Goal: Task Accomplishment & Management: Manage account settings

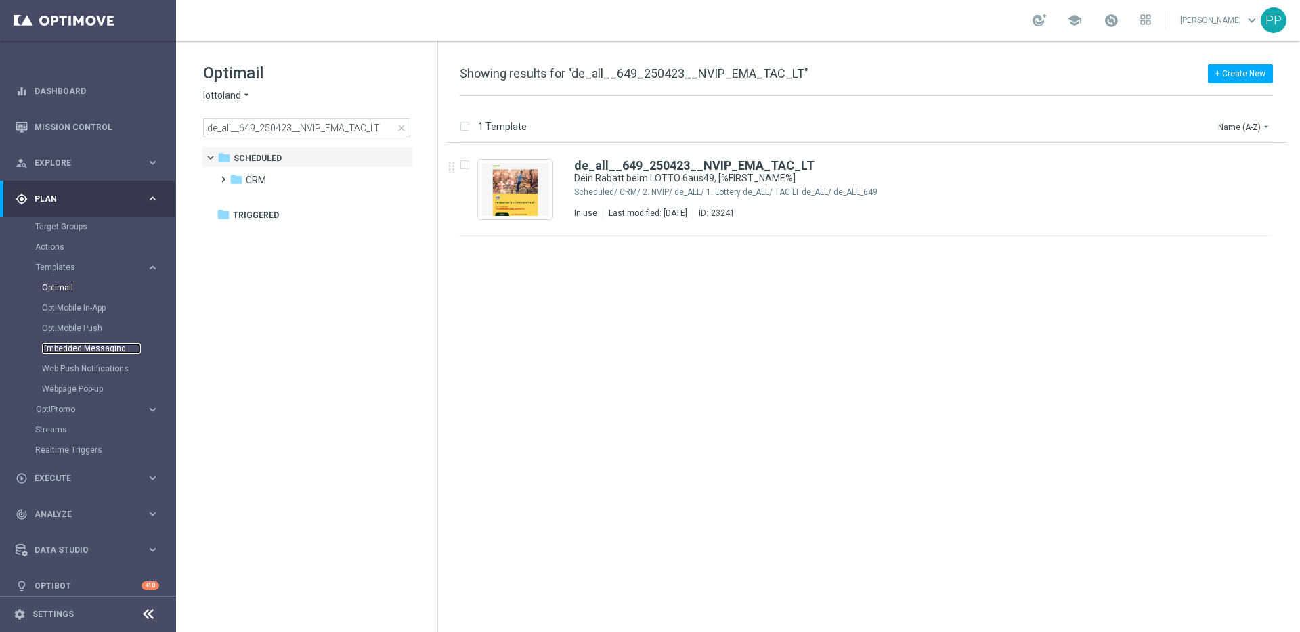
click at [68, 353] on link "Embedded Messaging" at bounding box center [91, 348] width 99 height 11
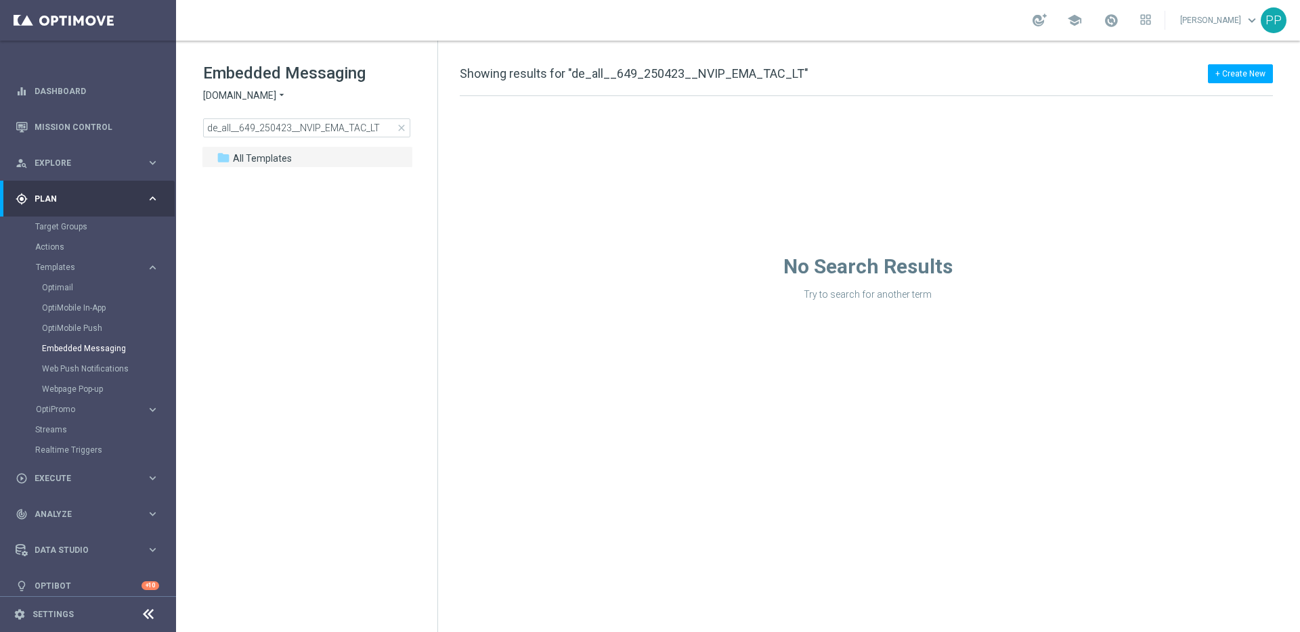
click at [226, 89] on span "Sorteonline.bet.br" at bounding box center [239, 95] width 73 height 13
click at [0, 0] on span "Lottoland" at bounding box center [0, 0] width 0 height 0
click at [399, 127] on span "close" at bounding box center [401, 128] width 11 height 11
click at [218, 176] on span at bounding box center [220, 173] width 6 height 5
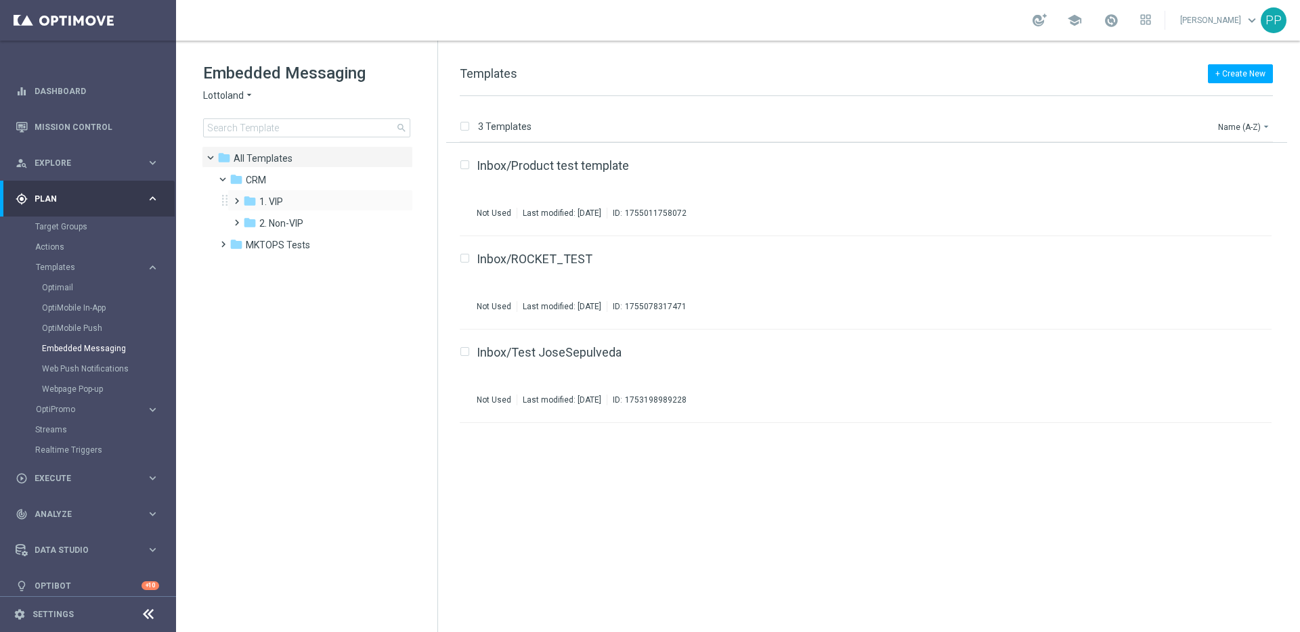
click at [237, 198] on span at bounding box center [234, 194] width 6 height 5
click at [240, 200] on span at bounding box center [242, 198] width 5 height 6
click at [237, 219] on span at bounding box center [234, 216] width 6 height 5
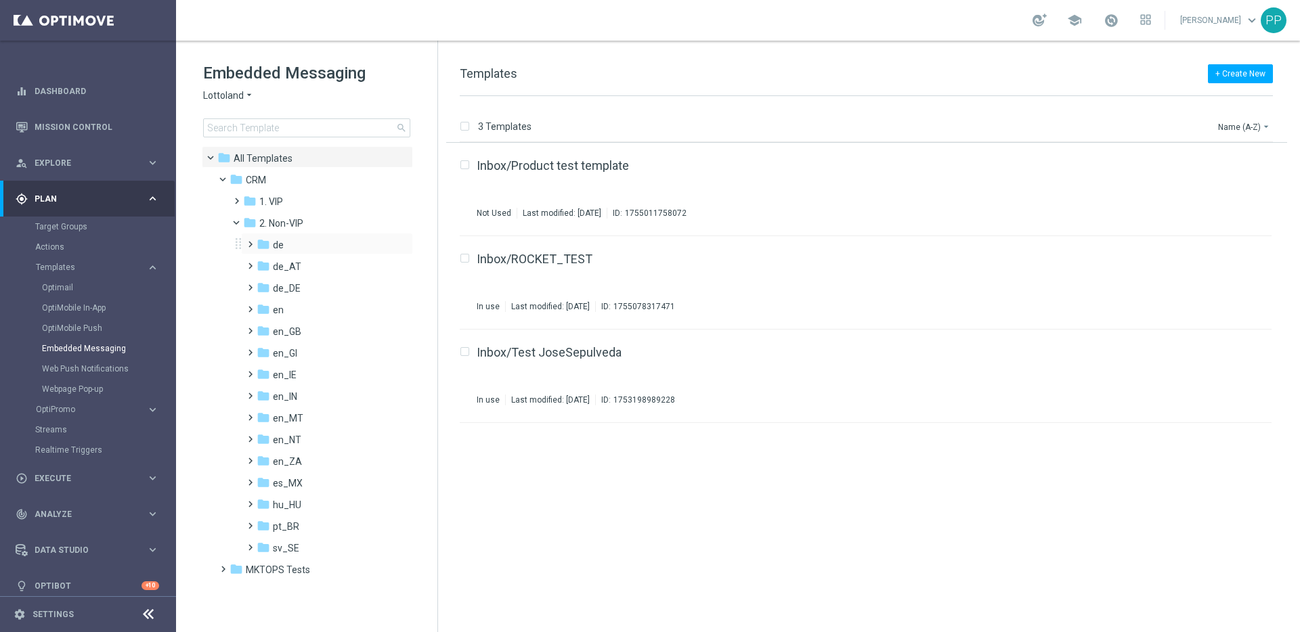
click at [250, 241] on span at bounding box center [247, 238] width 6 height 5
click at [250, 328] on span at bounding box center [247, 324] width 6 height 5
click at [281, 377] on icon "folder" at bounding box center [276, 375] width 14 height 14
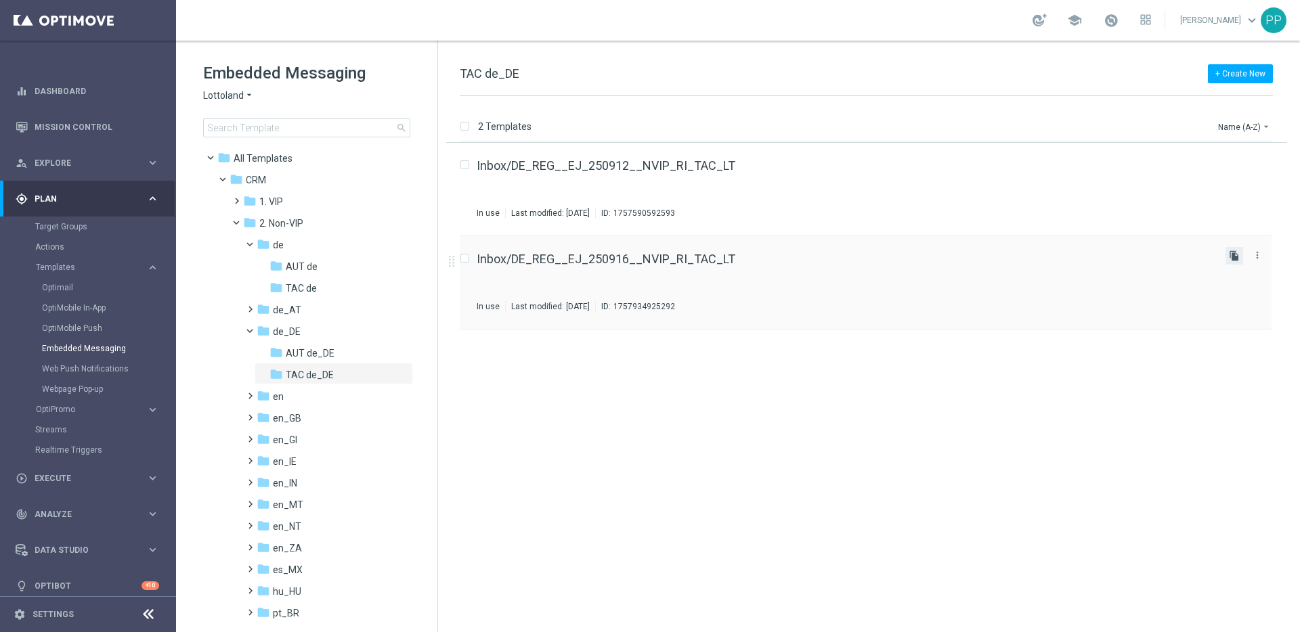
click at [1231, 252] on icon "file_copy" at bounding box center [1234, 255] width 11 height 11
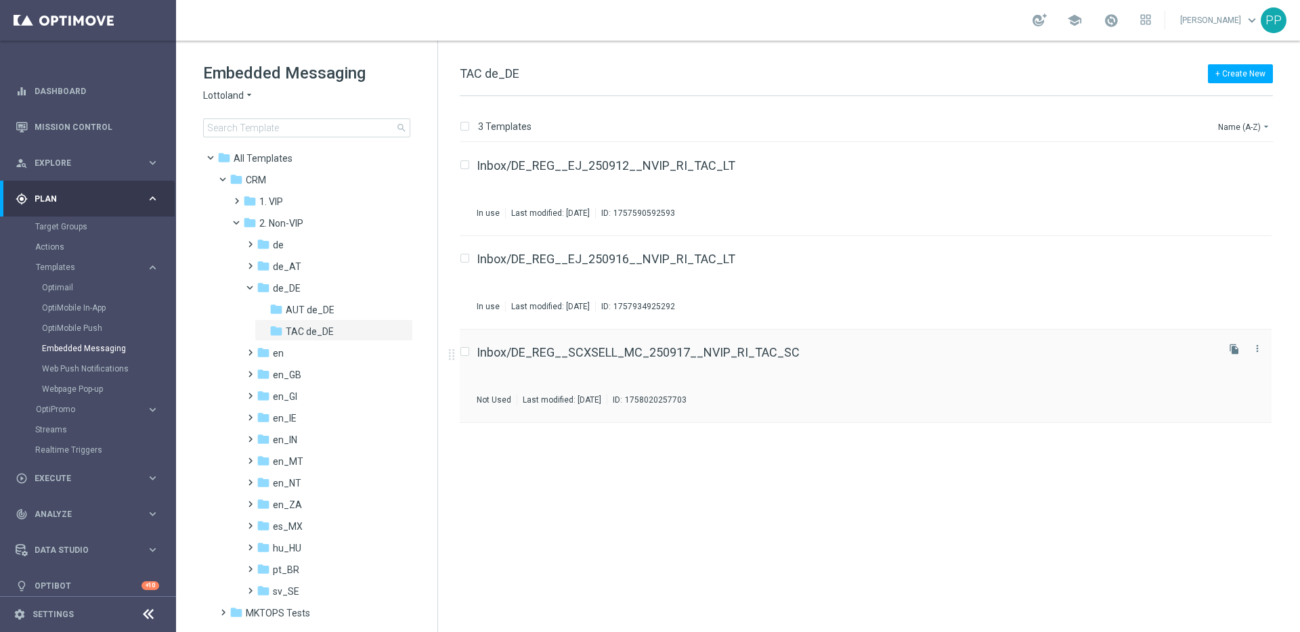
click at [465, 351] on input "Press SPACE to select this row." at bounding box center [464, 353] width 9 height 9
checkbox input "true"
click at [1237, 350] on icon "file_copy" at bounding box center [1234, 349] width 11 height 11
click at [1238, 347] on icon "file_copy" at bounding box center [1234, 349] width 11 height 11
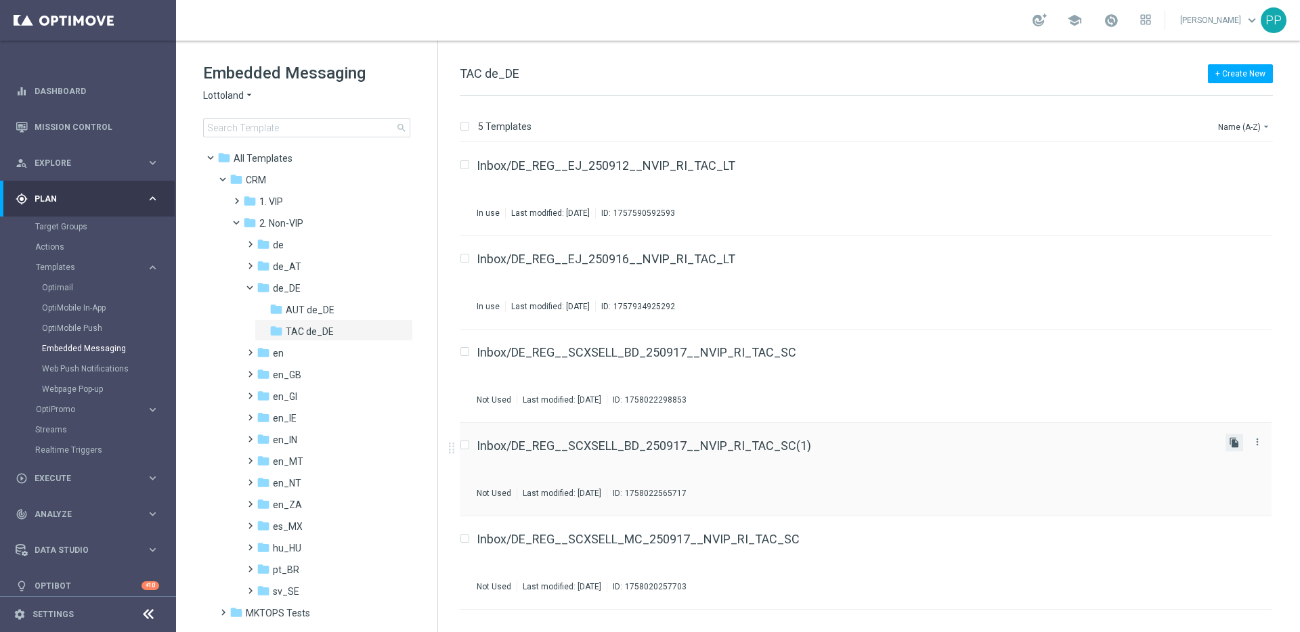
click at [1233, 445] on icon "file_copy" at bounding box center [1234, 442] width 11 height 11
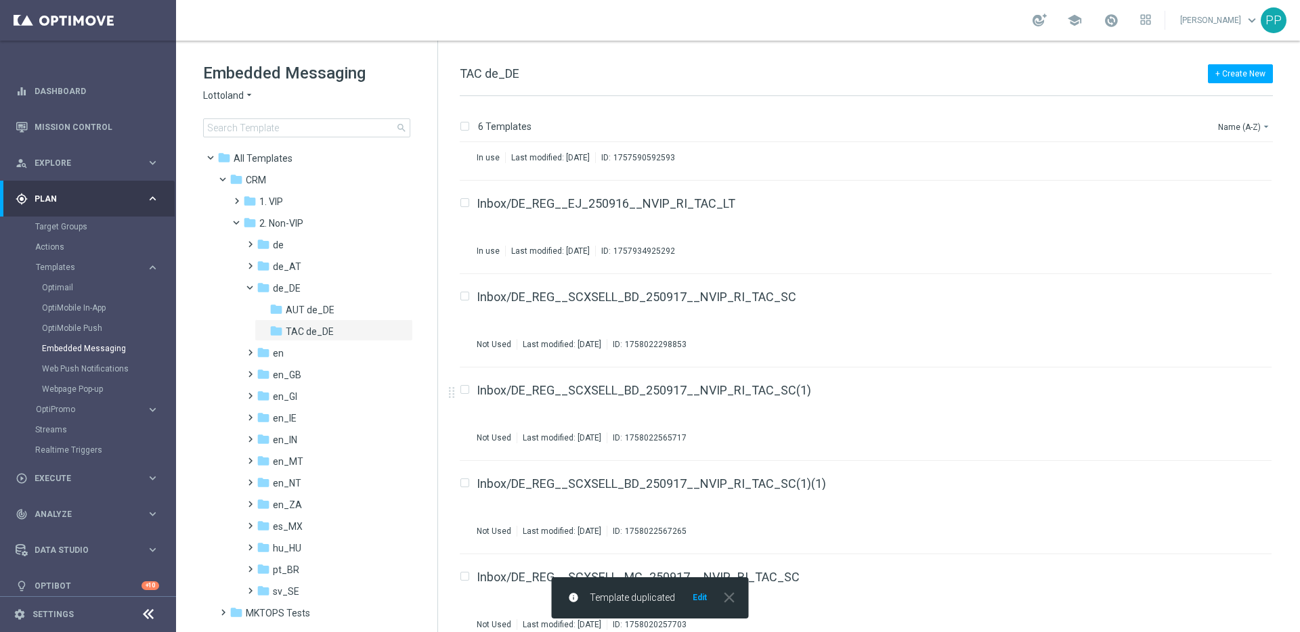
scroll to position [71, 0]
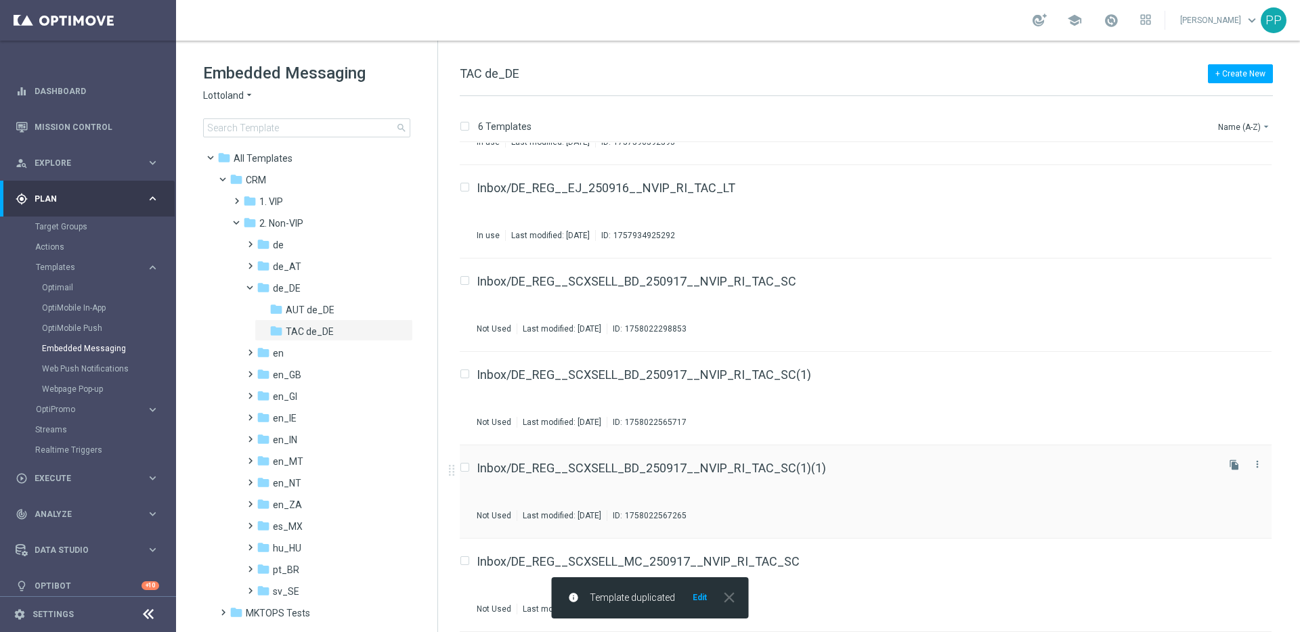
click at [464, 471] on input "Press SPACE to select this row." at bounding box center [464, 469] width 9 height 9
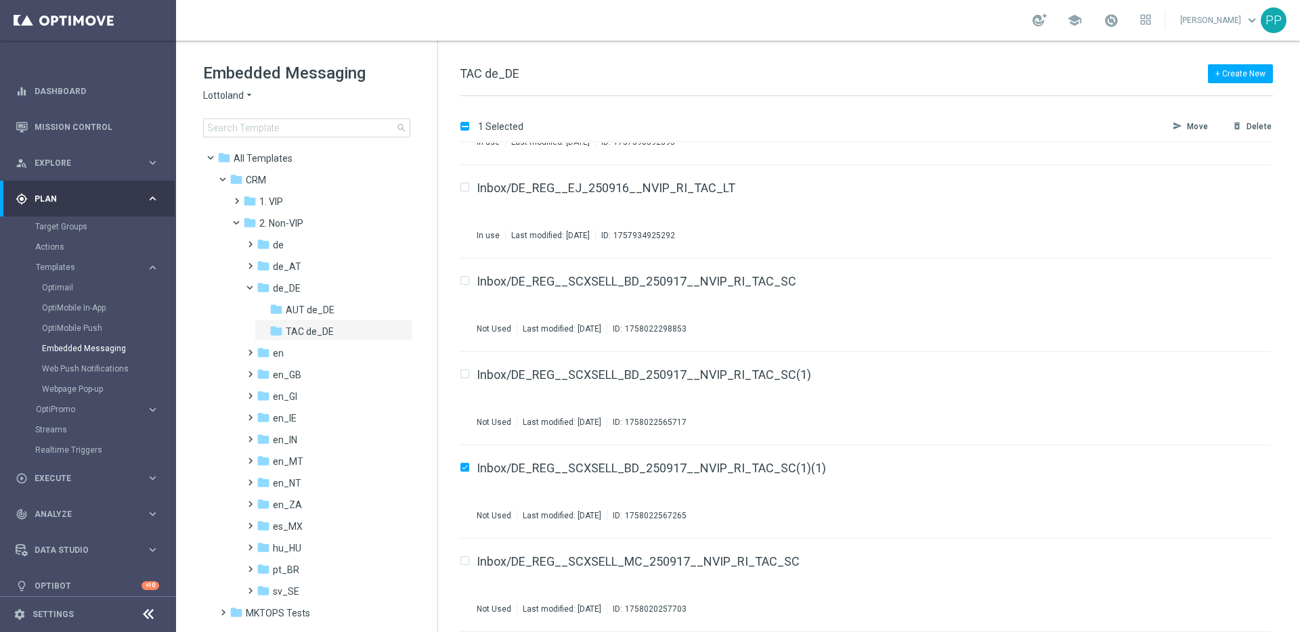
click at [1254, 129] on p "Delete" at bounding box center [1258, 126] width 25 height 11
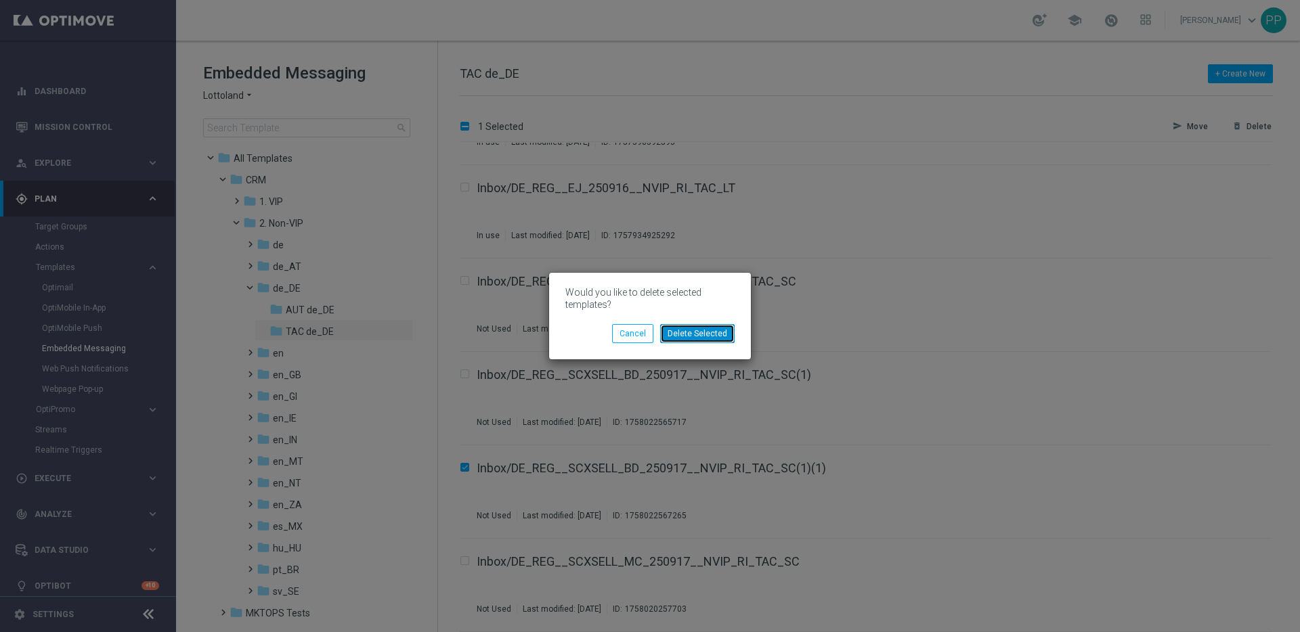
click at [689, 334] on button "Delete Selected" at bounding box center [697, 333] width 74 height 19
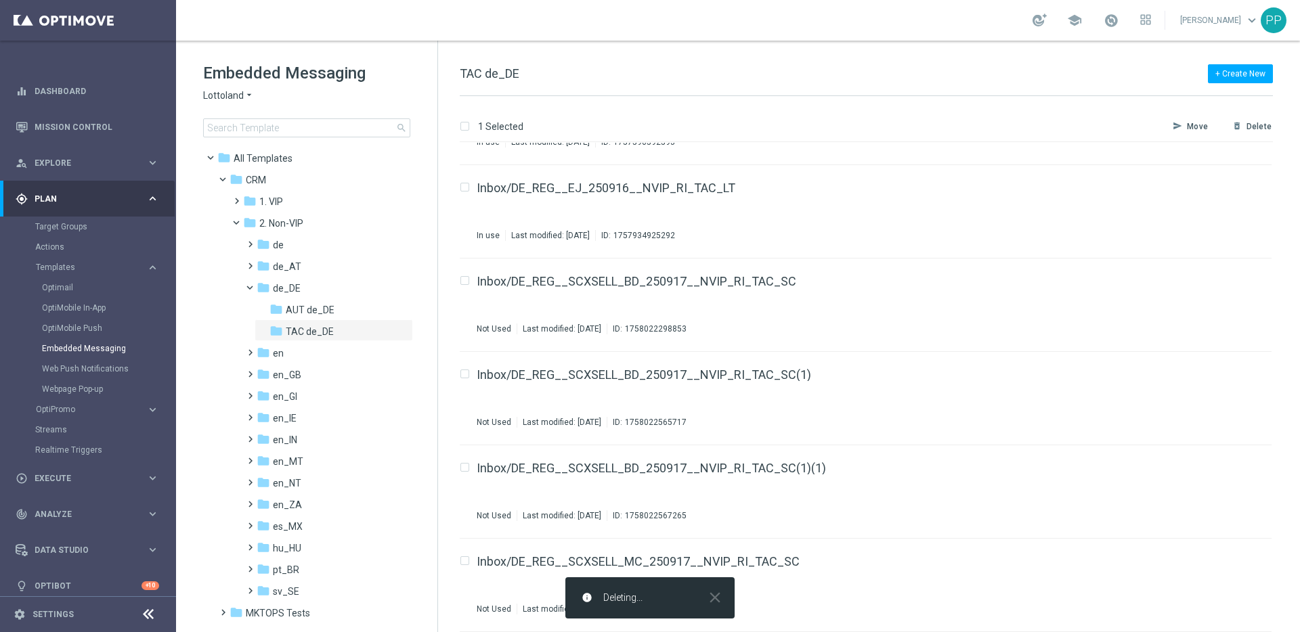
checkbox input "false"
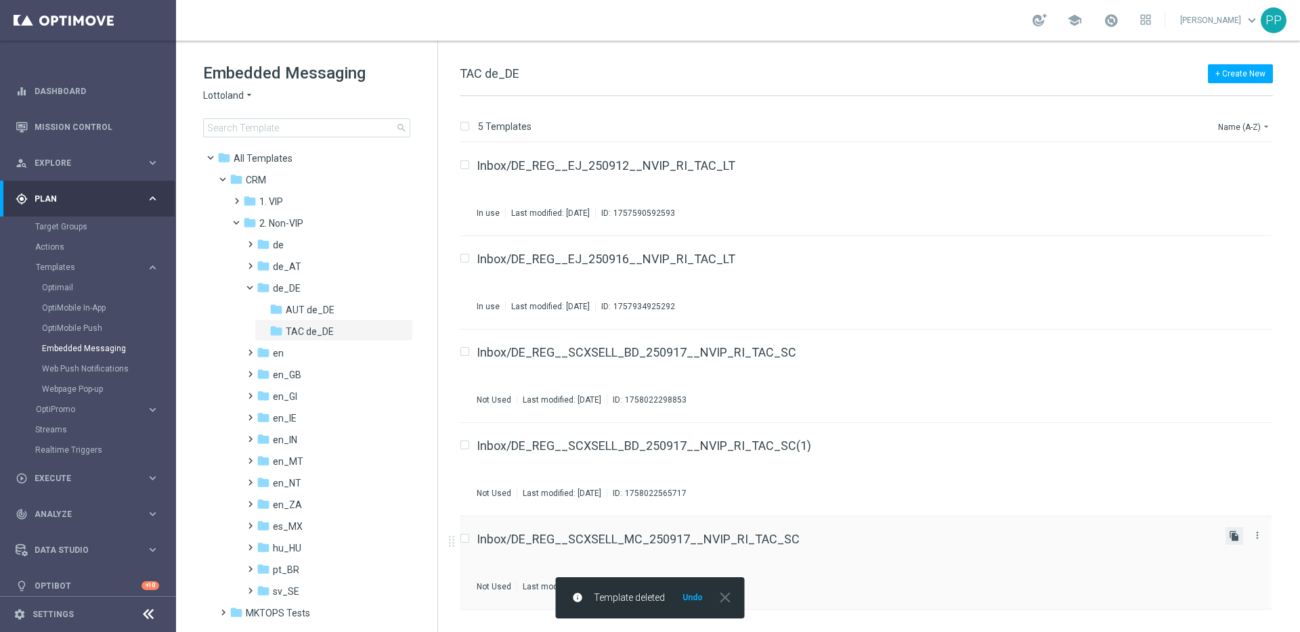
click at [1233, 532] on icon "file_copy" at bounding box center [1234, 536] width 11 height 11
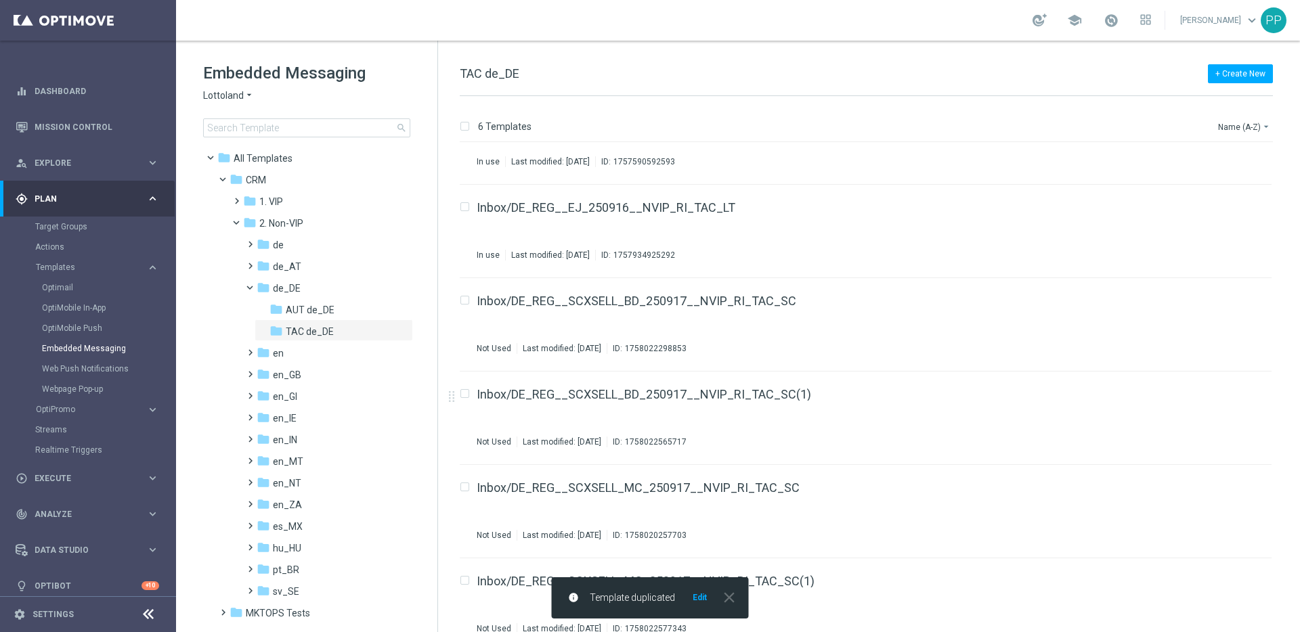
scroll to position [71, 0]
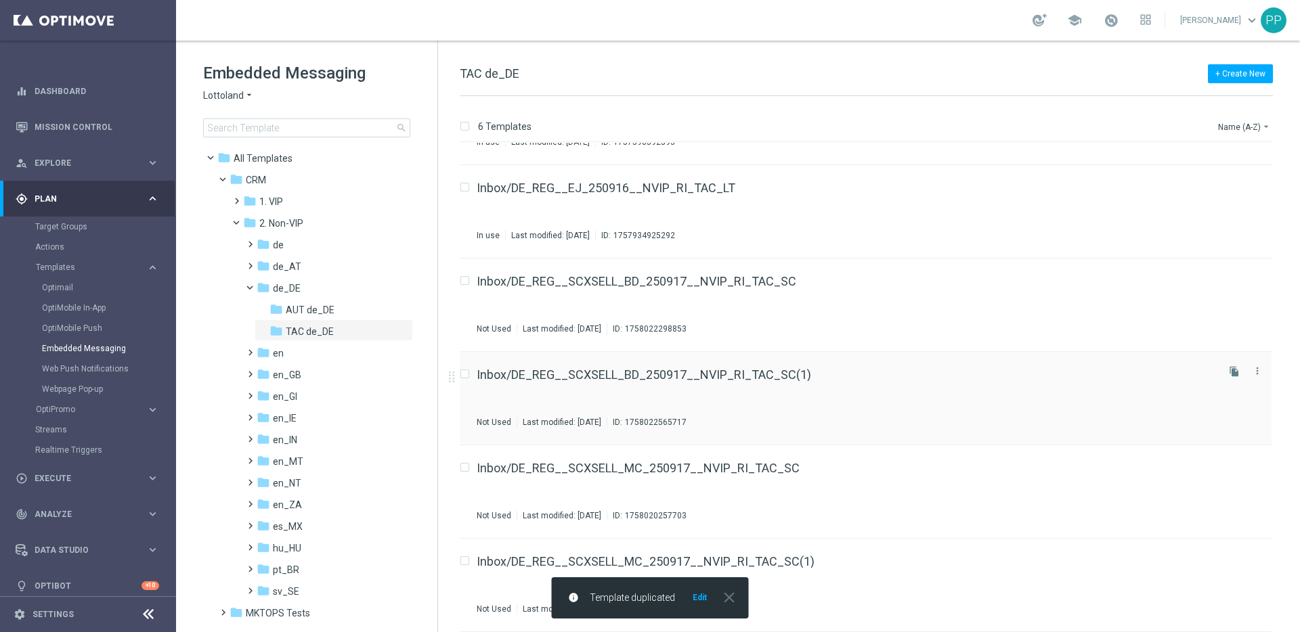
click at [465, 373] on input "Press SPACE to select this row." at bounding box center [464, 376] width 9 height 9
checkbox input "true"
click at [466, 561] on input "Press SPACE to select this row." at bounding box center [464, 562] width 9 height 9
checkbox input "true"
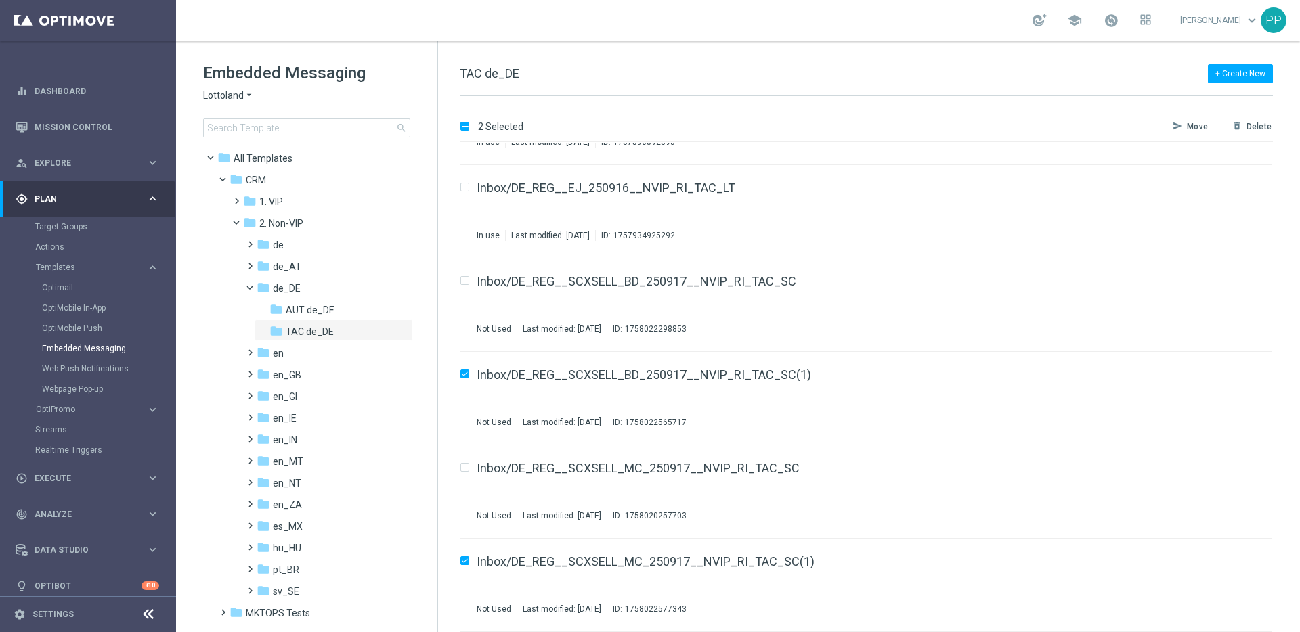
click at [1198, 127] on p "Move" at bounding box center [1197, 126] width 21 height 11
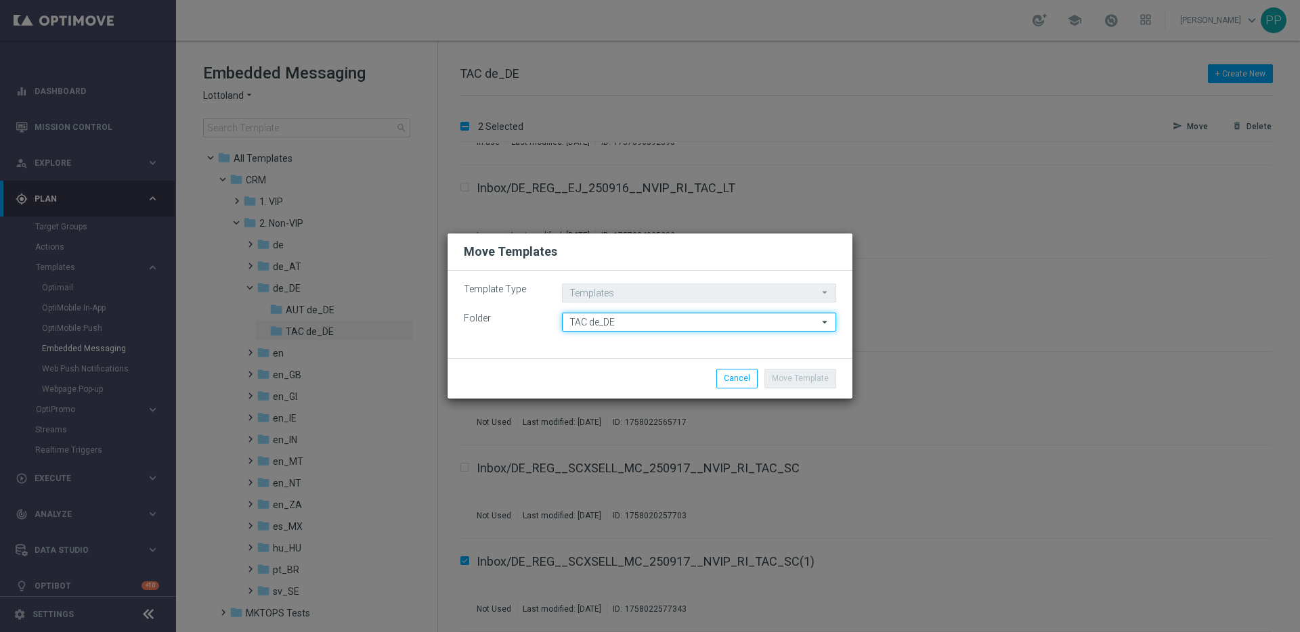
click at [590, 324] on input "TAC de_DE" at bounding box center [699, 322] width 274 height 19
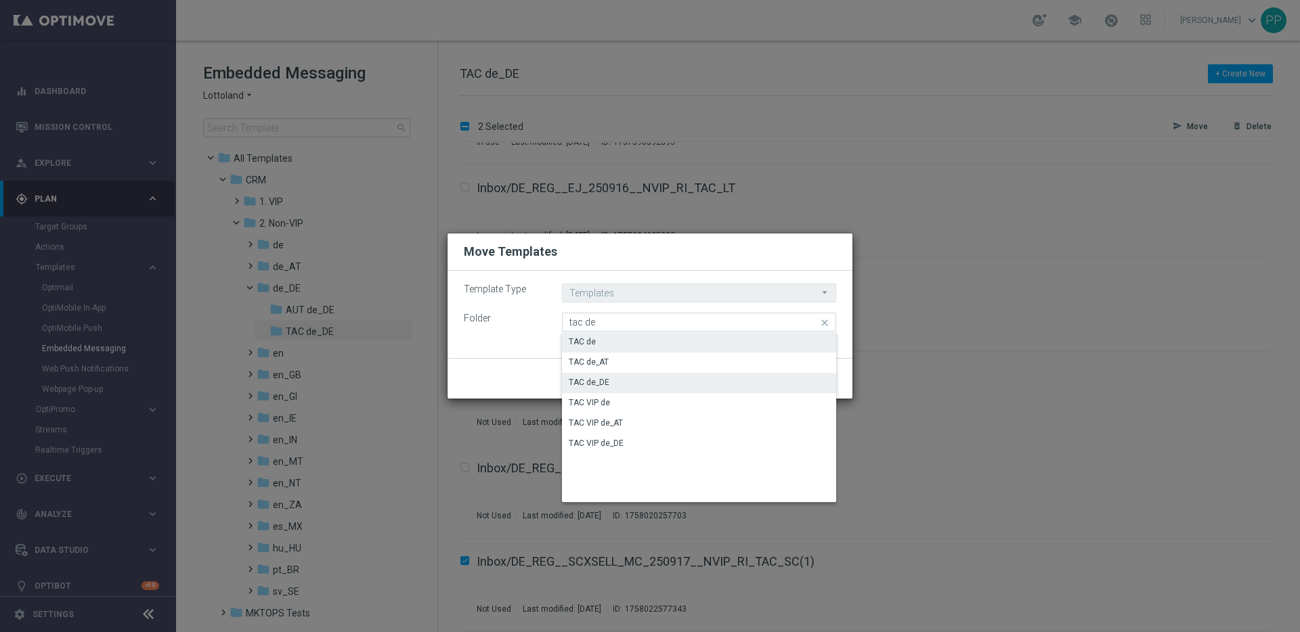
click at [574, 342] on div "TAC de" at bounding box center [582, 342] width 27 height 12
type input "TAC de"
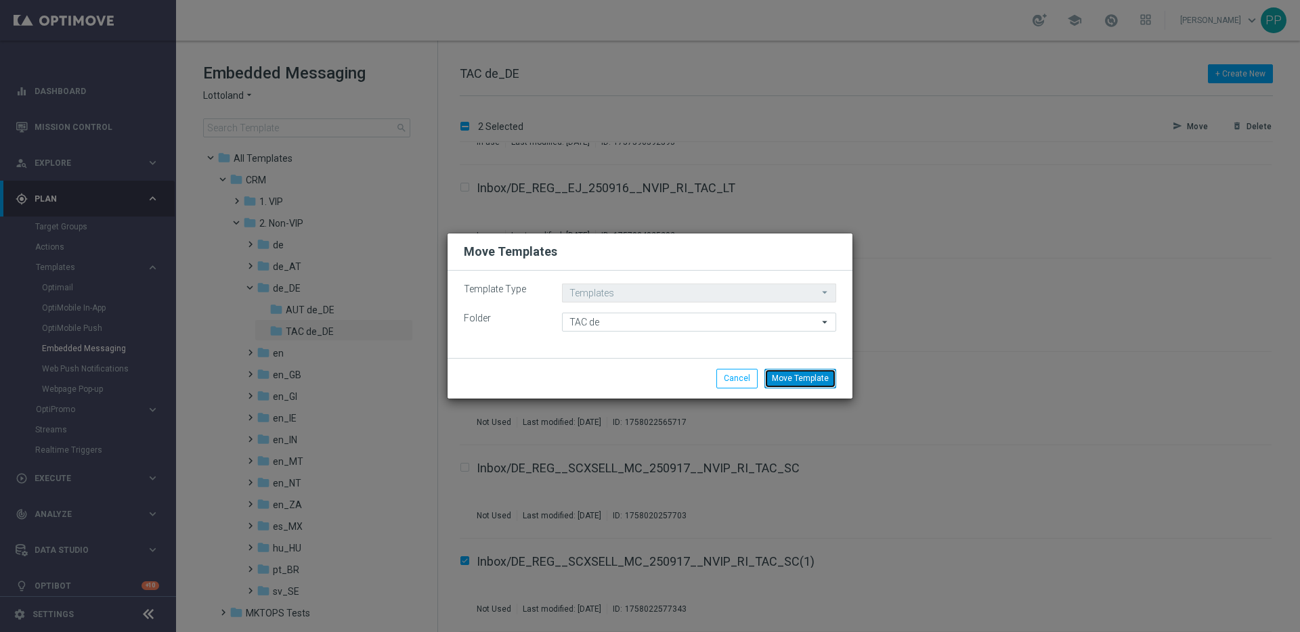
click at [808, 376] on button "Move Template" at bounding box center [800, 378] width 72 height 19
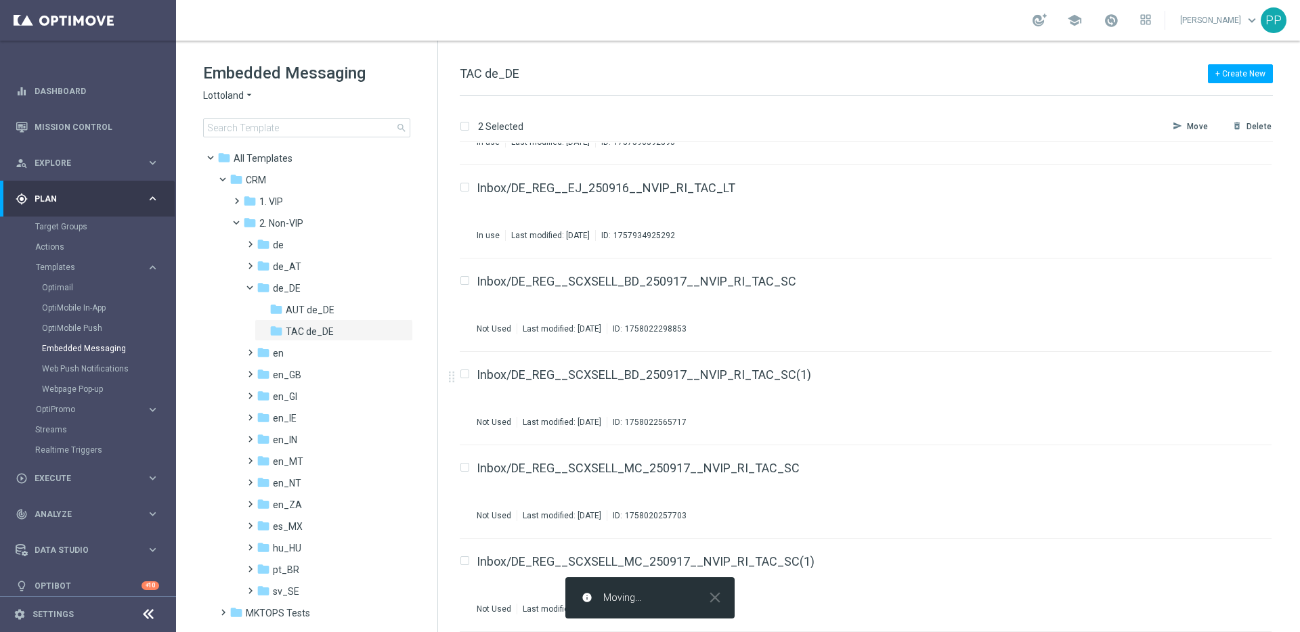
checkbox input "false"
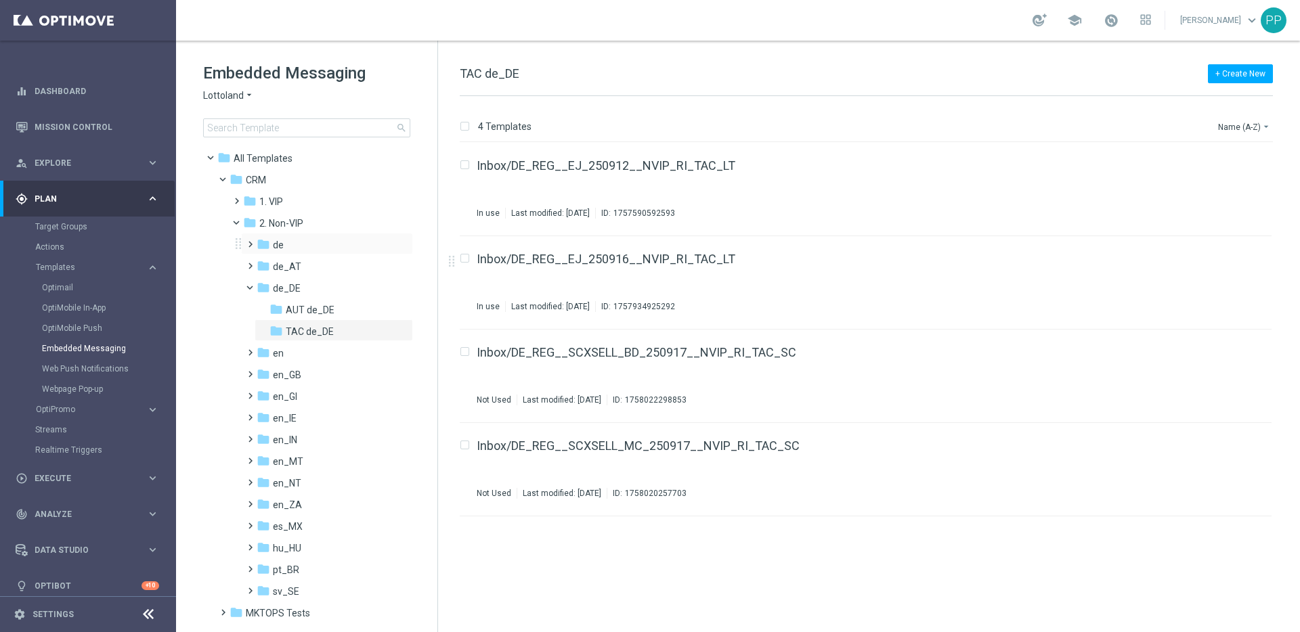
click at [247, 241] on span at bounding box center [247, 238] width 6 height 5
click at [286, 286] on span "TAC de" at bounding box center [301, 288] width 31 height 12
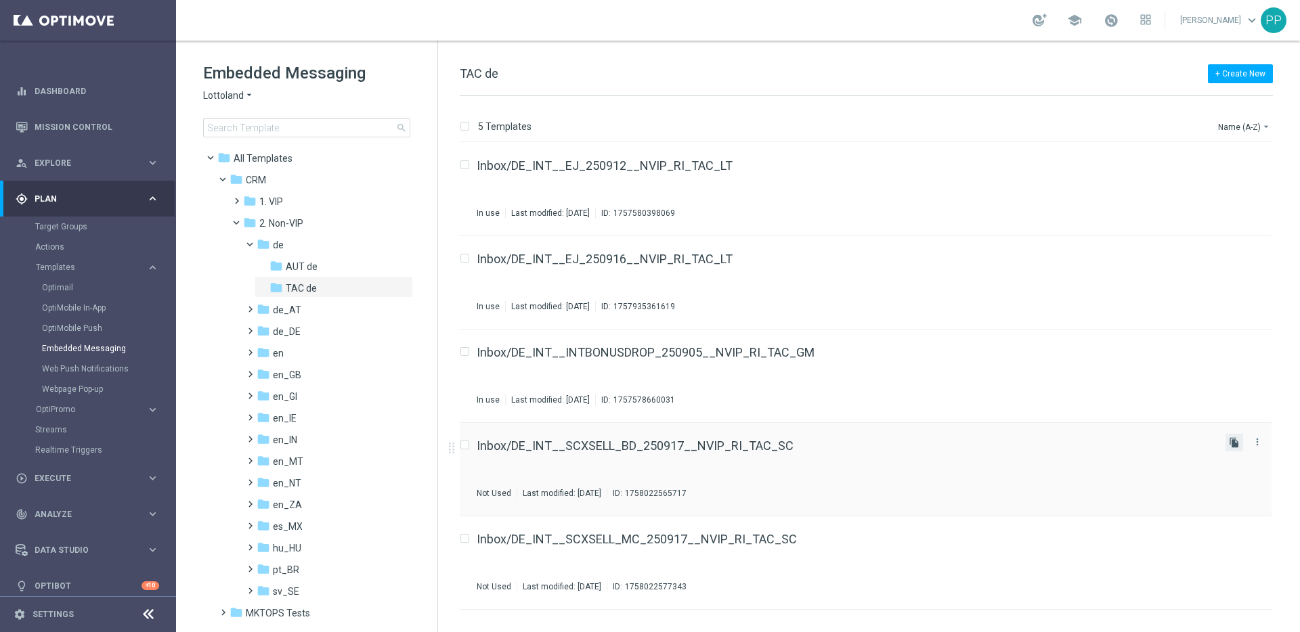
click at [1231, 447] on icon "file_copy" at bounding box center [1234, 442] width 11 height 11
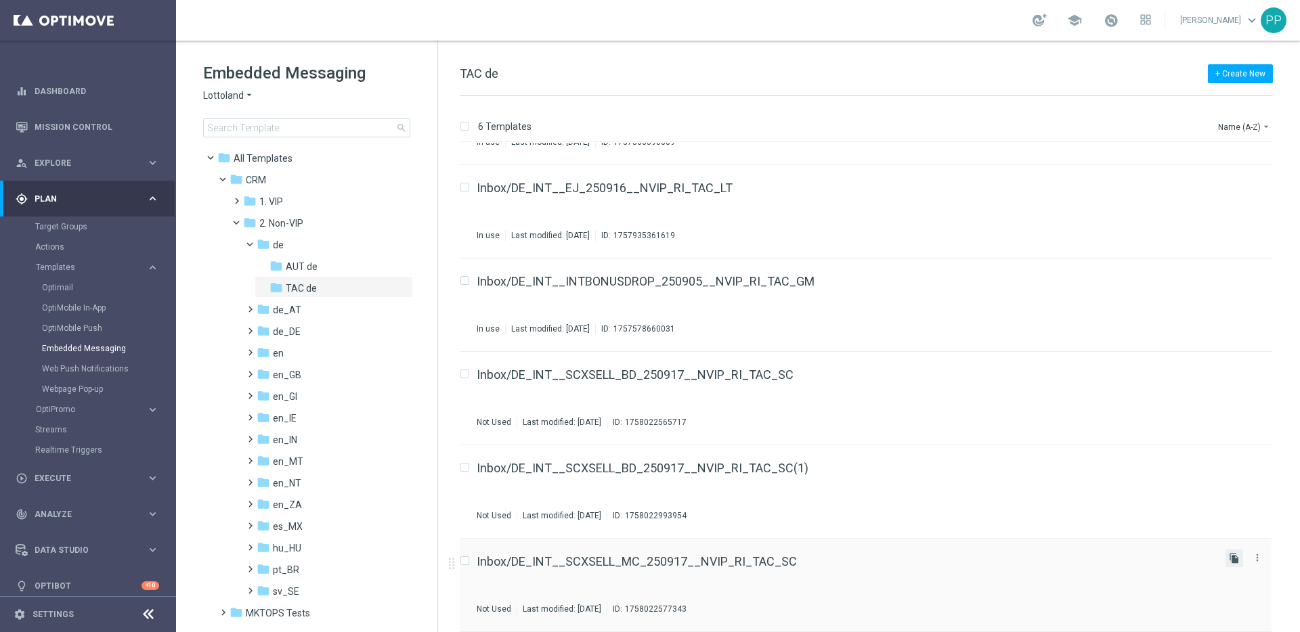
click at [1232, 558] on icon "file_copy" at bounding box center [1234, 558] width 11 height 11
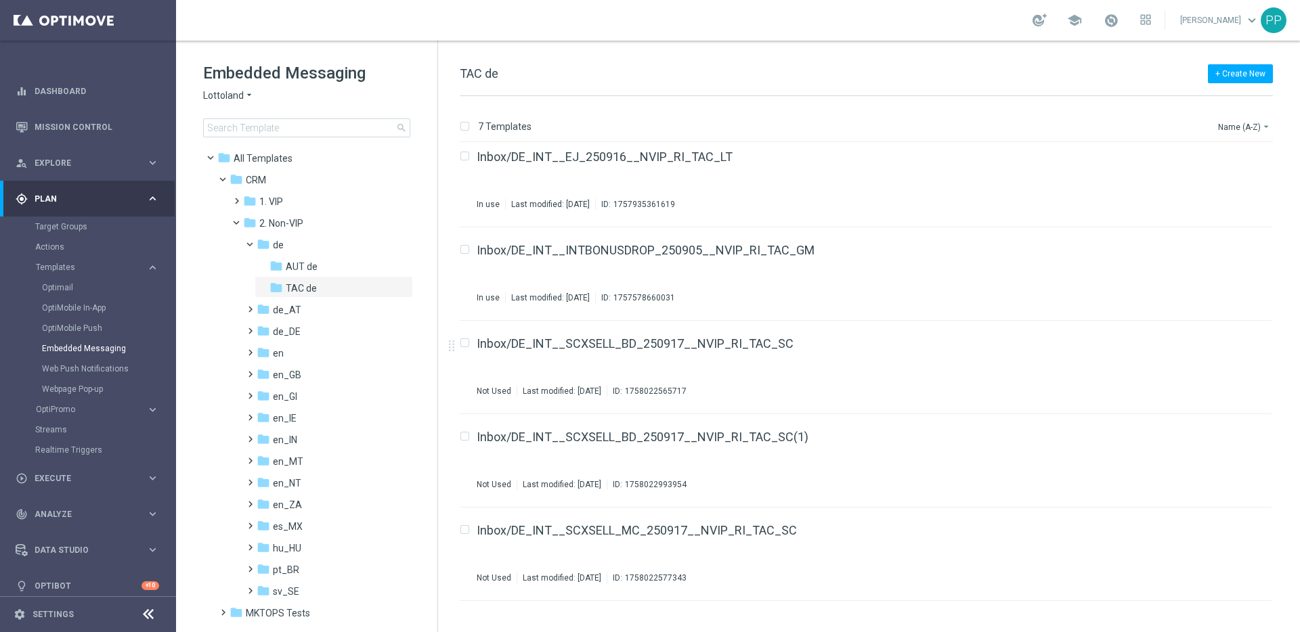
scroll to position [164, 0]
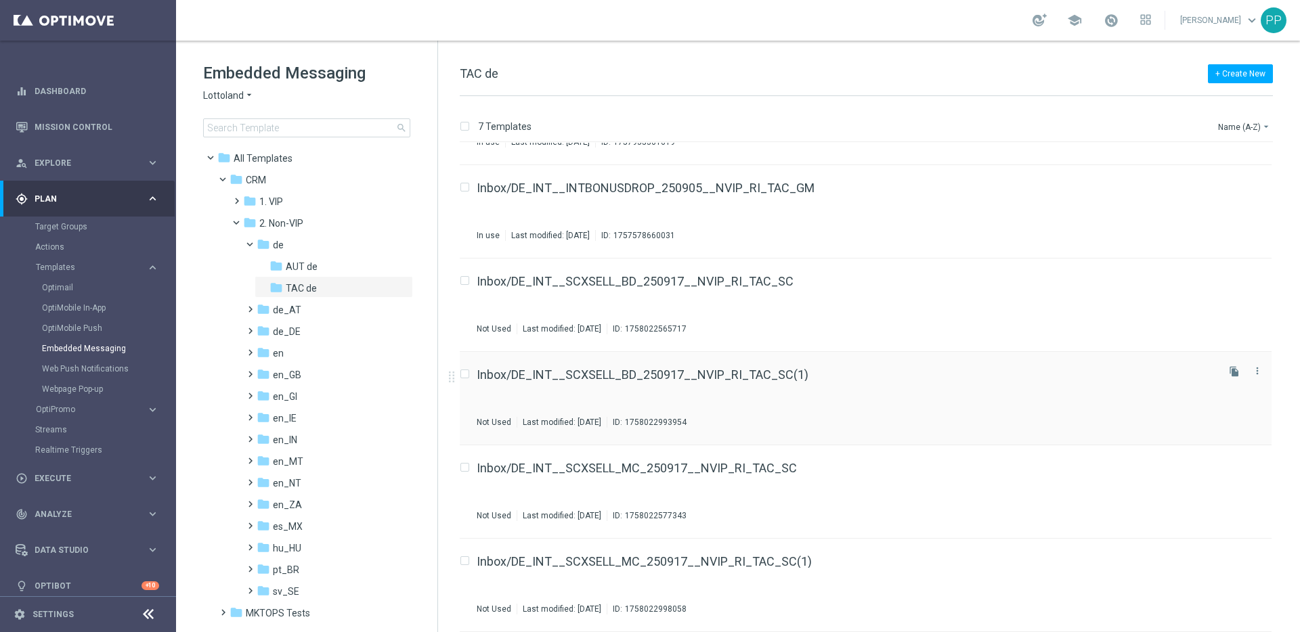
click at [465, 374] on input "Press SPACE to select this row." at bounding box center [464, 376] width 9 height 9
checkbox input "true"
click at [464, 561] on input "Press SPACE to select this row." at bounding box center [464, 562] width 9 height 9
checkbox input "true"
click at [1182, 127] on icon "send" at bounding box center [1176, 126] width 9 height 11
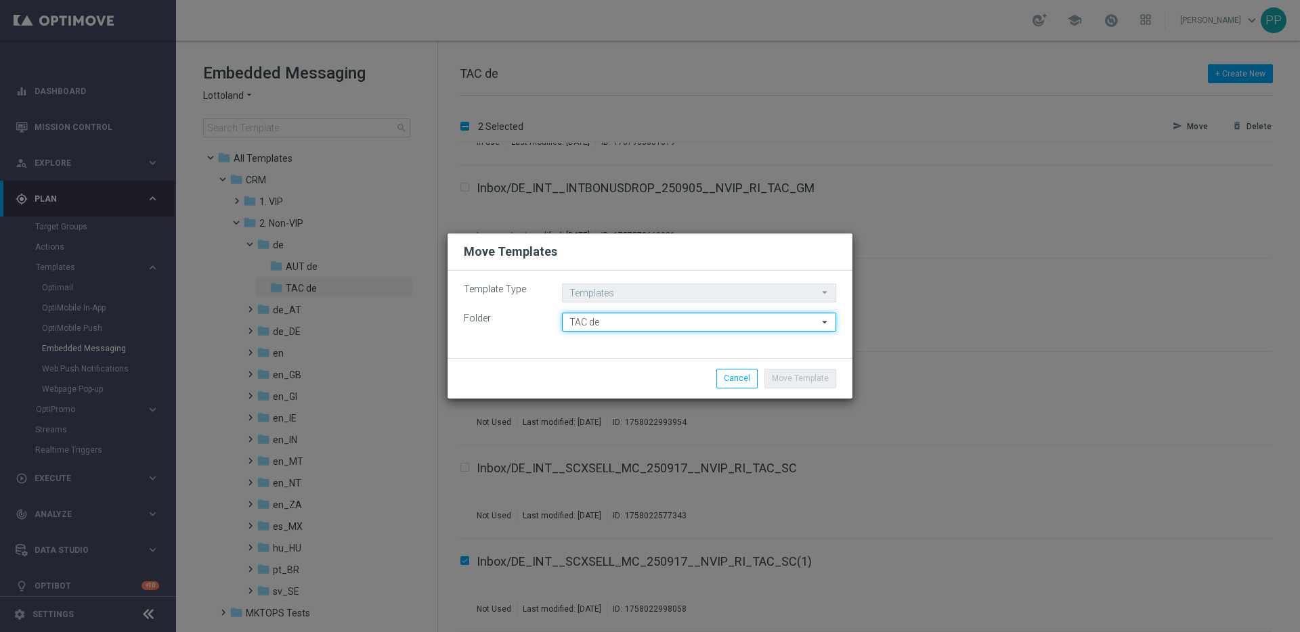
click at [614, 328] on input "TAC de" at bounding box center [699, 322] width 274 height 19
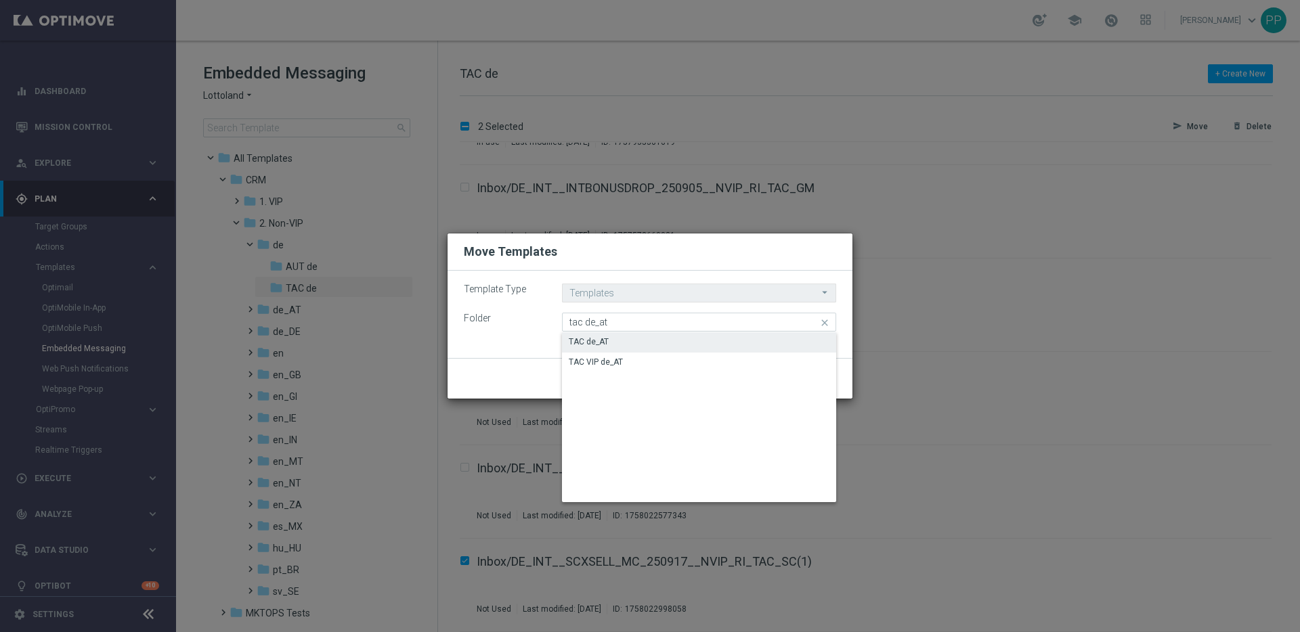
click at [609, 345] on div "TAC de_AT" at bounding box center [699, 341] width 274 height 19
type input "TAC de_AT"
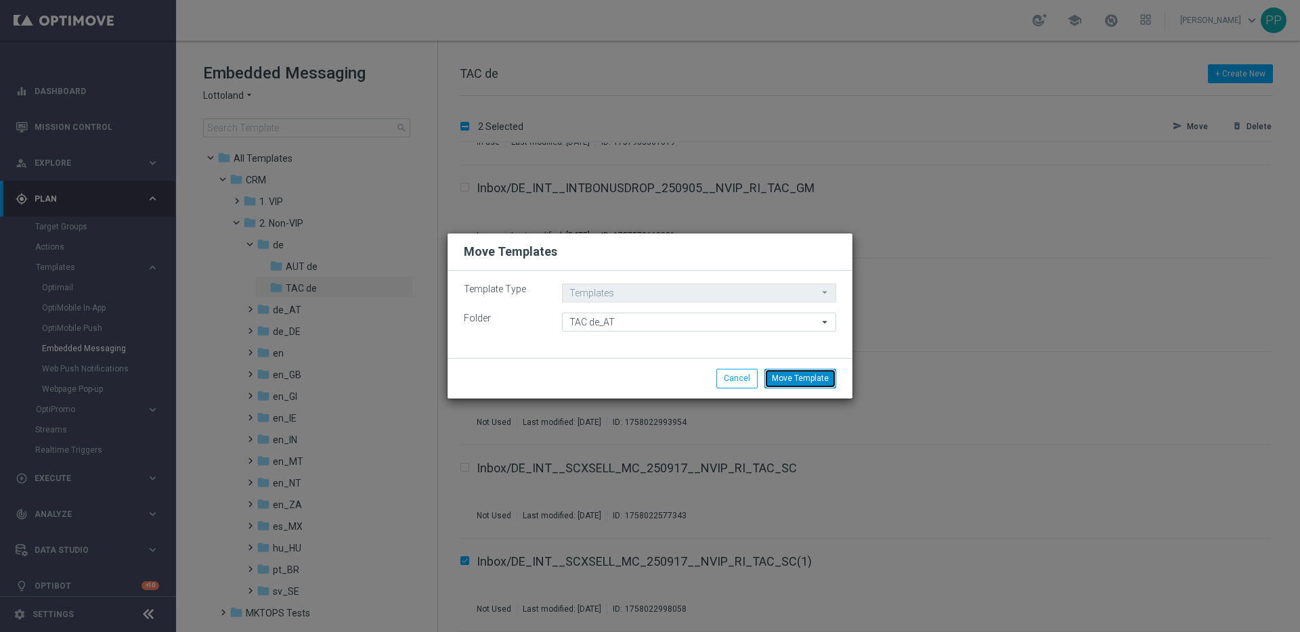
click at [789, 378] on button "Move Template" at bounding box center [800, 378] width 72 height 19
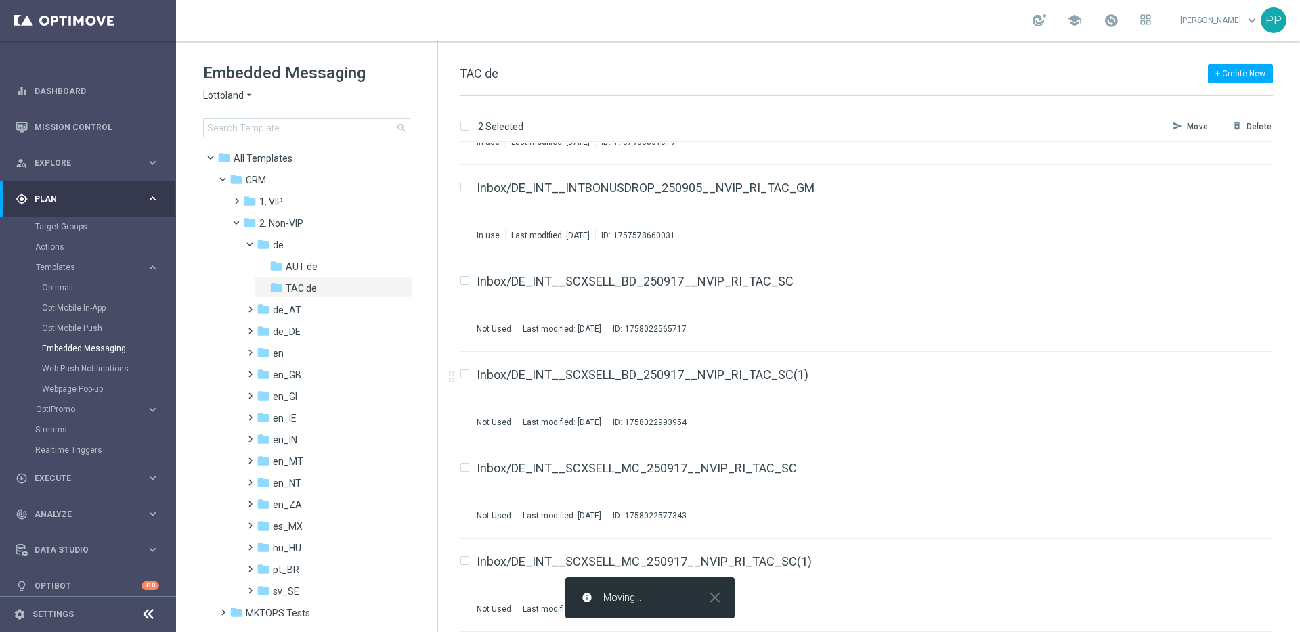
checkbox input "false"
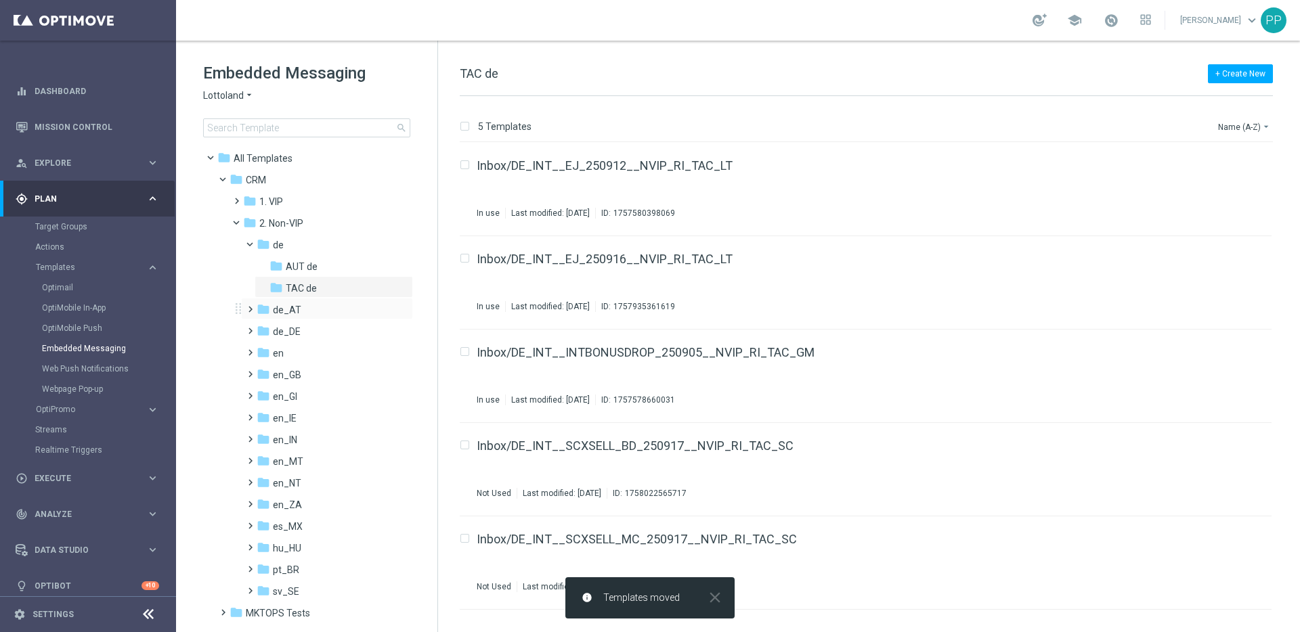
click at [247, 306] on span at bounding box center [247, 303] width 6 height 5
click at [297, 358] on span "TAC de_AT" at bounding box center [310, 353] width 49 height 12
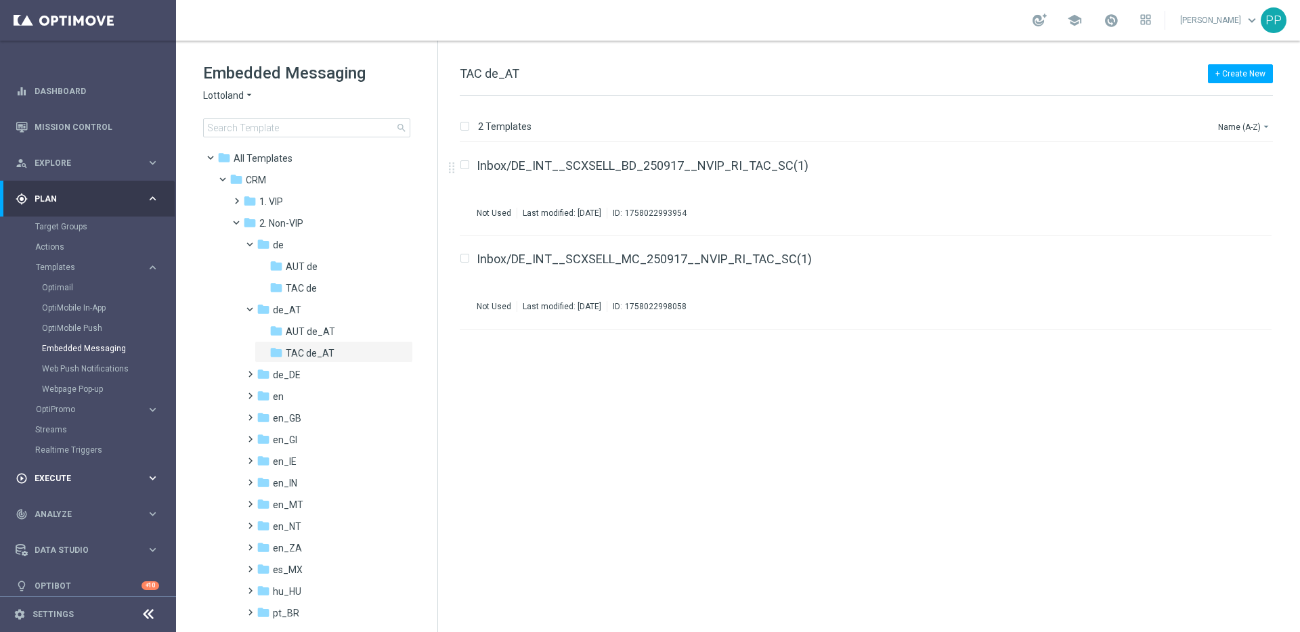
click at [45, 483] on div "play_circle_outline Execute" at bounding box center [81, 479] width 131 height 12
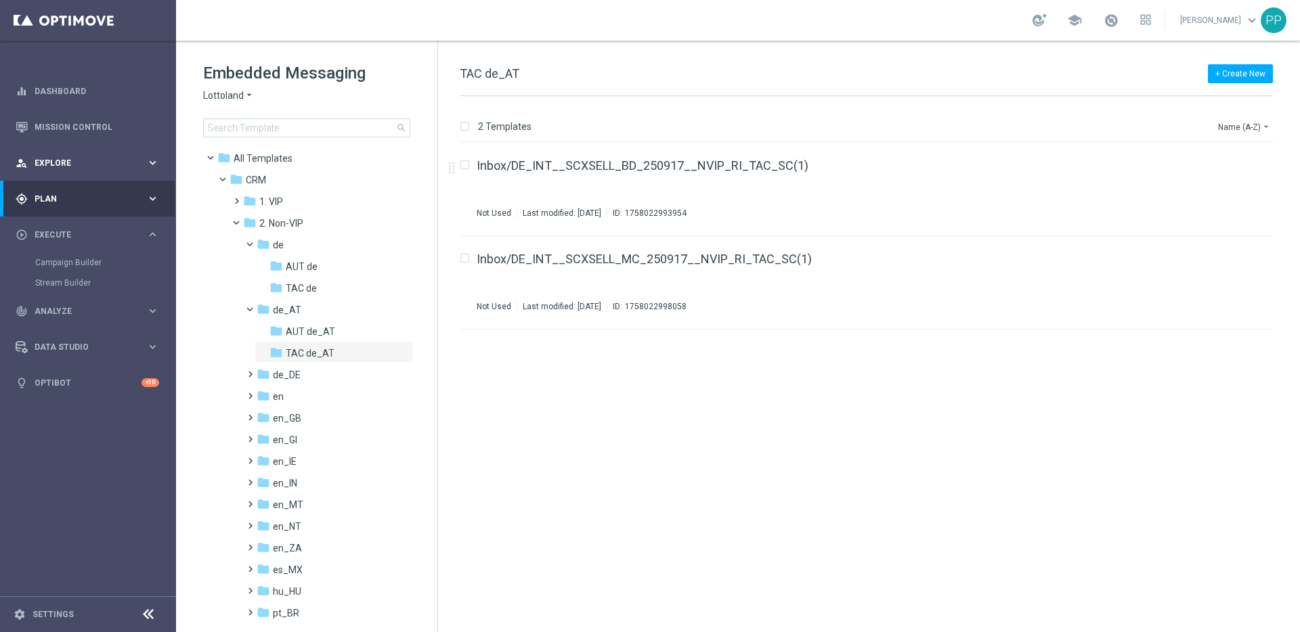
click at [61, 162] on span "Explore" at bounding box center [91, 163] width 112 height 8
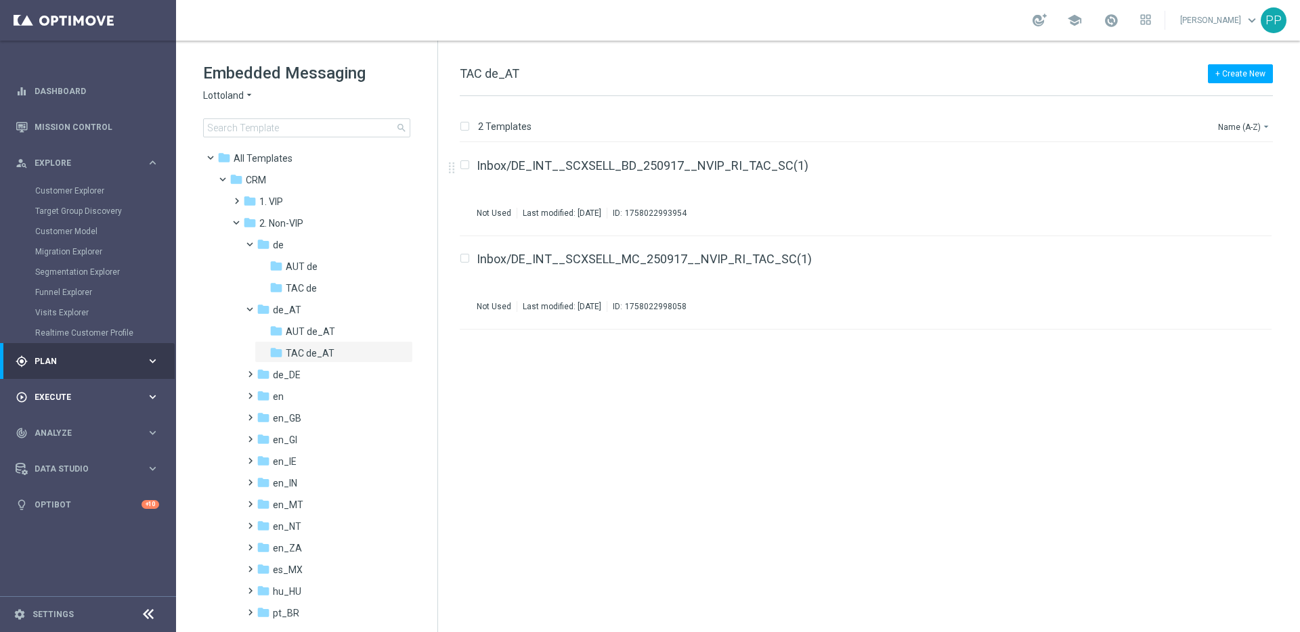
click at [52, 396] on span "Execute" at bounding box center [91, 397] width 112 height 8
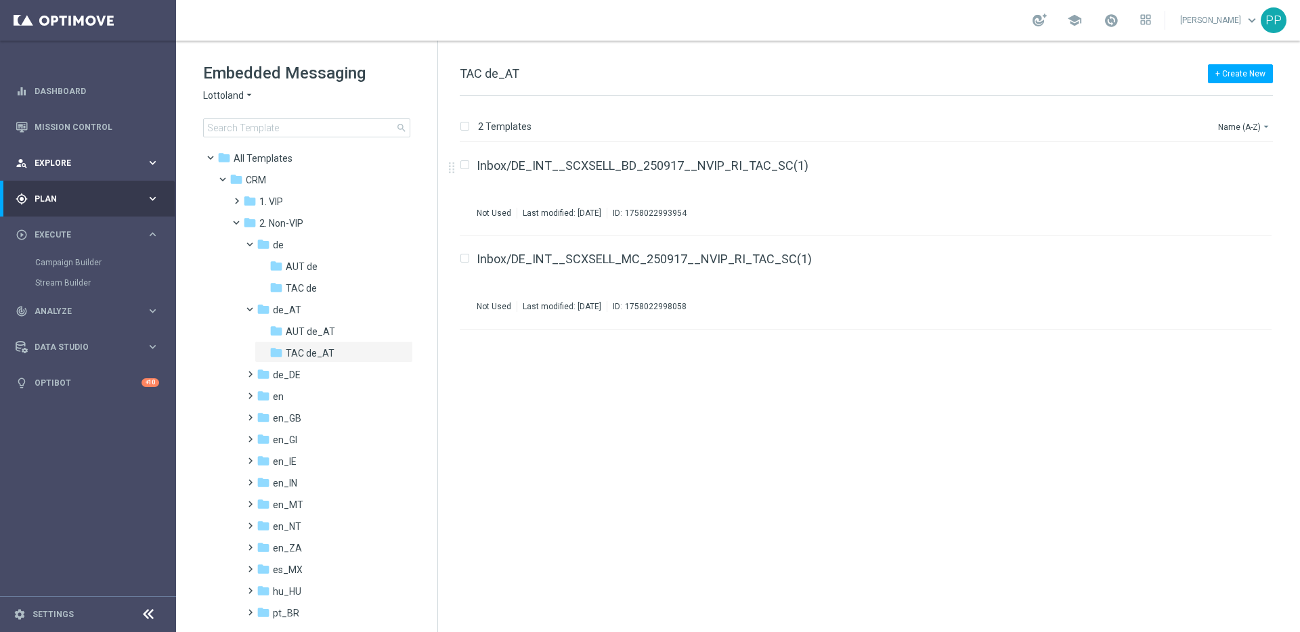
click at [48, 167] on span "Explore" at bounding box center [91, 163] width 112 height 8
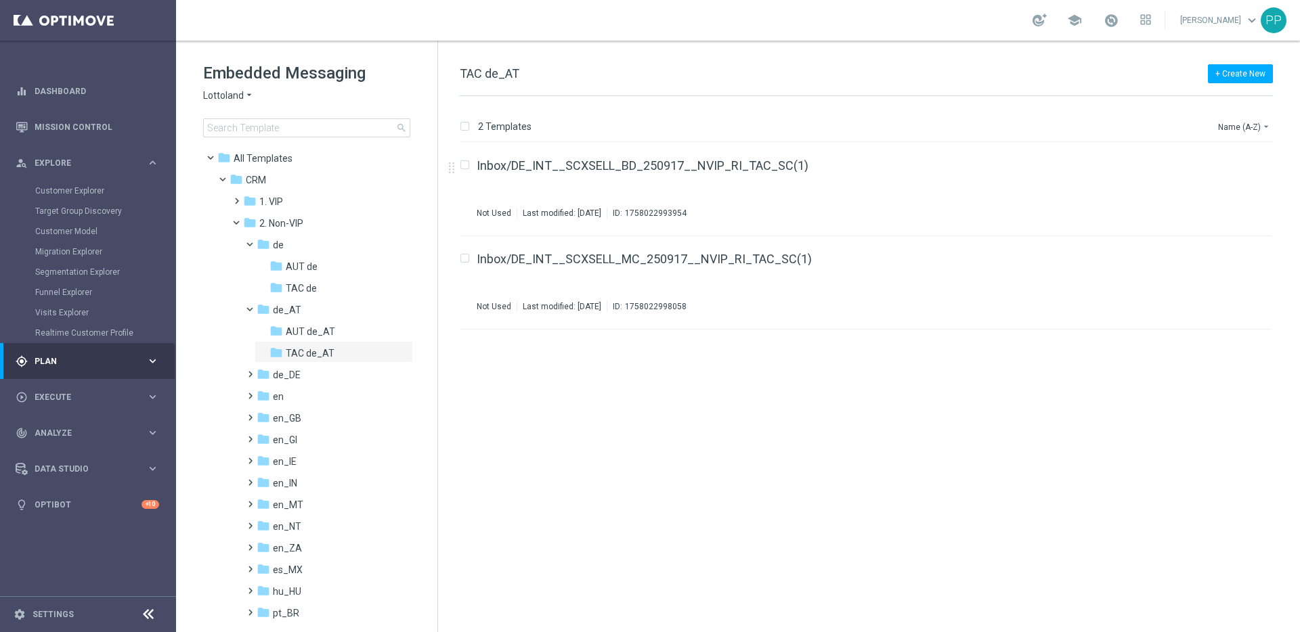
click at [43, 364] on span "Plan" at bounding box center [91, 361] width 112 height 8
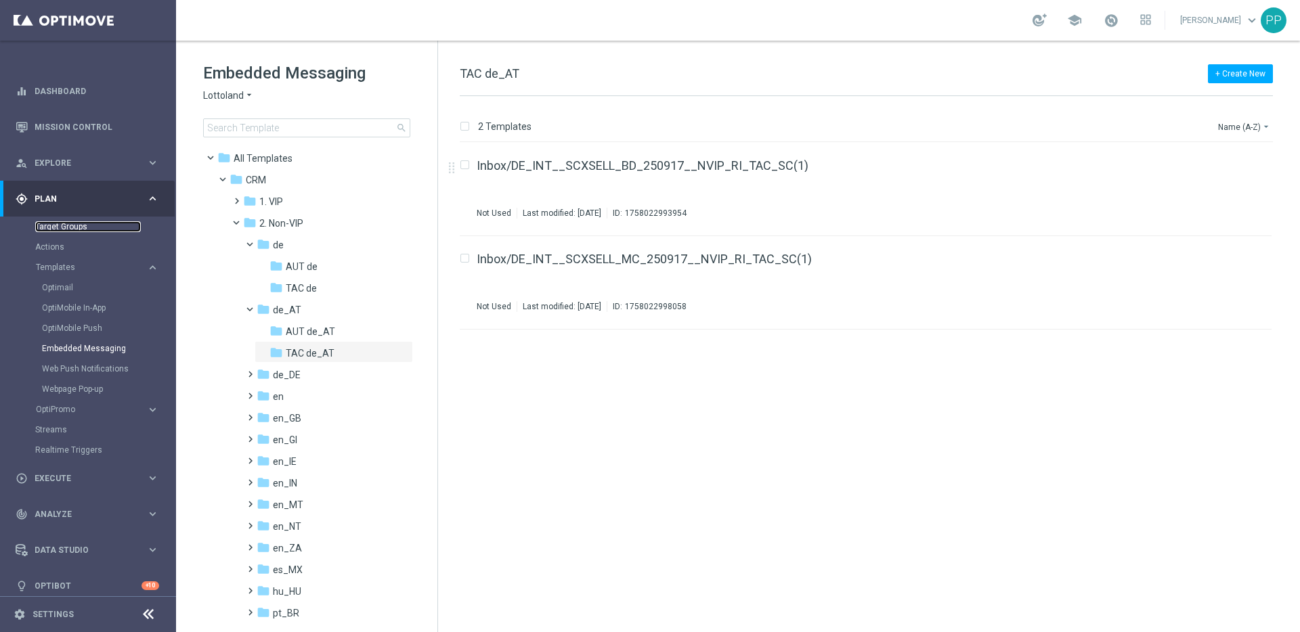
click at [46, 228] on link "Target Groups" at bounding box center [88, 226] width 106 height 11
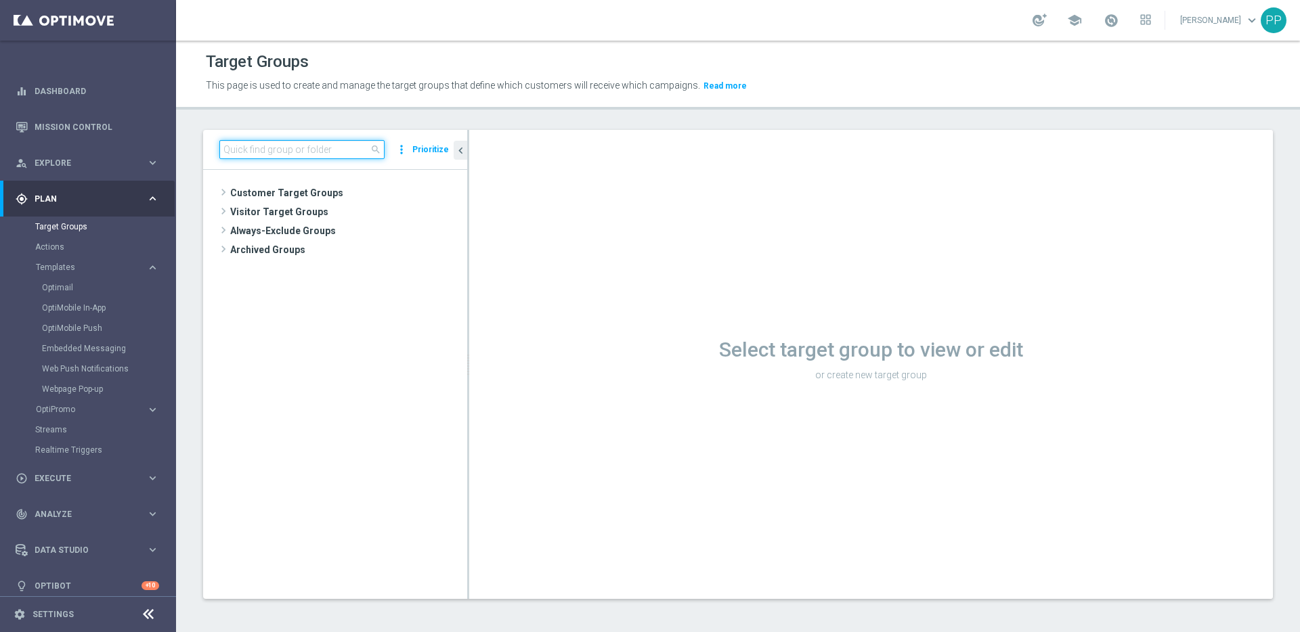
click at [285, 155] on input at bounding box center [301, 149] width 165 height 19
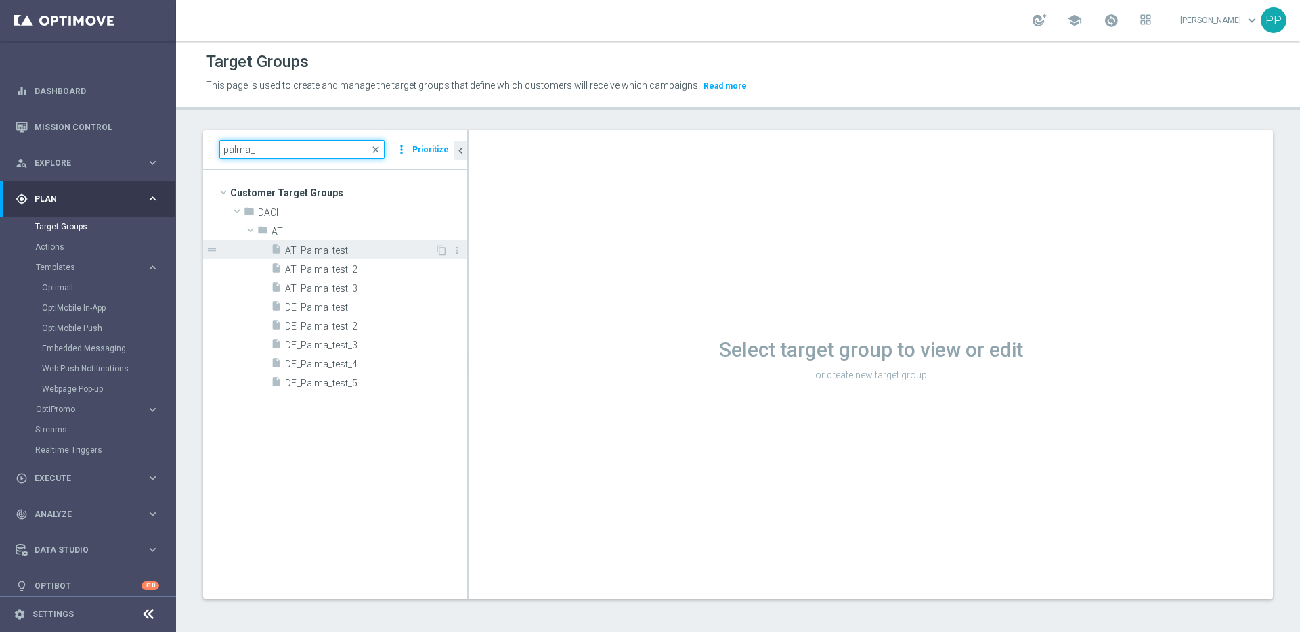
type input "palma_"
click at [342, 251] on span "AT_Palma_test" at bounding box center [360, 251] width 150 height 12
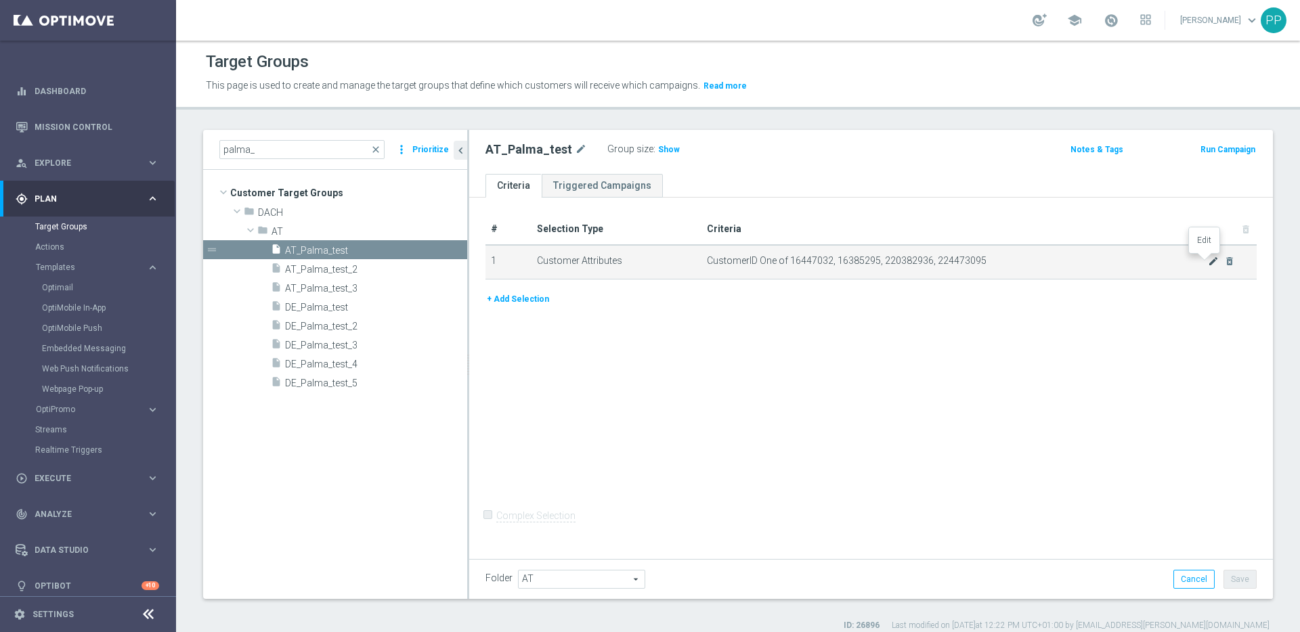
click at [1208, 260] on icon "mode_edit" at bounding box center [1213, 261] width 11 height 11
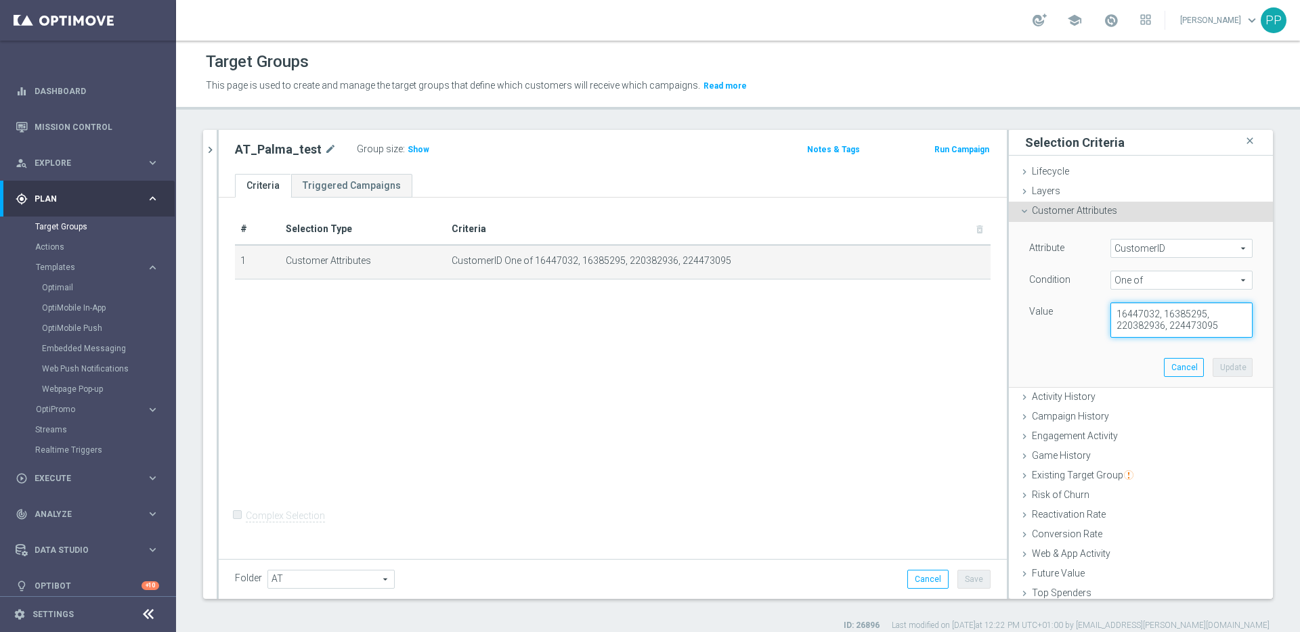
drag, startPoint x: 1206, startPoint y: 324, endPoint x: 1092, endPoint y: 305, distance: 115.4
click at [1100, 305] on div "16447032, 16385295, 220382936, 224473095" at bounding box center [1181, 320] width 162 height 35
paste textarea
type textarea "16447032"
click at [1212, 369] on button "Update" at bounding box center [1232, 367] width 40 height 19
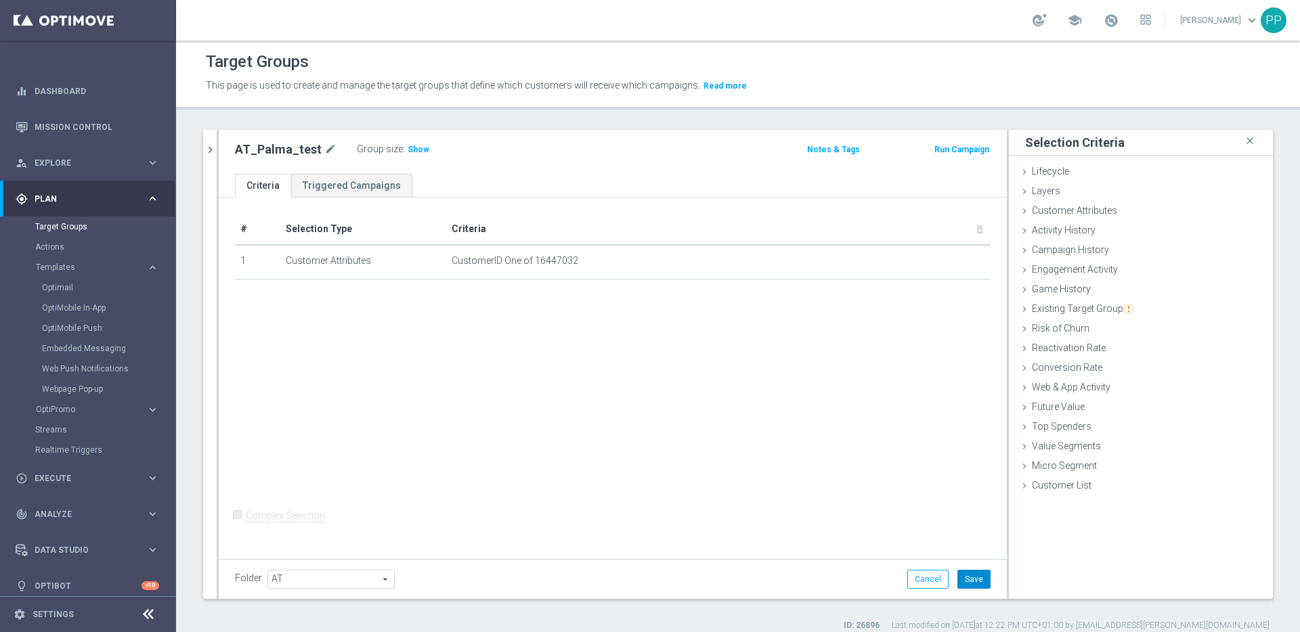
click at [971, 573] on button "Save" at bounding box center [973, 579] width 33 height 19
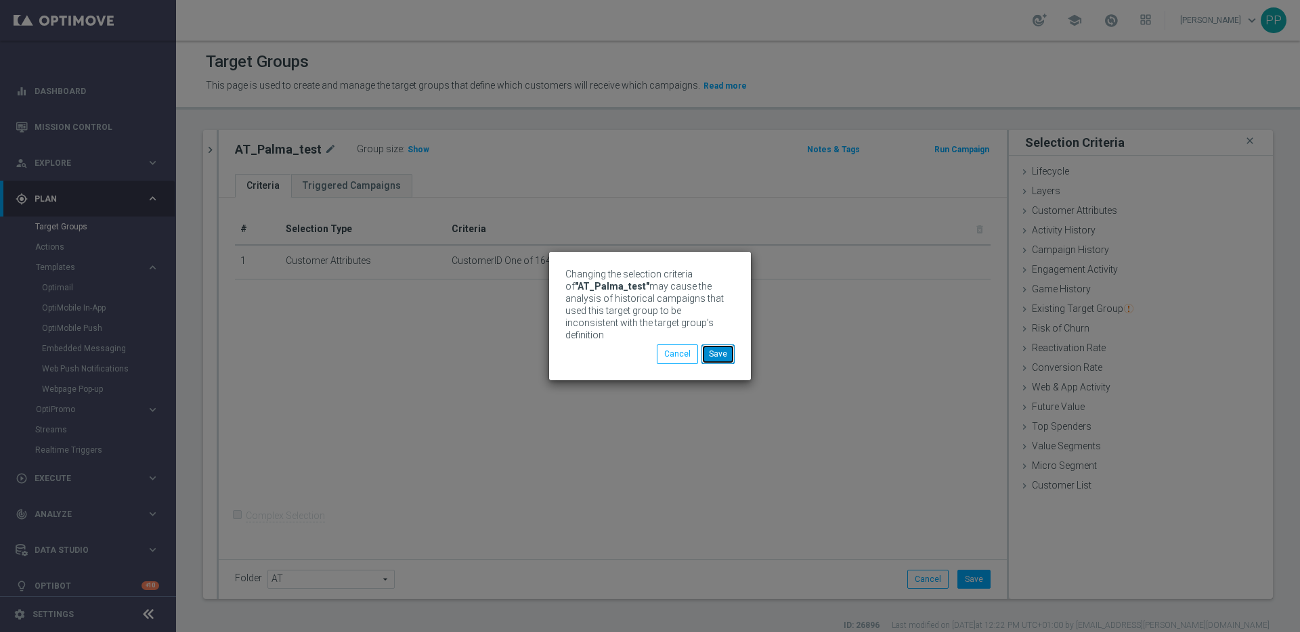
click at [718, 348] on button "Save" at bounding box center [717, 354] width 33 height 19
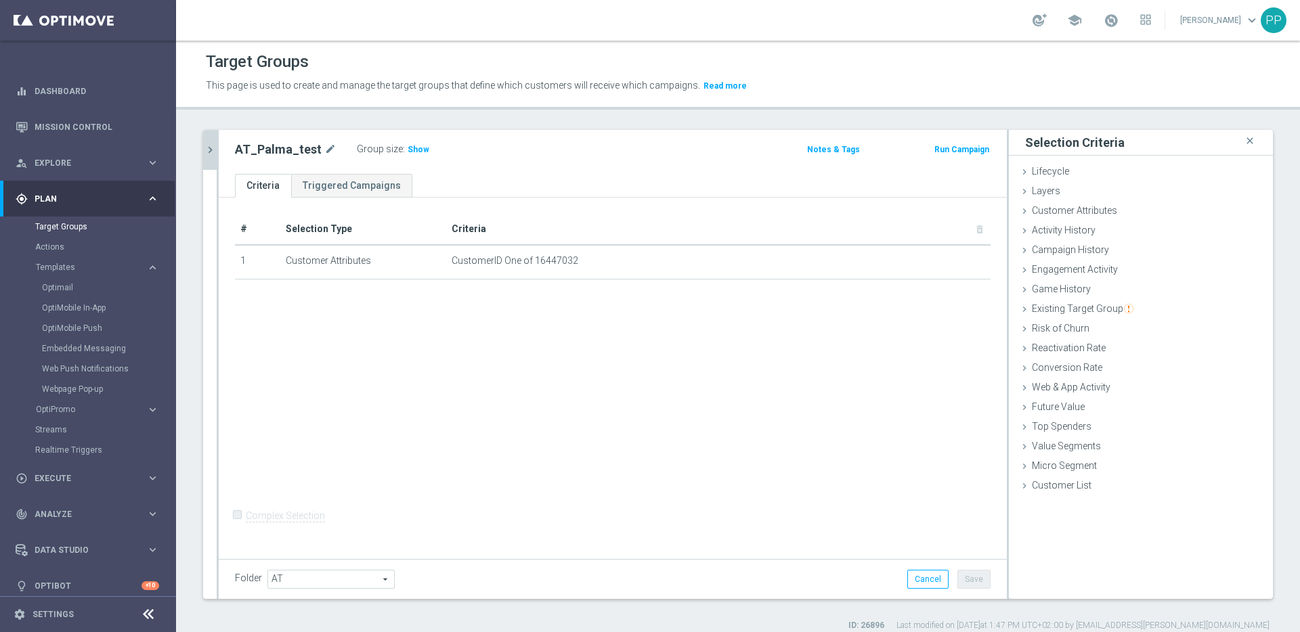
click at [209, 148] on icon "chevron_right" at bounding box center [210, 150] width 13 height 13
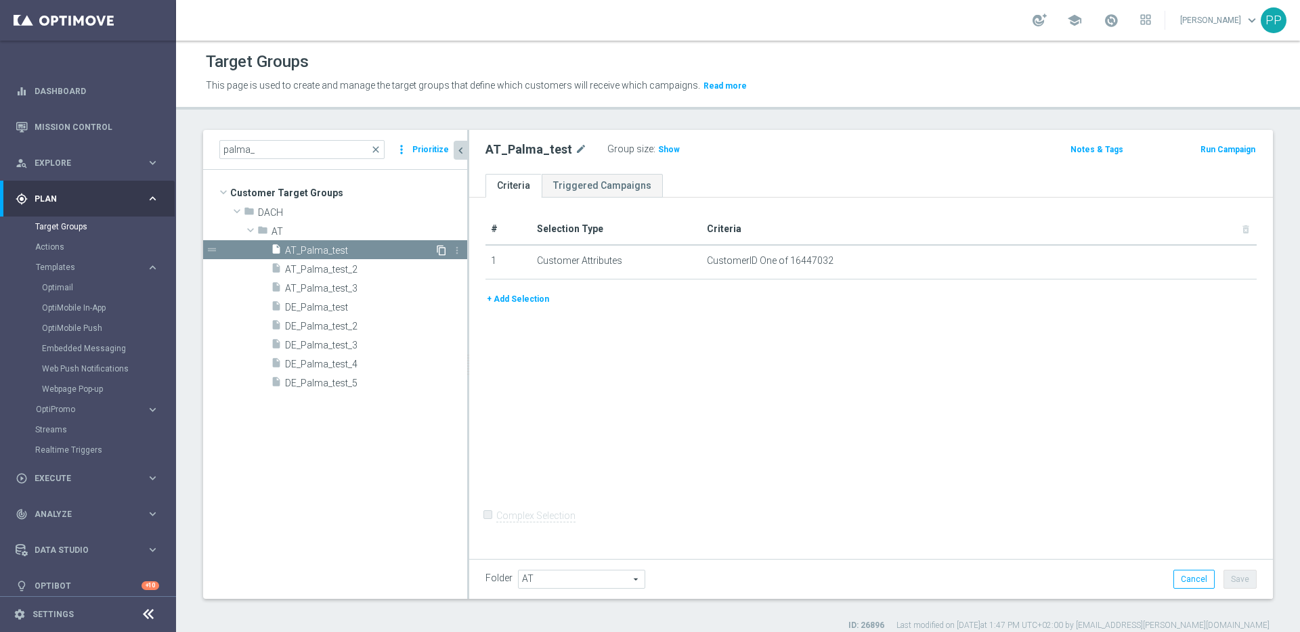
click at [439, 253] on icon "content_copy" at bounding box center [441, 250] width 11 height 11
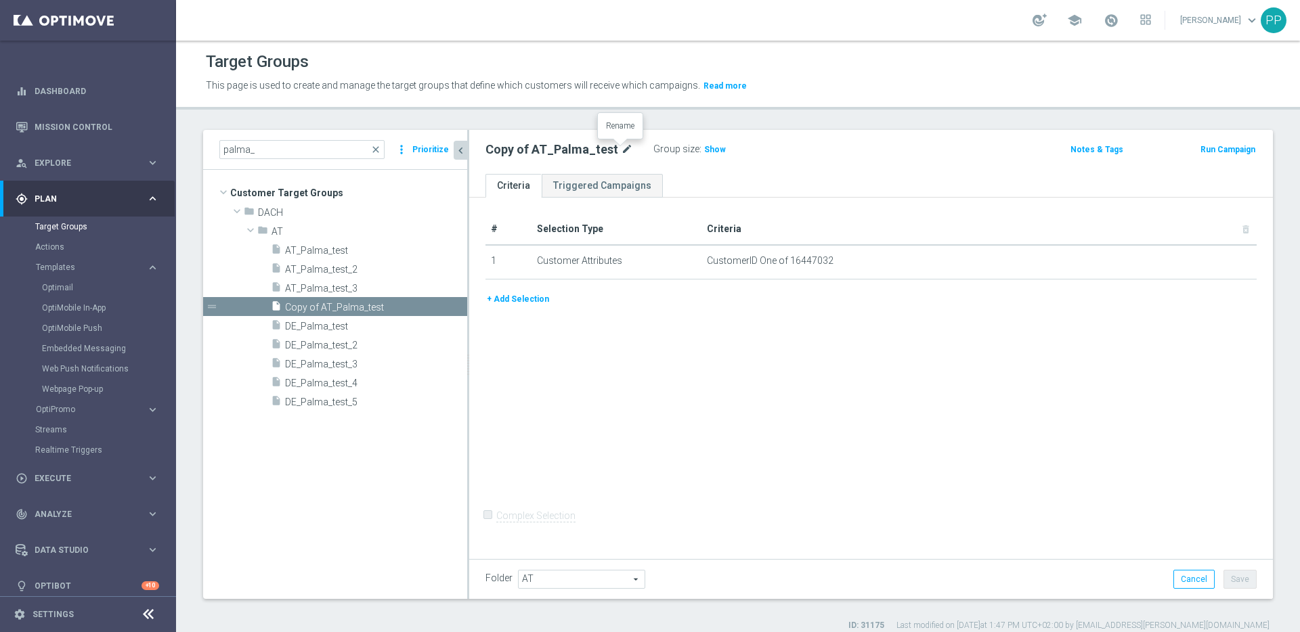
click at [622, 148] on icon "mode_edit" at bounding box center [627, 149] width 12 height 16
click at [525, 149] on input "Copy of AT_Palma_test" at bounding box center [576, 150] width 183 height 19
drag, startPoint x: 525, startPoint y: 149, endPoint x: 489, endPoint y: 150, distance: 35.2
click at [489, 150] on input "Copy of AT_Palma_test" at bounding box center [576, 150] width 183 height 19
click at [560, 148] on input "AT_Palma_test" at bounding box center [576, 150] width 183 height 19
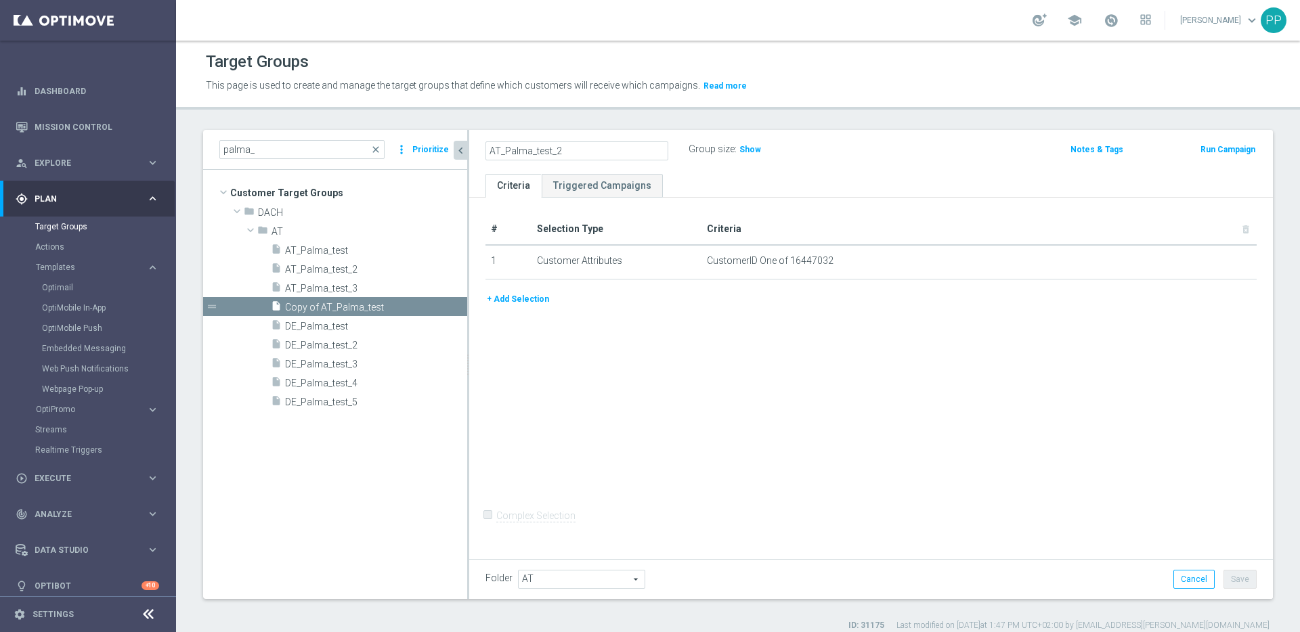
click at [939, 330] on div "# Selection Type Criteria delete_forever 1 Customer Attributes CustomerID One o…" at bounding box center [871, 376] width 804 height 357
click at [589, 150] on input "AT_Palma_test_2" at bounding box center [576, 150] width 183 height 19
type input "AT_Palma_test_4"
click at [703, 418] on div "# Selection Type Criteria delete_forever 1 Customer Attributes CustomerID One o…" at bounding box center [871, 376] width 804 height 357
click at [1235, 570] on button "Save" at bounding box center [1239, 579] width 33 height 19
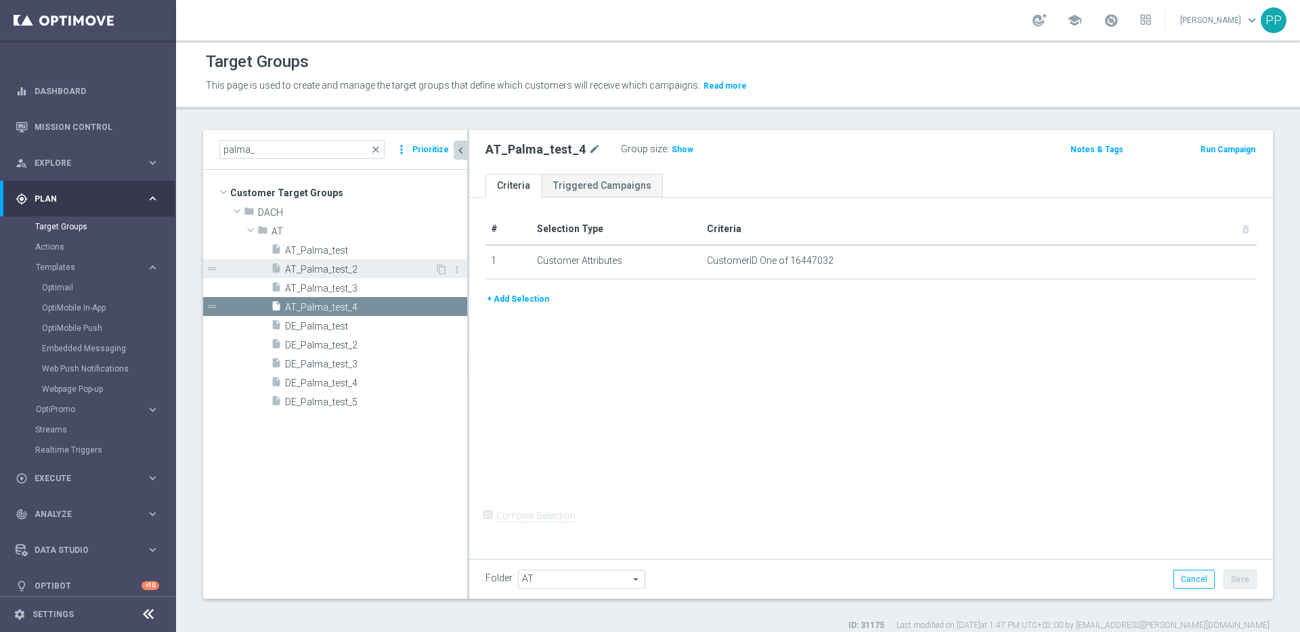
click at [347, 270] on span "AT_Palma_test_2" at bounding box center [360, 270] width 150 height 12
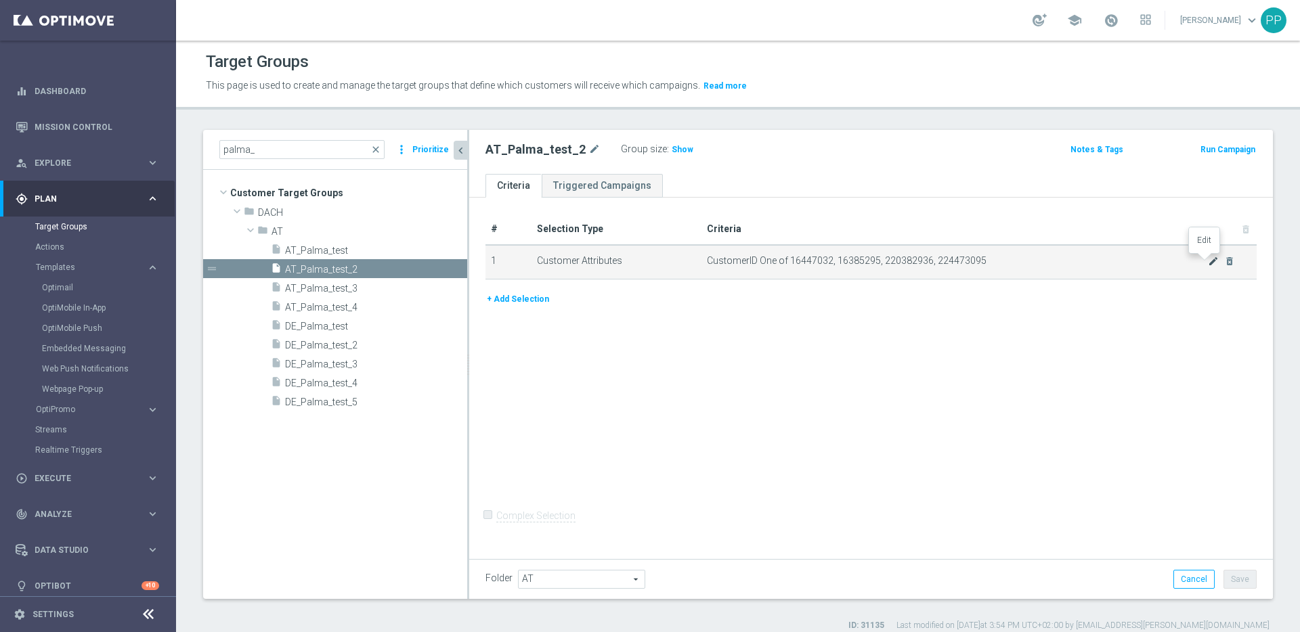
click at [1208, 263] on icon "mode_edit" at bounding box center [1213, 261] width 11 height 11
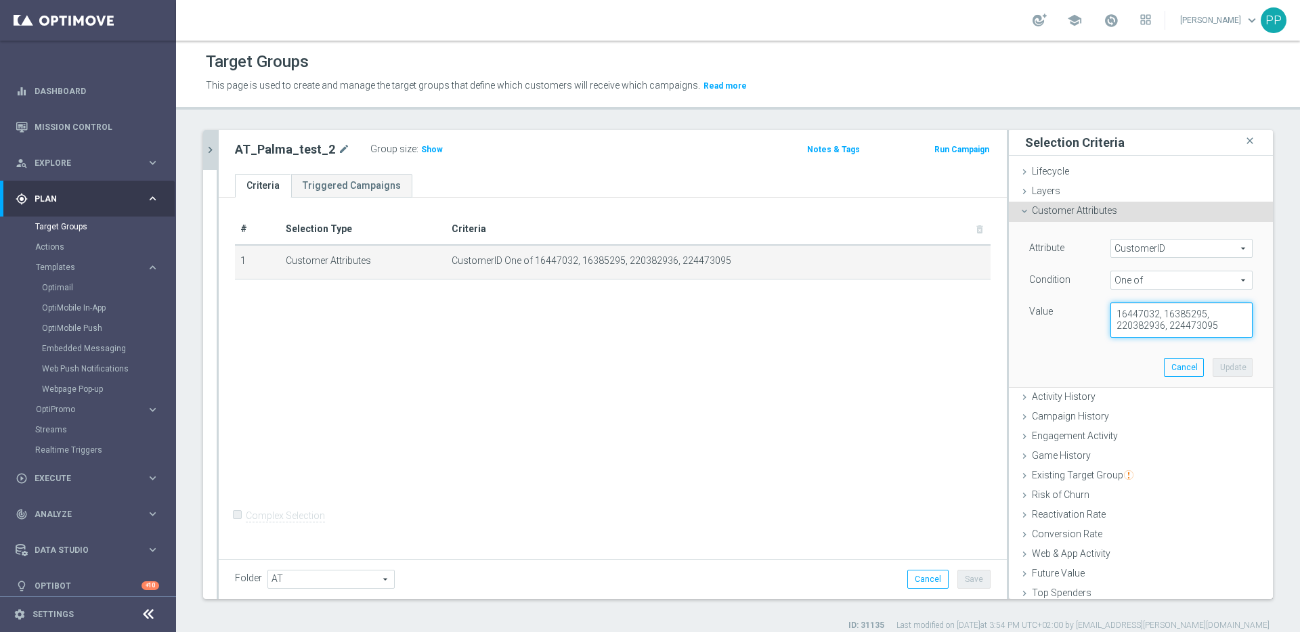
drag, startPoint x: 1210, startPoint y: 326, endPoint x: 1105, endPoint y: 307, distance: 106.5
click at [1110, 307] on textarea "16447032, 16385295, 220382936, 224473095" at bounding box center [1181, 320] width 142 height 35
paste textarea
type textarea "16447032"
click at [1214, 364] on button "Update" at bounding box center [1232, 367] width 40 height 19
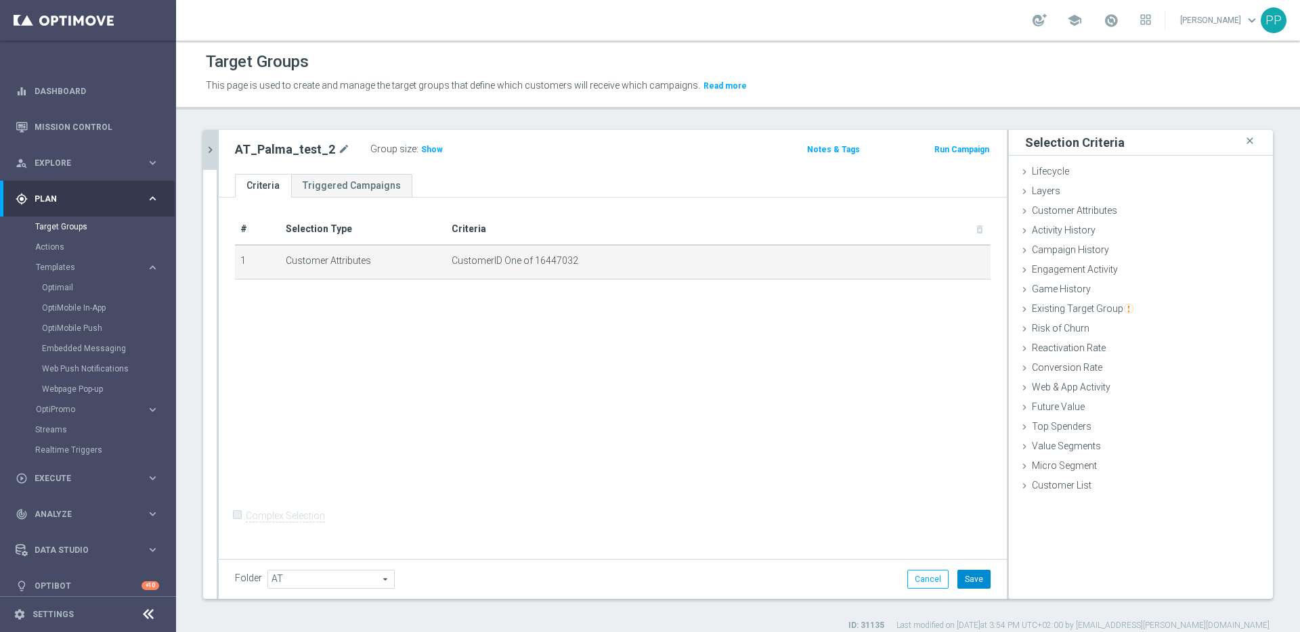
click at [971, 584] on button "Save" at bounding box center [973, 579] width 33 height 19
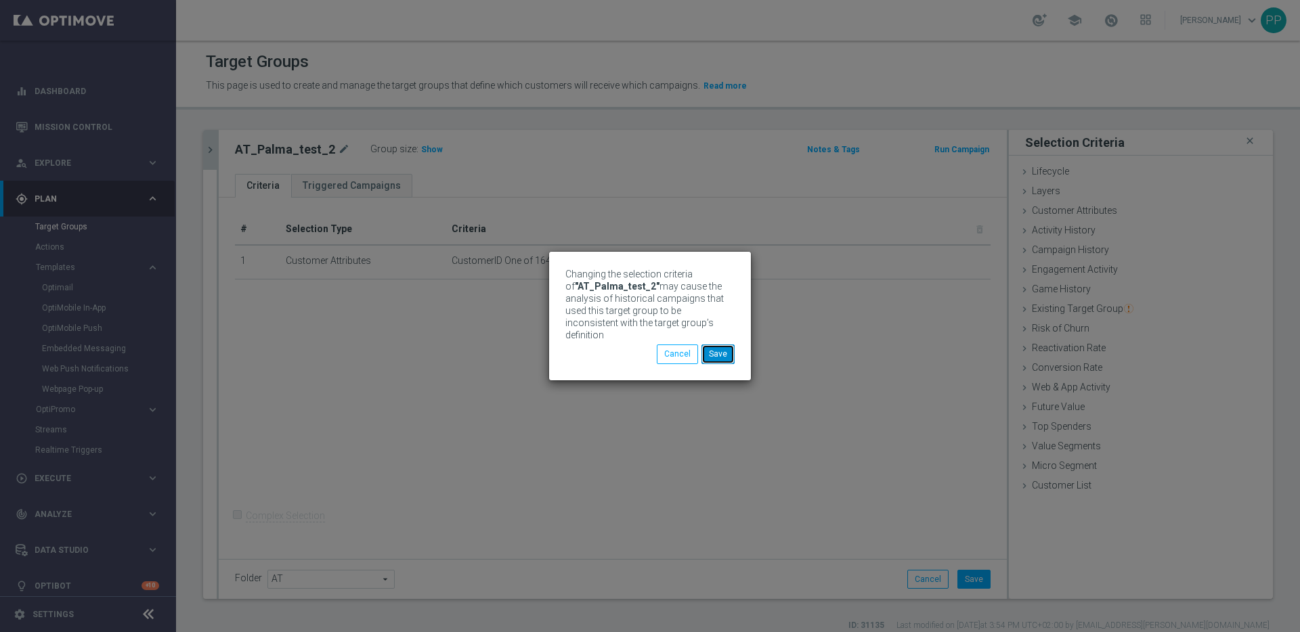
click at [713, 349] on button "Save" at bounding box center [717, 354] width 33 height 19
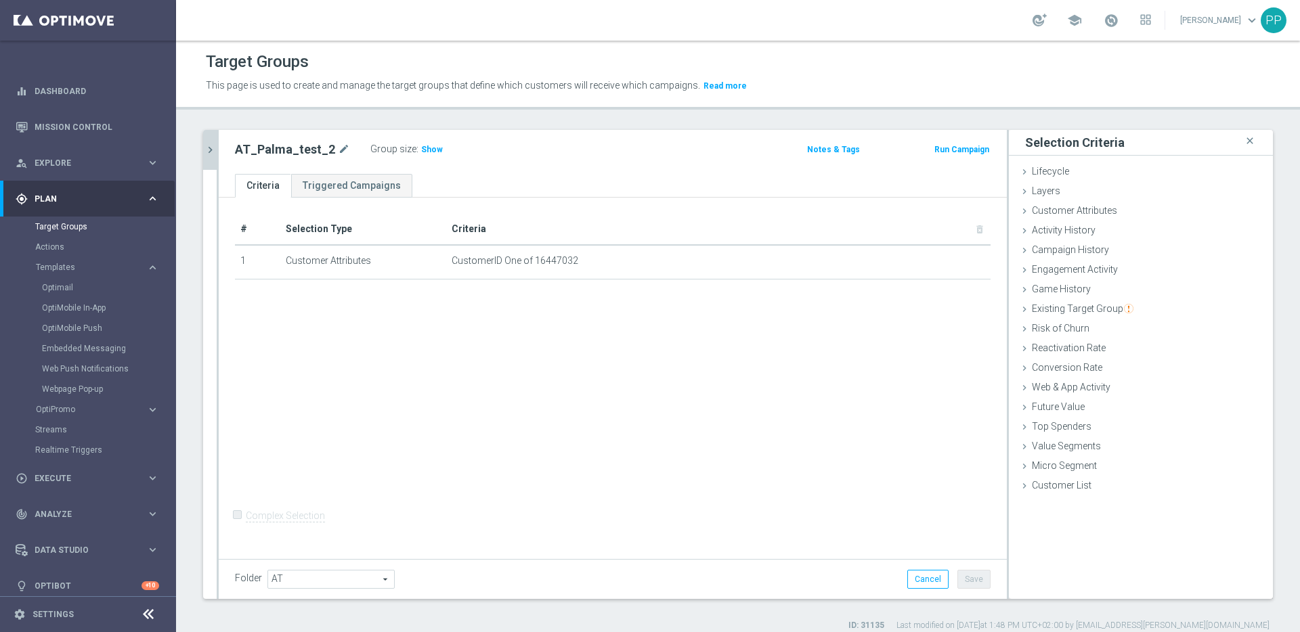
click at [211, 154] on icon "chevron_right" at bounding box center [210, 150] width 13 height 13
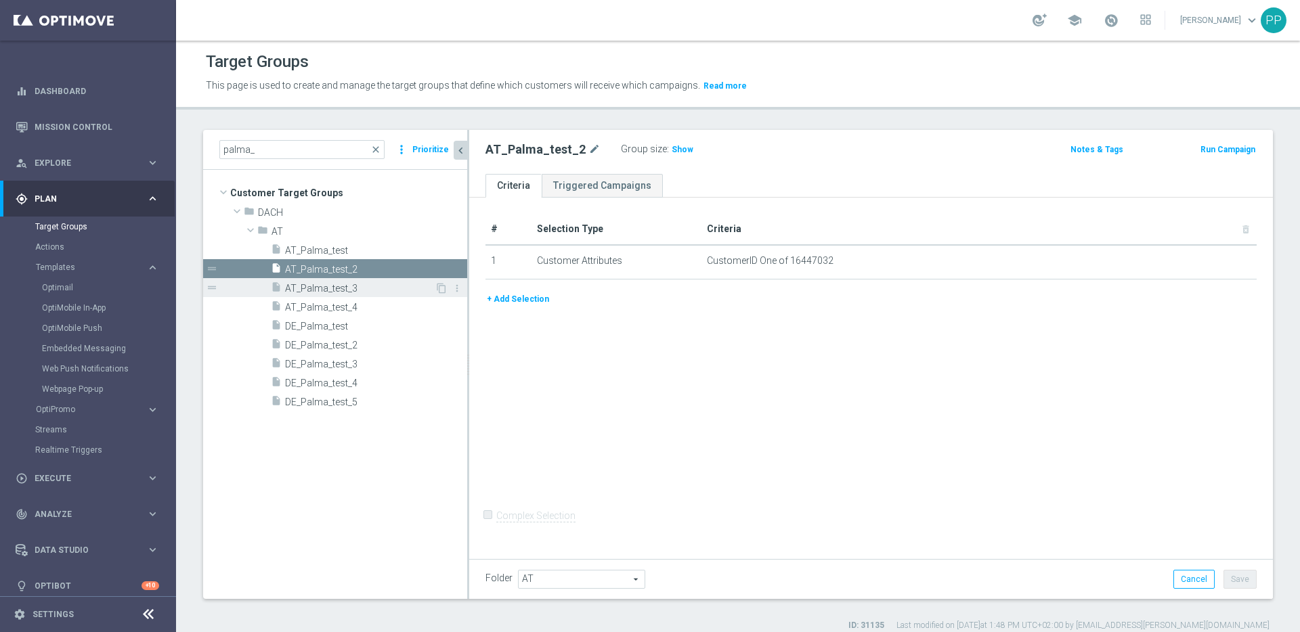
click at [315, 291] on span "AT_Palma_test_3" at bounding box center [360, 289] width 150 height 12
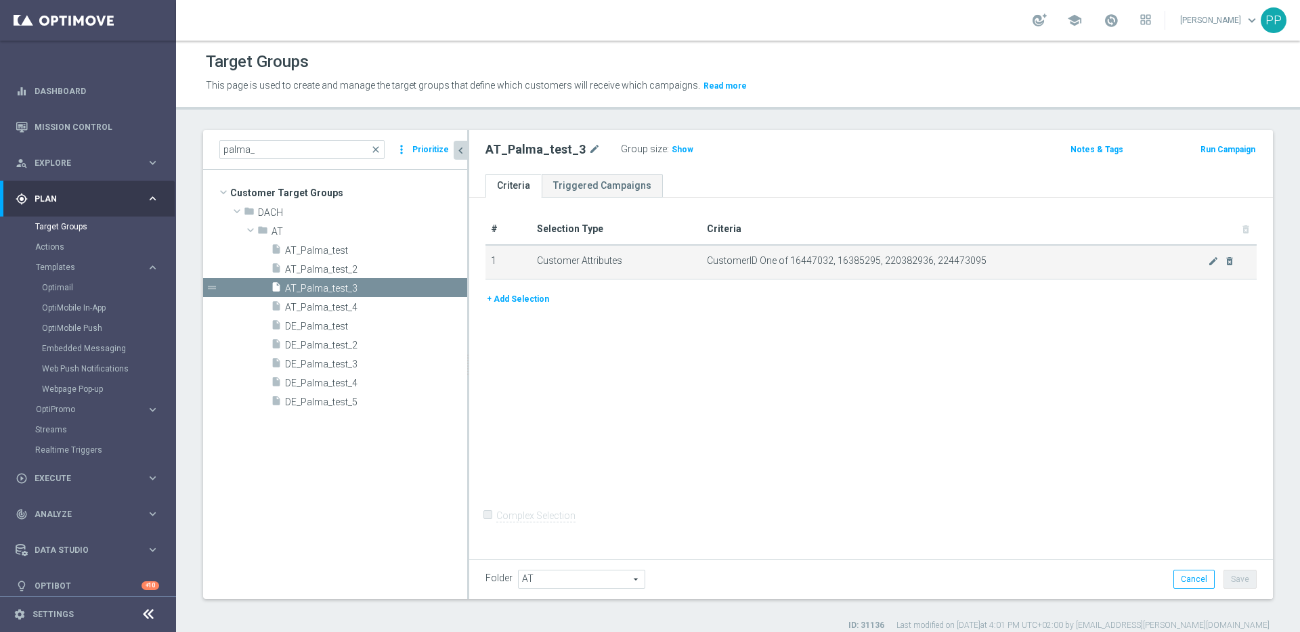
click at [1199, 253] on td "CustomerID One of 16447032, 16385295, 220382936, 224473095 mode_edit delete_for…" at bounding box center [978, 262] width 555 height 34
click at [1208, 259] on icon "mode_edit" at bounding box center [1213, 261] width 11 height 11
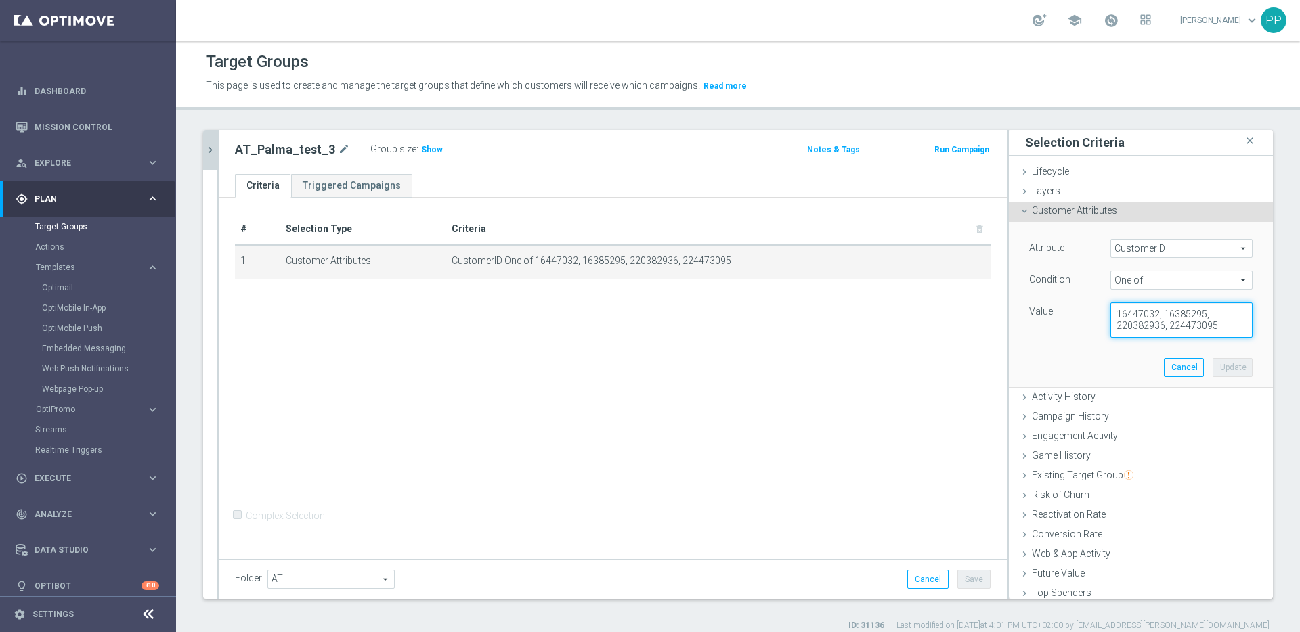
drag, startPoint x: 1207, startPoint y: 331, endPoint x: 1099, endPoint y: 313, distance: 109.7
click at [1110, 313] on textarea "16447032, 16385295, 220382936, 224473095" at bounding box center [1181, 320] width 142 height 35
paste textarea
type textarea "16447032"
click at [1222, 372] on button "Update" at bounding box center [1232, 367] width 40 height 19
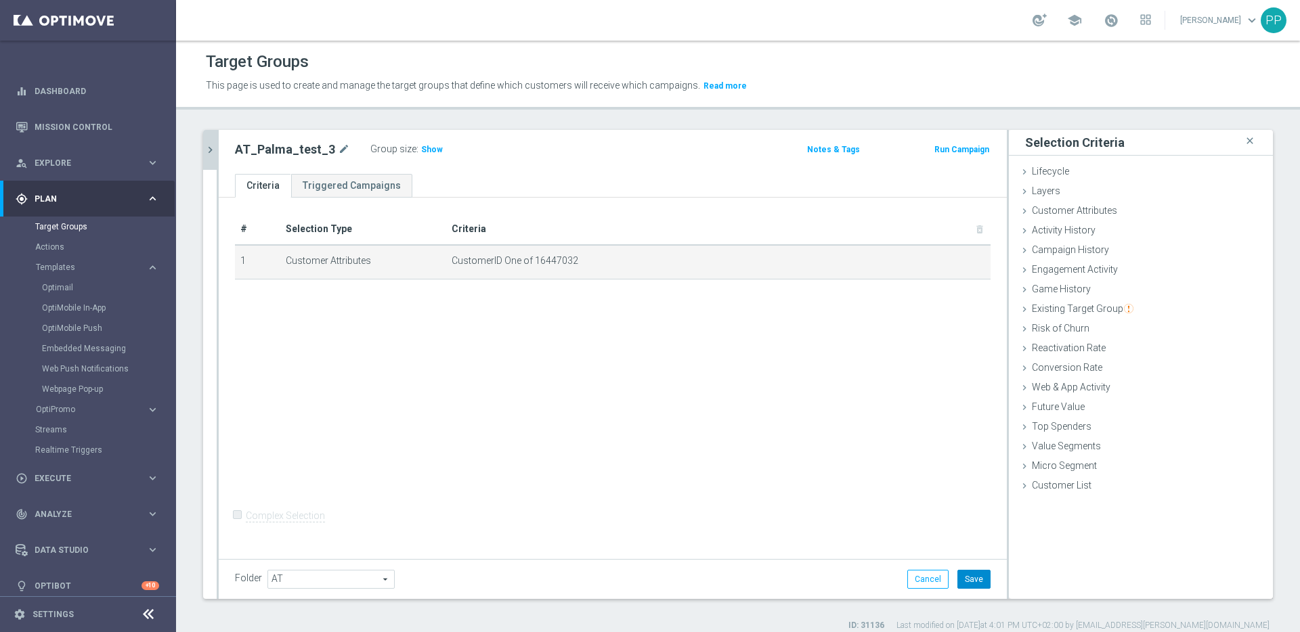
click at [962, 579] on button "Save" at bounding box center [973, 579] width 33 height 19
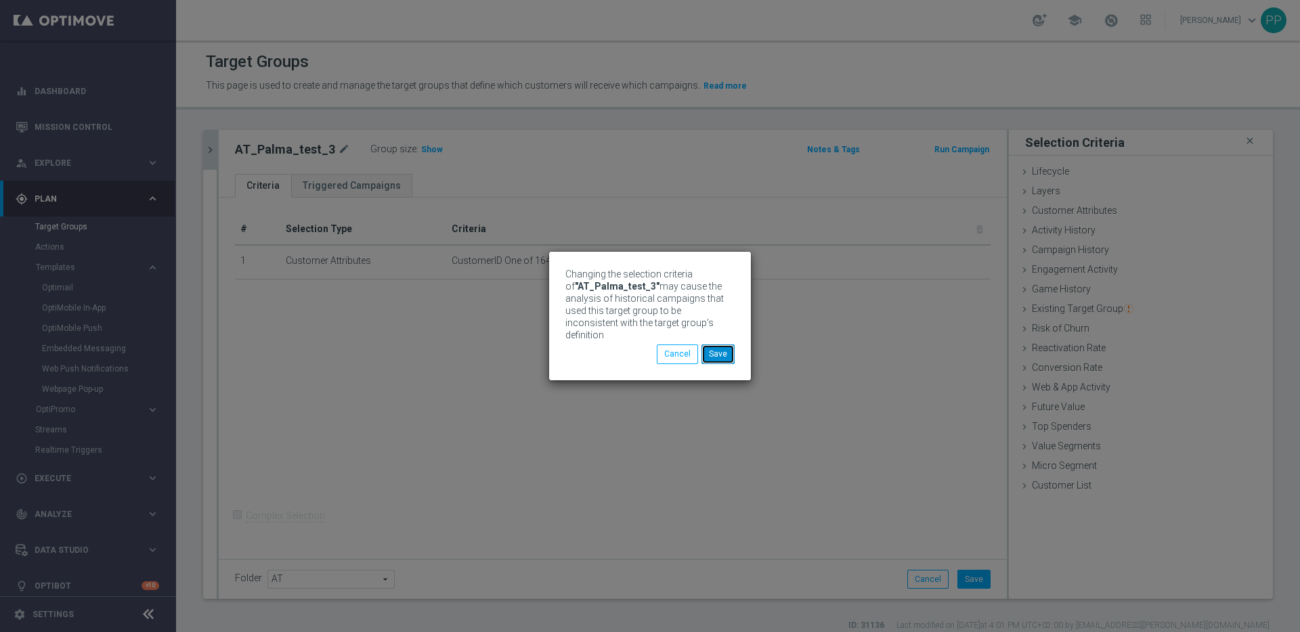
click at [717, 355] on button "Save" at bounding box center [717, 354] width 33 height 19
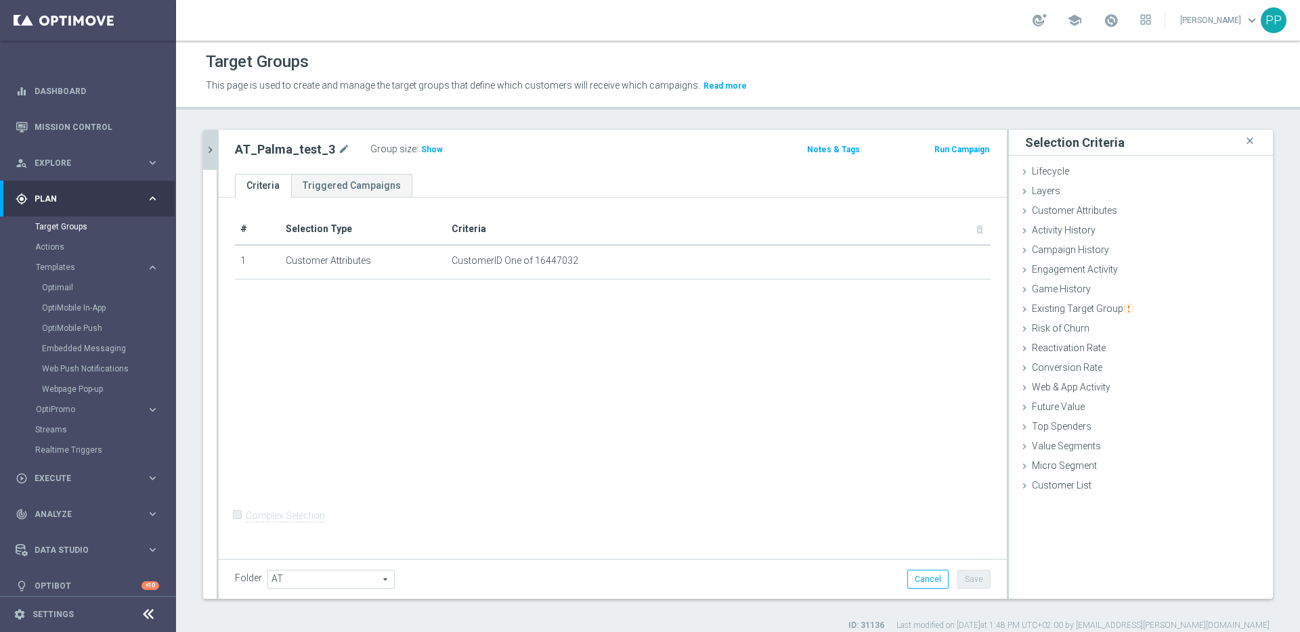
click at [210, 153] on icon "chevron_right" at bounding box center [210, 150] width 13 height 13
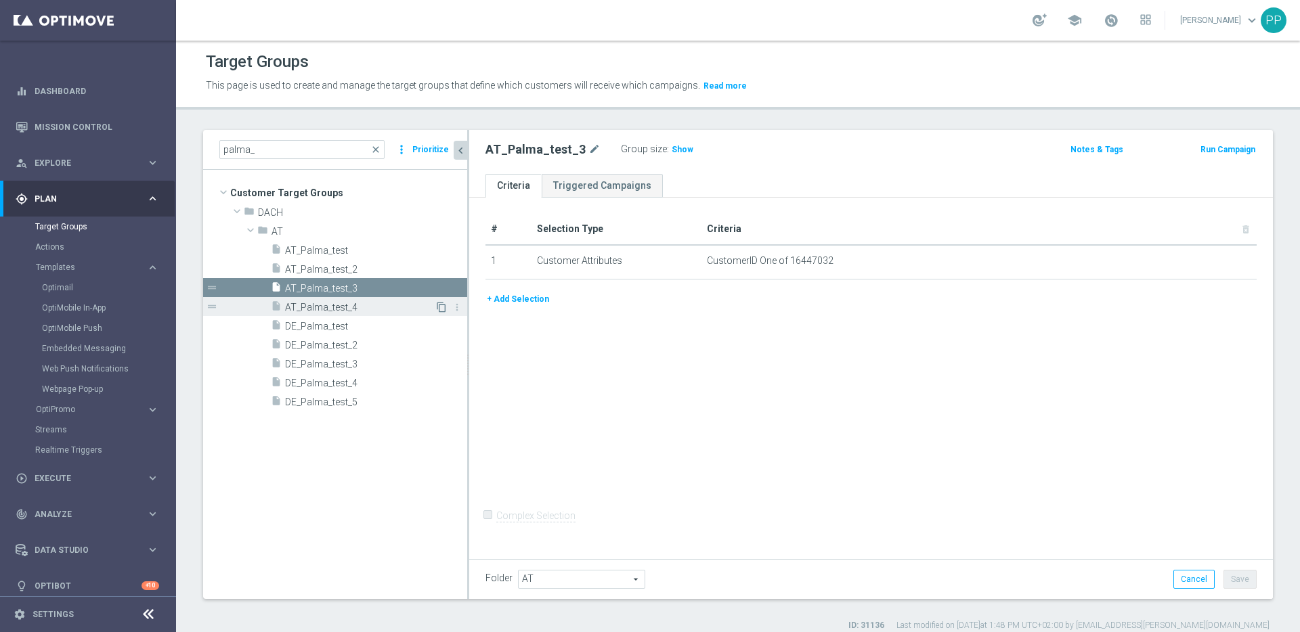
click at [437, 309] on icon "content_copy" at bounding box center [441, 307] width 11 height 11
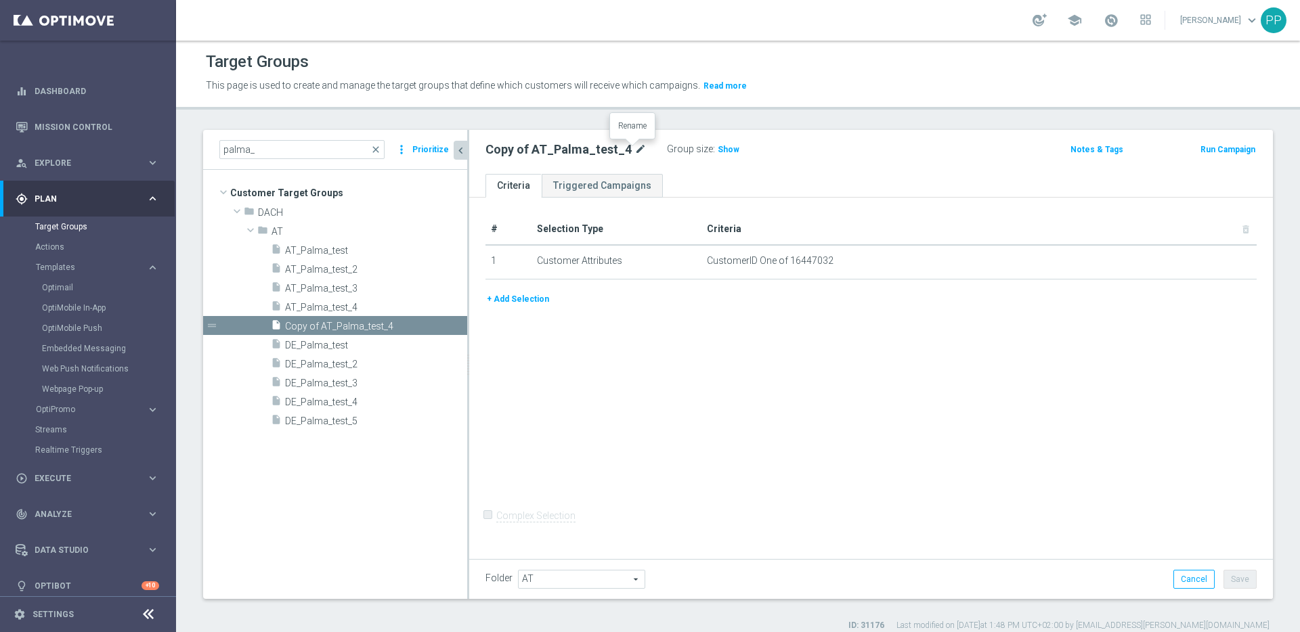
click at [634, 147] on icon "mode_edit" at bounding box center [640, 149] width 12 height 16
click at [607, 150] on input "Copy of AT_Palma_test_4" at bounding box center [576, 150] width 183 height 19
drag, startPoint x: 525, startPoint y: 150, endPoint x: 489, endPoint y: 152, distance: 35.9
click at [489, 152] on input "Copy of AT_Palma_test_5" at bounding box center [576, 150] width 183 height 19
type input "AT_Palma_test_5"
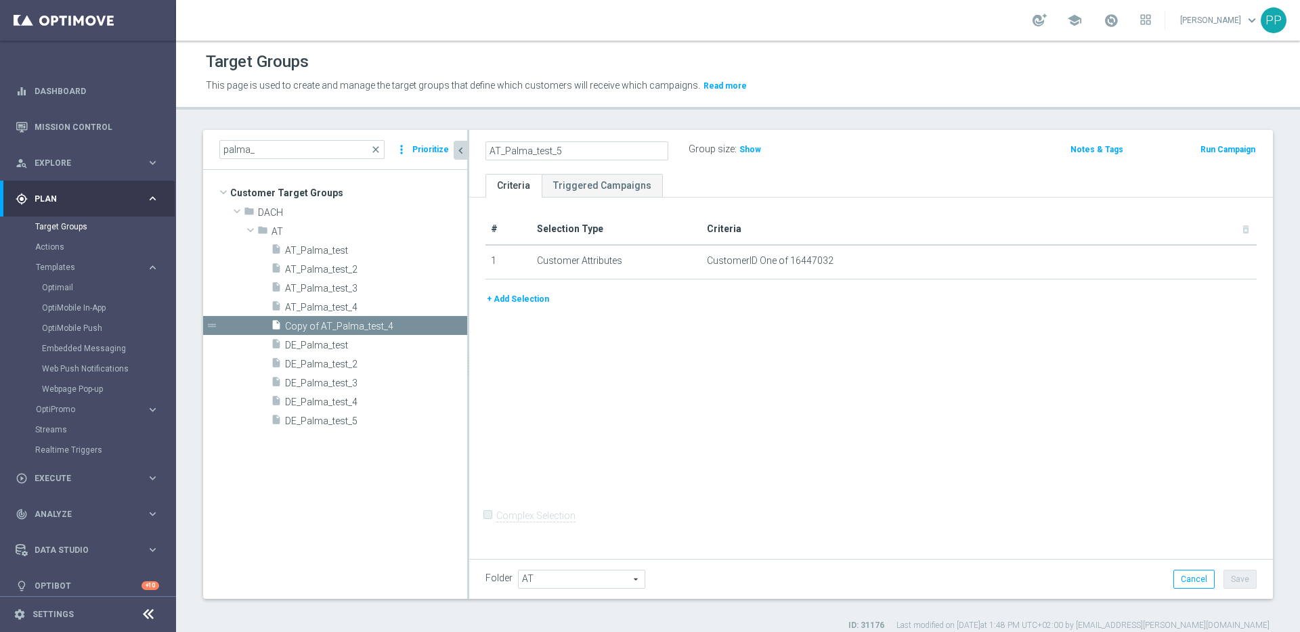
click at [910, 410] on div "# Selection Type Criteria delete_forever 1 Customer Attributes CustomerID One o…" at bounding box center [871, 376] width 804 height 357
click at [1225, 576] on button "Save" at bounding box center [1239, 579] width 33 height 19
click at [326, 343] on span "DE_Palma_test" at bounding box center [360, 346] width 150 height 12
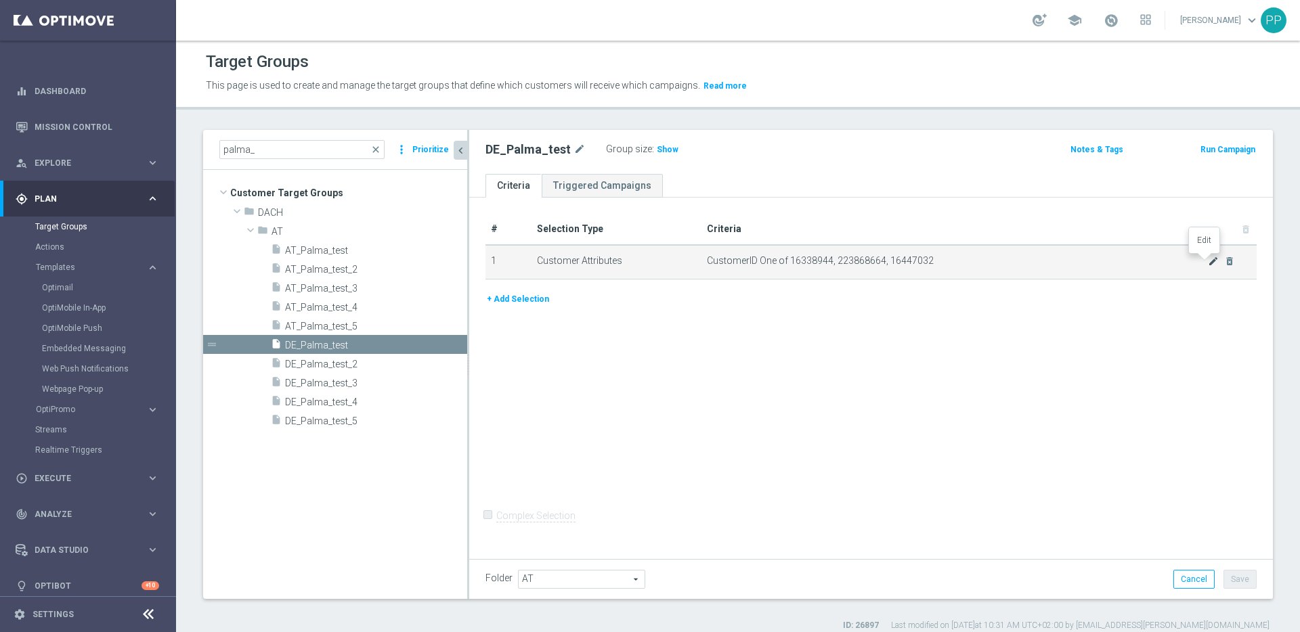
click at [1208, 261] on icon "mode_edit" at bounding box center [1213, 261] width 11 height 11
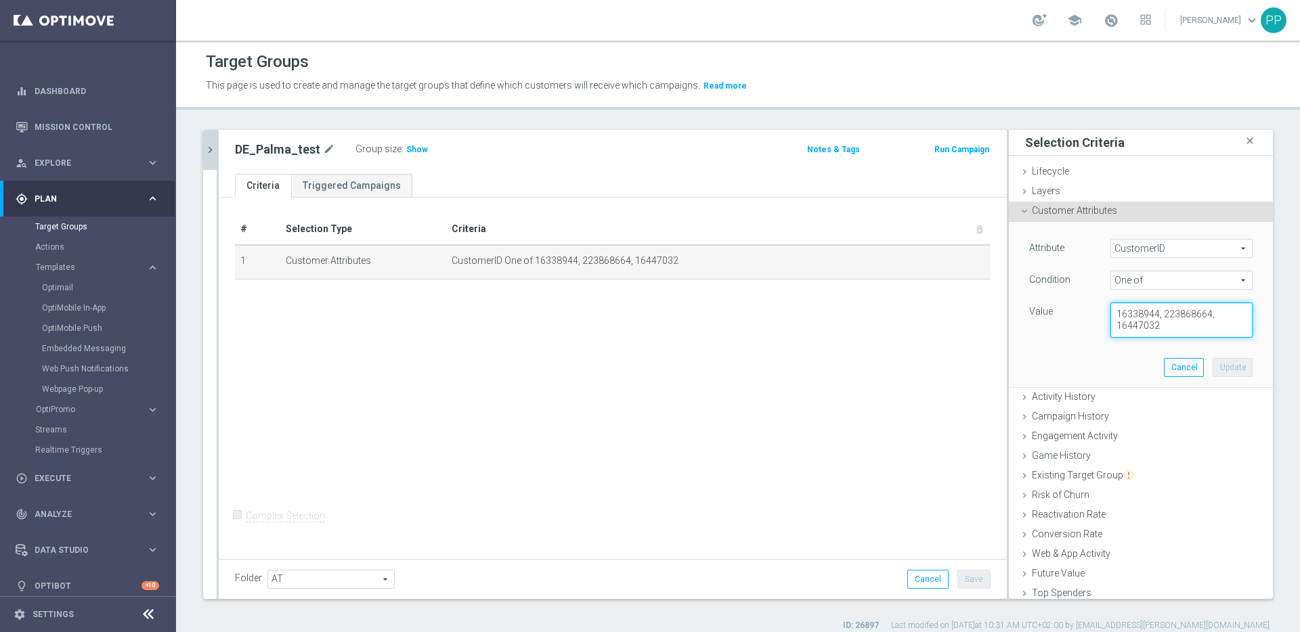
click at [1160, 314] on textarea "16338944, 223868664, 16447032" at bounding box center [1181, 320] width 142 height 35
click at [1145, 328] on textarea "16338944, 223868664, 16447032" at bounding box center [1181, 320] width 142 height 35
type textarea "16338944, 223868664"
click at [1214, 367] on button "Update" at bounding box center [1232, 367] width 40 height 19
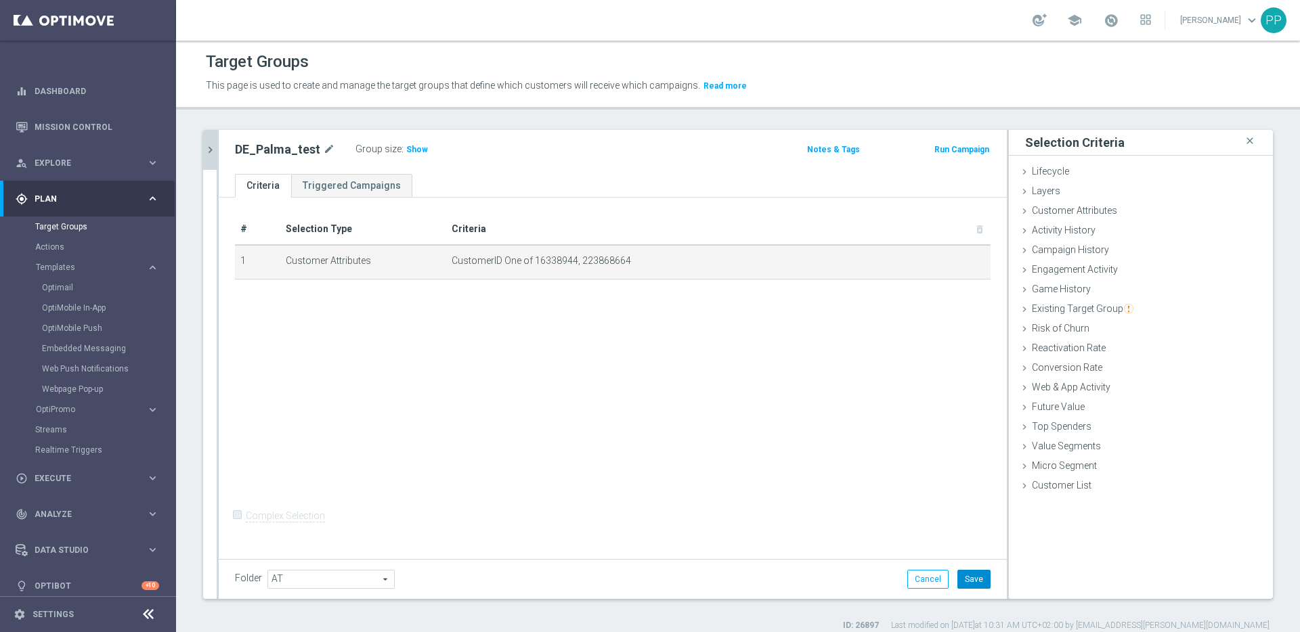
click at [961, 582] on button "Save" at bounding box center [973, 579] width 33 height 19
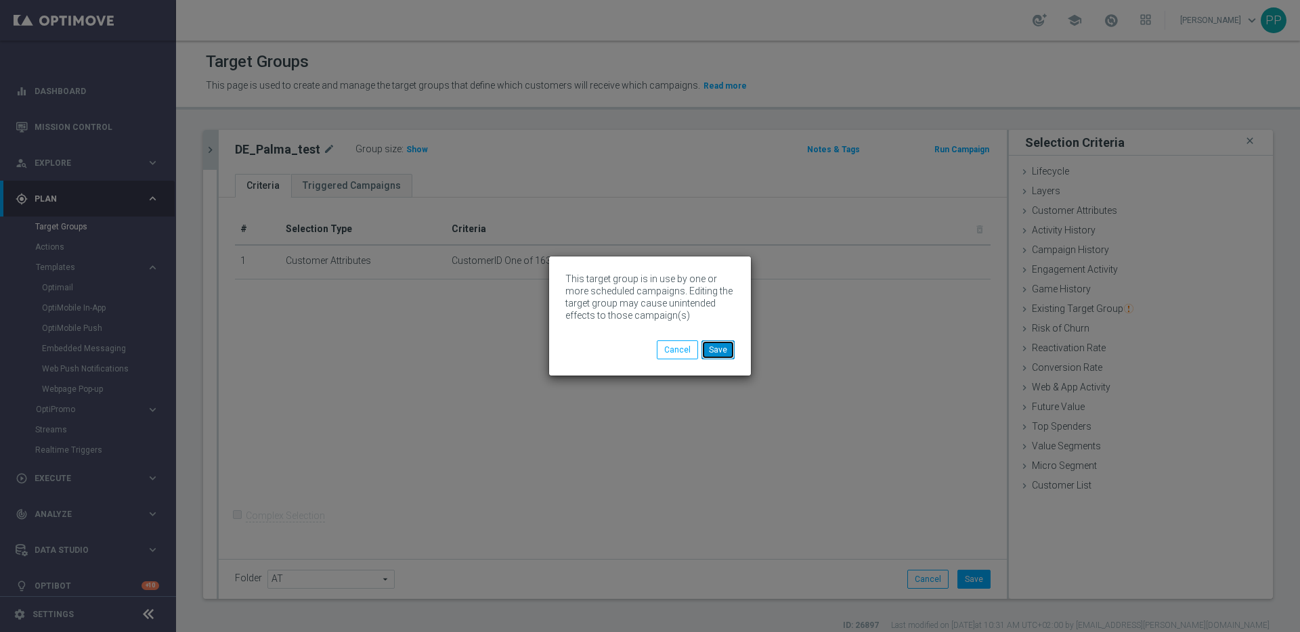
click at [720, 351] on button "Save" at bounding box center [717, 350] width 33 height 19
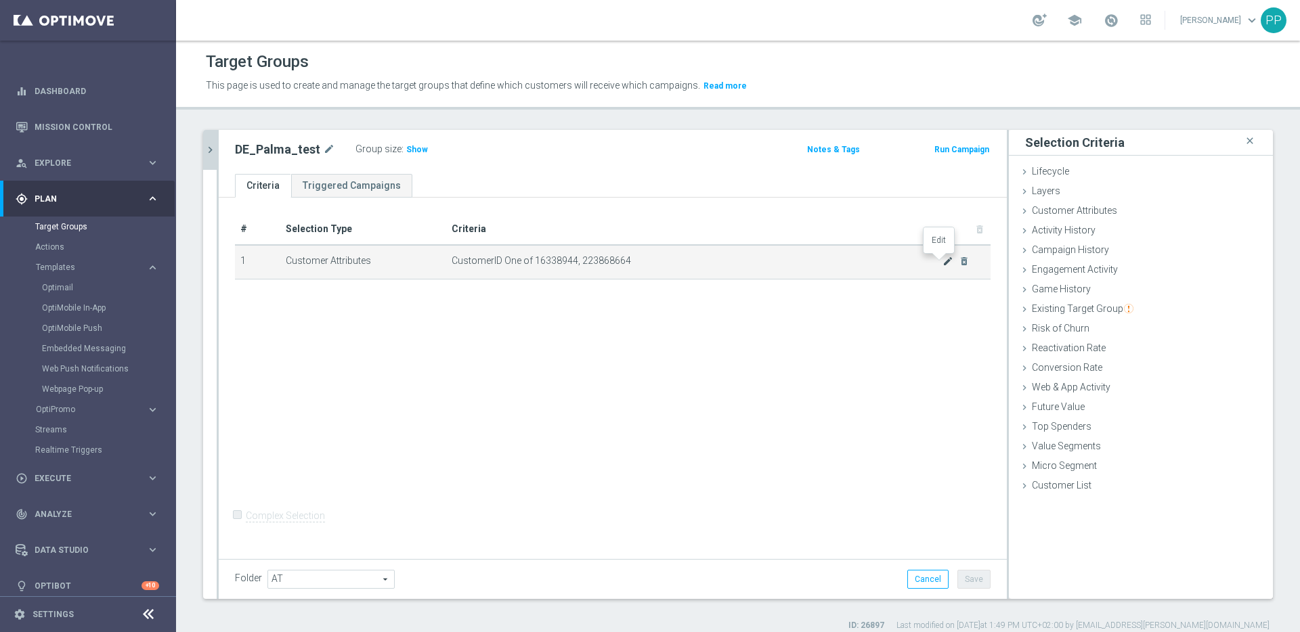
click at [942, 261] on icon "mode_edit" at bounding box center [947, 261] width 11 height 11
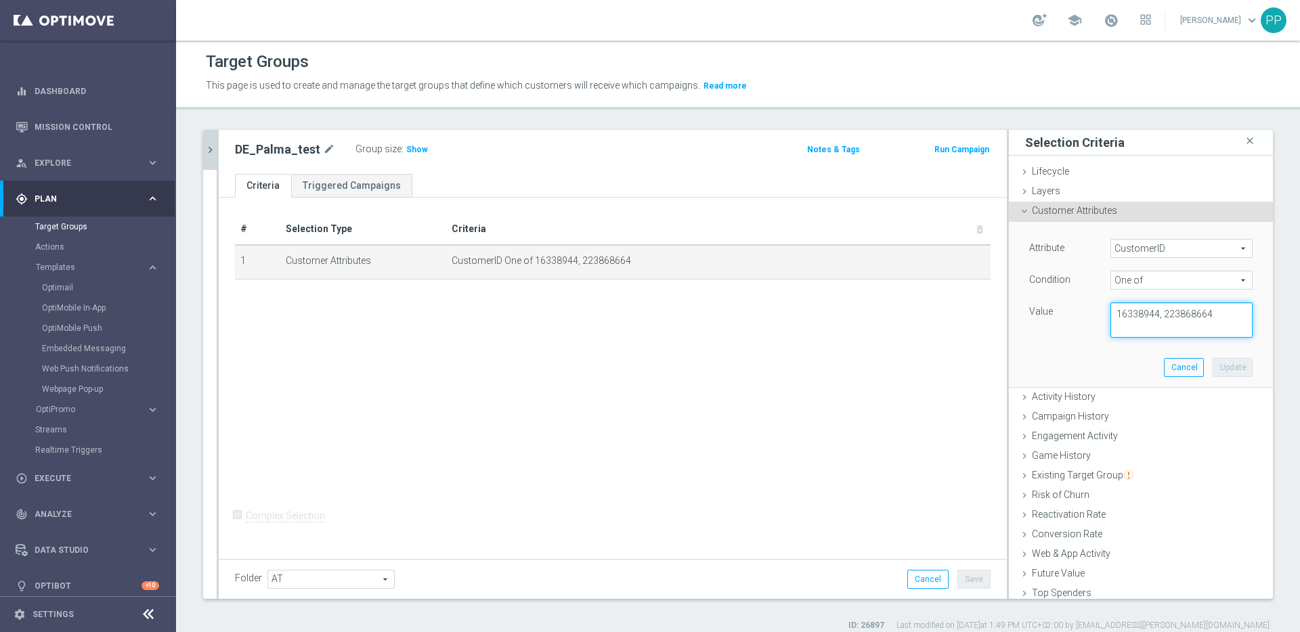
click at [1202, 318] on textarea "16338944, 223868664" at bounding box center [1181, 320] width 142 height 35
paste textarea "14586067"
click at [1164, 330] on textarea "16338944, 223868664, 14586067" at bounding box center [1181, 320] width 142 height 35
paste textarea "9884843"
paste textarea "224495972"
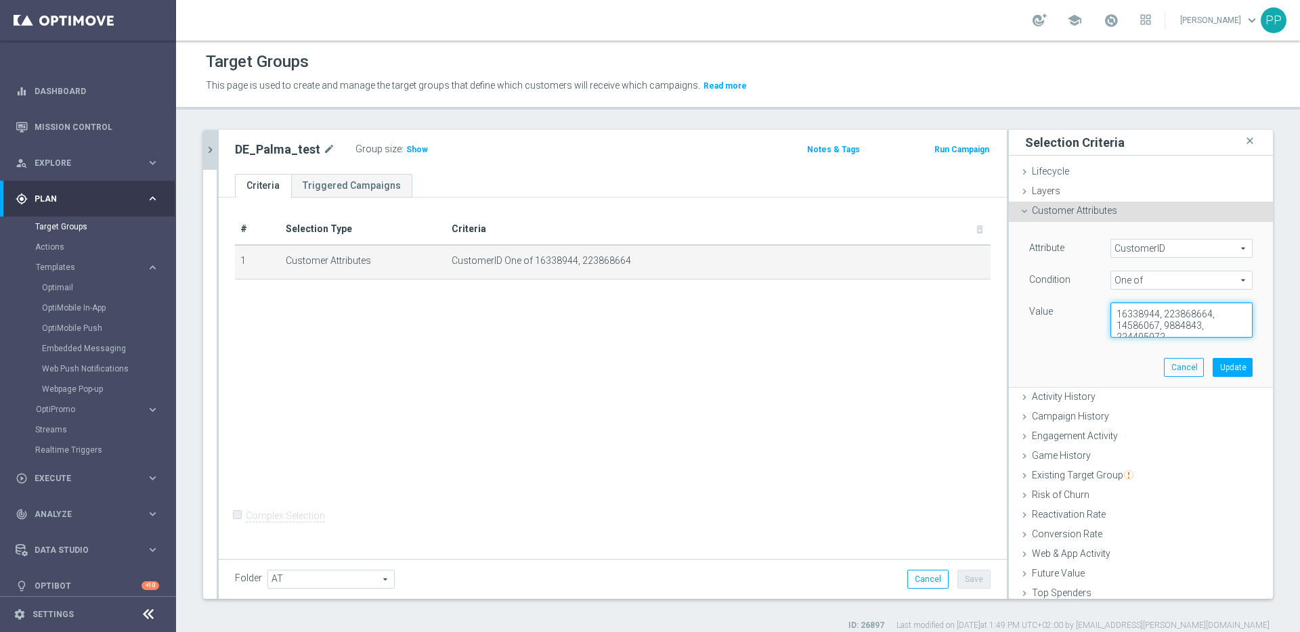
scroll to position [5, 0]
paste textarea "224919302"
type textarea "16338944, 223868664, 14586067, 9884843, 224495972, 224919302"
click at [1212, 369] on button "Update" at bounding box center [1232, 367] width 40 height 19
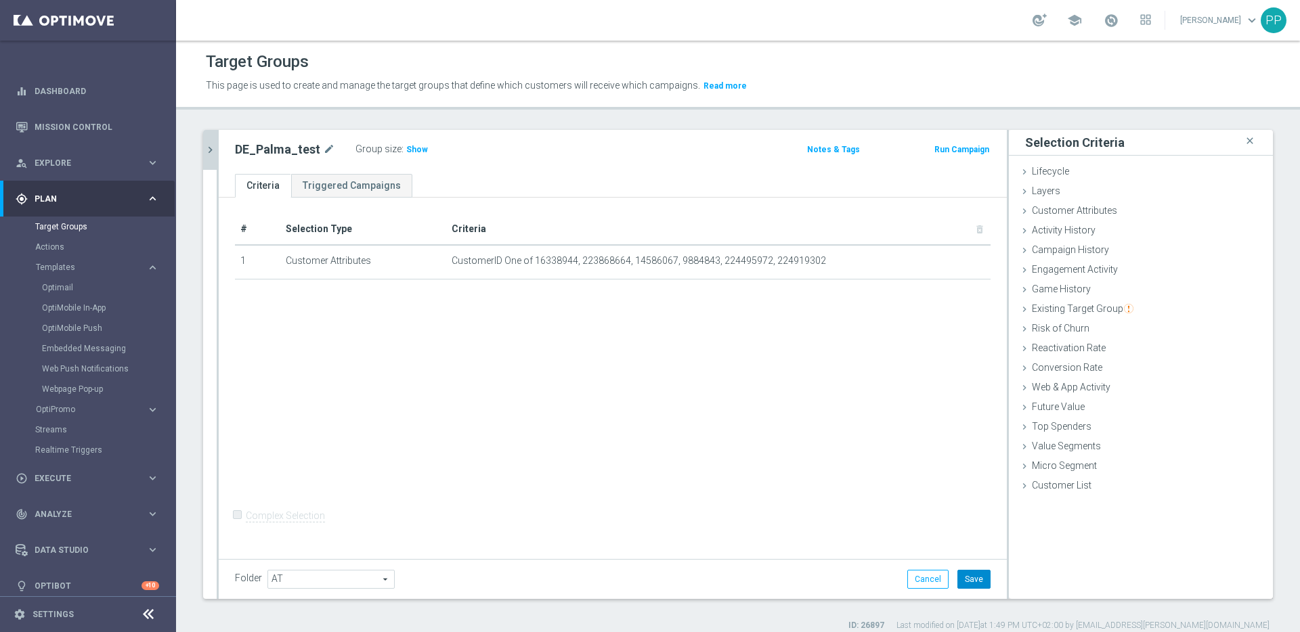
click at [961, 581] on button "Save" at bounding box center [973, 579] width 33 height 19
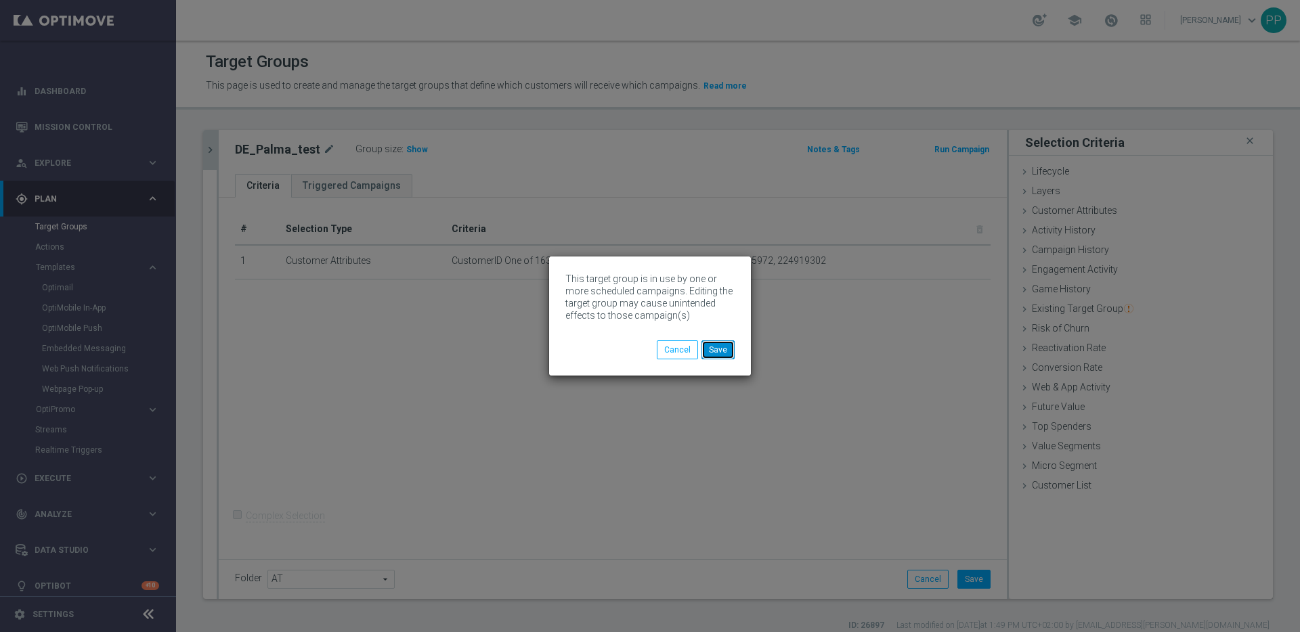
click at [725, 343] on button "Save" at bounding box center [717, 350] width 33 height 19
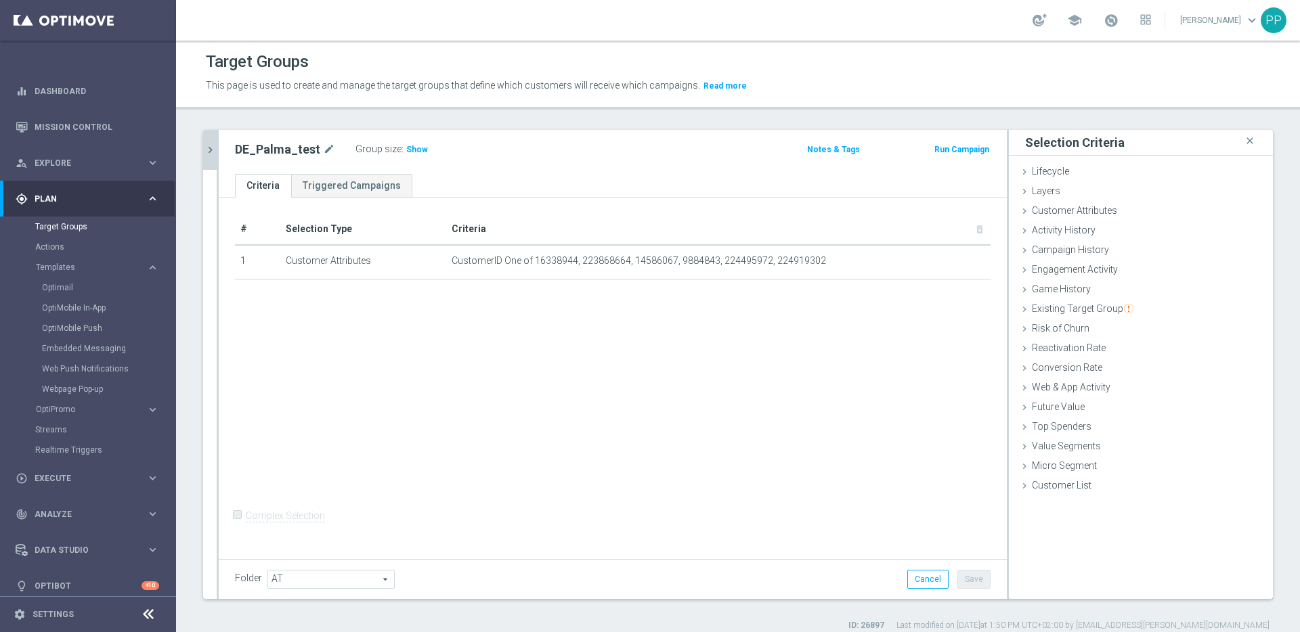
click at [211, 151] on icon "chevron_right" at bounding box center [210, 150] width 13 height 13
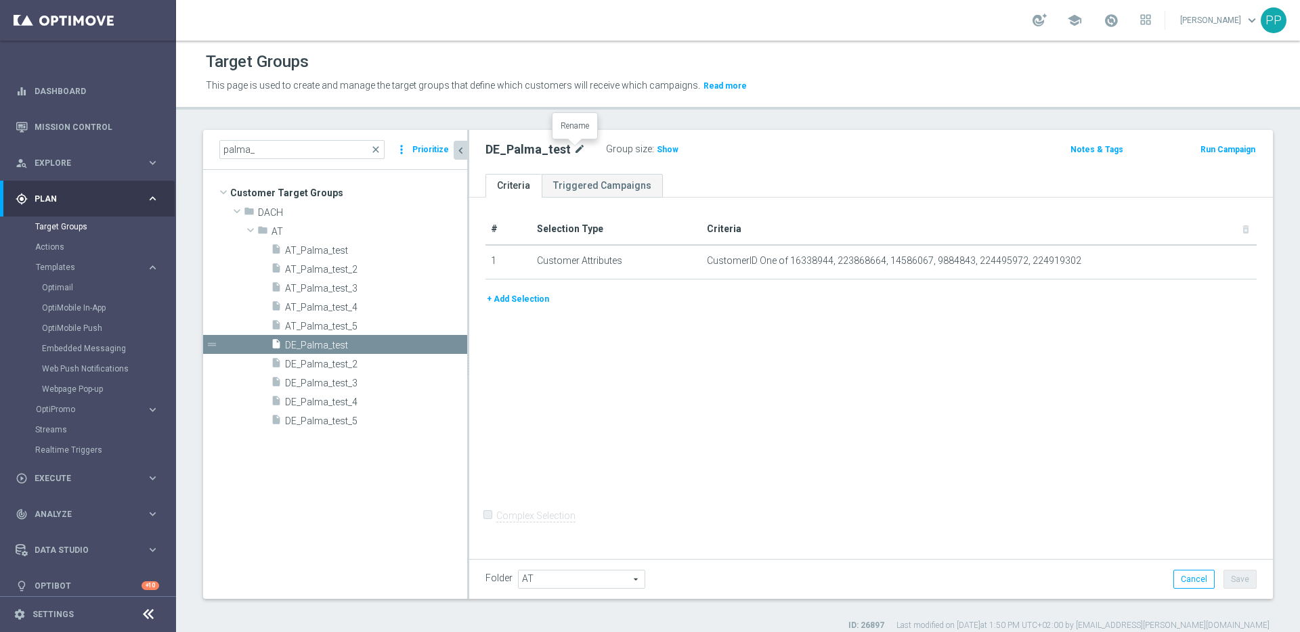
click at [573, 150] on icon "mode_edit" at bounding box center [579, 149] width 12 height 16
click at [566, 150] on input "DE_Palma_test" at bounding box center [576, 150] width 183 height 19
type input "DE_Palma_test_team"
click at [745, 324] on div "# Selection Type Criteria delete_forever 1 Customer Attributes CustomerID One o…" at bounding box center [871, 376] width 804 height 357
click at [1227, 583] on button "Save" at bounding box center [1239, 579] width 33 height 19
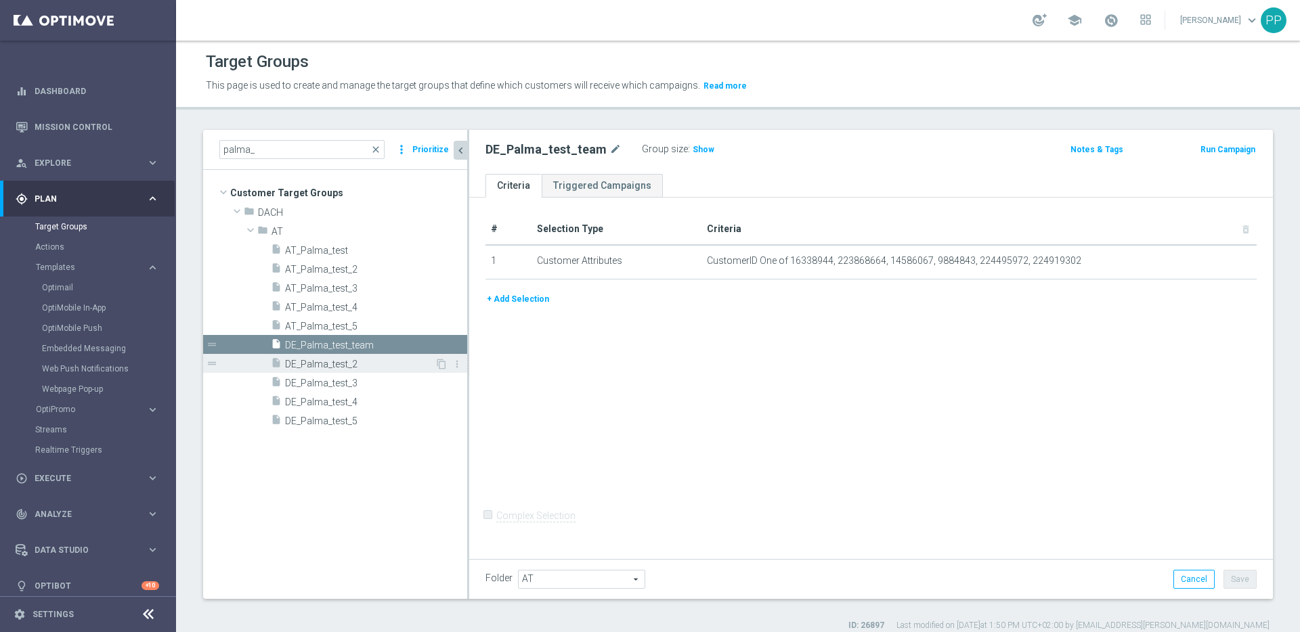
click at [345, 361] on span "DE_Palma_test_2" at bounding box center [360, 365] width 150 height 12
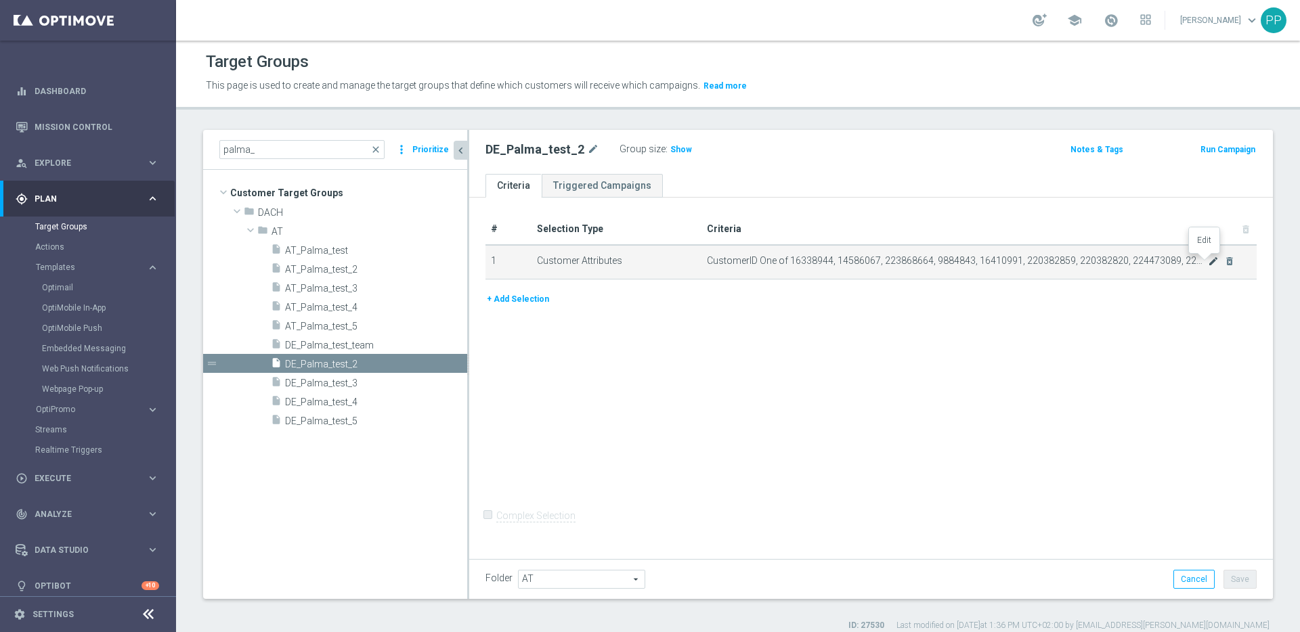
click at [1208, 258] on icon "mode_edit" at bounding box center [1213, 261] width 11 height 11
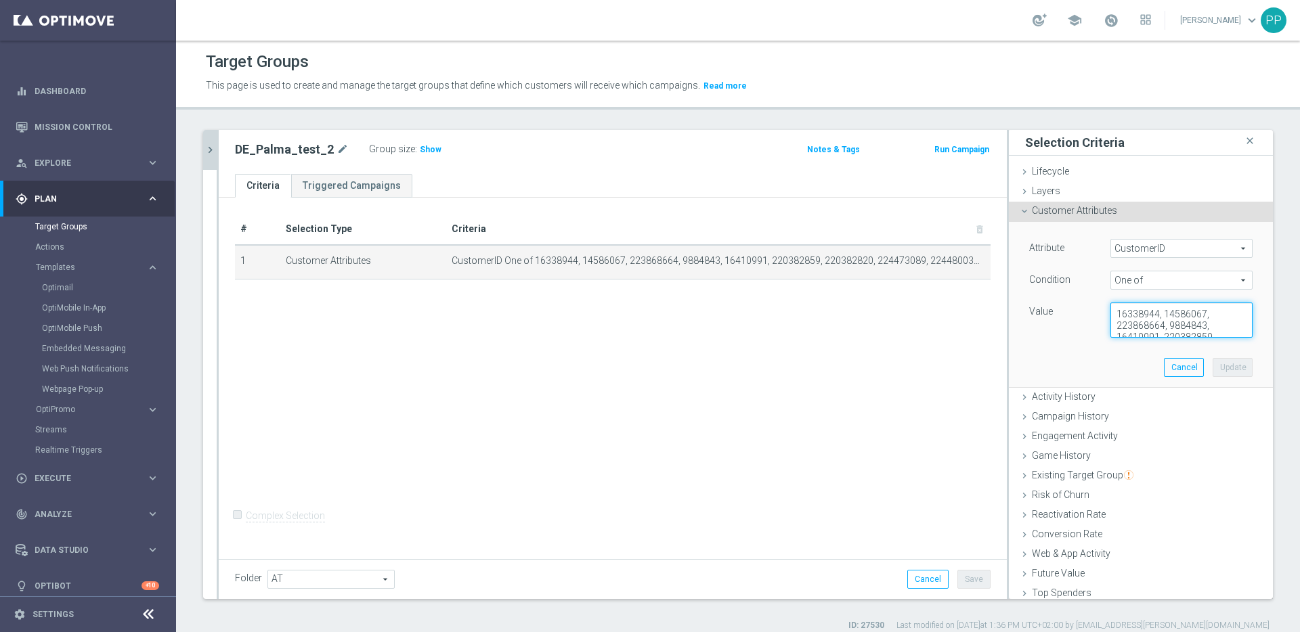
drag, startPoint x: 1149, startPoint y: 315, endPoint x: 1195, endPoint y: 313, distance: 45.4
click at [1195, 313] on textarea "16338944, 14586067, 223868664, 9884843, 16410991, 220382859, 220382820, 2244730…" at bounding box center [1181, 320] width 142 height 35
drag, startPoint x: 1103, startPoint y: 323, endPoint x: 1180, endPoint y: 365, distance: 87.8
click at [1180, 365] on div "Attribute CustomerID CustomerID arrow_drop_down search Condition One of One of …" at bounding box center [1141, 304] width 244 height 165
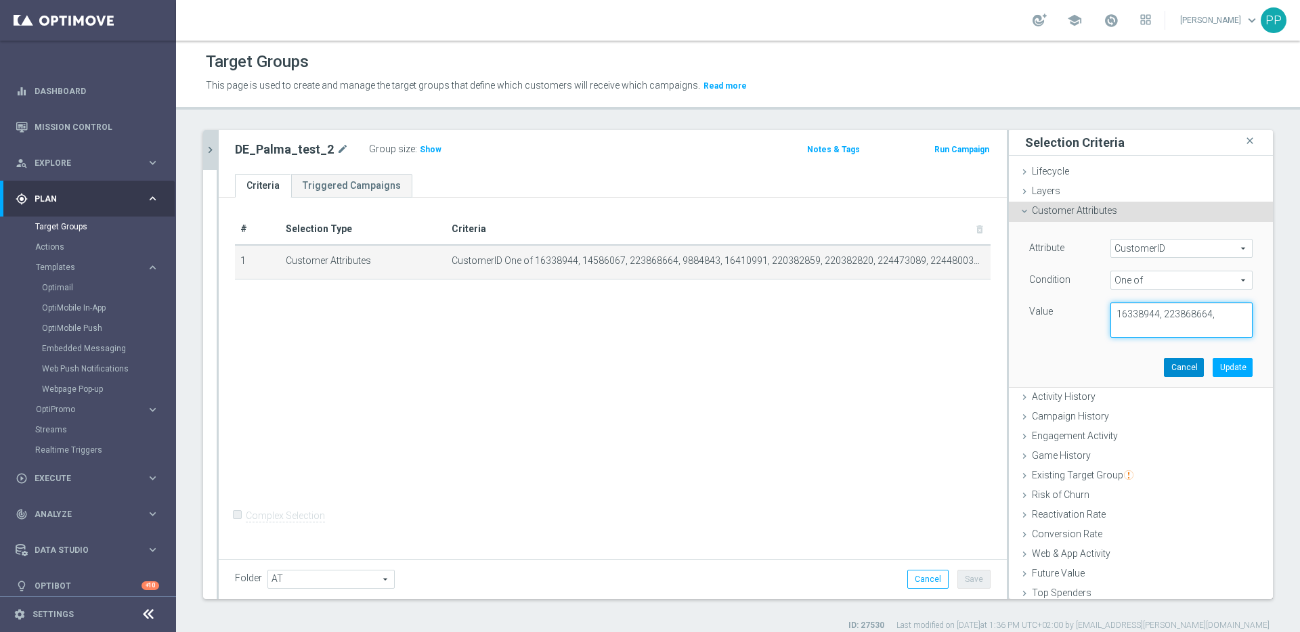
scroll to position [0, 0]
type textarea "16338944, 223868664"
click at [1213, 364] on button "Update" at bounding box center [1232, 367] width 40 height 19
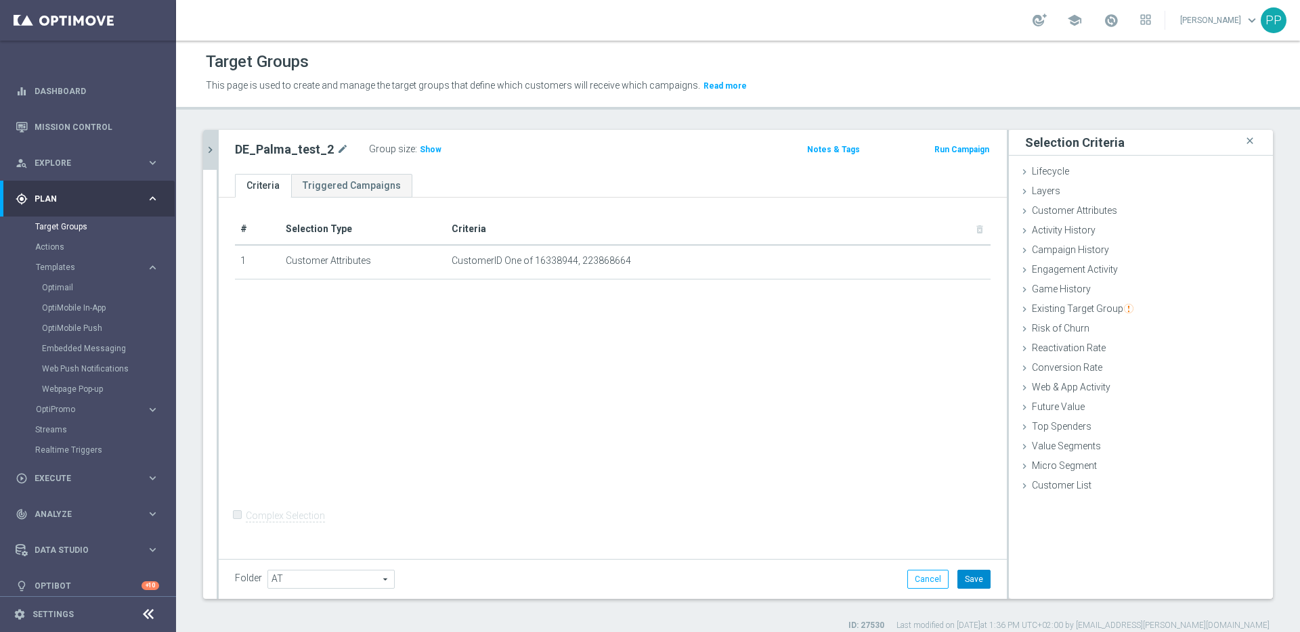
click at [960, 577] on button "Save" at bounding box center [973, 579] width 33 height 19
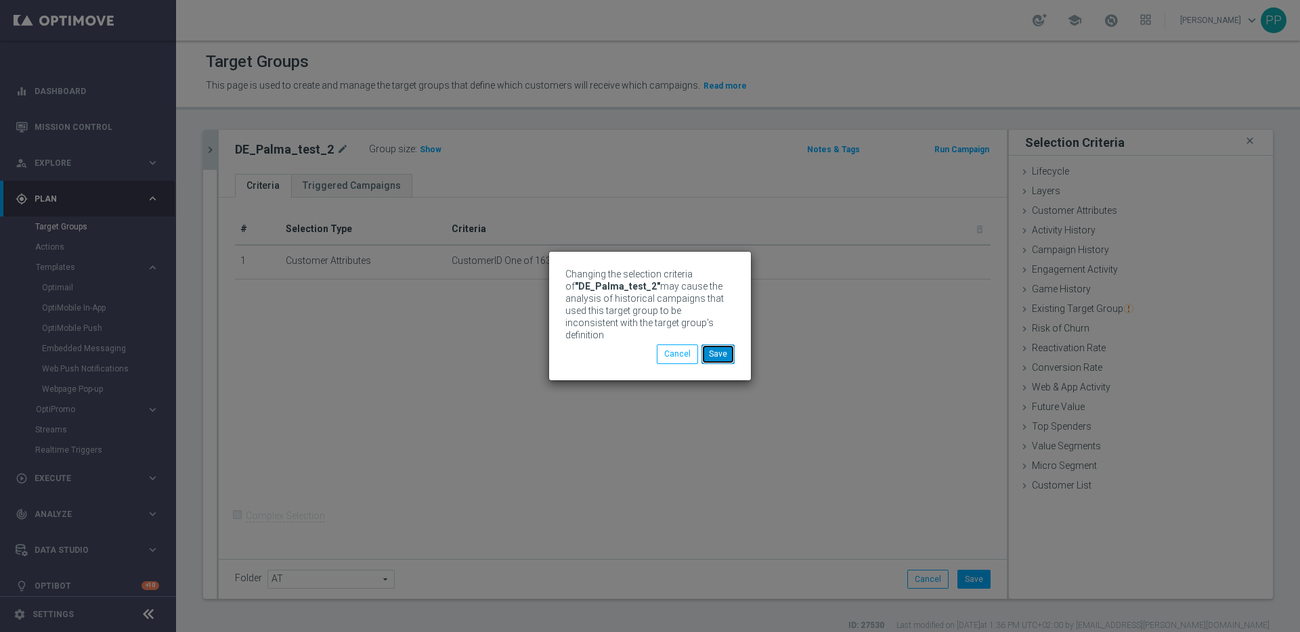
click at [714, 349] on button "Save" at bounding box center [717, 354] width 33 height 19
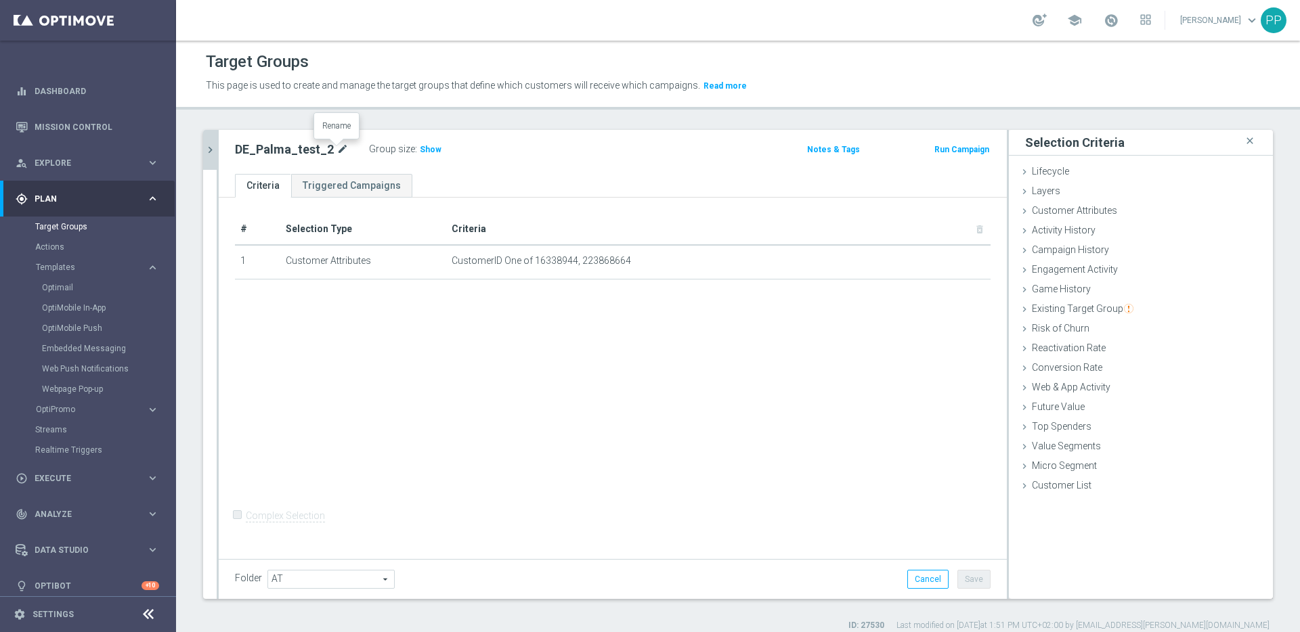
click at [339, 147] on icon "mode_edit" at bounding box center [342, 149] width 12 height 16
click at [326, 149] on input "DE_Palma_test_2" at bounding box center [326, 150] width 183 height 19
type input "DE_Palma_test"
click at [920, 556] on div "# Selection Type Criteria delete_forever 1 Customer Attributes CustomerID One o…" at bounding box center [613, 378] width 788 height 361
click at [971, 581] on button "Save" at bounding box center [973, 579] width 33 height 19
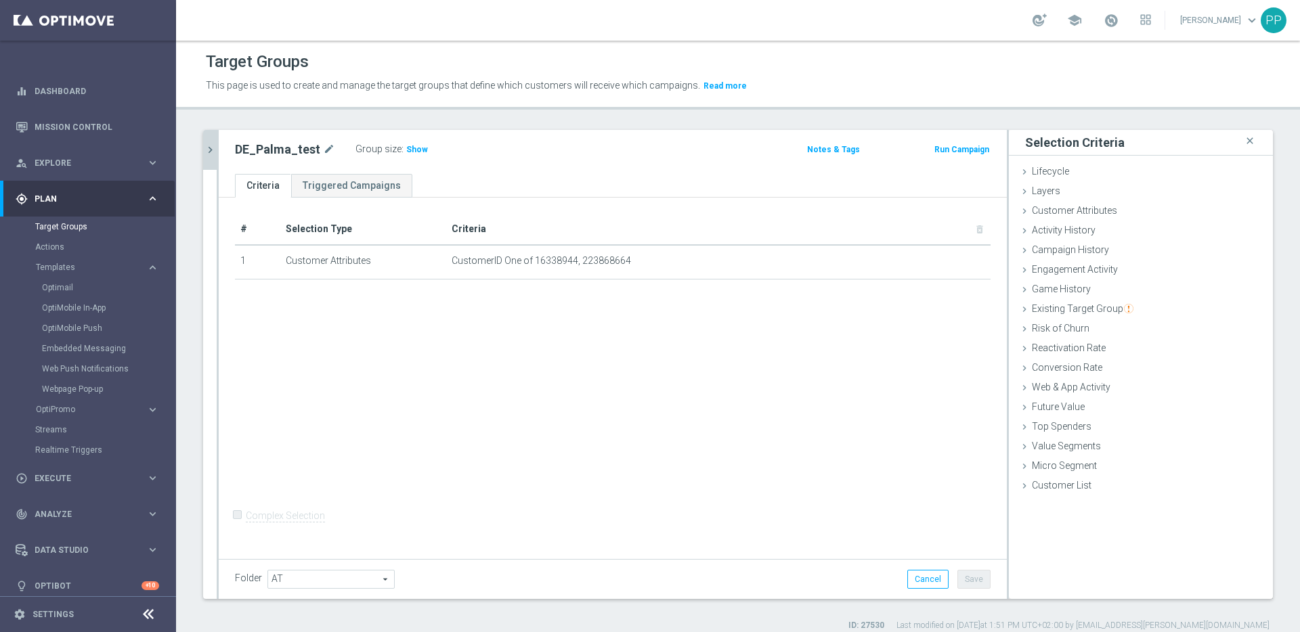
click at [214, 147] on icon "chevron_right" at bounding box center [210, 150] width 13 height 13
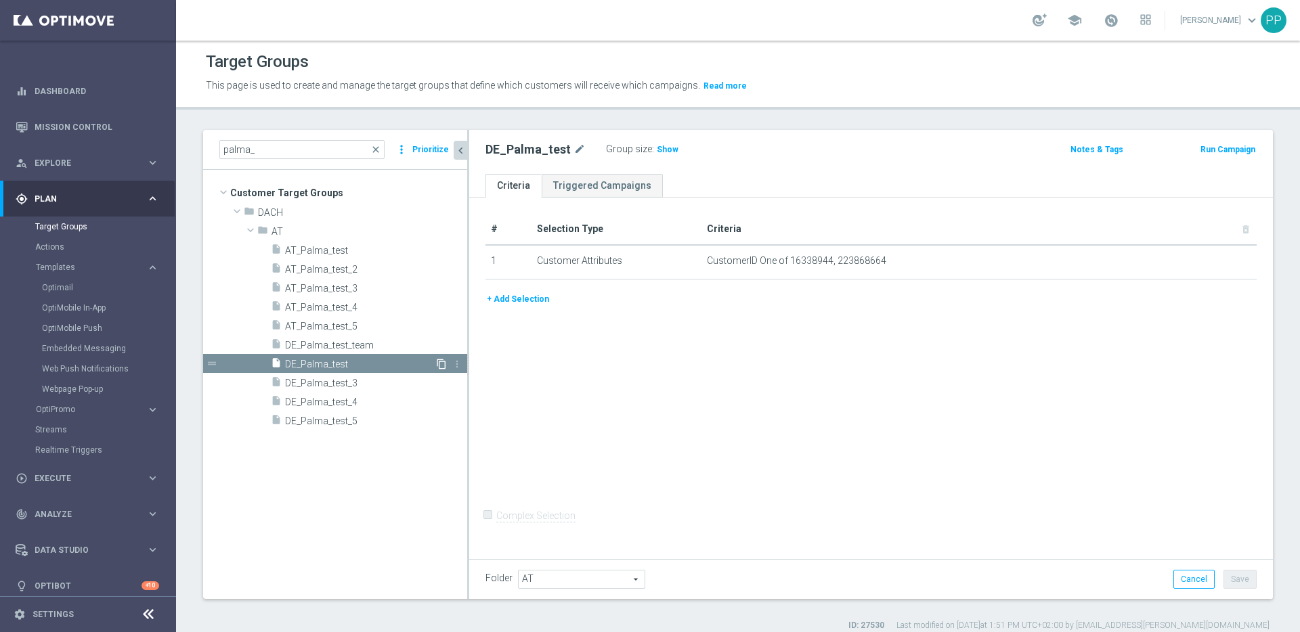
click at [441, 364] on icon "content_copy" at bounding box center [441, 364] width 11 height 11
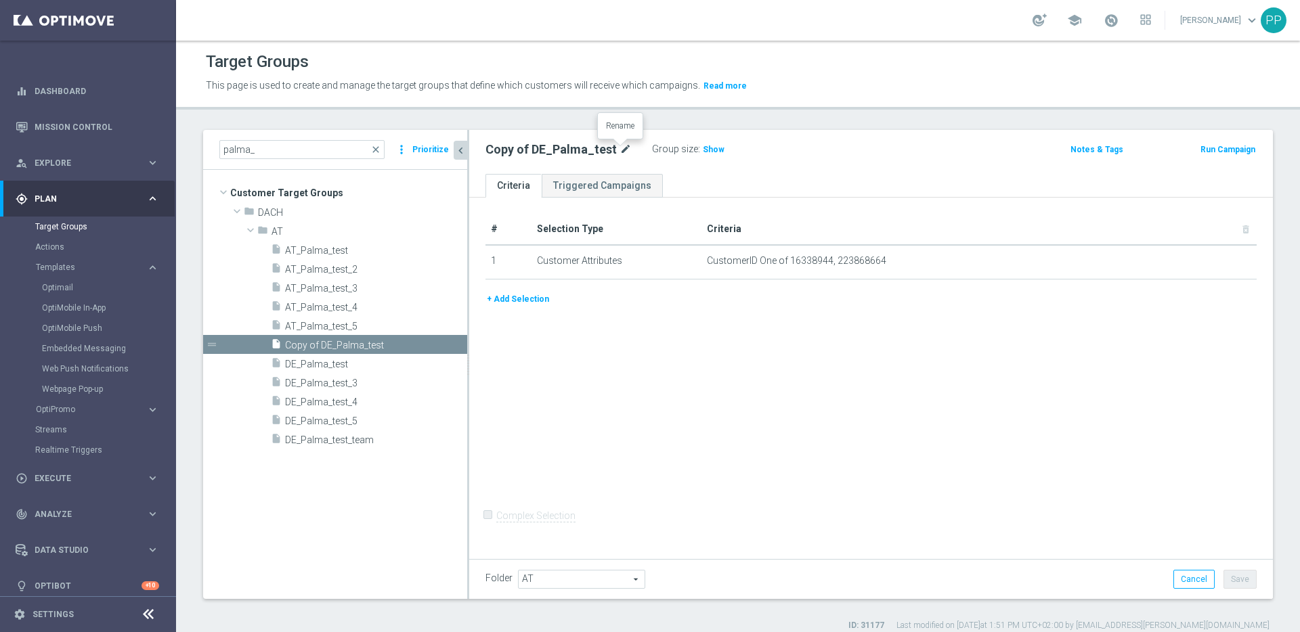
click at [621, 148] on icon "mode_edit" at bounding box center [625, 149] width 12 height 16
click at [606, 146] on input "Copy of DE_Palma_test" at bounding box center [576, 150] width 183 height 19
drag, startPoint x: 523, startPoint y: 148, endPoint x: 490, endPoint y: 153, distance: 33.5
click at [490, 153] on input "Copy of DE_Palma_test_2" at bounding box center [576, 150] width 183 height 19
type input "DE_Palma_test_2"
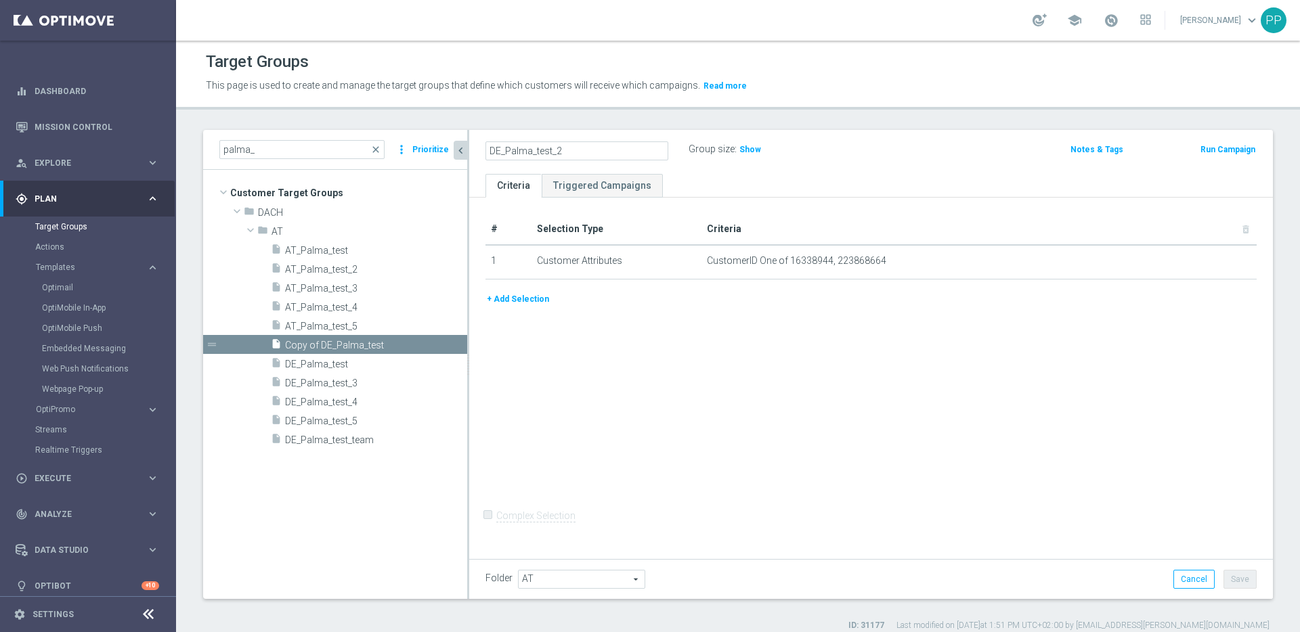
click at [1112, 378] on div "# Selection Type Criteria delete_forever 1 Customer Attributes CustomerID One o…" at bounding box center [871, 376] width 804 height 357
drag, startPoint x: 1239, startPoint y: 590, endPoint x: 1233, endPoint y: 575, distance: 16.1
click at [1239, 589] on div "Folder AT AT arrow_drop_down search Cancel Save Saving..." at bounding box center [871, 579] width 804 height 40
click at [1232, 572] on button "Save" at bounding box center [1239, 579] width 33 height 19
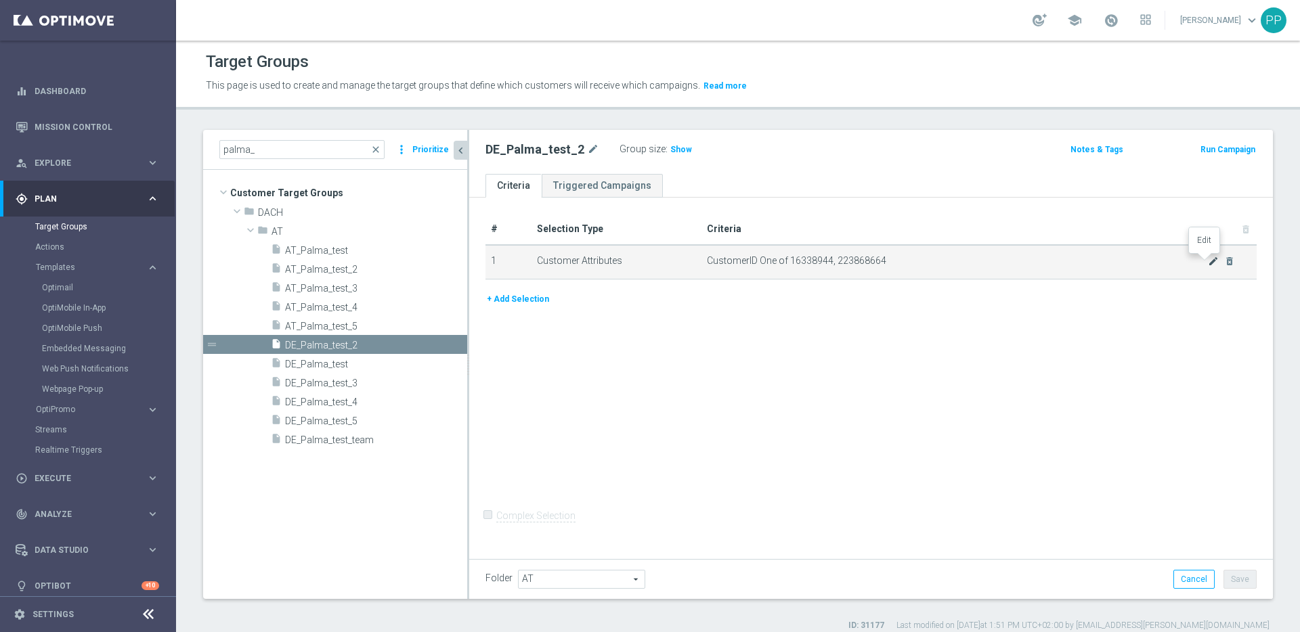
click at [1208, 259] on icon "mode_edit" at bounding box center [1213, 261] width 11 height 11
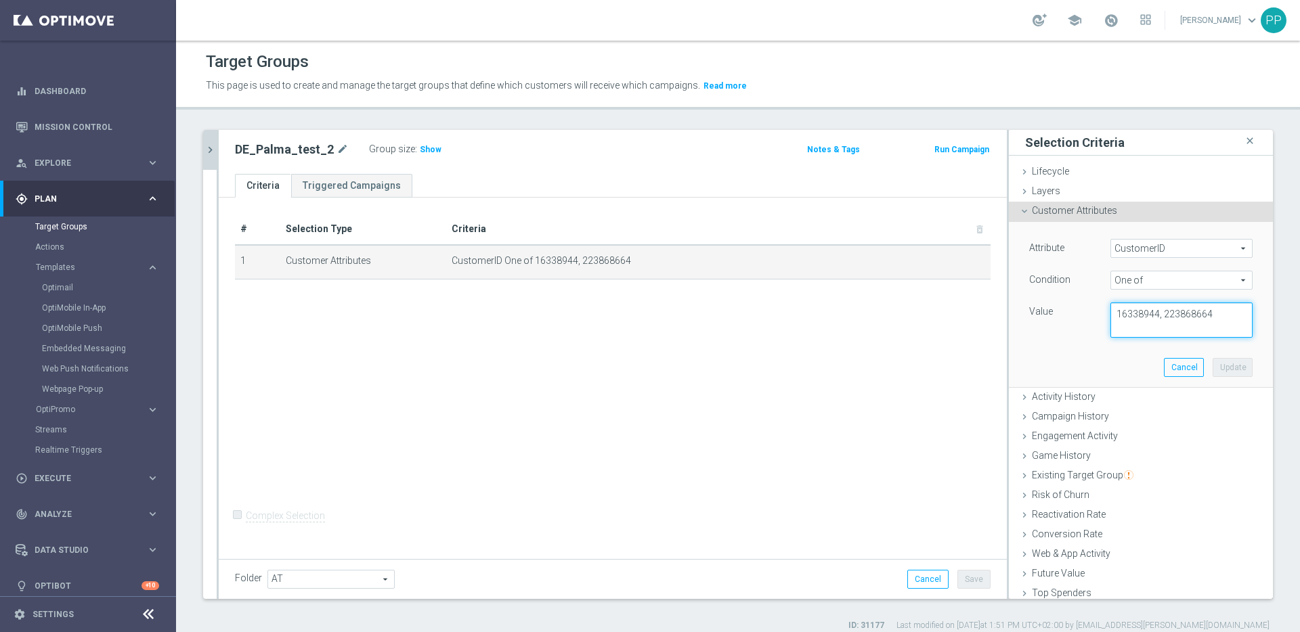
drag, startPoint x: 1105, startPoint y: 314, endPoint x: 1230, endPoint y: 314, distance: 125.2
click at [1230, 314] on textarea "16338944, 223868664" at bounding box center [1181, 320] width 142 height 35
click at [205, 144] on icon "chevron_right" at bounding box center [210, 150] width 13 height 13
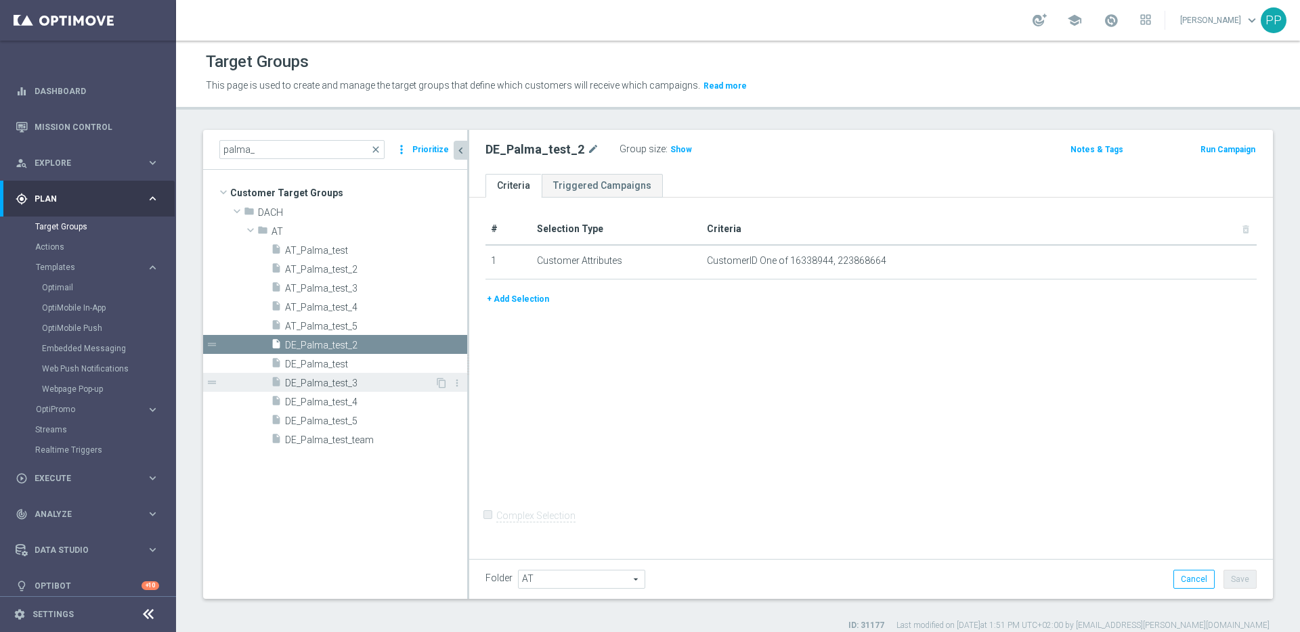
click at [322, 385] on span "DE_Palma_test_3" at bounding box center [360, 384] width 150 height 12
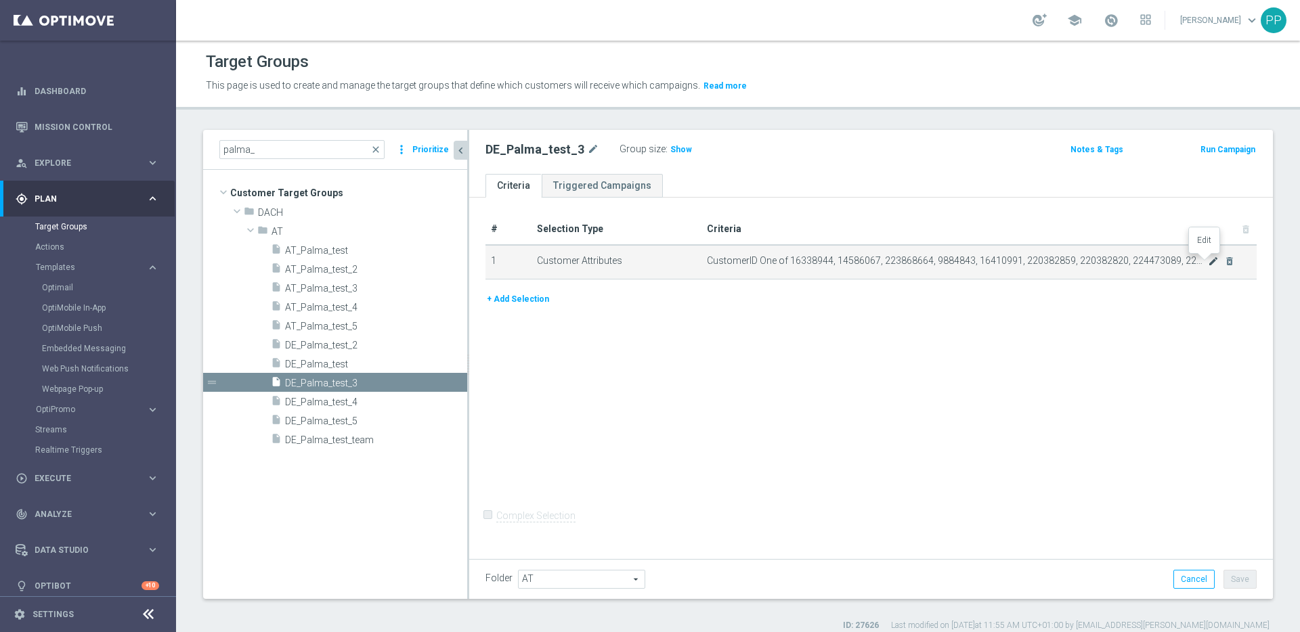
click at [1208, 263] on icon "mode_edit" at bounding box center [1213, 261] width 11 height 11
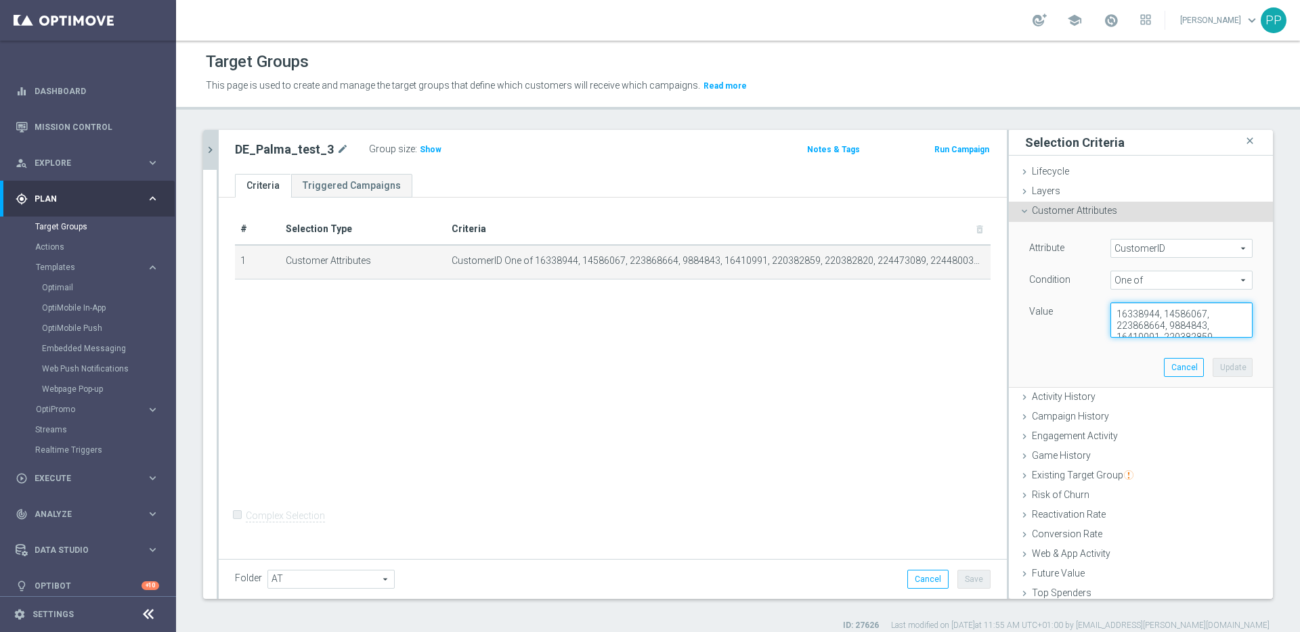
scroll to position [34, 0]
drag, startPoint x: 1101, startPoint y: 313, endPoint x: 1145, endPoint y: 355, distance: 60.8
click at [1145, 354] on div "Attribute CustomerID CustomerID arrow_drop_down search Condition One of One of …" at bounding box center [1141, 304] width 244 height 165
paste textarea "223868664"
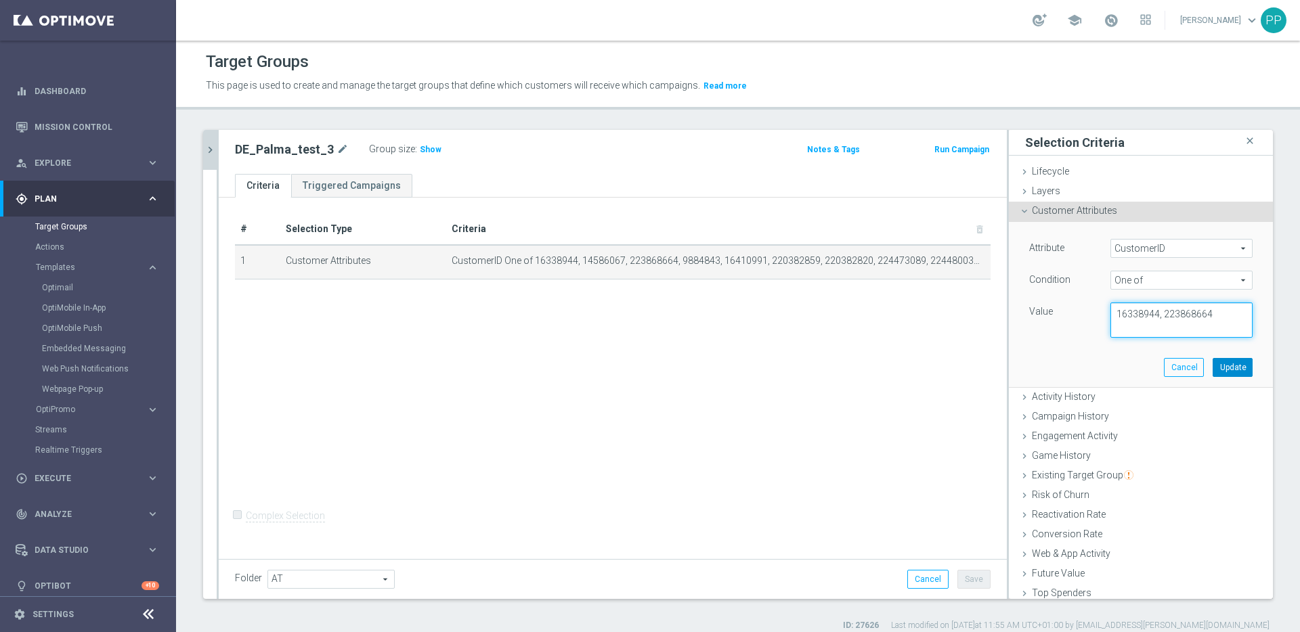
type textarea "16338944, 223868664"
click at [1212, 363] on button "Update" at bounding box center [1232, 367] width 40 height 19
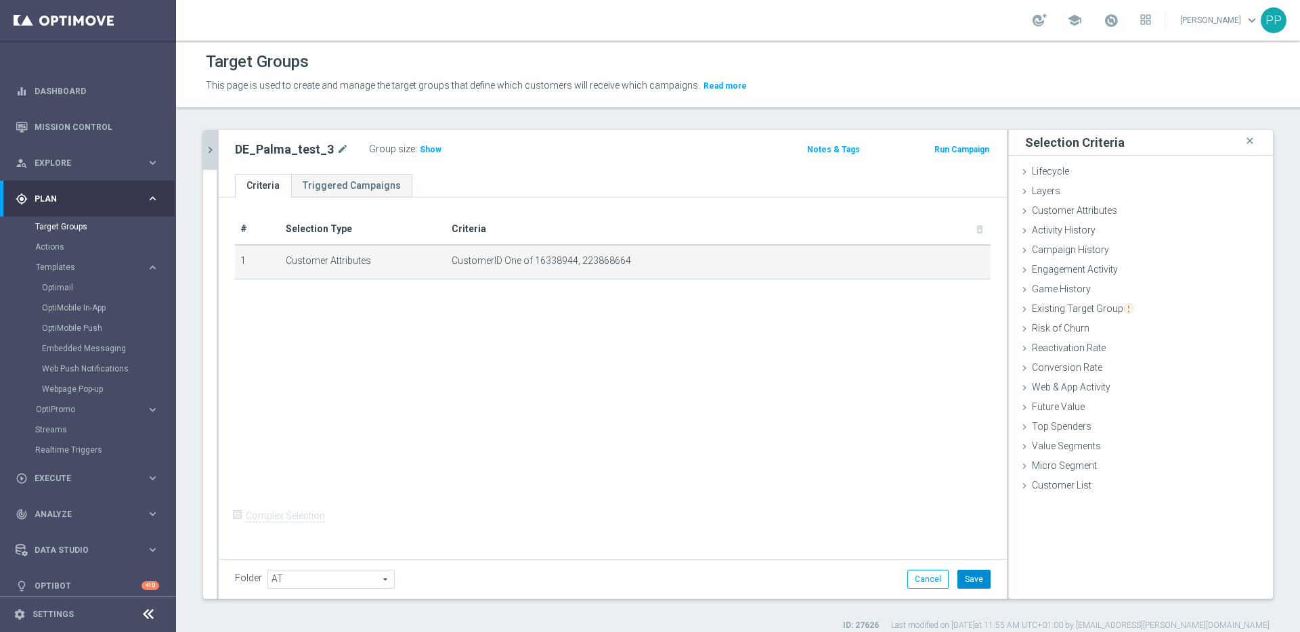
click at [969, 579] on button "Save" at bounding box center [973, 579] width 33 height 19
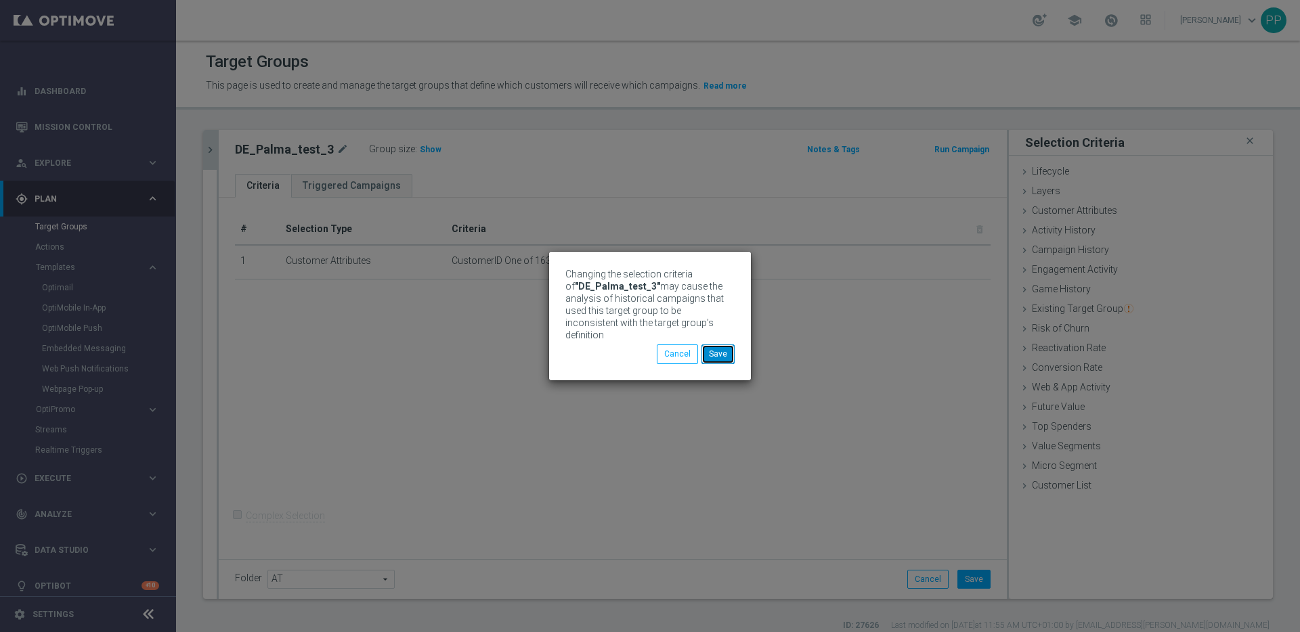
click at [711, 347] on button "Save" at bounding box center [717, 354] width 33 height 19
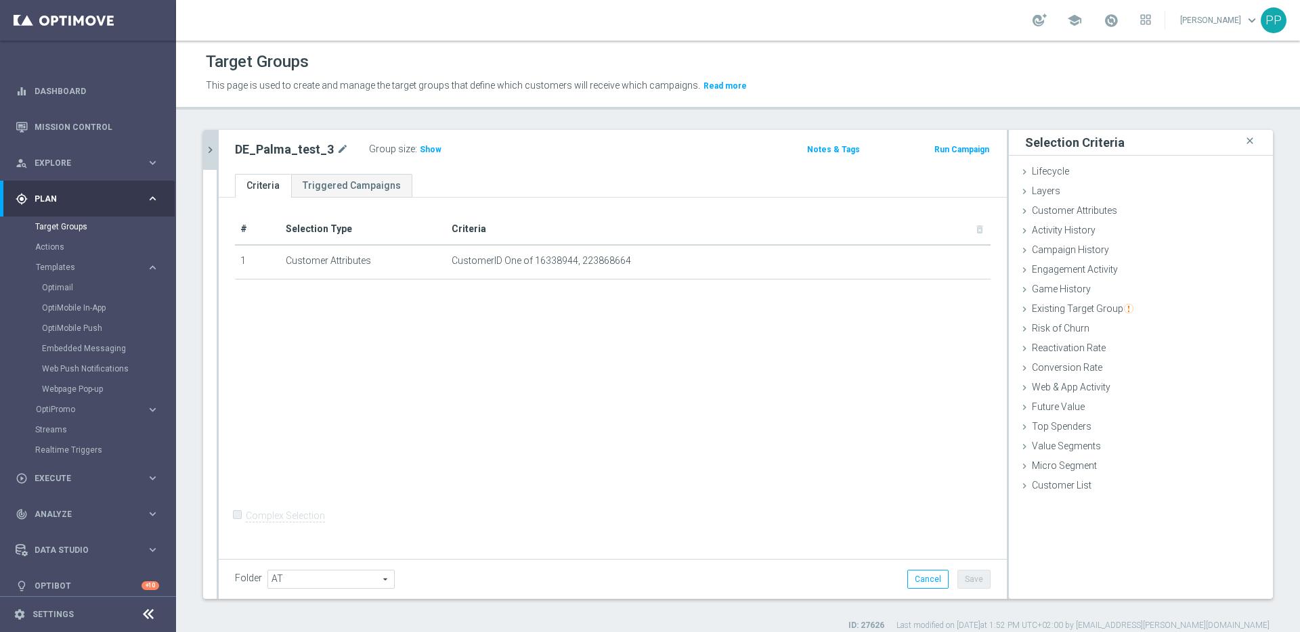
click at [206, 154] on icon "chevron_right" at bounding box center [210, 150] width 13 height 13
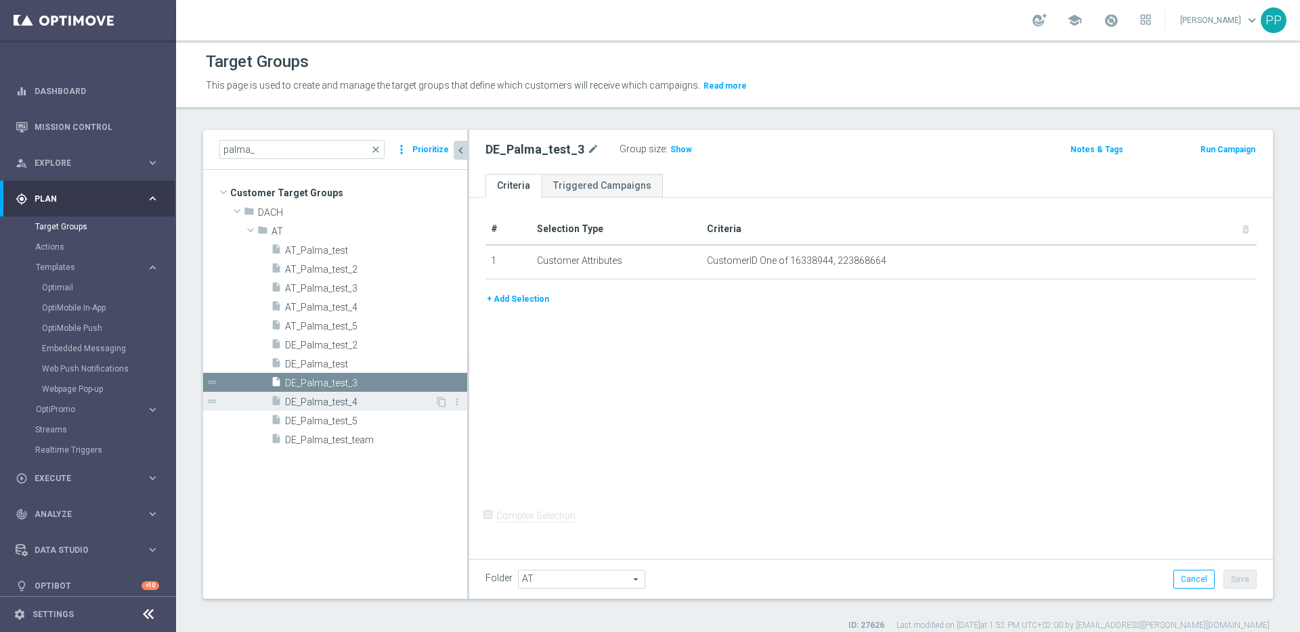
click at [304, 393] on div "insert_drive_file DE_Palma_test_4" at bounding box center [353, 401] width 164 height 19
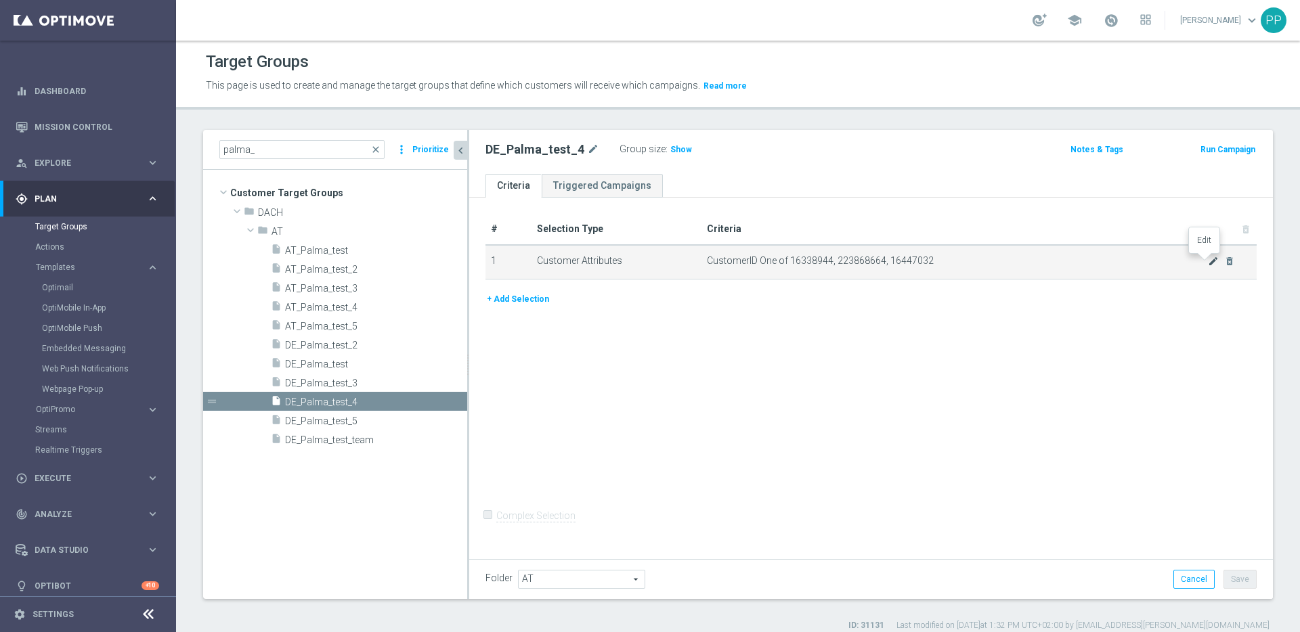
click at [1208, 265] on icon "mode_edit" at bounding box center [1213, 261] width 11 height 11
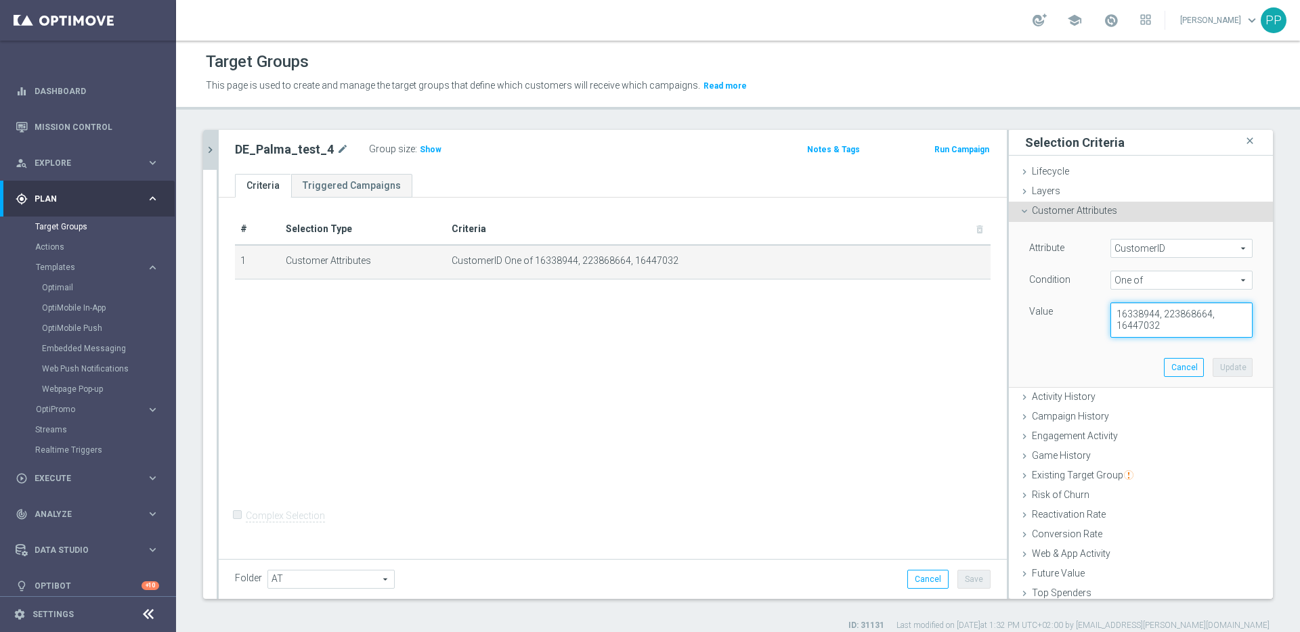
drag, startPoint x: 1101, startPoint y: 311, endPoint x: 1202, endPoint y: 342, distance: 105.6
click at [1201, 342] on div "Attribute CustomerID CustomerID arrow_drop_down search Condition One of One of …" at bounding box center [1141, 304] width 244 height 165
paste textarea
type textarea "16338944, 223868664"
click at [1217, 372] on button "Update" at bounding box center [1232, 367] width 40 height 19
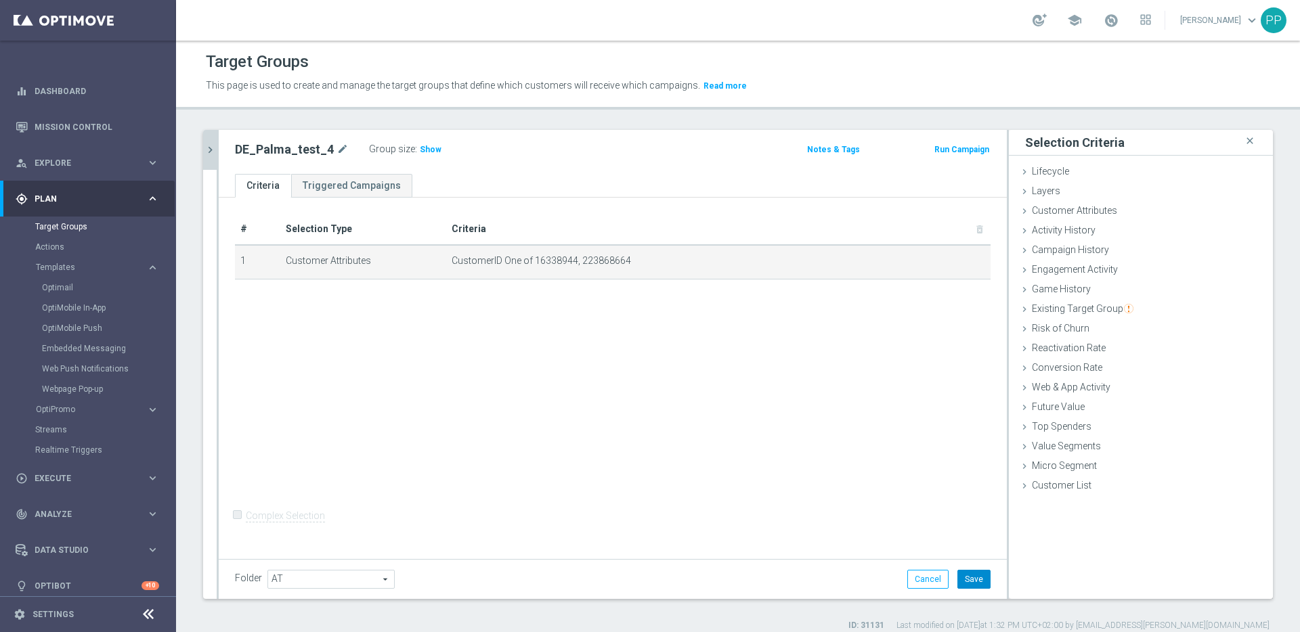
click at [973, 583] on button "Save" at bounding box center [973, 579] width 33 height 19
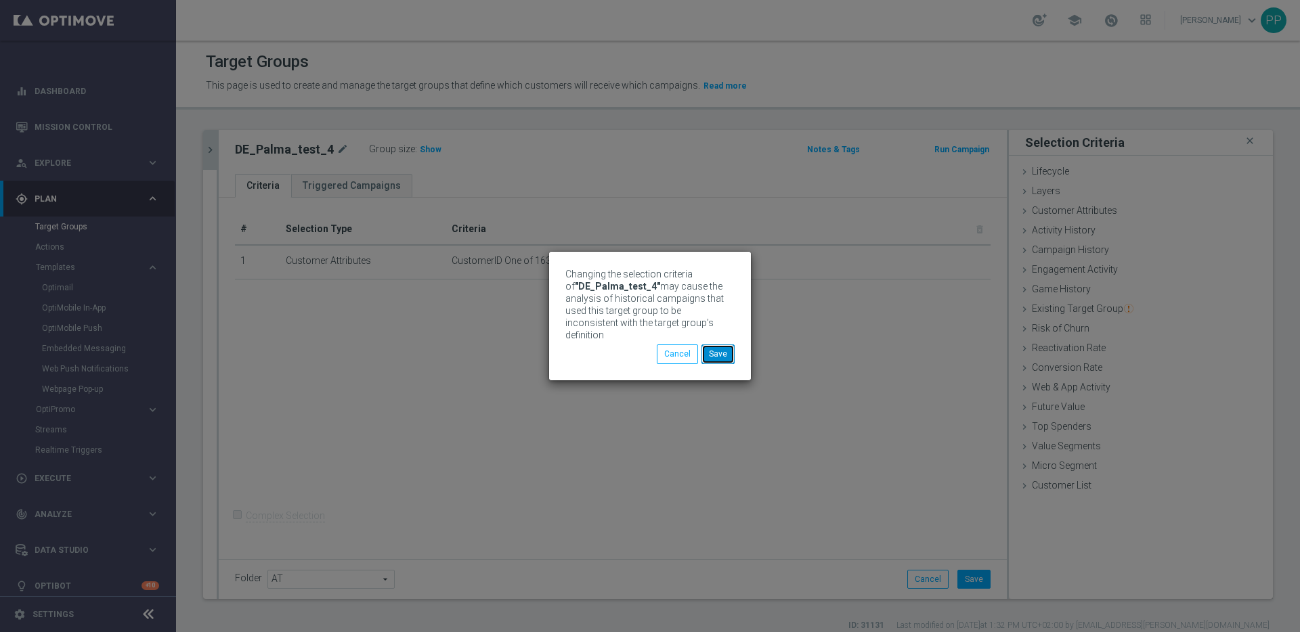
click at [728, 346] on button "Save" at bounding box center [717, 354] width 33 height 19
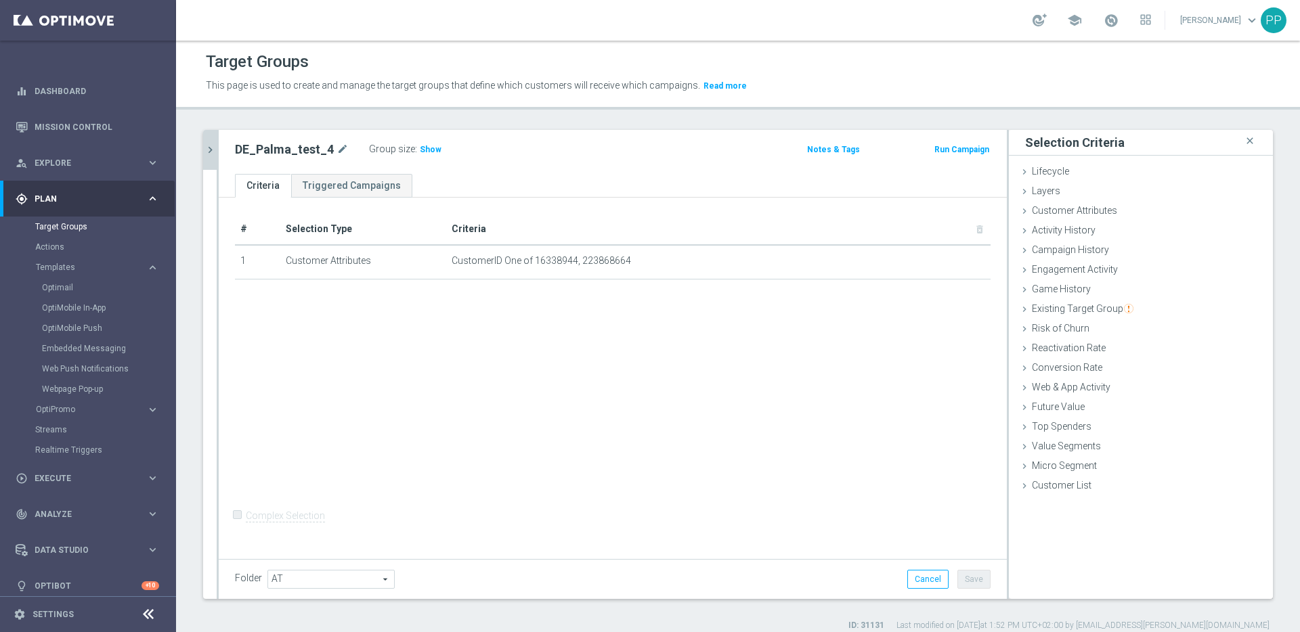
click at [211, 148] on icon "chevron_right" at bounding box center [210, 150] width 13 height 13
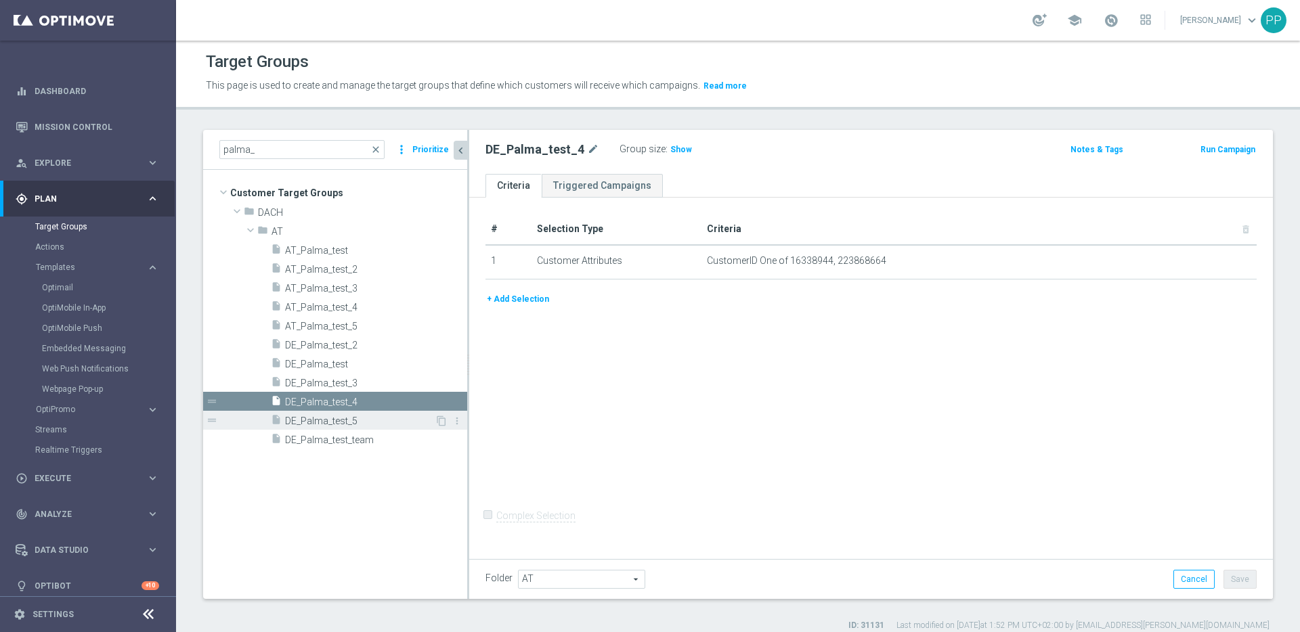
click at [321, 423] on span "DE_Palma_test_5" at bounding box center [360, 422] width 150 height 12
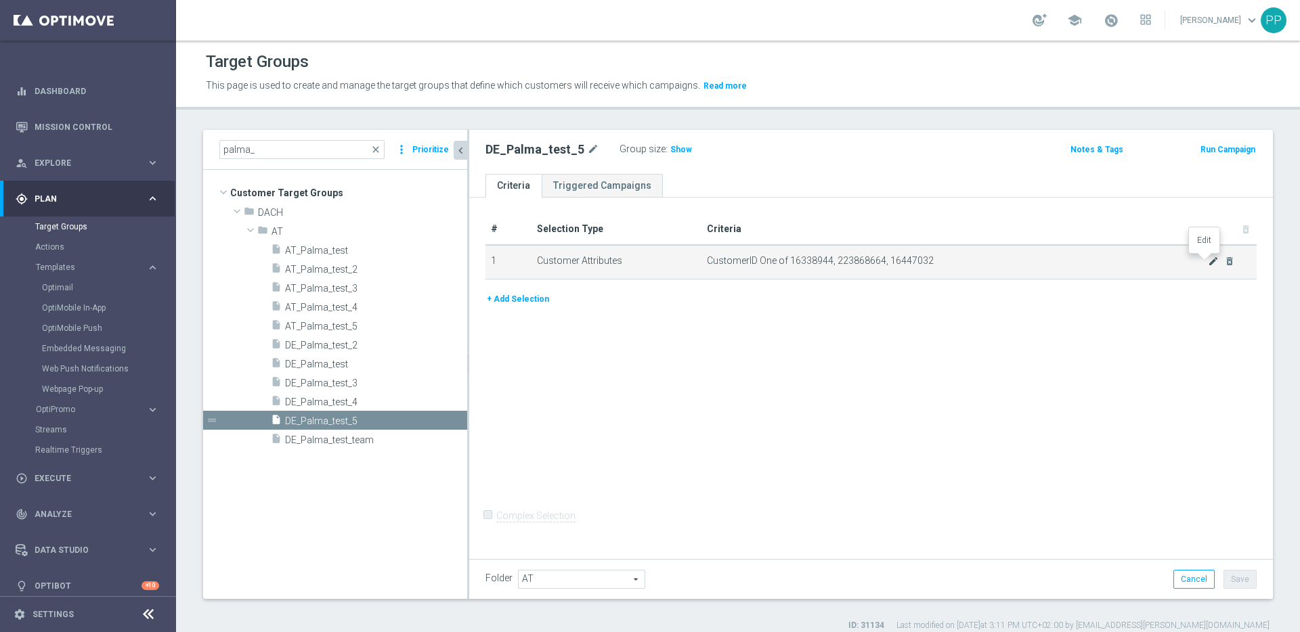
click at [1208, 259] on icon "mode_edit" at bounding box center [1213, 261] width 11 height 11
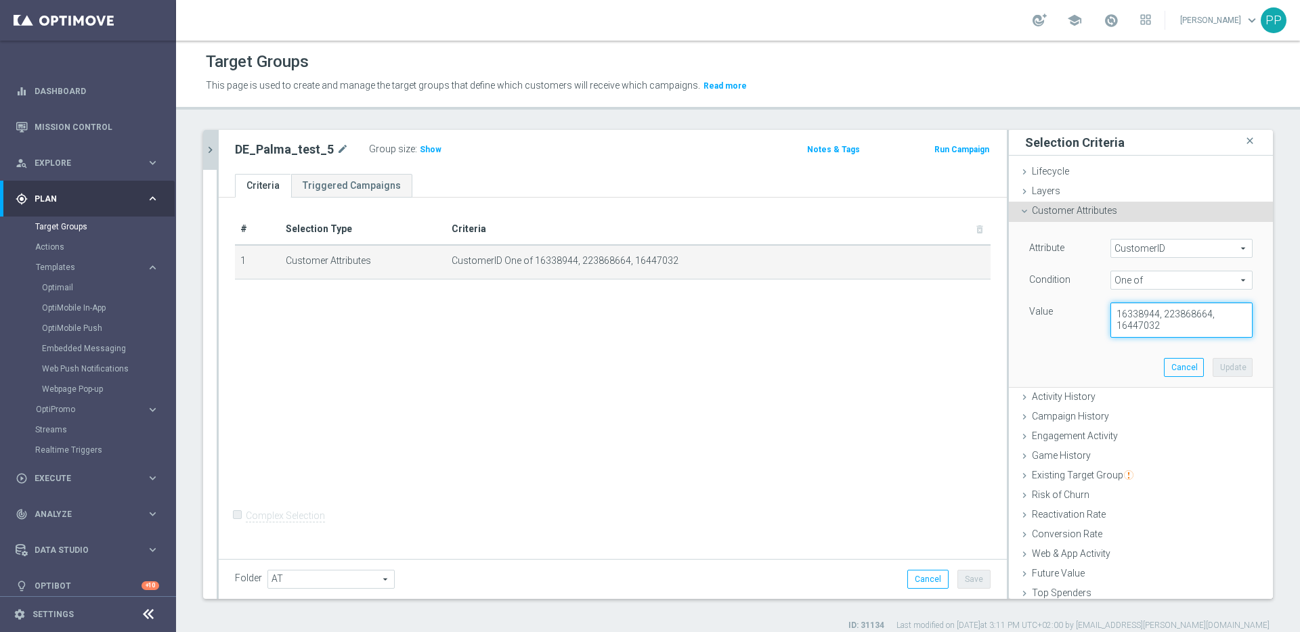
drag, startPoint x: 1106, startPoint y: 311, endPoint x: 1187, endPoint y: 329, distance: 83.3
click at [1193, 330] on textarea "16338944, 223868664, 16447032" at bounding box center [1181, 320] width 142 height 35
click at [1166, 330] on textarea "16338944, 223868664, 16447032" at bounding box center [1181, 320] width 142 height 35
drag, startPoint x: 1166, startPoint y: 330, endPoint x: 1080, endPoint y: 309, distance: 88.5
click at [1080, 309] on div "Value 16338944, 223868664, 16447032" at bounding box center [1141, 320] width 244 height 35
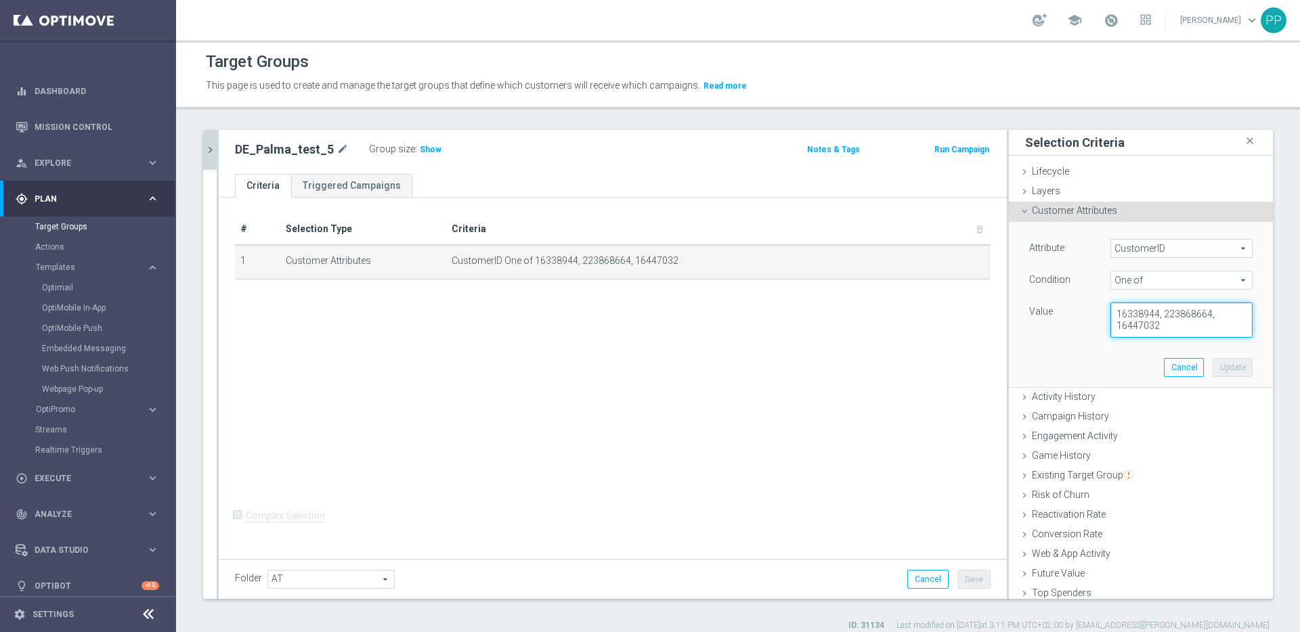
paste textarea
type textarea "16338944, 223868664"
click at [1229, 376] on button "Update" at bounding box center [1232, 367] width 40 height 19
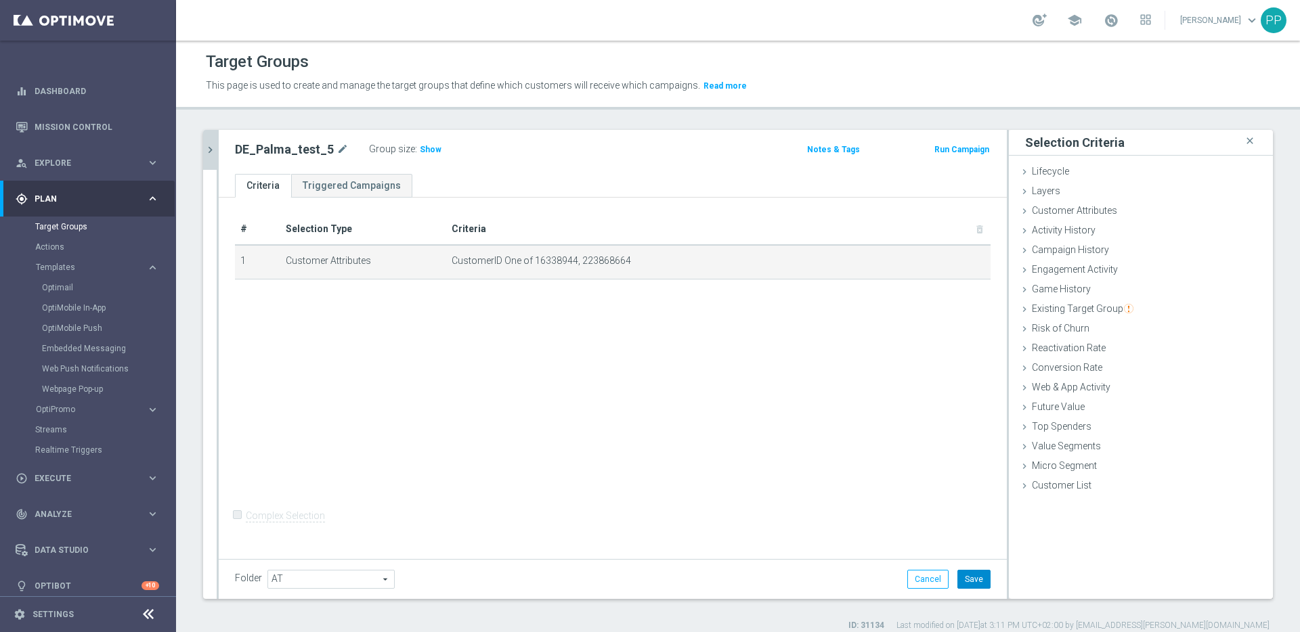
click at [969, 571] on button "Save" at bounding box center [973, 579] width 33 height 19
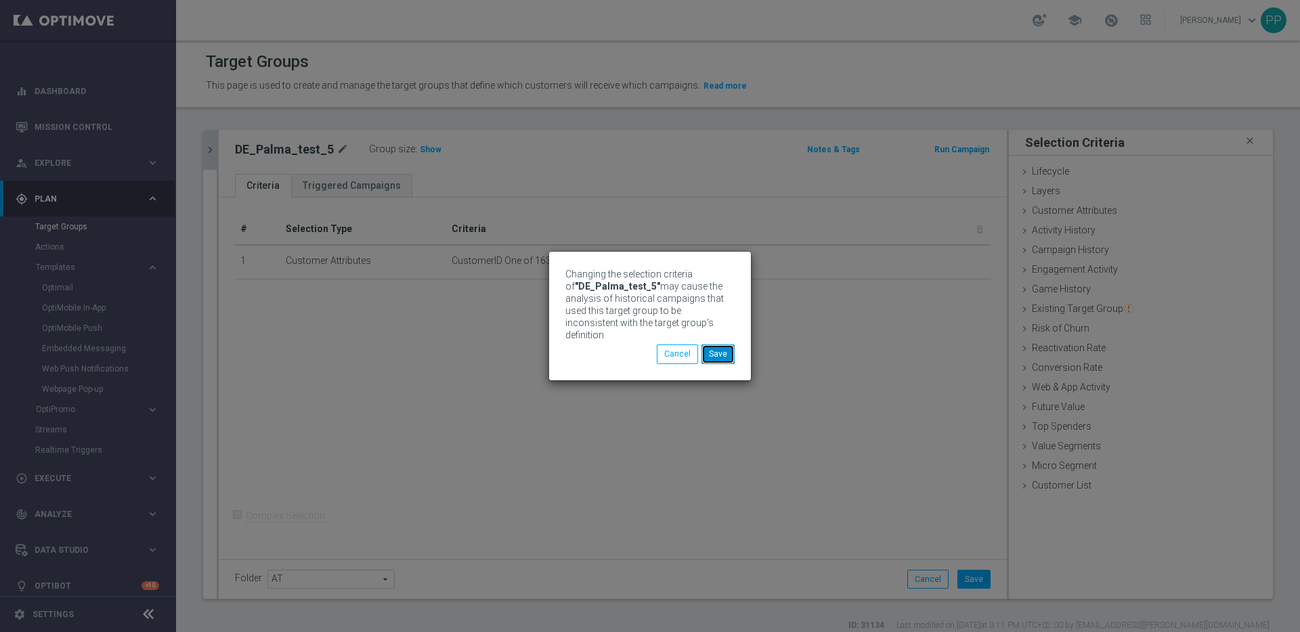
click at [715, 349] on button "Save" at bounding box center [717, 354] width 33 height 19
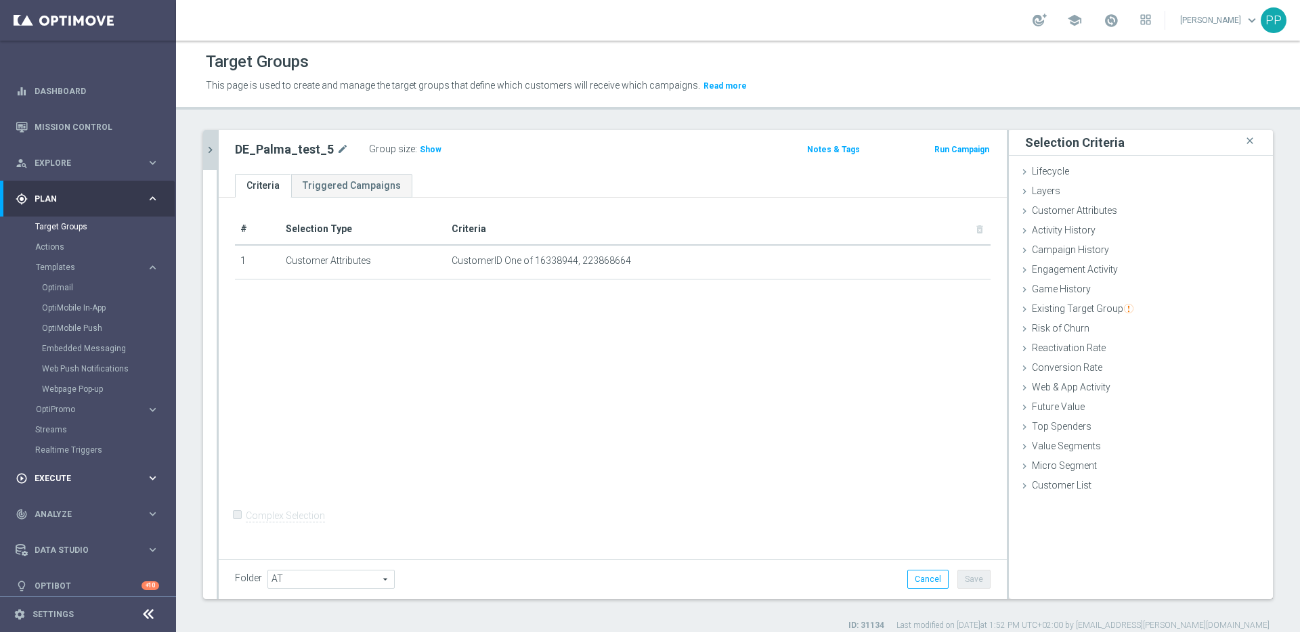
click at [37, 473] on div "play_circle_outline Execute" at bounding box center [81, 479] width 131 height 12
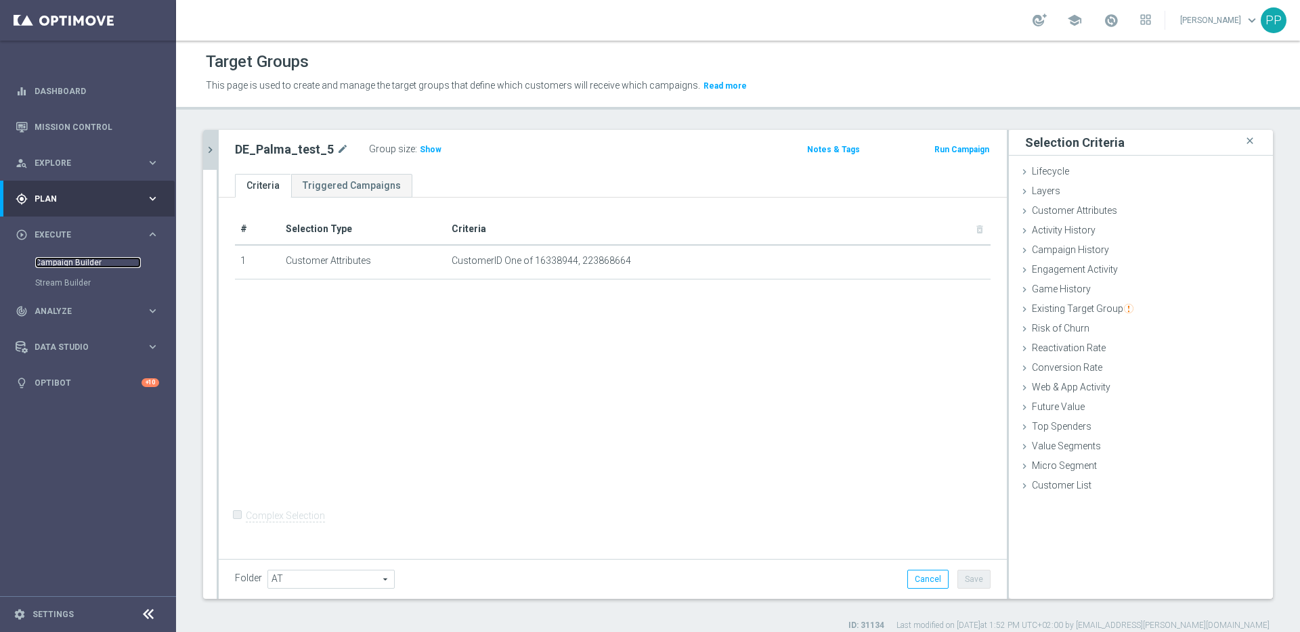
click at [71, 264] on link "Campaign Builder" at bounding box center [88, 262] width 106 height 11
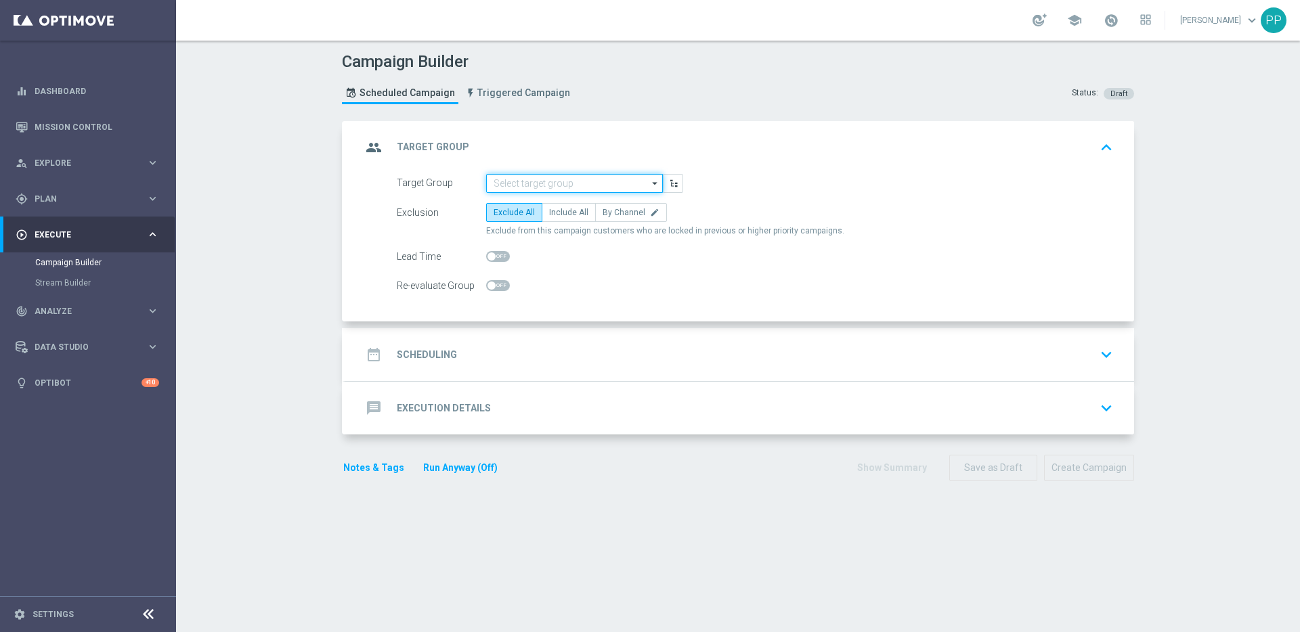
click at [563, 179] on input at bounding box center [574, 183] width 177 height 19
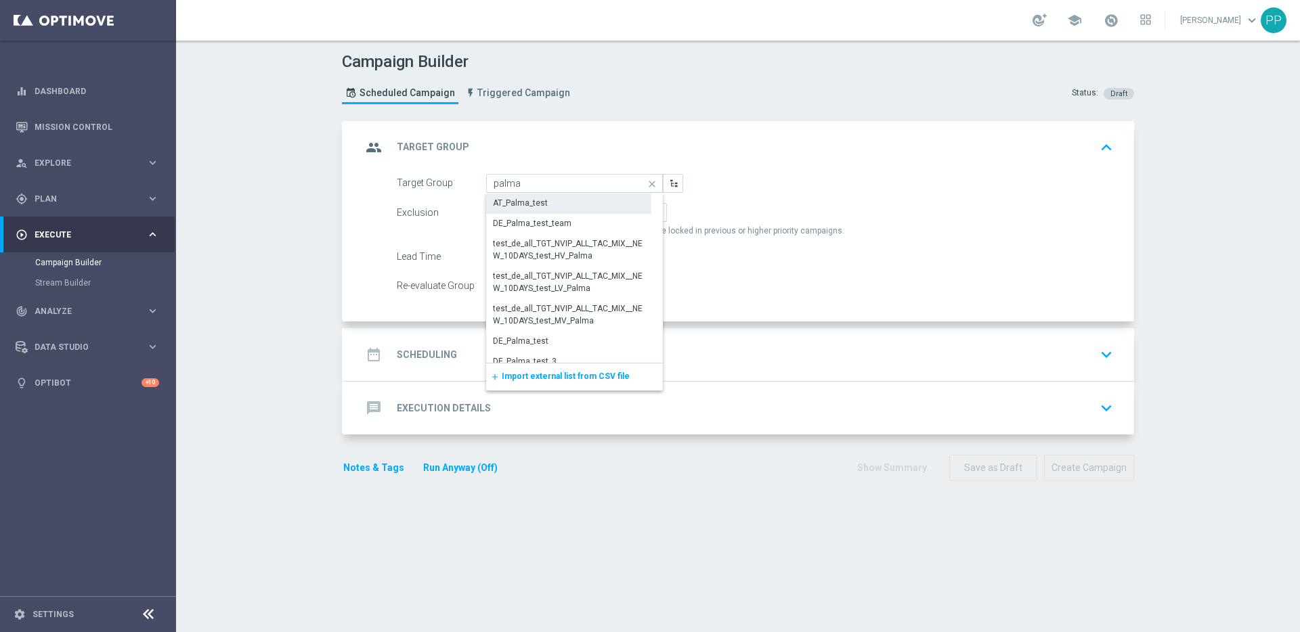
click at [513, 206] on div "AT_Palma_test" at bounding box center [520, 203] width 55 height 12
type input "AT_Palma_test"
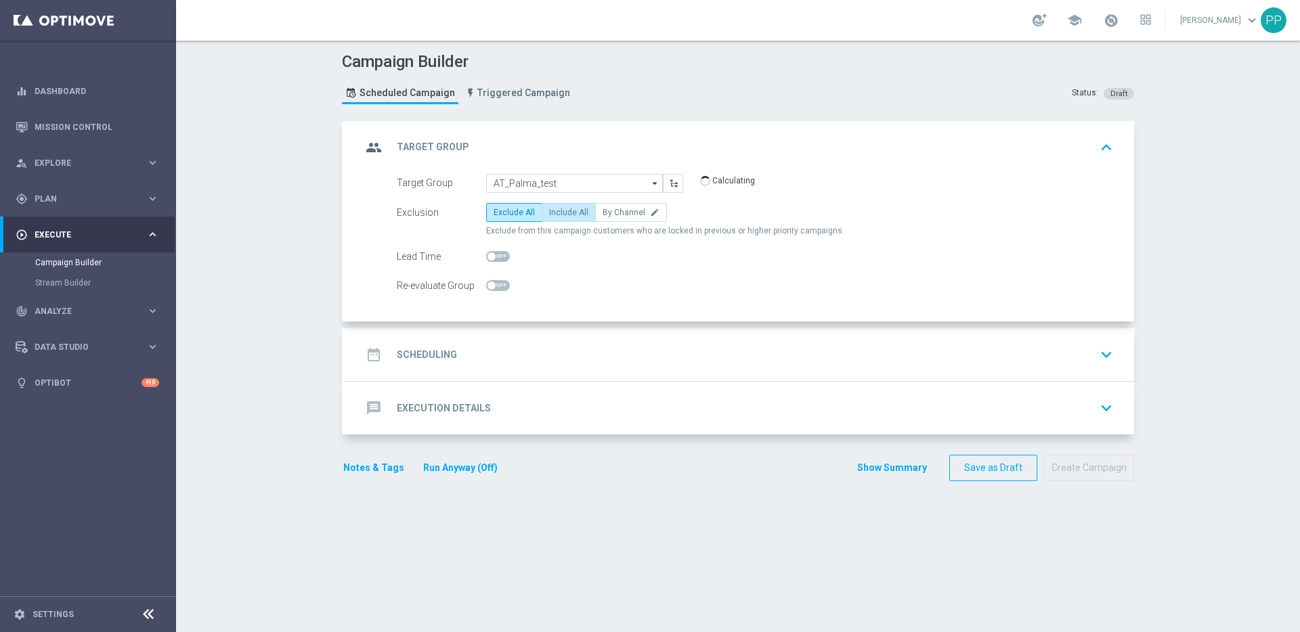
click at [555, 215] on span "Include All" at bounding box center [568, 212] width 39 height 9
click at [555, 215] on input "Include All" at bounding box center [553, 215] width 9 height 9
radio input "true"
click at [431, 336] on div "date_range Scheduling keyboard_arrow_down" at bounding box center [739, 354] width 789 height 53
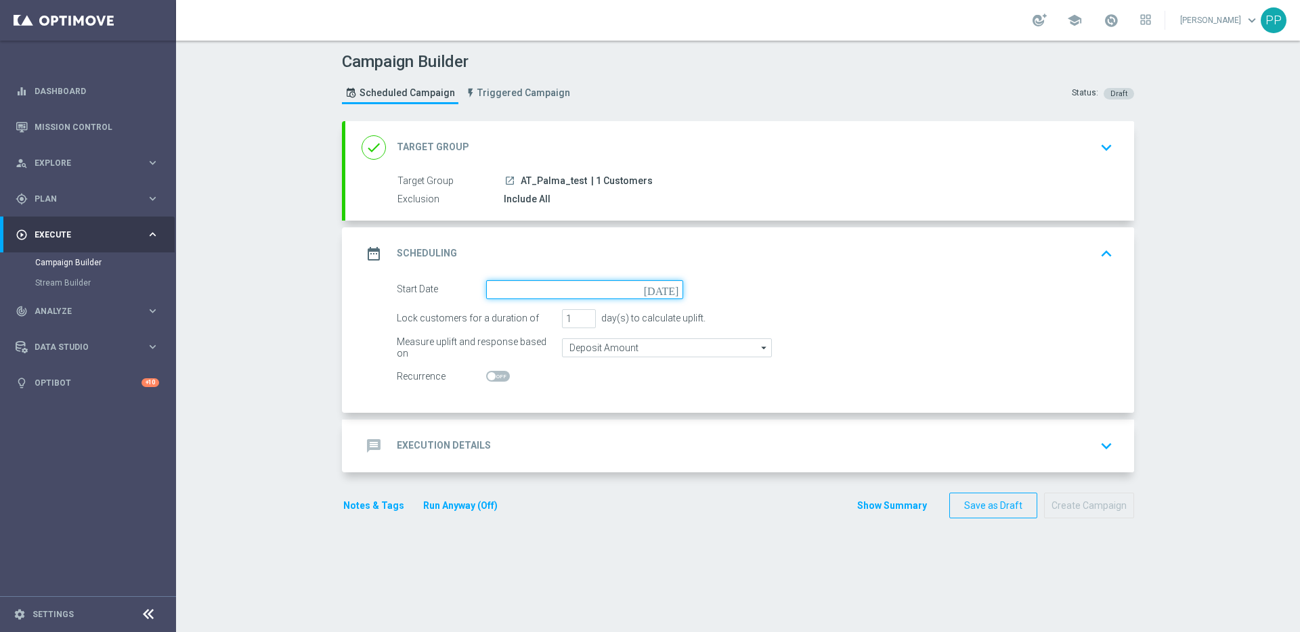
click at [500, 288] on input at bounding box center [584, 289] width 197 height 19
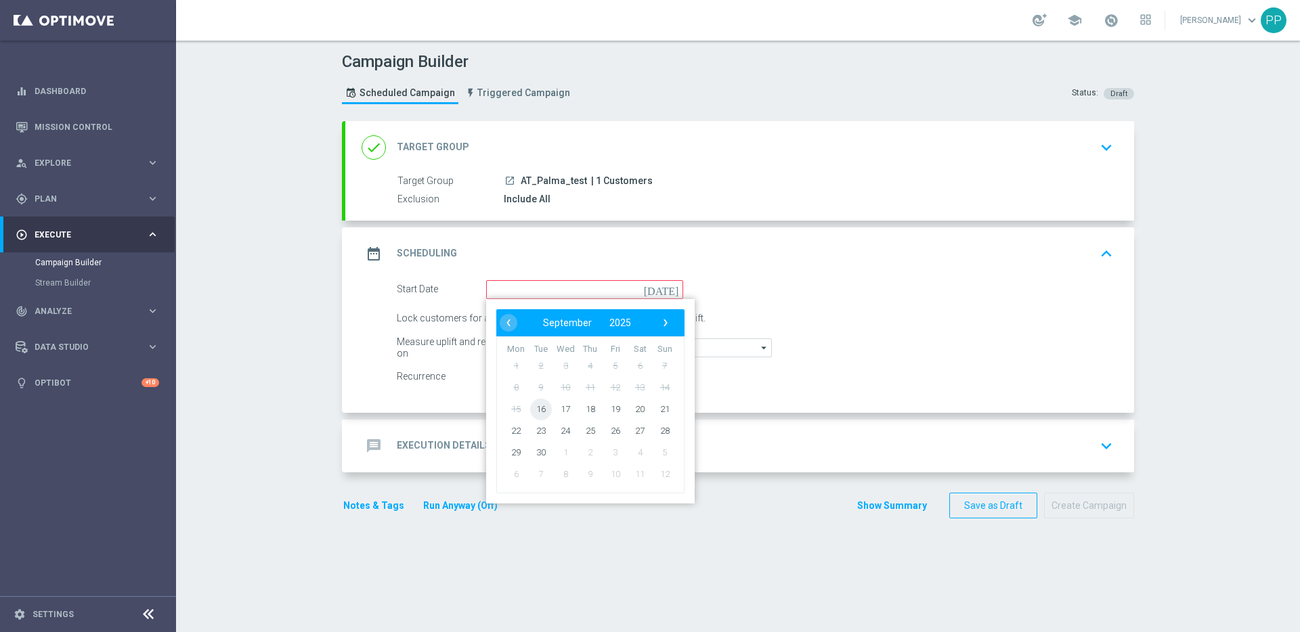
click at [530, 412] on span "16" at bounding box center [541, 409] width 22 height 22
type input "16 Sep 2025"
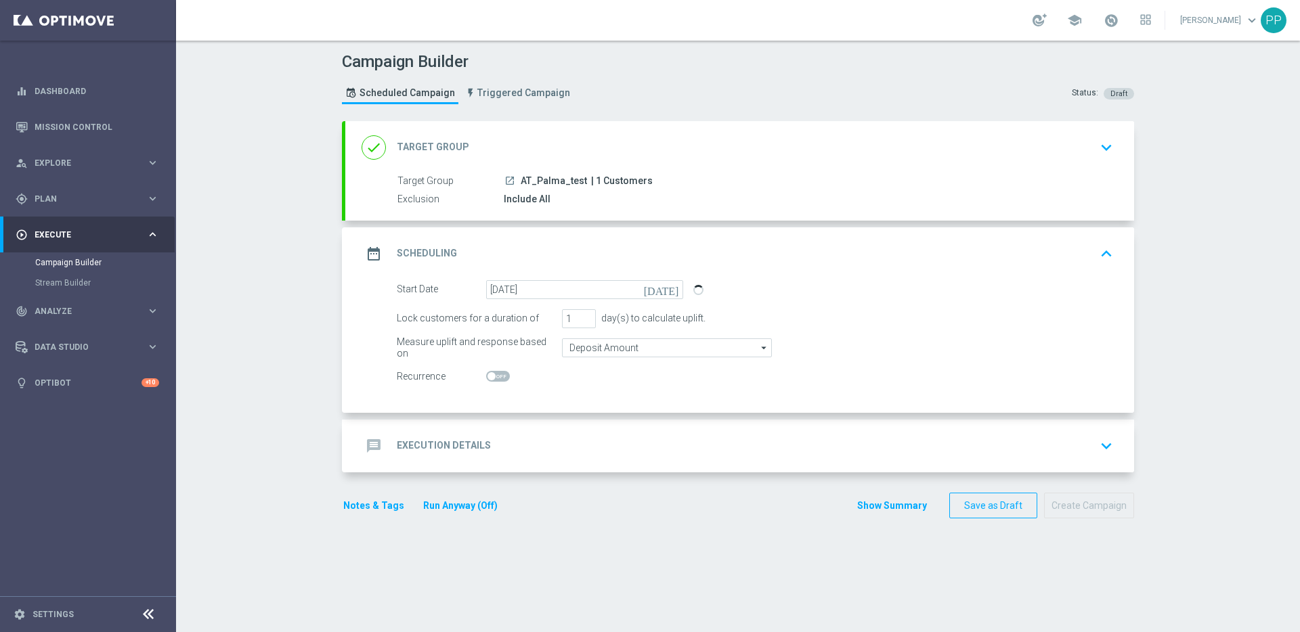
click at [476, 435] on div "message Execution Details" at bounding box center [425, 446] width 129 height 24
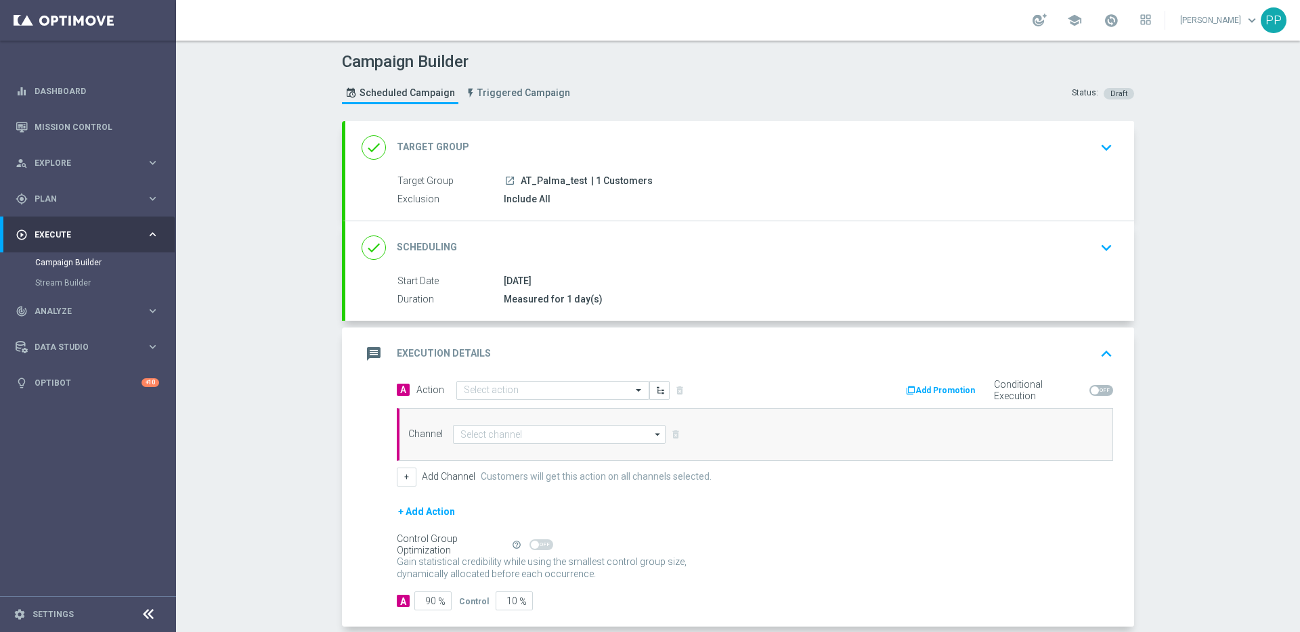
click at [481, 376] on div "message Execution Details keyboard_arrow_up A Action Select action delete_forev…" at bounding box center [739, 478] width 789 height 300
click at [481, 390] on input "text" at bounding box center [539, 391] width 151 height 12
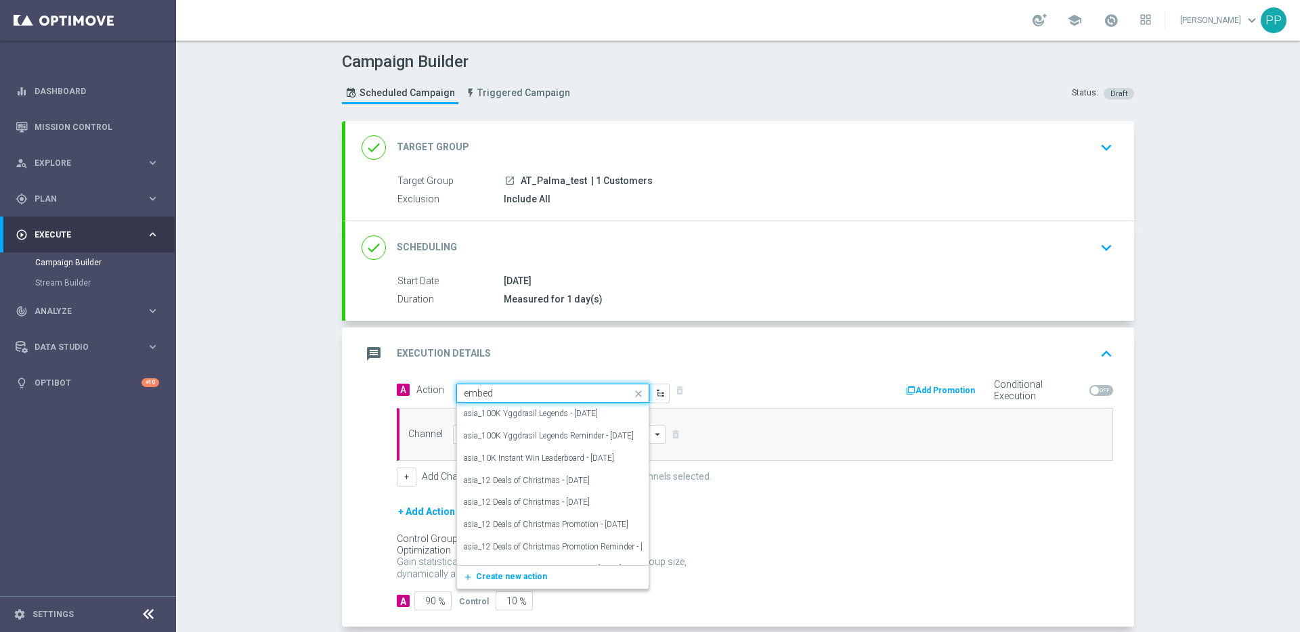
type input "embedd"
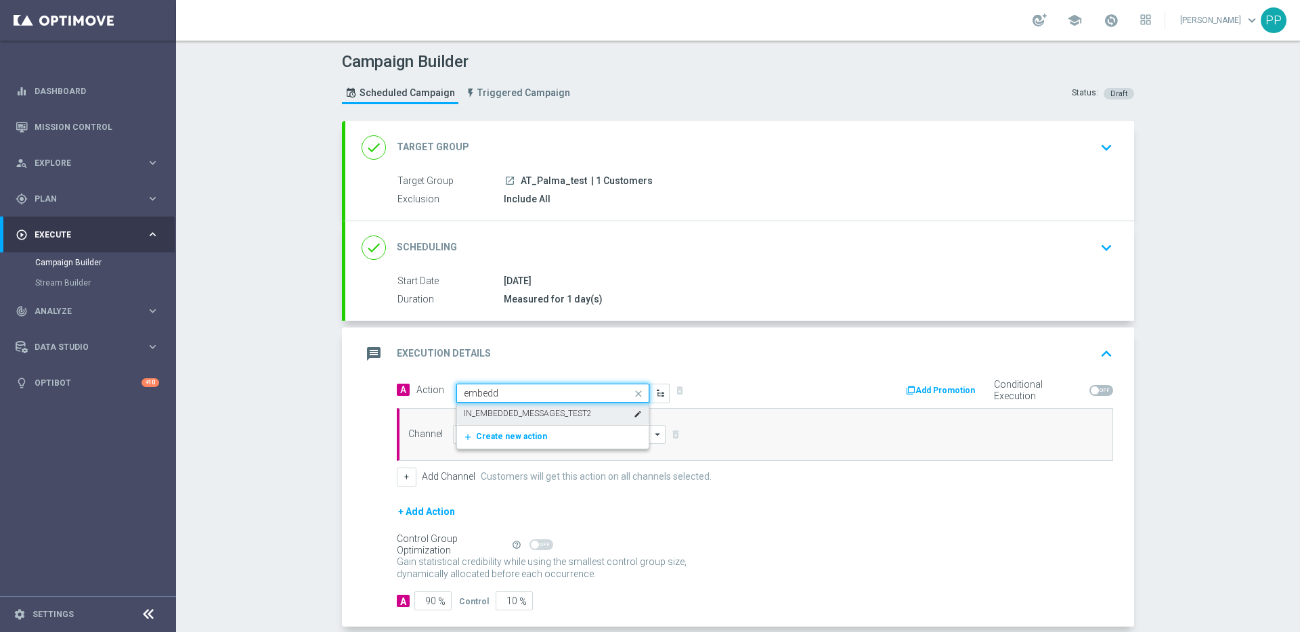
click at [485, 409] on label "IN_EMBEDDED_MESSAGES_TEST2" at bounding box center [528, 414] width 128 height 12
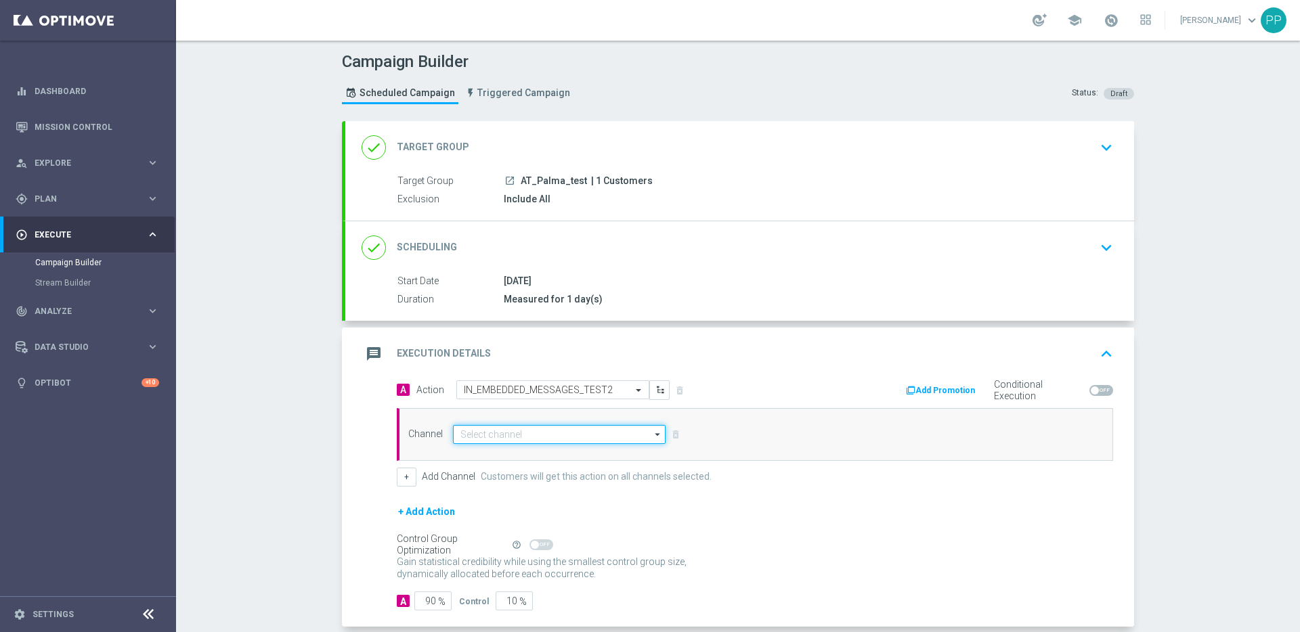
click at [489, 426] on input at bounding box center [559, 434] width 213 height 19
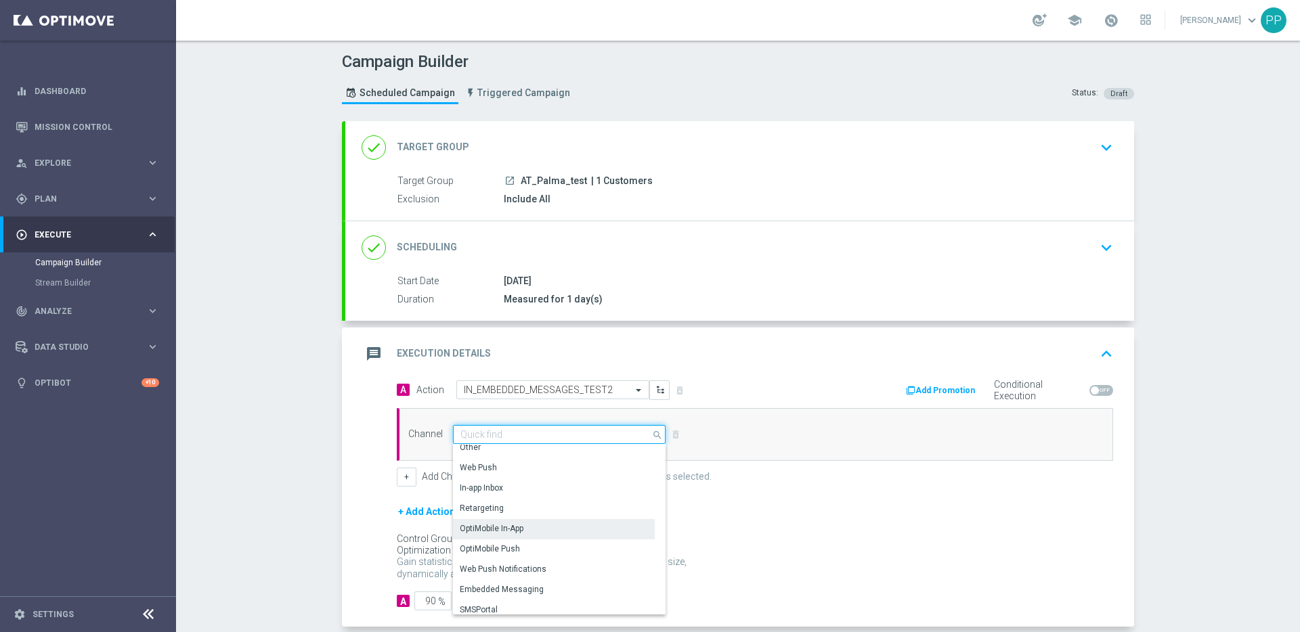
scroll to position [358, 0]
click at [475, 582] on div "Embedded Messaging" at bounding box center [502, 583] width 84 height 12
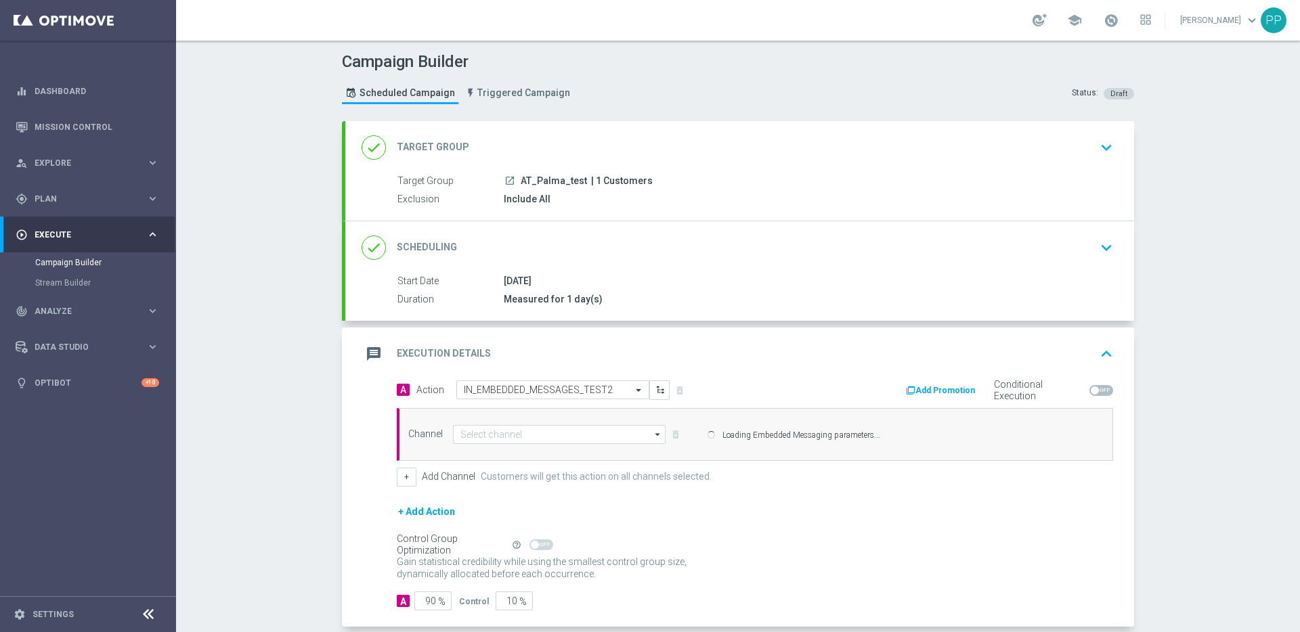
type input "Embedded Messaging"
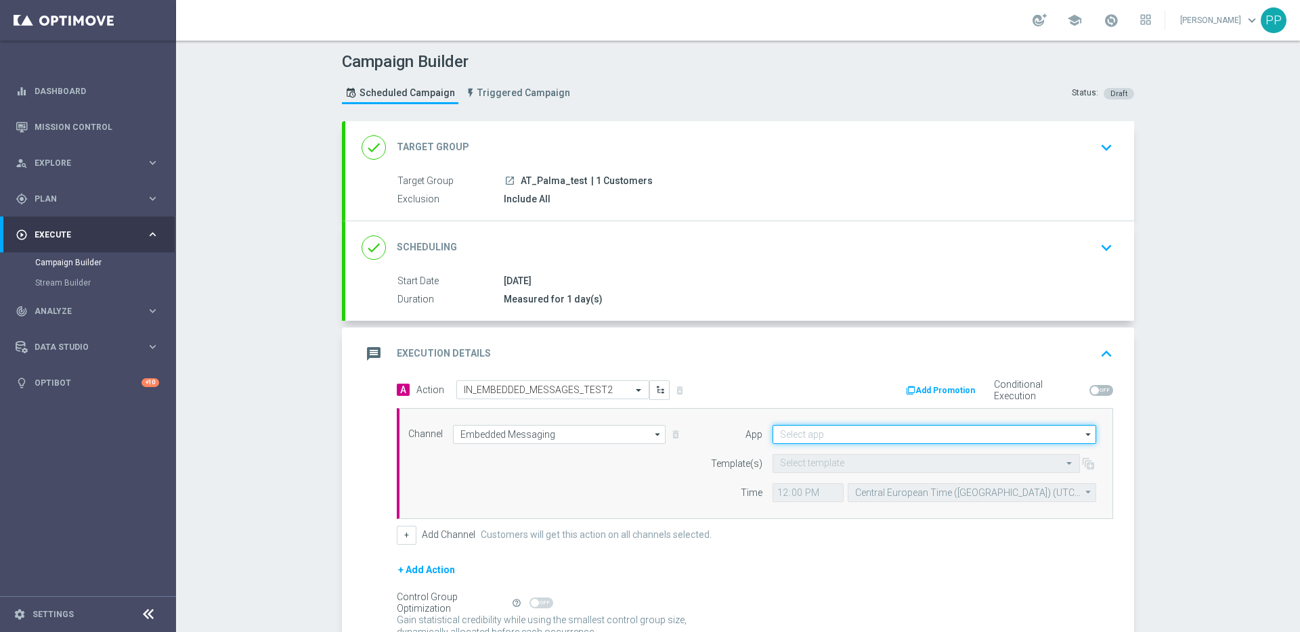
click at [807, 441] on input at bounding box center [934, 434] width 324 height 19
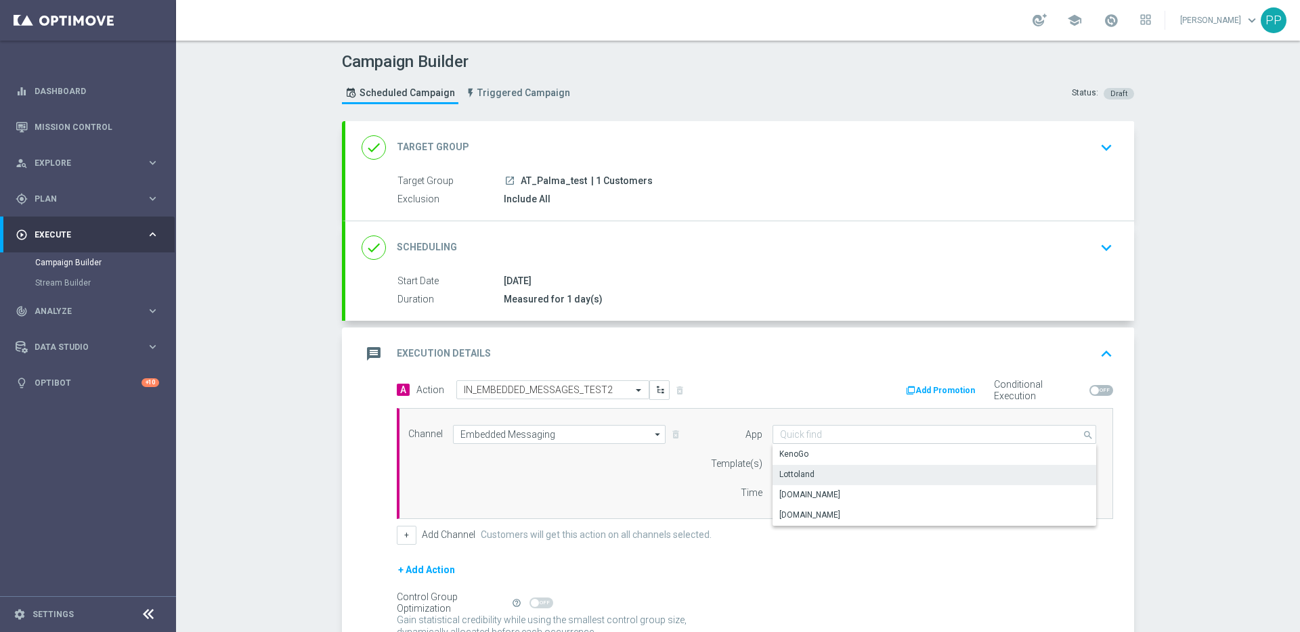
click at [782, 471] on div "Lottoland" at bounding box center [796, 474] width 35 height 12
type input "Lottoland"
click at [780, 463] on input "text" at bounding box center [912, 464] width 265 height 12
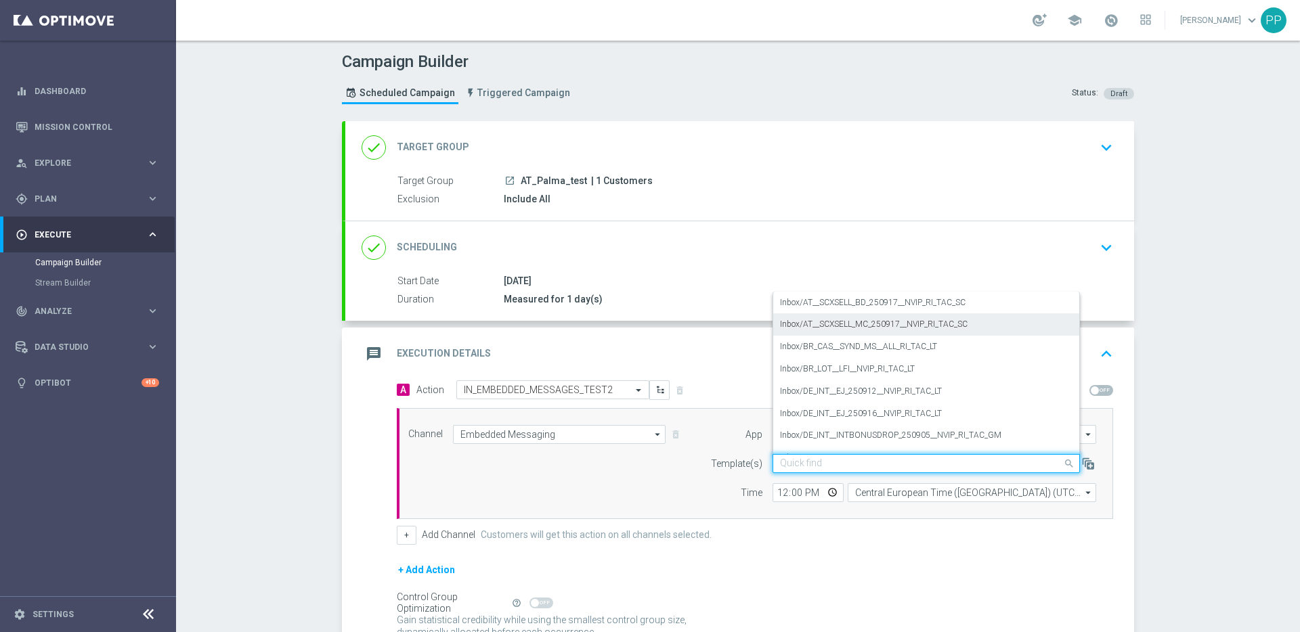
click at [814, 322] on label "Inbox/AT__SCXSELL_MC_250917__NVIP_RI_TAC_SC" at bounding box center [874, 325] width 188 height 12
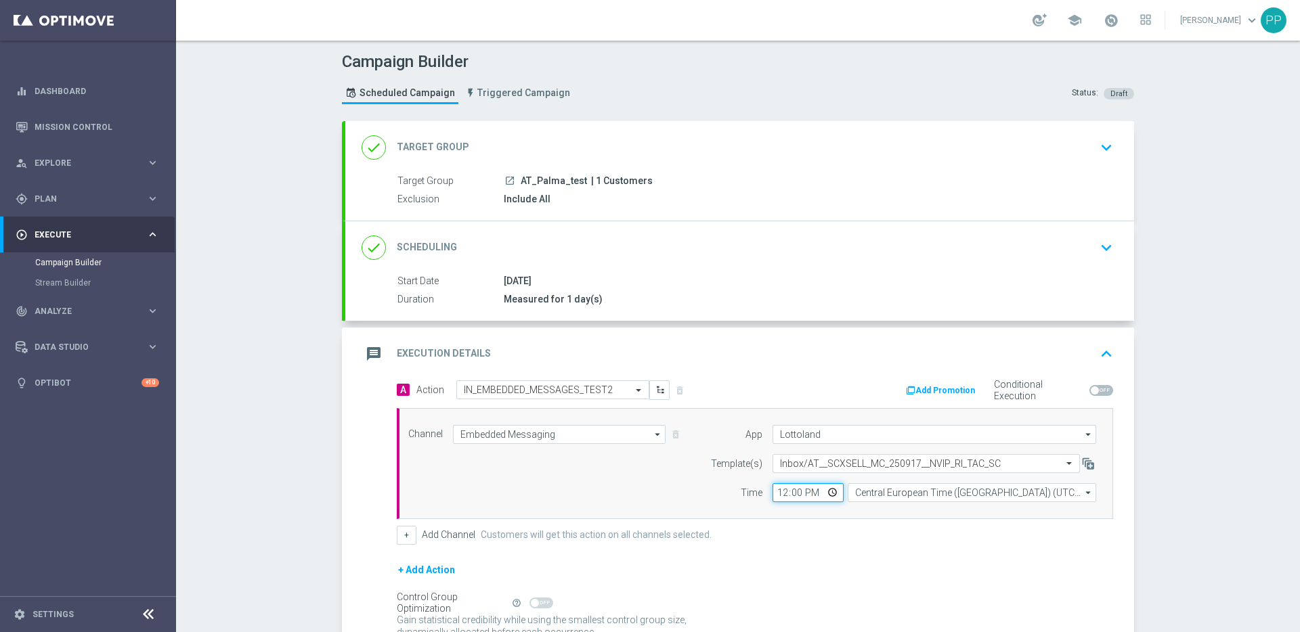
click at [774, 492] on input "12:00" at bounding box center [807, 492] width 71 height 19
type input "13:55"
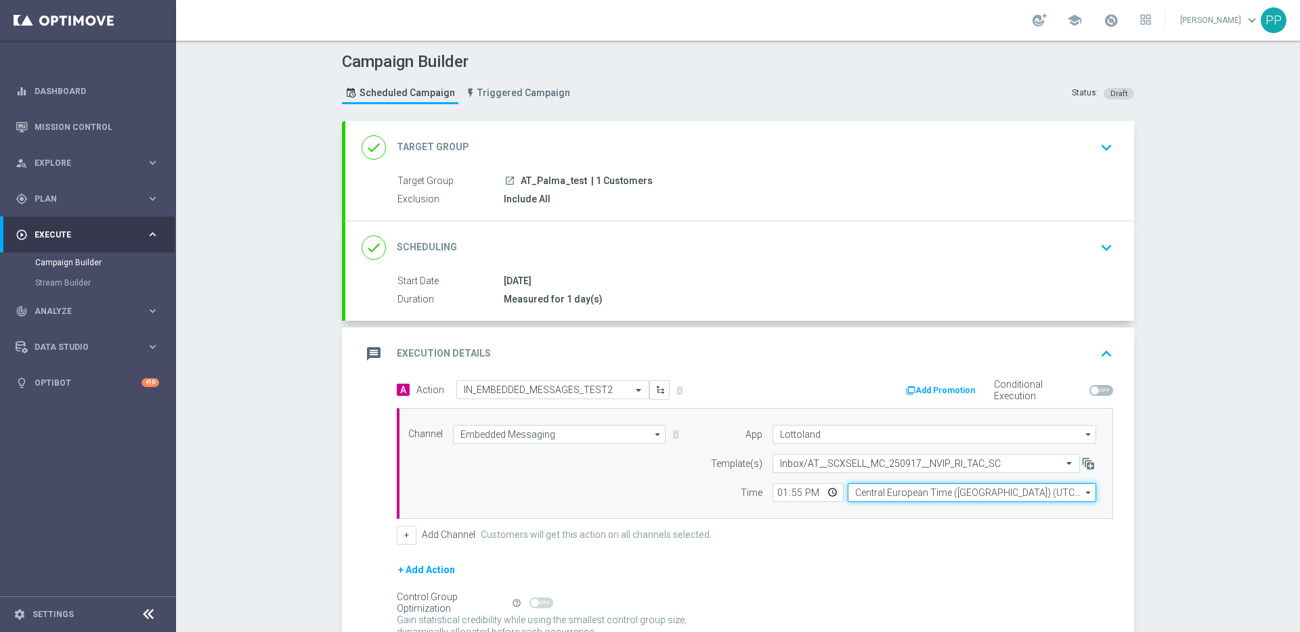
click at [879, 489] on input "Central European Time (Budapest) (UTC +02:00)" at bounding box center [972, 492] width 248 height 19
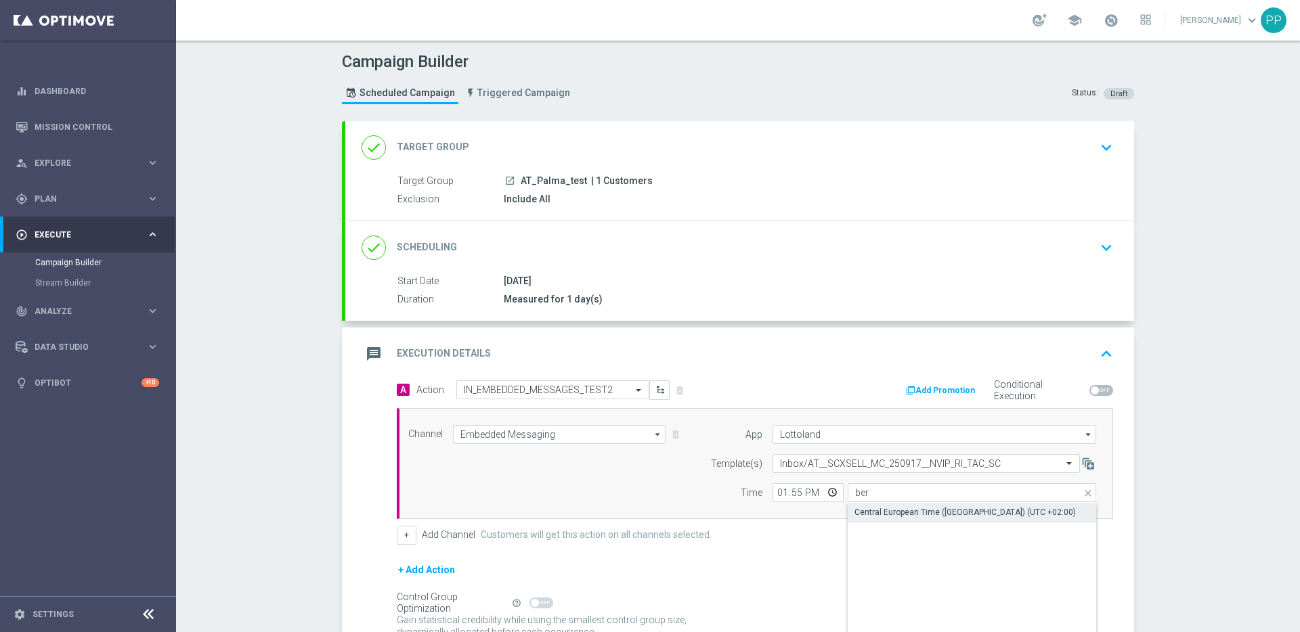
click at [864, 514] on div "Central European Time (Berlin) (UTC +02:00)" at bounding box center [964, 512] width 221 height 12
type input "Central European Time (Berlin) (UTC +02:00)"
click at [823, 556] on form "A Action Select action IN_EMBEDDED_MESSAGES_TEST2 delete_forever Add Promotion …" at bounding box center [755, 524] width 716 height 289
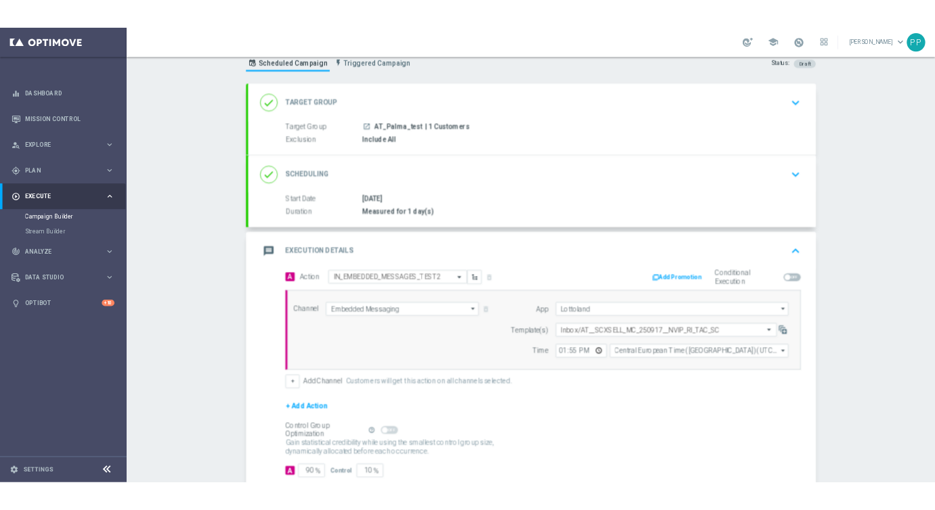
scroll to position [127, 0]
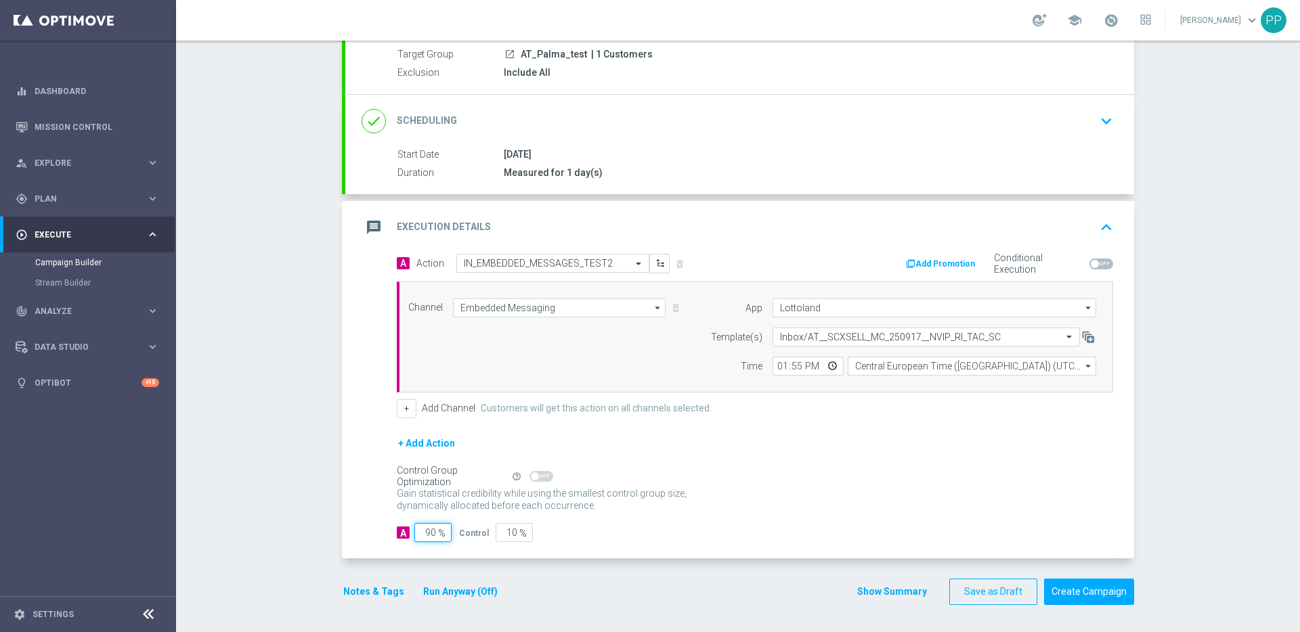
click at [422, 535] on input "90" at bounding box center [432, 532] width 37 height 19
click at [426, 535] on input "90" at bounding box center [432, 532] width 37 height 19
type input "0"
type input "100"
type input "10"
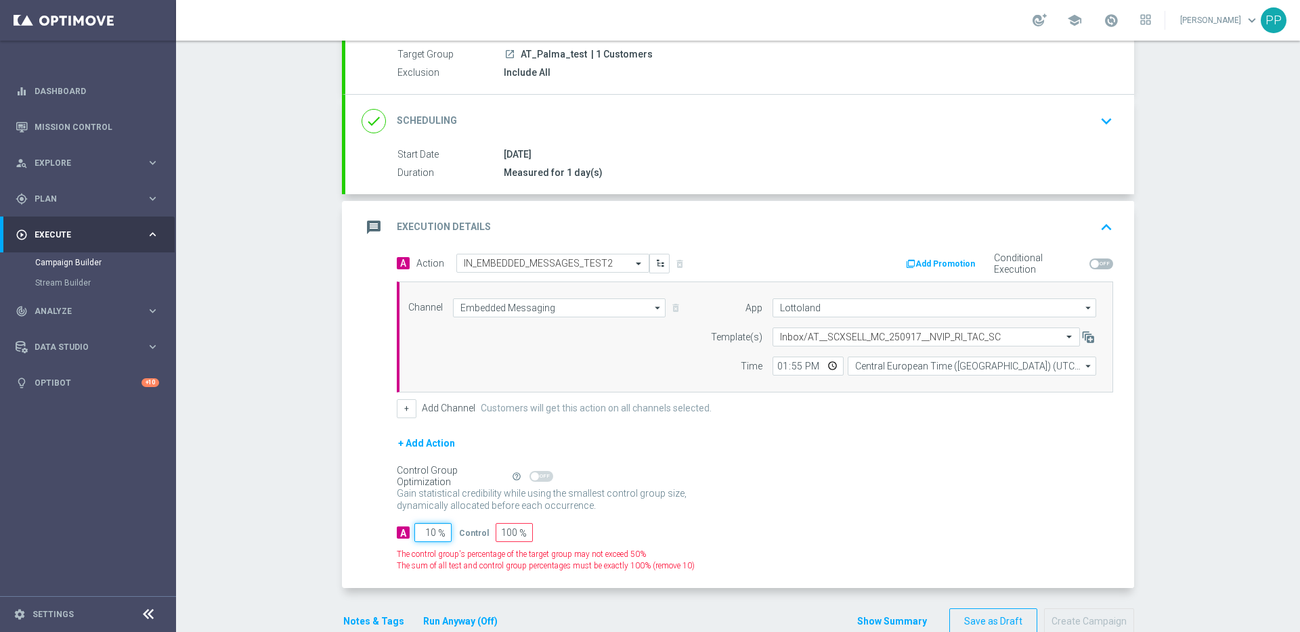
type input "90"
type input "100"
type input "0"
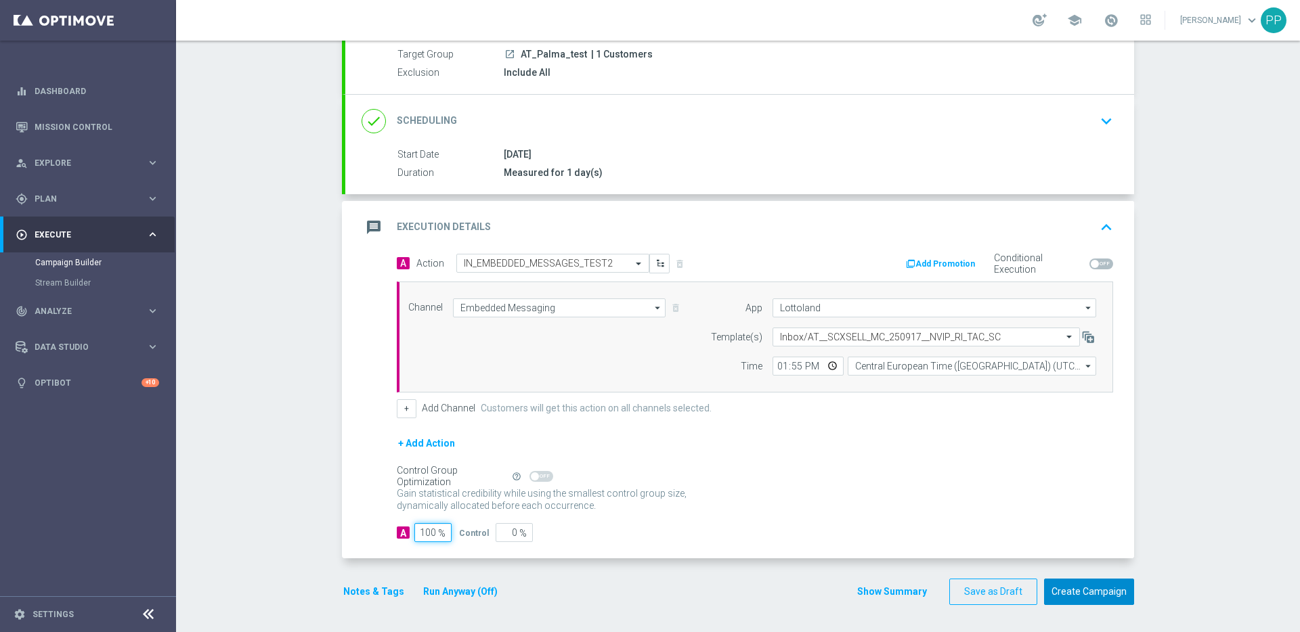
type input "100"
click at [1076, 586] on button "Create Campaign" at bounding box center [1089, 592] width 90 height 26
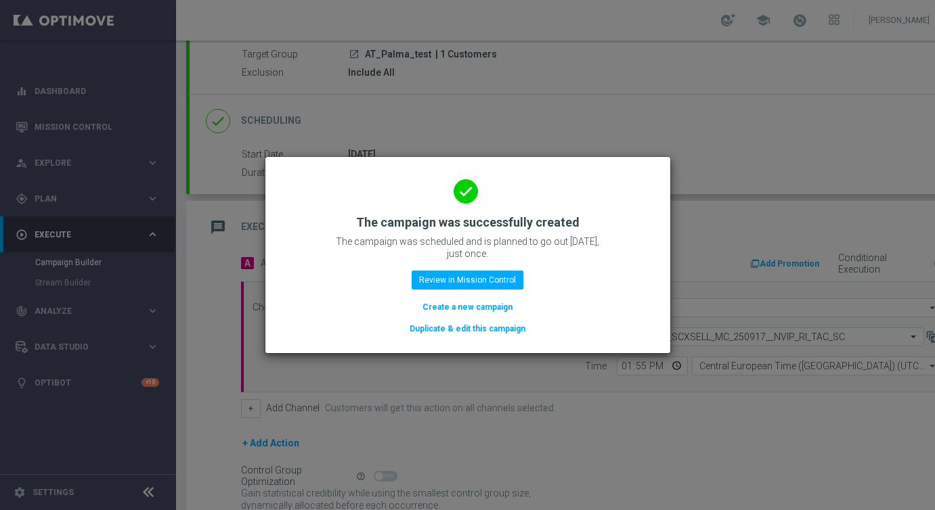
click at [441, 330] on button "Duplicate & edit this campaign" at bounding box center [467, 329] width 118 height 15
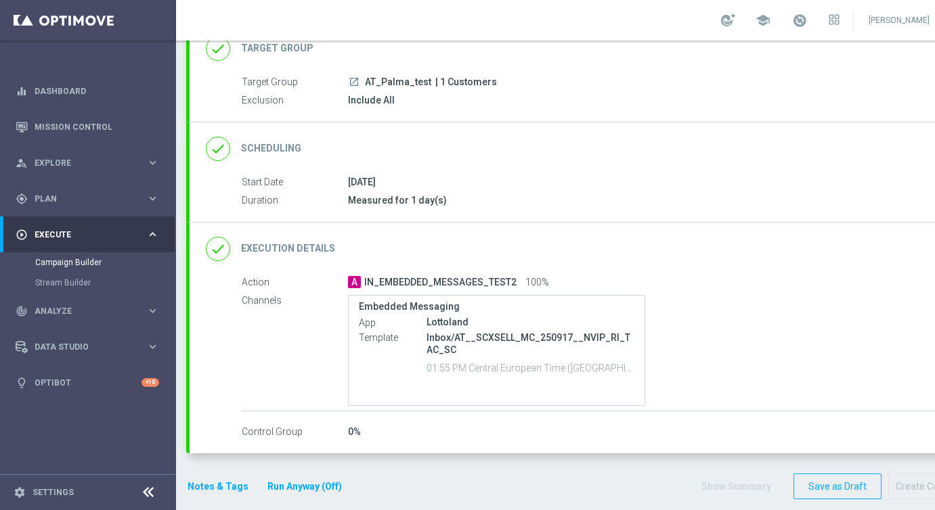
scroll to position [115, 0]
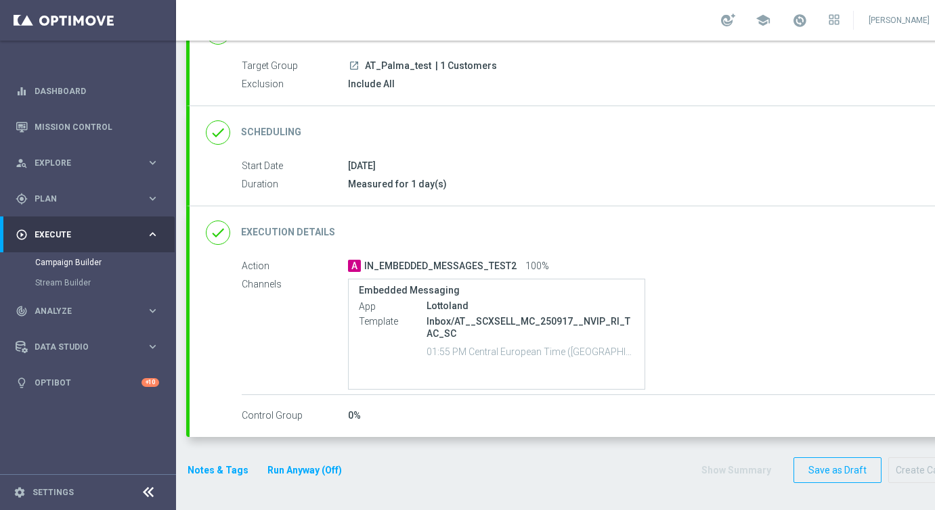
click at [439, 224] on div "done Execution Details keyboard_arrow_down" at bounding box center [584, 233] width 756 height 26
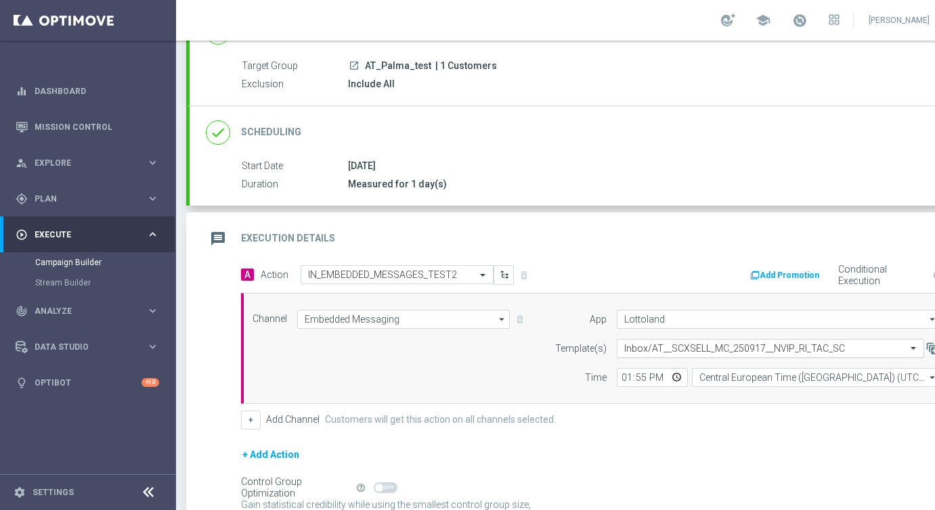
click at [661, 344] on input "text" at bounding box center [756, 349] width 265 height 12
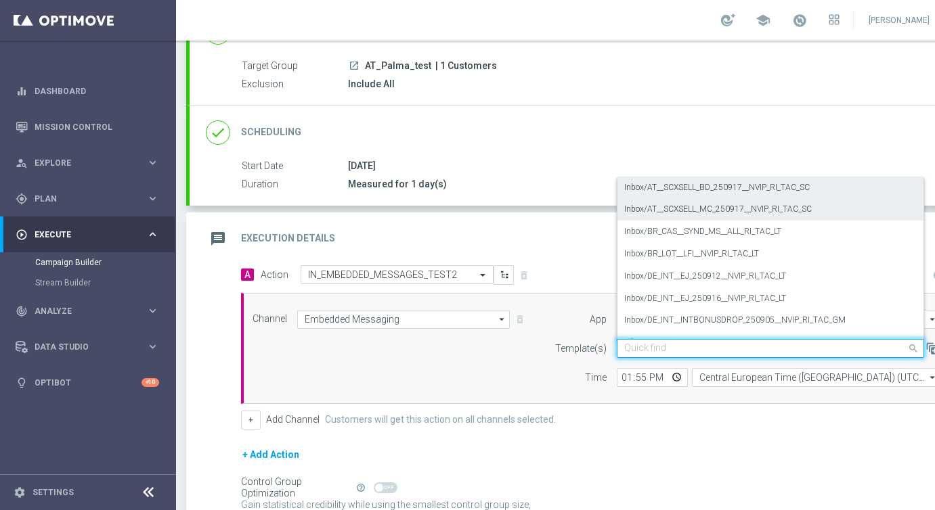
click at [663, 189] on label "Inbox/AT__SCXSELL_BD_250917__NVIP_RI_TAC_SC" at bounding box center [716, 188] width 185 height 12
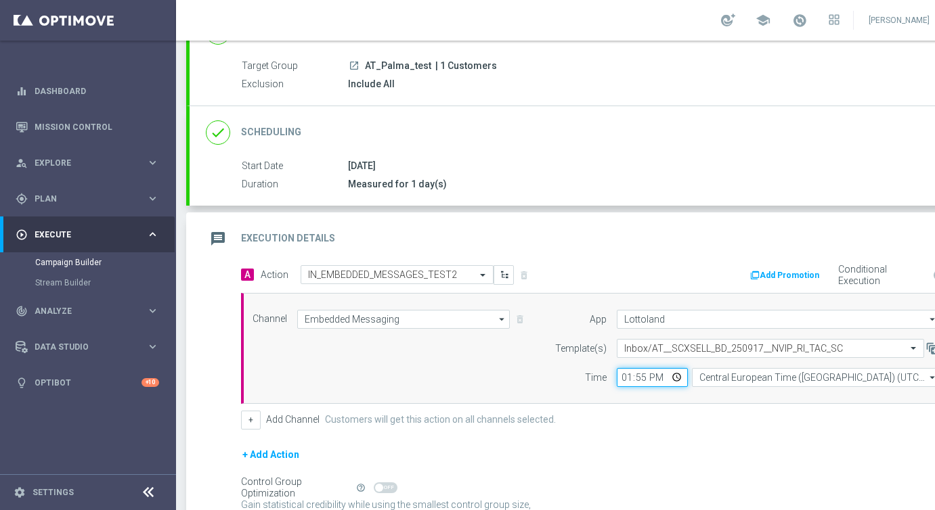
click at [623, 374] on input "13:55" at bounding box center [652, 377] width 71 height 19
type input "14:05"
click at [740, 409] on div "A Action Select action IN_EMBEDDED_MESSAGES_TEST2 delete_forever Add Promotion …" at bounding box center [599, 347] width 737 height 164
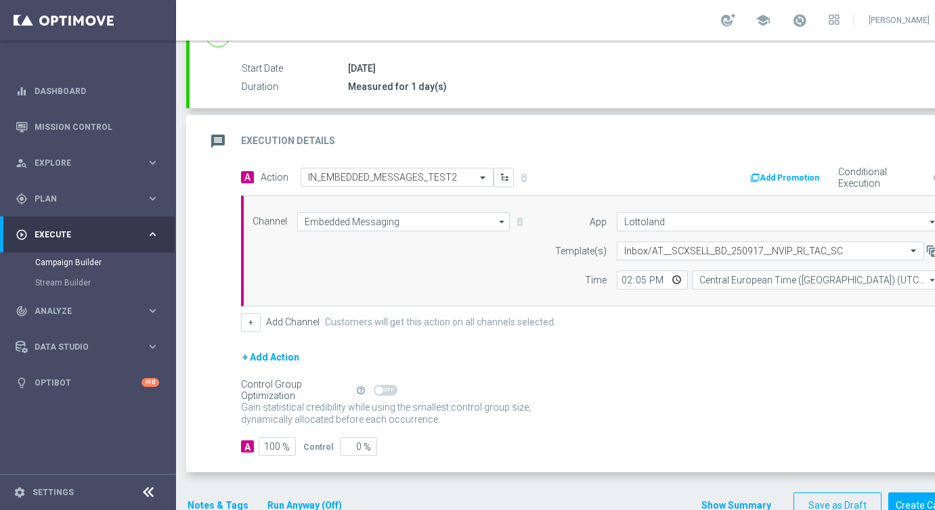
scroll to position [248, 0]
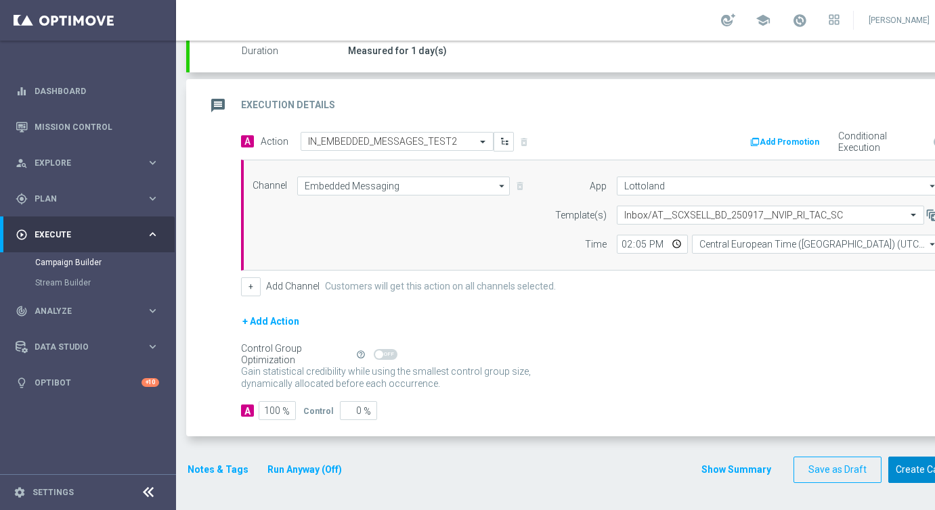
click at [910, 475] on button "Create Campaign" at bounding box center [933, 470] width 90 height 26
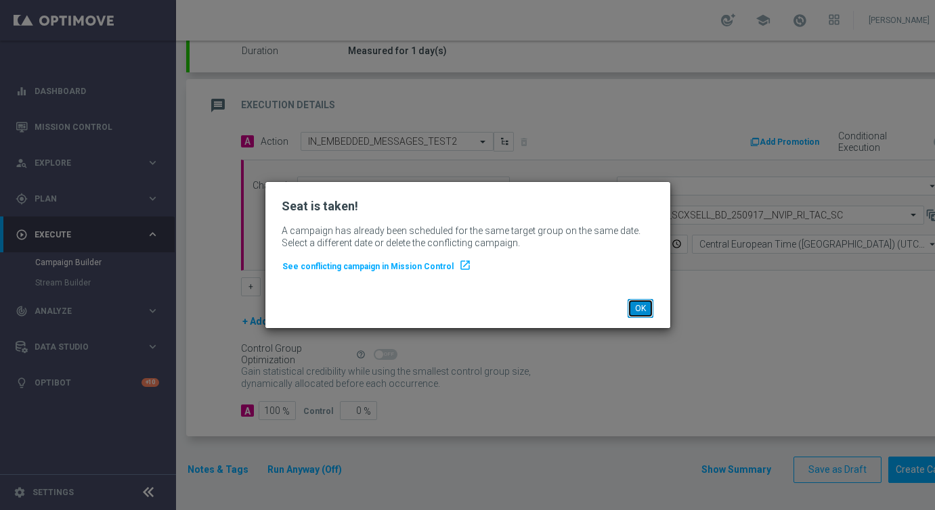
click at [641, 310] on button "OK" at bounding box center [641, 308] width 26 height 19
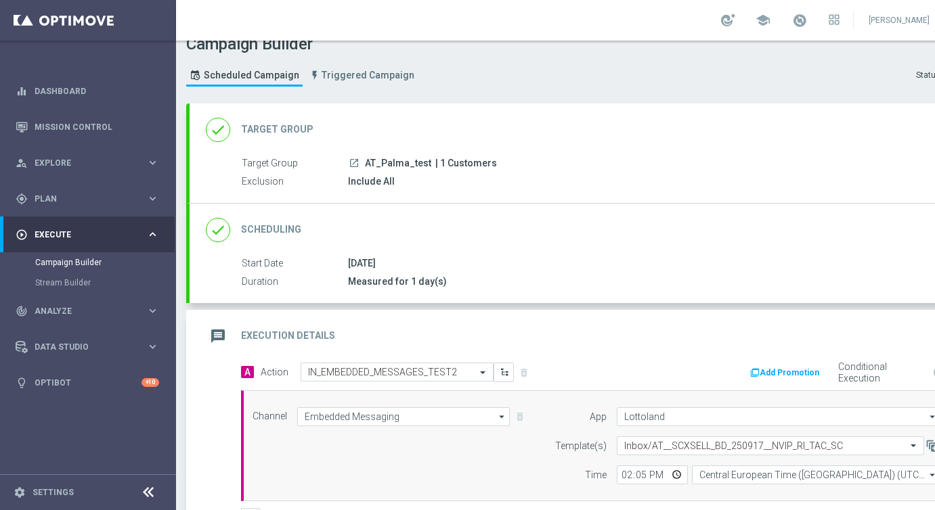
scroll to position [0, 0]
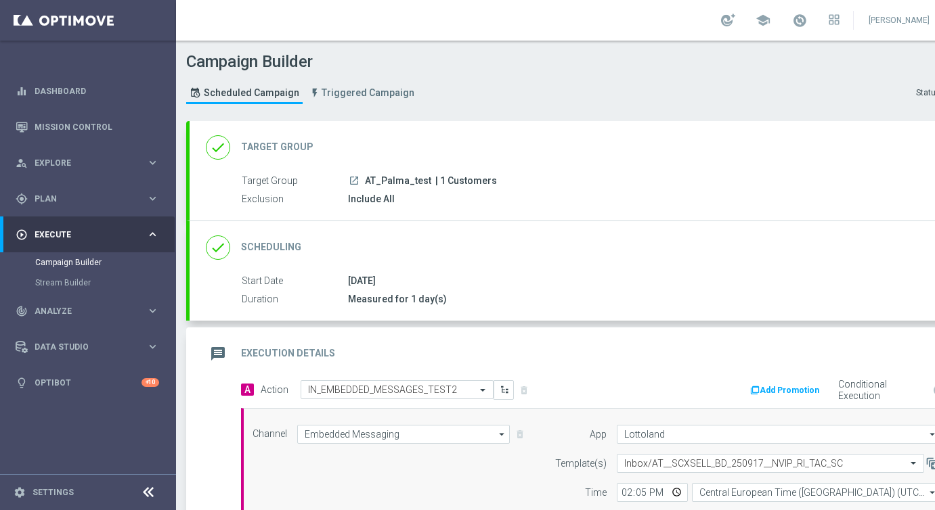
click at [399, 163] on div "done Target Group keyboard_arrow_down" at bounding box center [584, 147] width 789 height 53
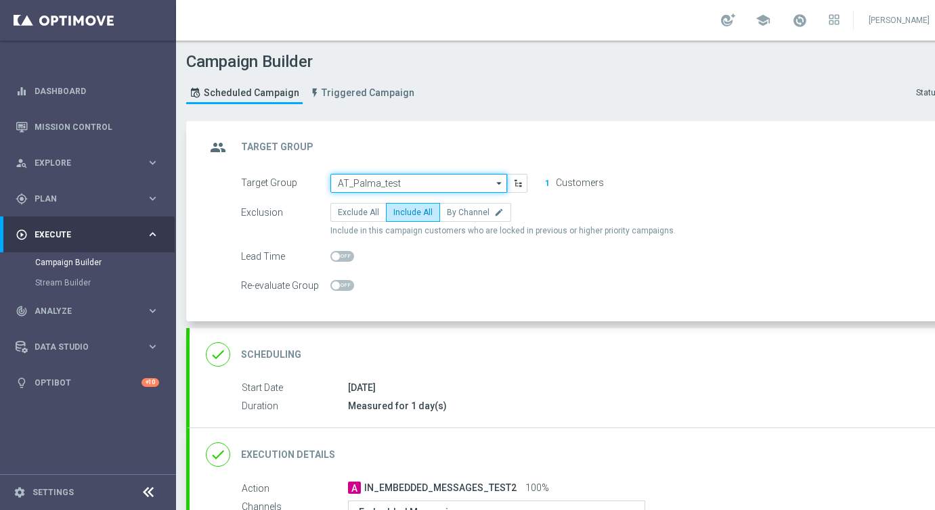
click at [393, 176] on input "AT_Palma_test" at bounding box center [418, 183] width 177 height 19
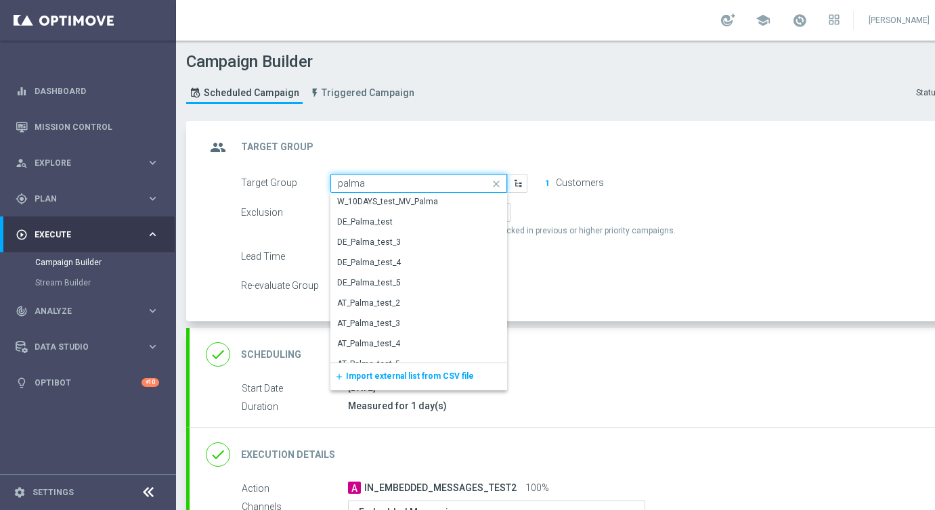
scroll to position [152, 0]
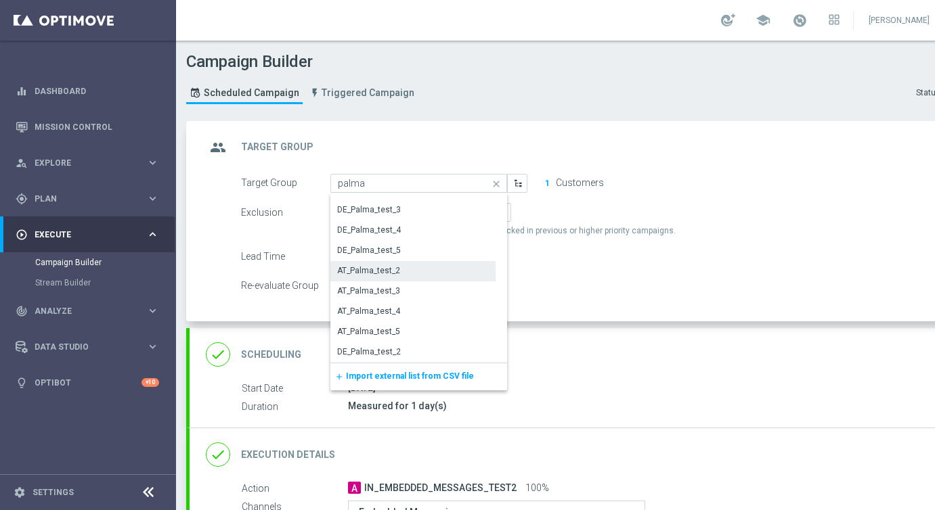
click at [376, 276] on div "AT_Palma_test_2" at bounding box center [368, 271] width 63 height 12
type input "AT_Palma_test_2"
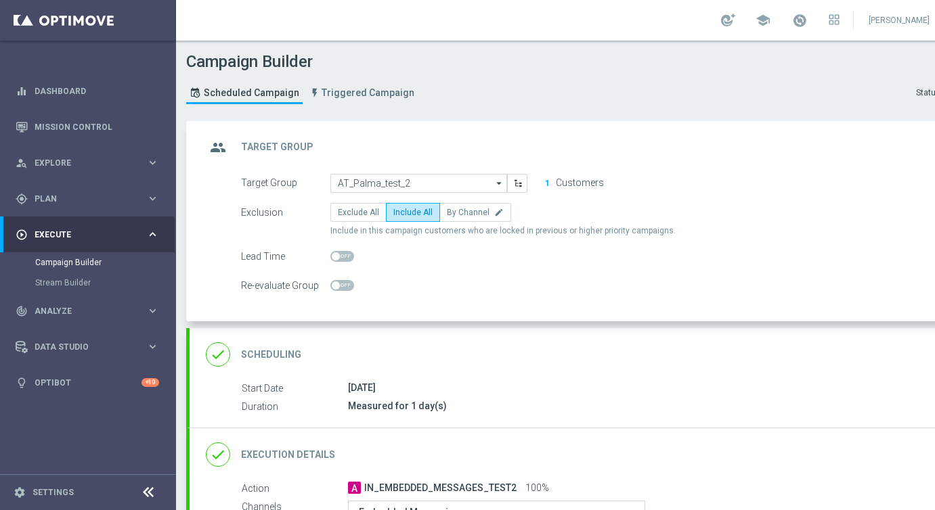
scroll to position [223, 0]
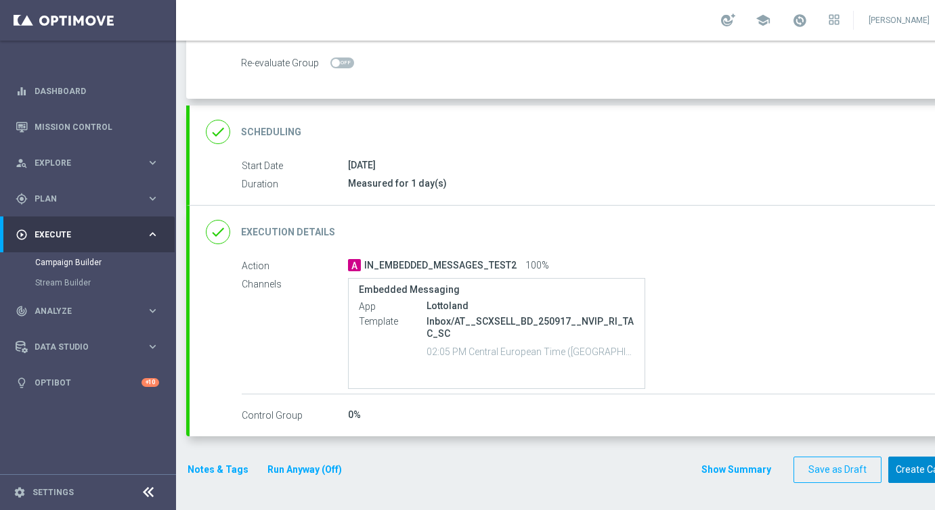
click at [906, 462] on button "Create Campaign" at bounding box center [933, 470] width 90 height 26
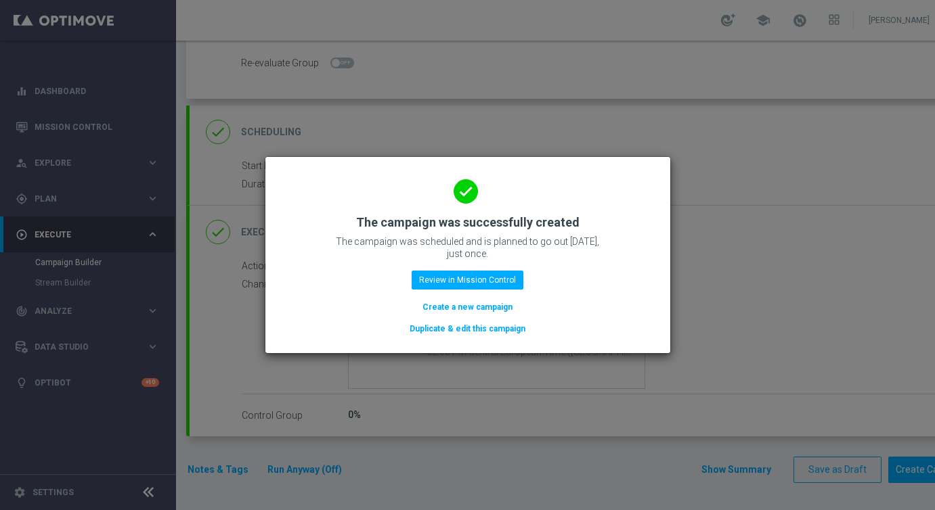
click at [468, 307] on button "Create a new campaign" at bounding box center [467, 307] width 93 height 15
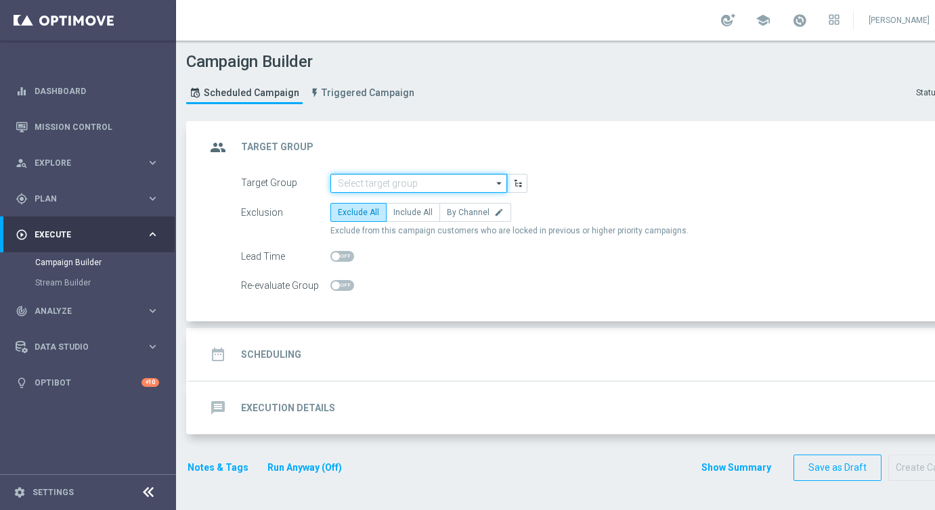
click at [391, 179] on input at bounding box center [418, 183] width 177 height 19
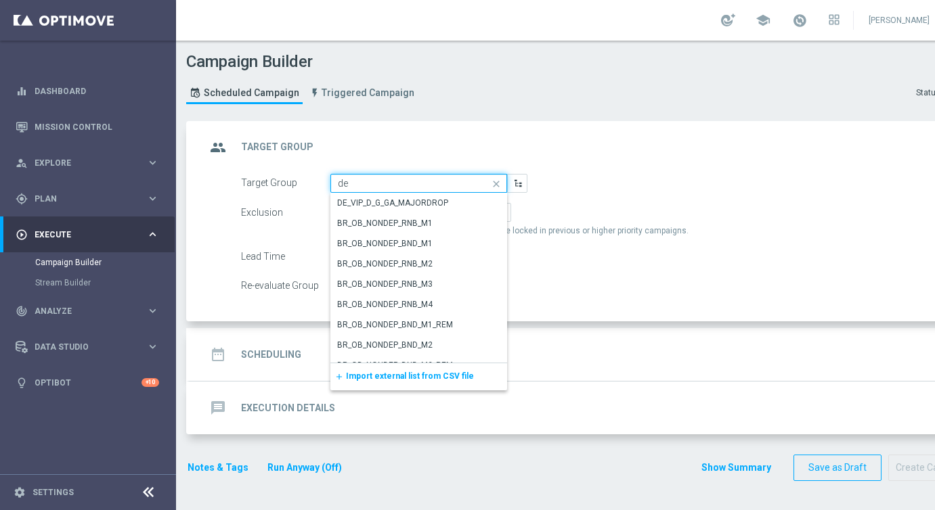
type input "d"
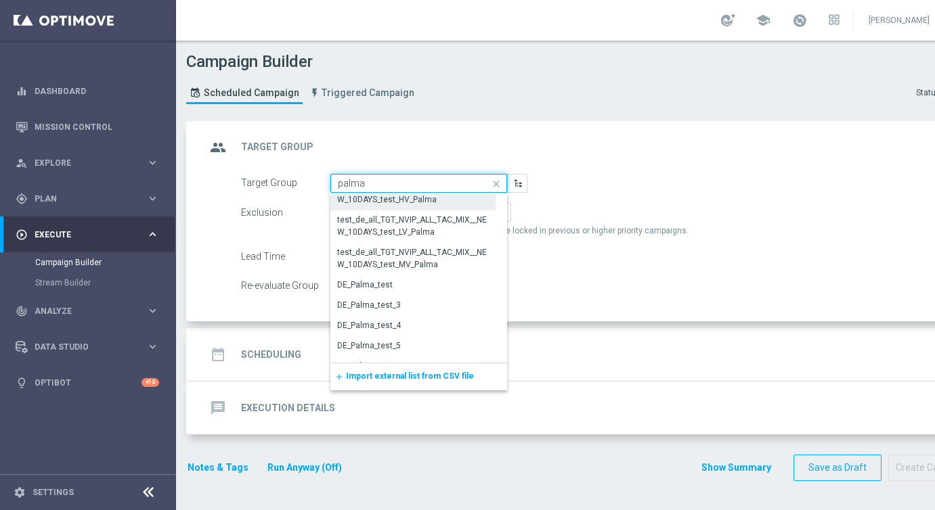
scroll to position [61, 0]
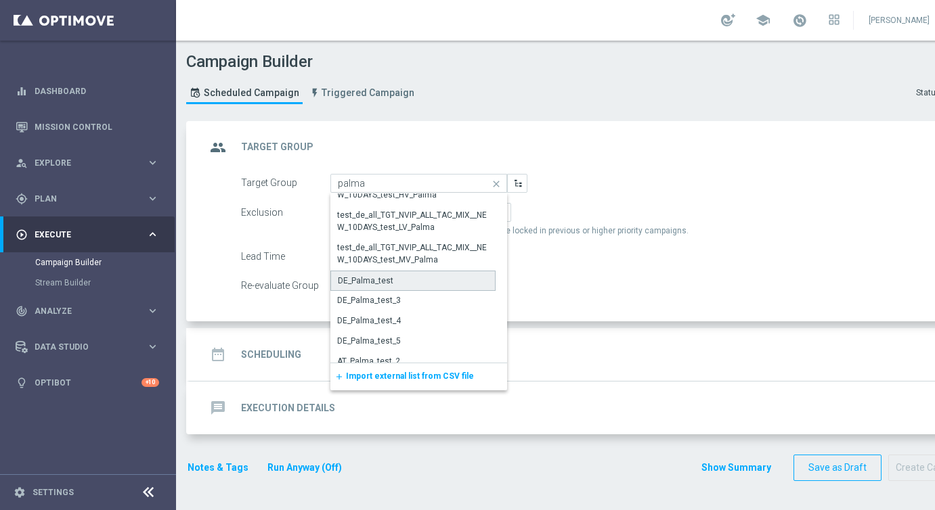
click at [376, 278] on div "DE_Palma_test" at bounding box center [366, 281] width 56 height 12
type input "DE_Palma_test"
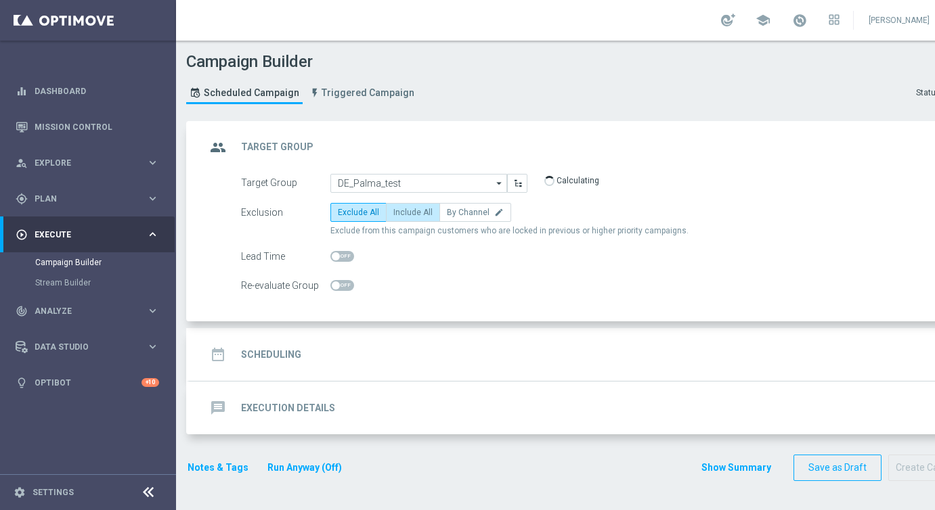
click at [413, 220] on label "Include All" at bounding box center [413, 212] width 54 height 19
click at [402, 219] on input "Include All" at bounding box center [397, 215] width 9 height 9
radio input "true"
click at [308, 345] on div "date_range Scheduling keyboard_arrow_down" at bounding box center [584, 355] width 756 height 26
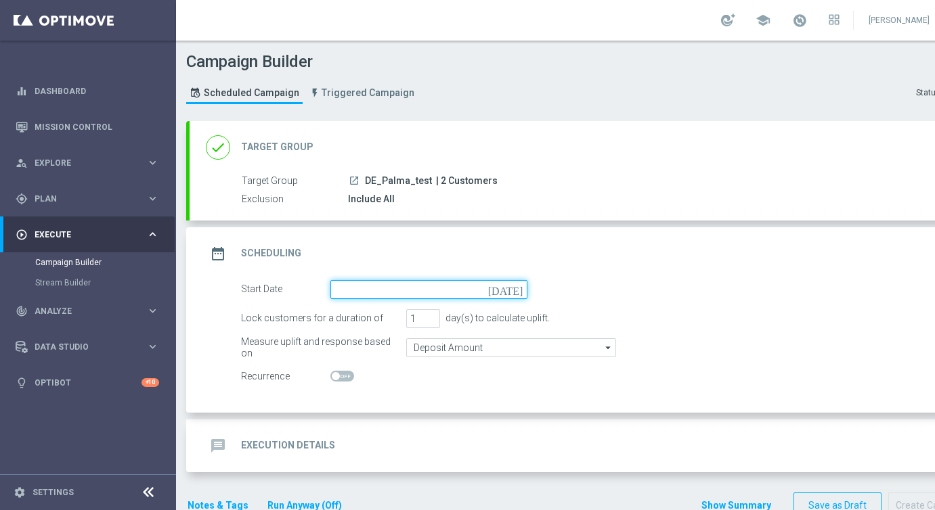
click at [391, 289] on input at bounding box center [428, 289] width 197 height 19
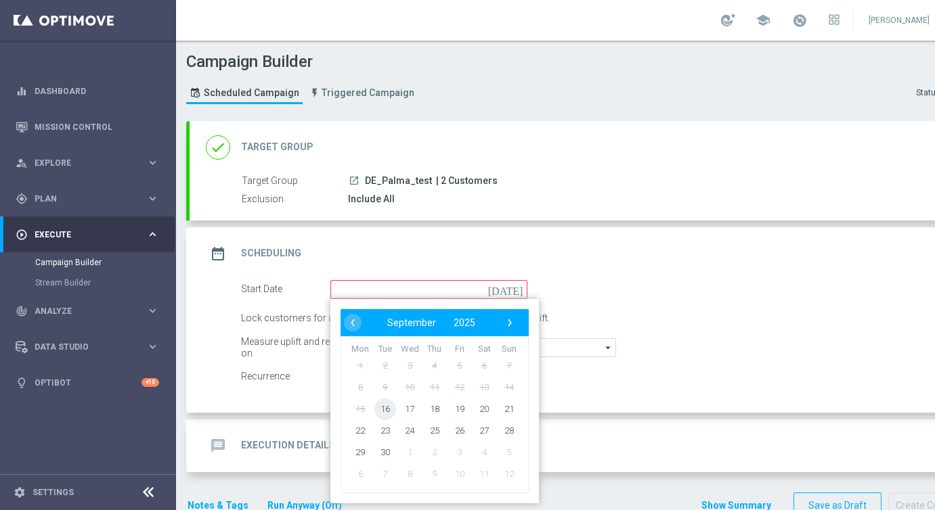
click at [385, 406] on span "16" at bounding box center [385, 409] width 22 height 22
type input "16 Sep 2025"
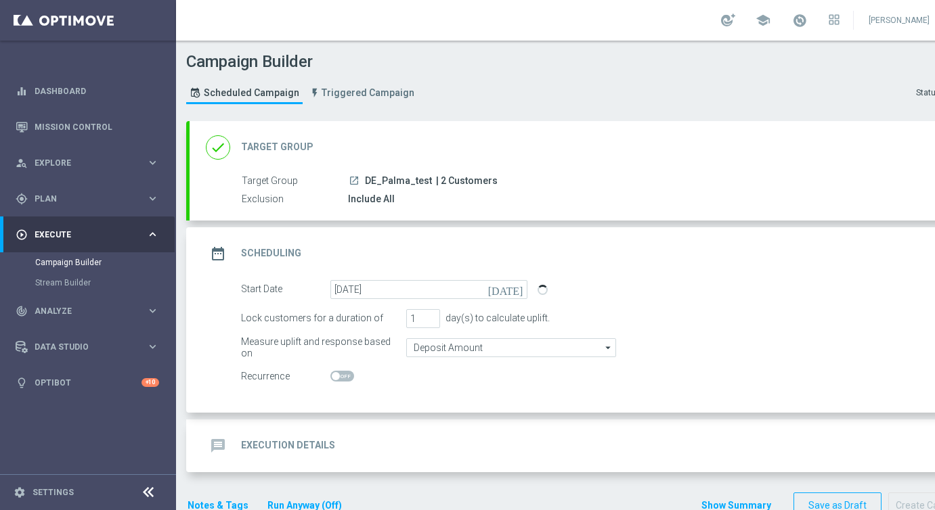
scroll to position [35, 0]
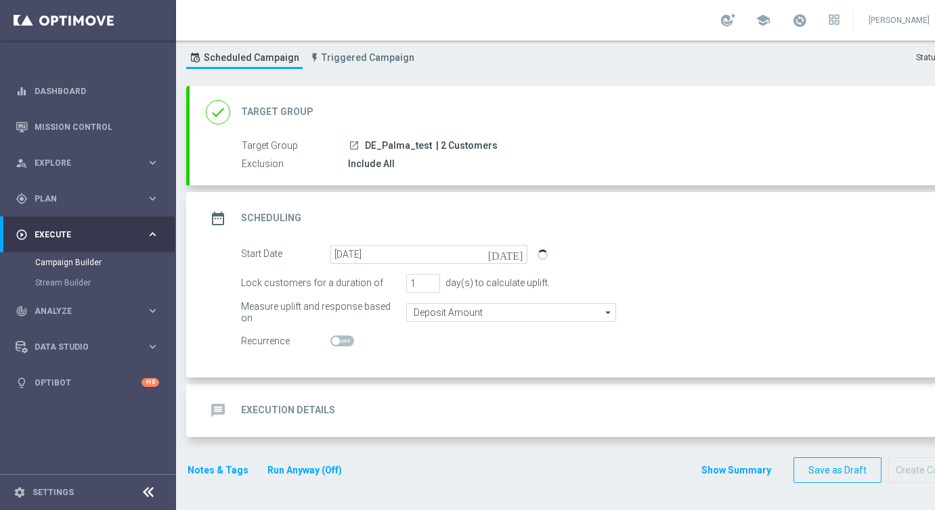
click at [296, 403] on div "message Execution Details" at bounding box center [270, 411] width 129 height 24
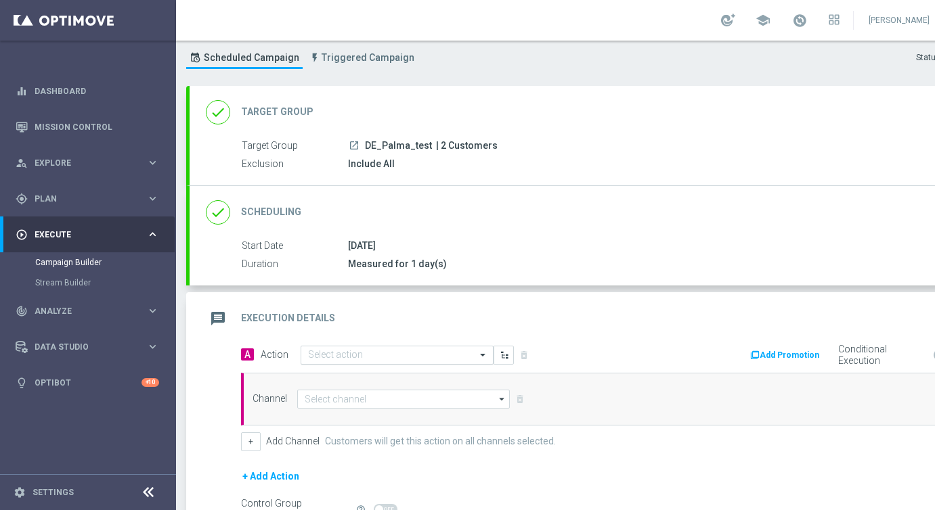
click at [324, 350] on input "text" at bounding box center [383, 356] width 151 height 12
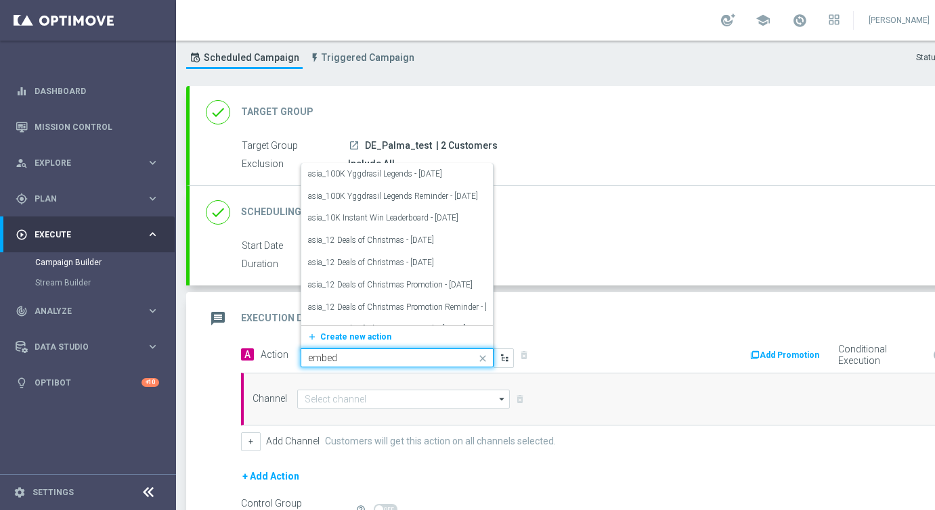
type input "embedd"
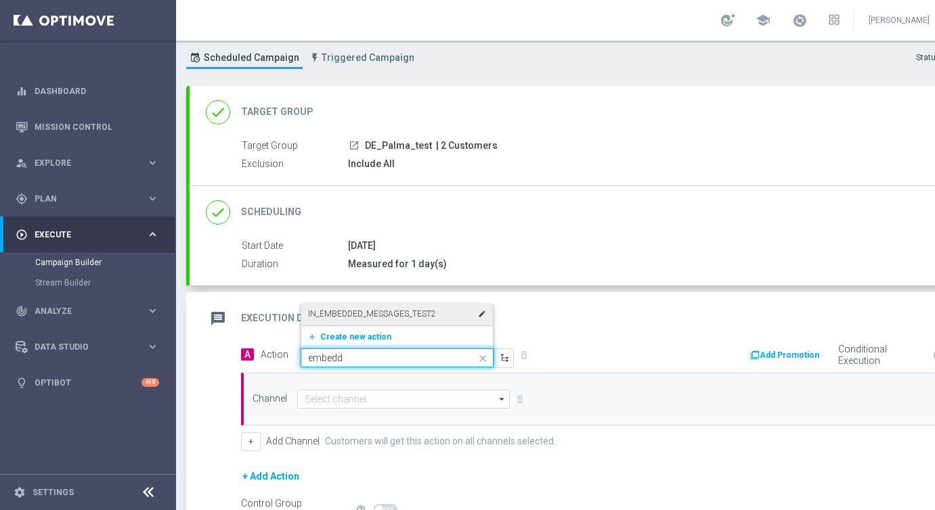
click at [334, 313] on label "IN_EMBEDDED_MESSAGES_TEST2" at bounding box center [372, 315] width 128 height 12
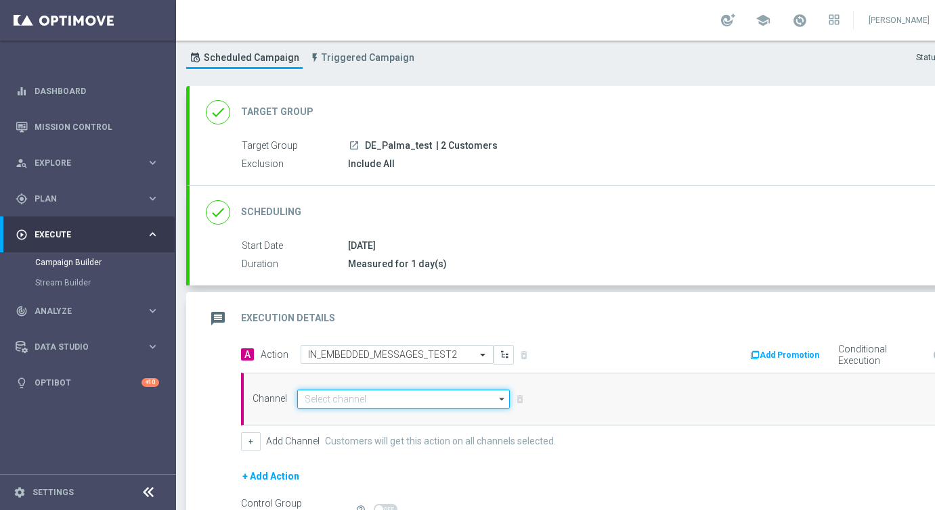
click at [331, 395] on input at bounding box center [403, 399] width 213 height 19
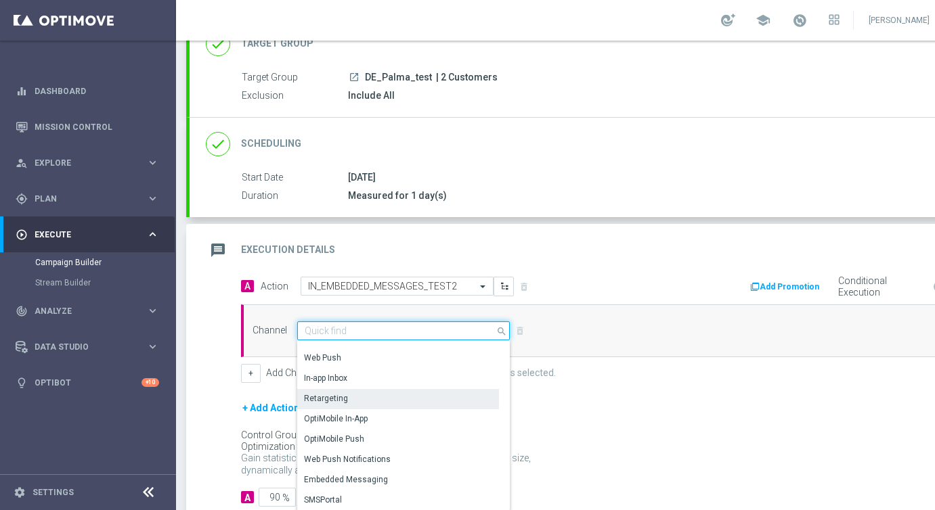
scroll to position [106, 0]
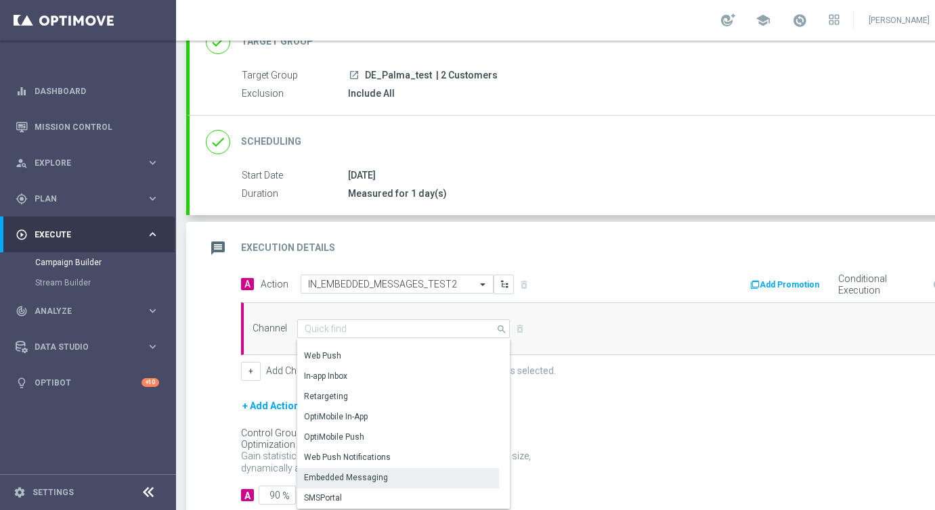
click at [322, 470] on div "Embedded Messaging" at bounding box center [398, 477] width 202 height 19
type input "Embedded Messaging"
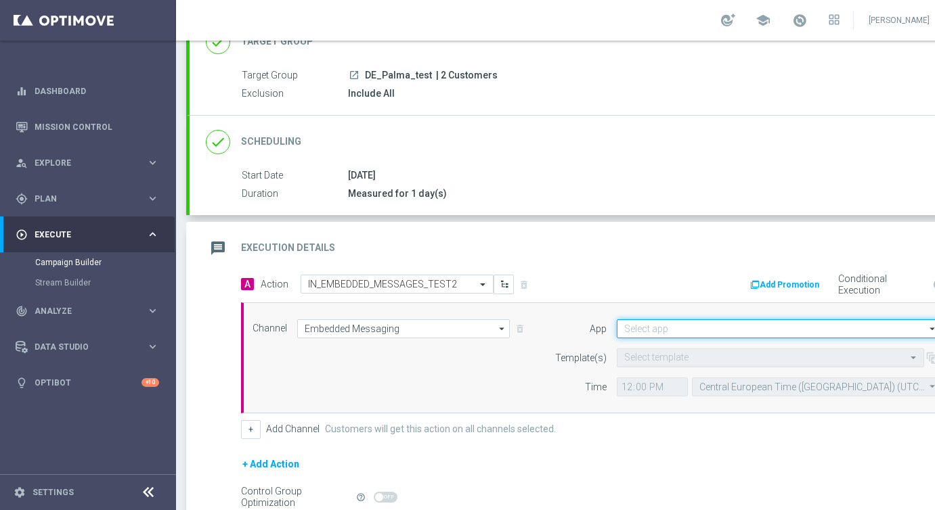
click at [640, 334] on input at bounding box center [779, 329] width 324 height 19
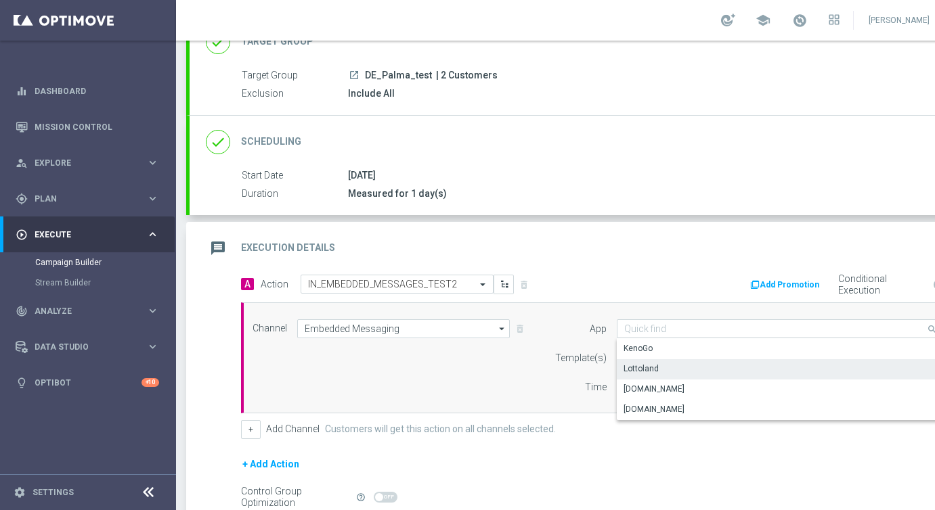
click at [634, 370] on div "Lottoland" at bounding box center [640, 369] width 35 height 12
type input "Lottoland"
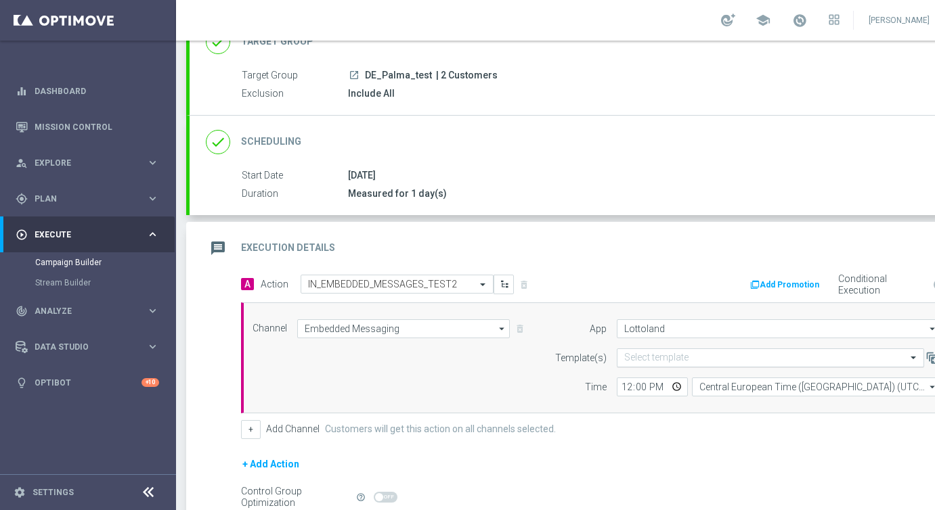
click at [631, 359] on input "text" at bounding box center [756, 359] width 265 height 12
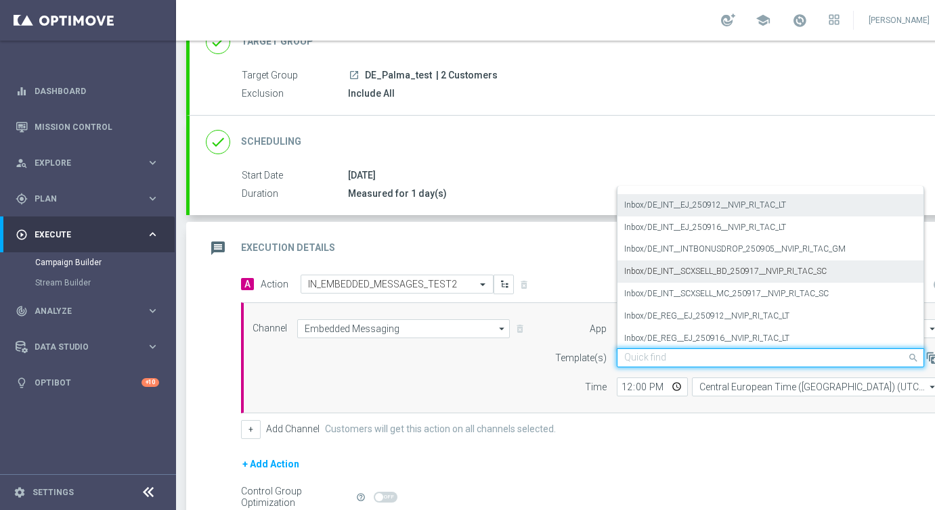
scroll to position [81, 0]
click at [665, 272] on label "Inbox/DE_INT__SCXSELL_BD_250917__NVIP_RI_TAC_SC" at bounding box center [725, 271] width 202 height 12
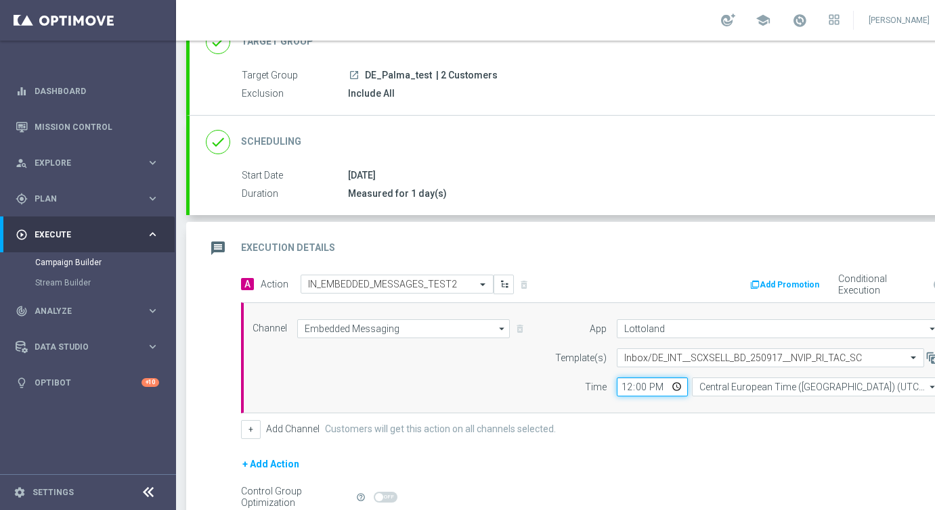
click at [620, 388] on input "12:00" at bounding box center [652, 387] width 71 height 19
type input "14:06"
click at [707, 388] on input "Central European Time (Budapest) (UTC +02:00)" at bounding box center [816, 387] width 248 height 19
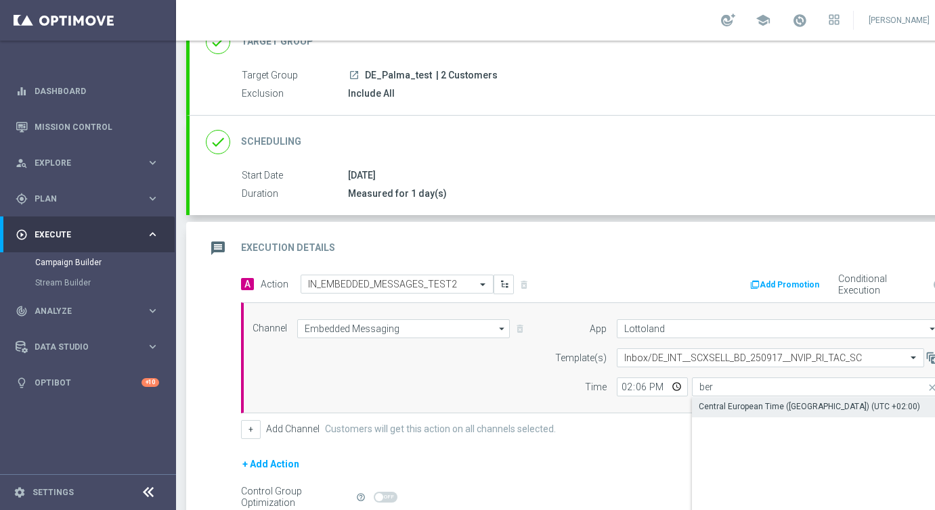
click at [720, 403] on div "Central European Time (Berlin) (UTC +02:00)" at bounding box center [809, 407] width 221 height 12
type input "Central European Time (Berlin) (UTC +02:00)"
click at [615, 431] on div "+ Add Channel Customers will get this action on all channels selected." at bounding box center [599, 429] width 716 height 19
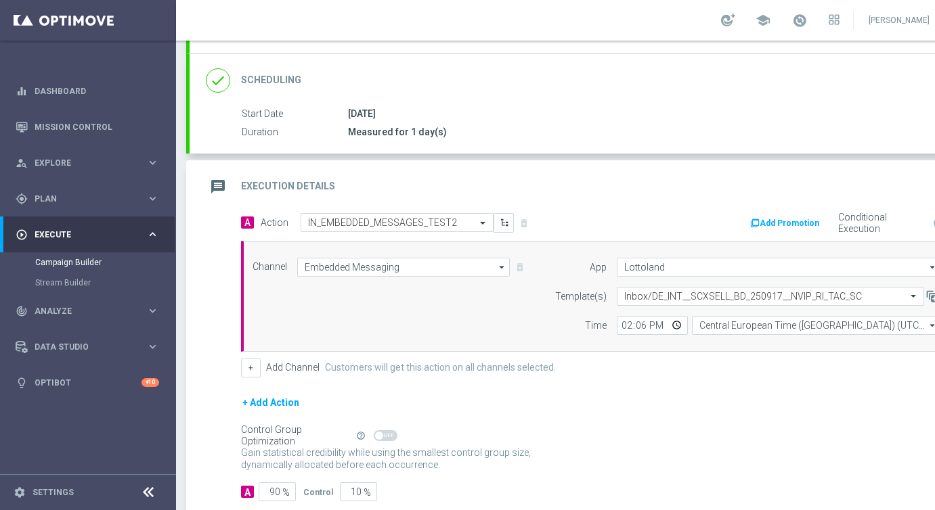
scroll to position [248, 0]
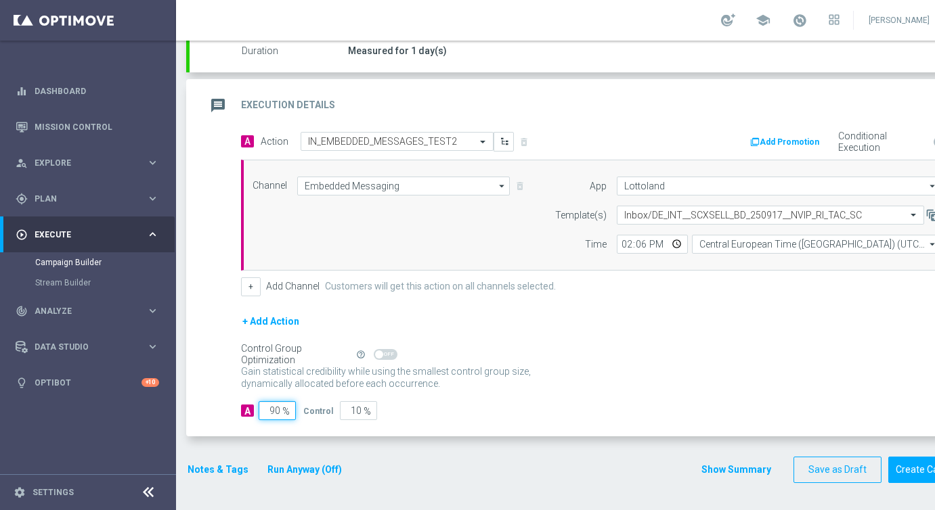
click at [275, 415] on input "90" at bounding box center [277, 410] width 37 height 19
type input "0"
type input "100"
type input "10"
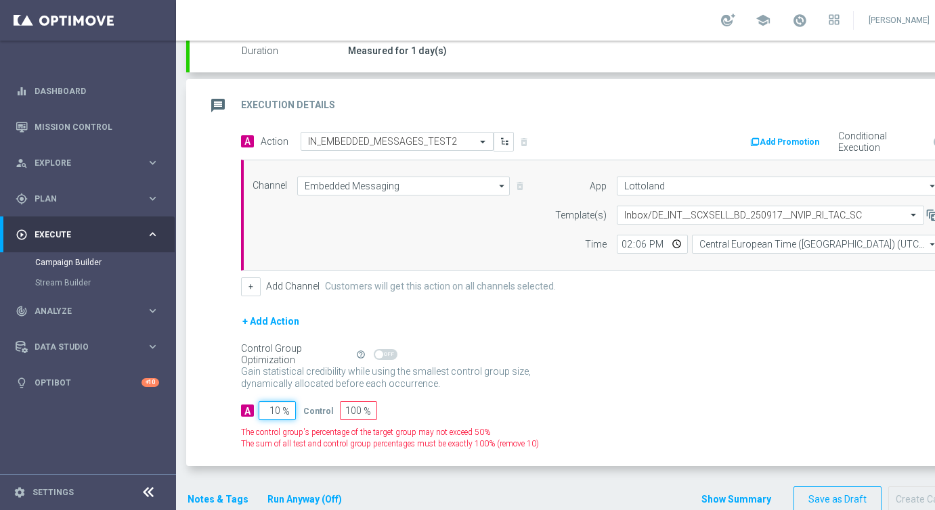
type input "90"
type input "100"
type input "0"
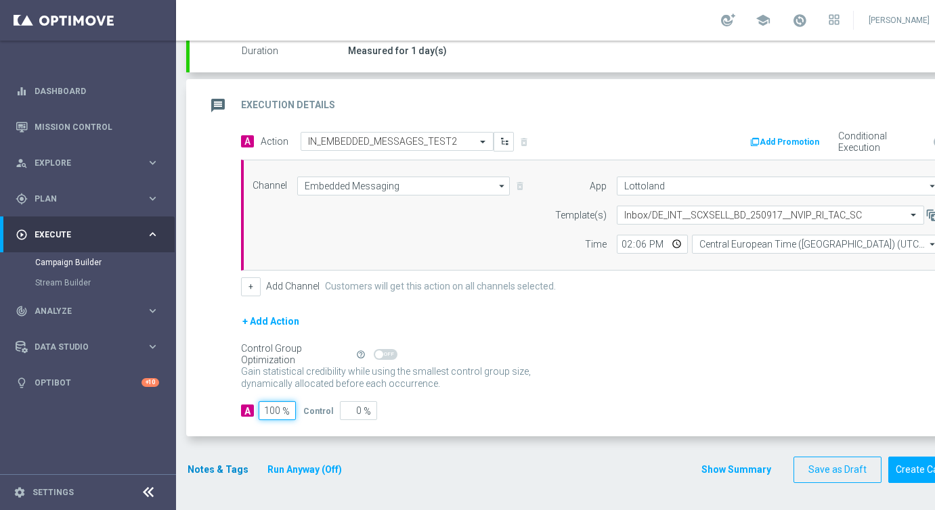
type input "100"
click at [219, 471] on button "Notes & Tags" at bounding box center [218, 470] width 64 height 17
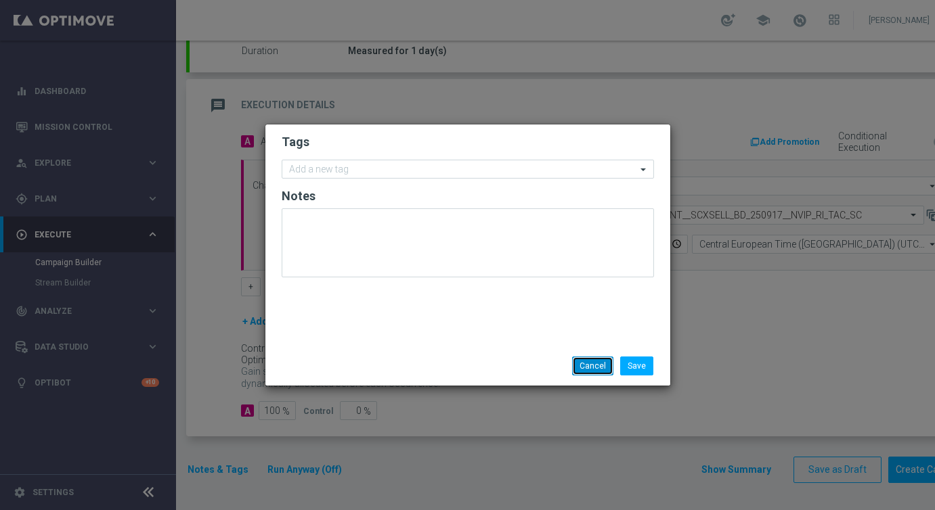
click at [596, 364] on button "Cancel" at bounding box center [592, 366] width 41 height 19
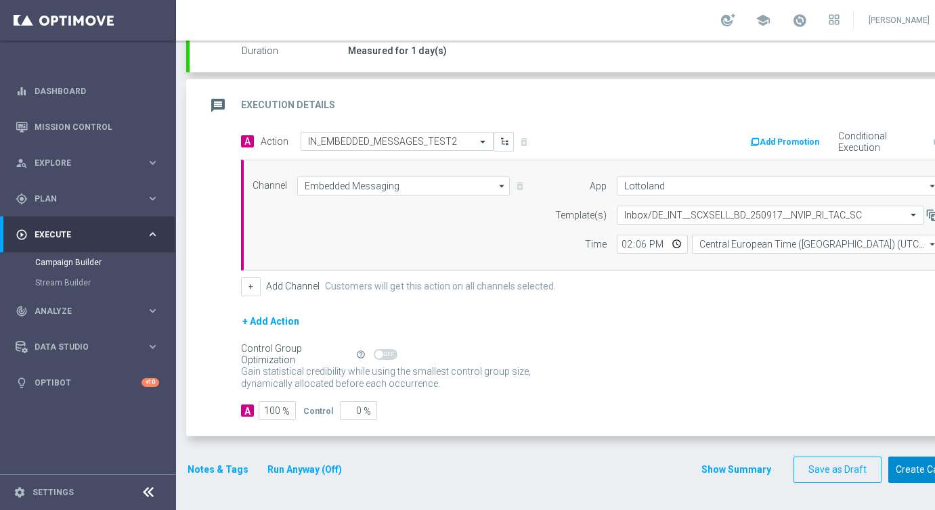
click at [917, 468] on button "Create Campaign" at bounding box center [933, 470] width 90 height 26
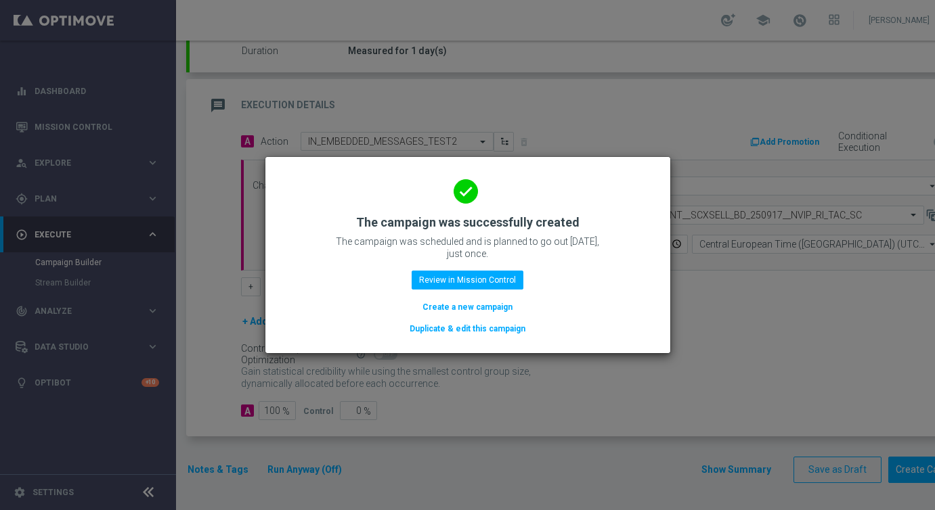
click at [467, 327] on button "Duplicate & edit this campaign" at bounding box center [467, 329] width 118 height 15
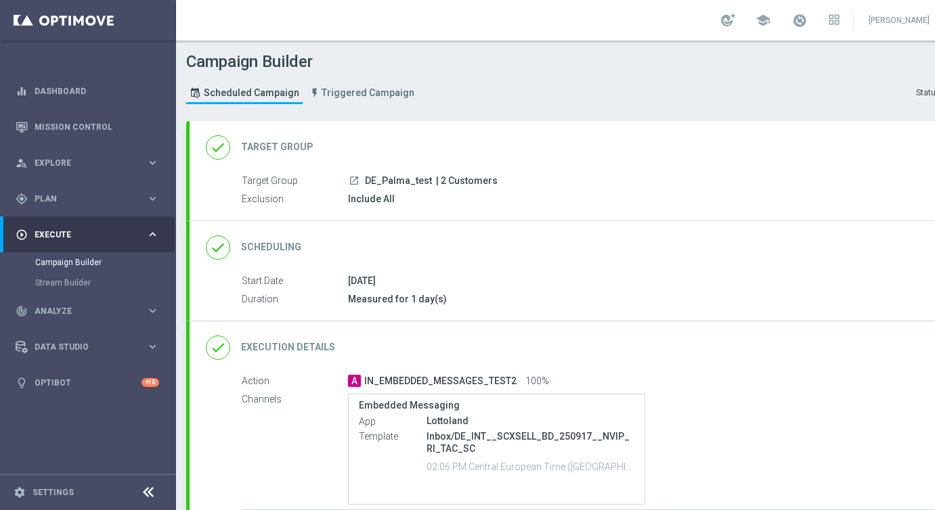
click at [502, 347] on div "done Execution Details keyboard_arrow_down" at bounding box center [584, 348] width 756 height 26
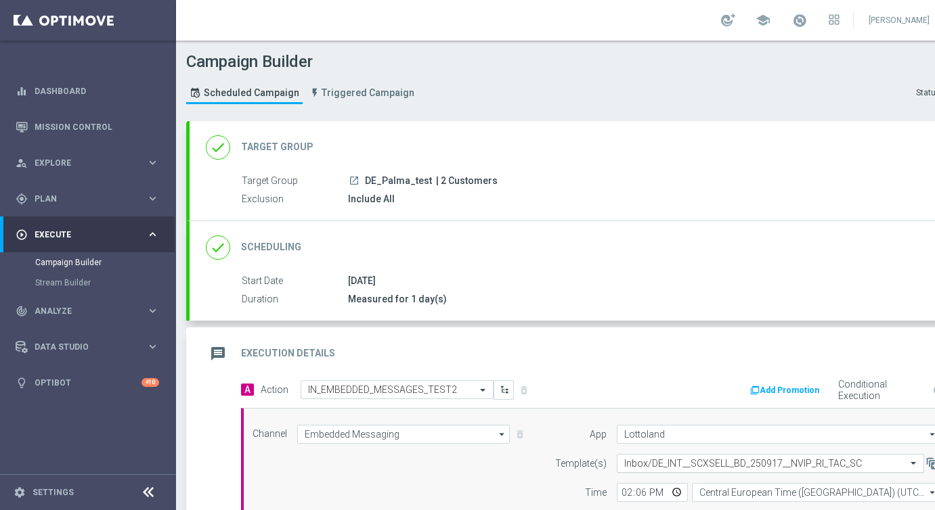
scroll to position [18, 0]
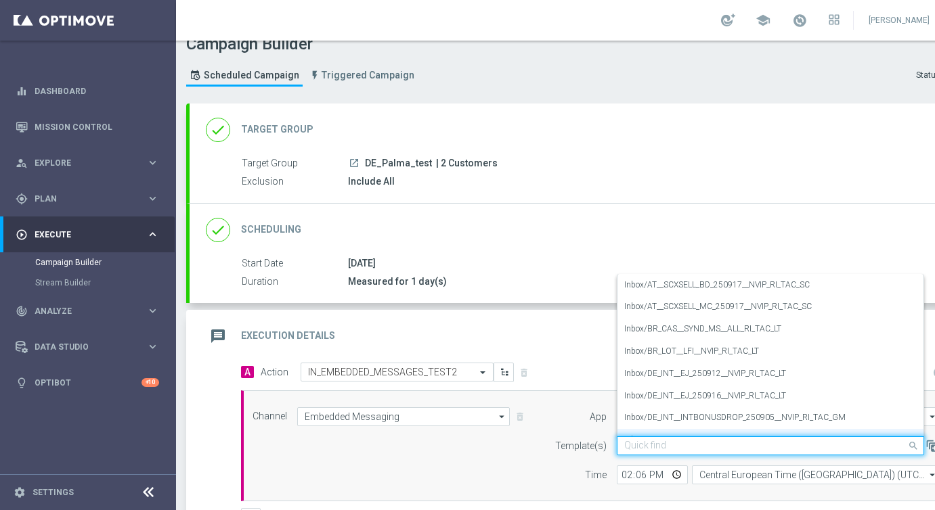
click at [686, 443] on input "text" at bounding box center [756, 447] width 265 height 12
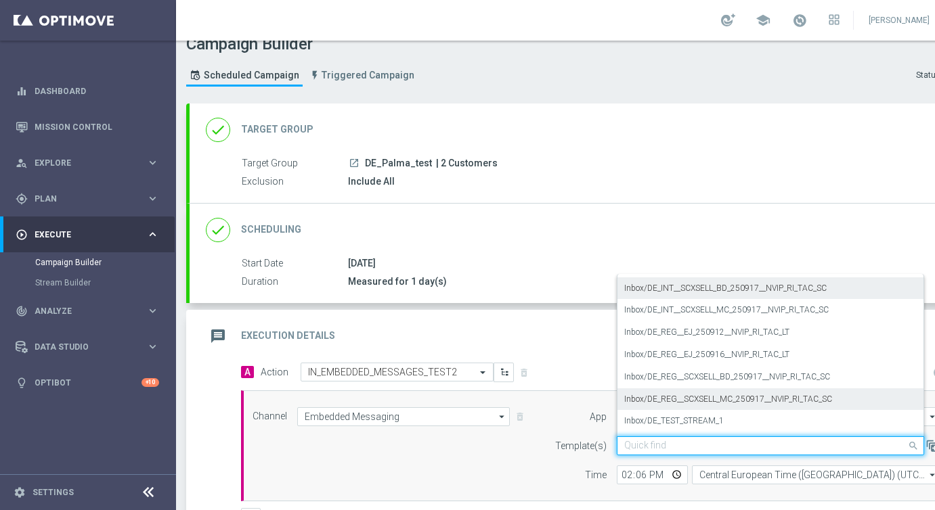
scroll to position [144, 0]
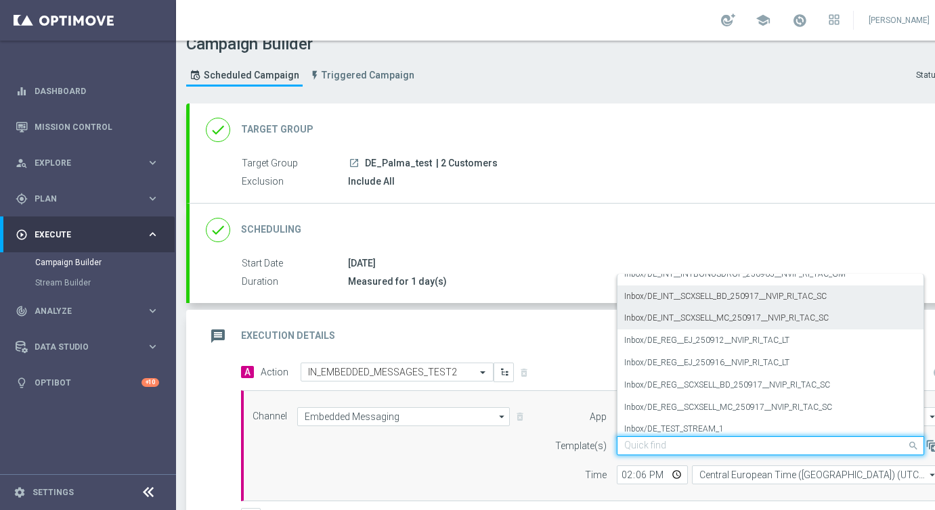
click at [691, 321] on label "Inbox/DE_INT__SCXSELL_MC_250917__NVIP_RI_TAC_SC" at bounding box center [726, 319] width 204 height 12
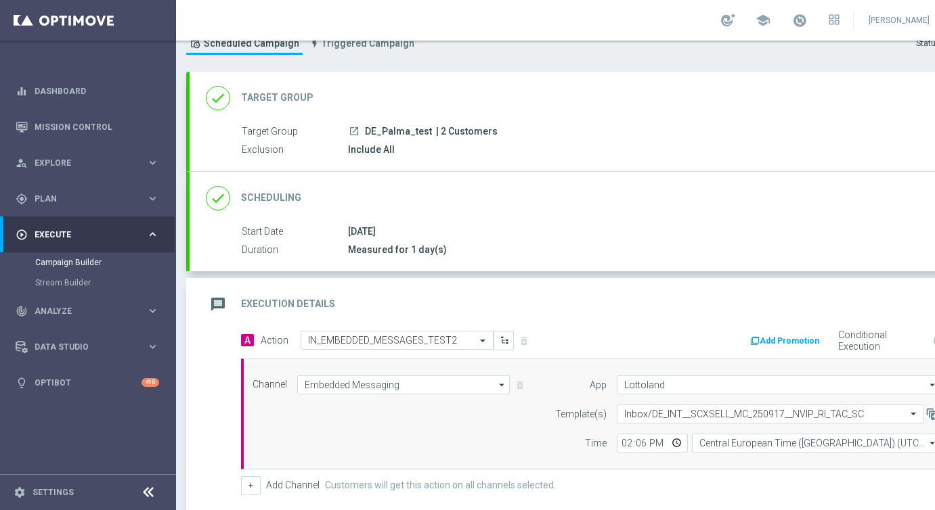
scroll to position [248, 0]
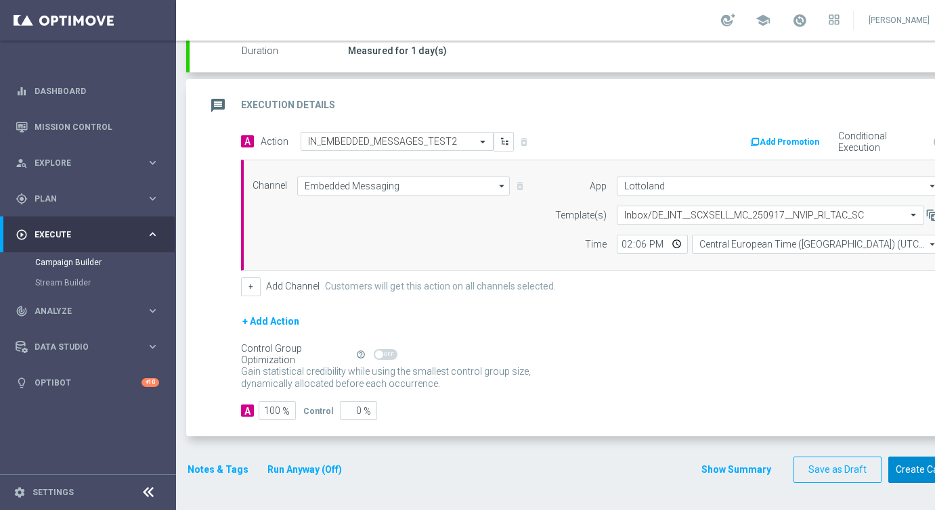
click at [925, 467] on button "Create Campaign" at bounding box center [933, 470] width 90 height 26
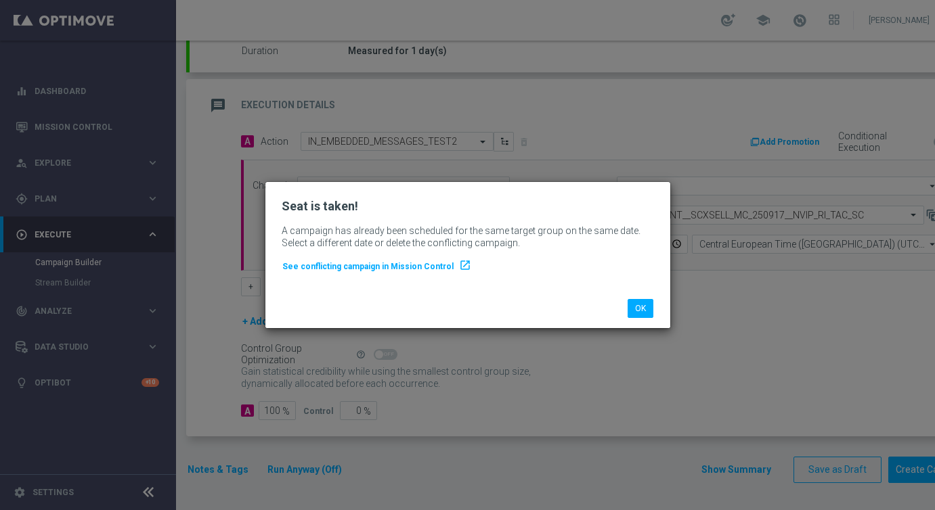
click at [642, 298] on div "OK" at bounding box center [467, 308] width 405 height 39
click at [636, 307] on button "OK" at bounding box center [641, 308] width 26 height 19
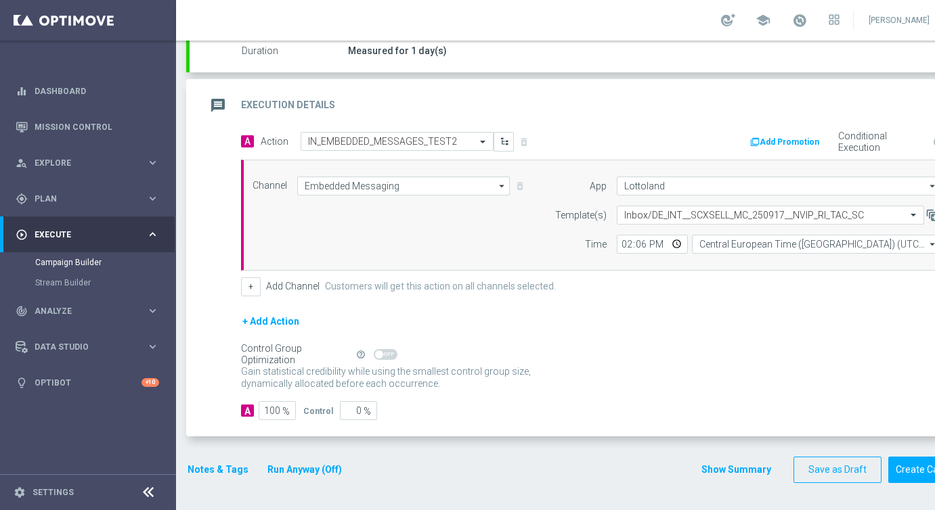
scroll to position [0, 0]
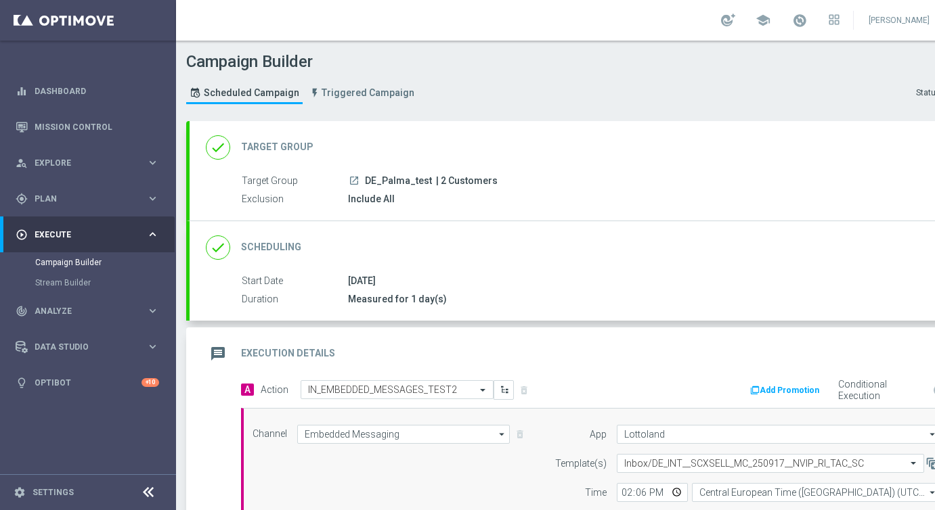
click at [398, 165] on div "done Target Group keyboard_arrow_down" at bounding box center [584, 147] width 789 height 53
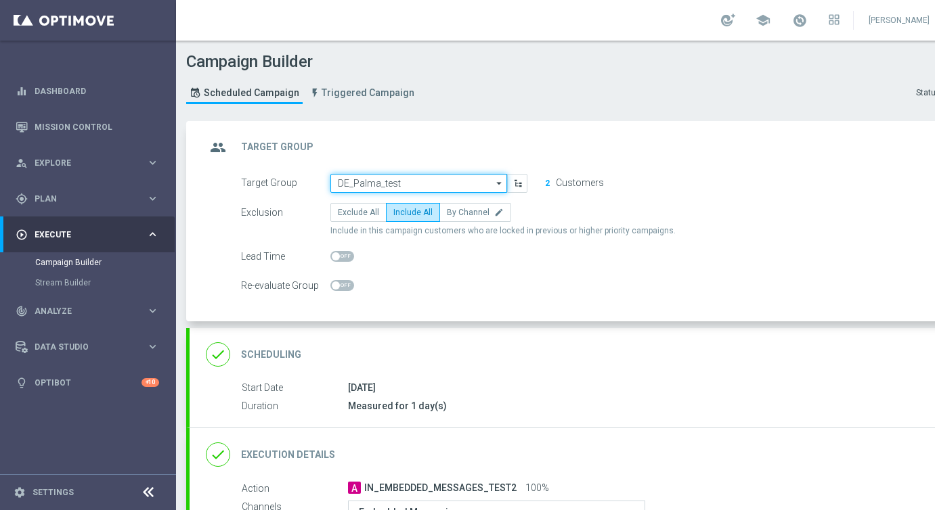
click at [389, 185] on input "DE_Palma_test" at bounding box center [418, 183] width 177 height 19
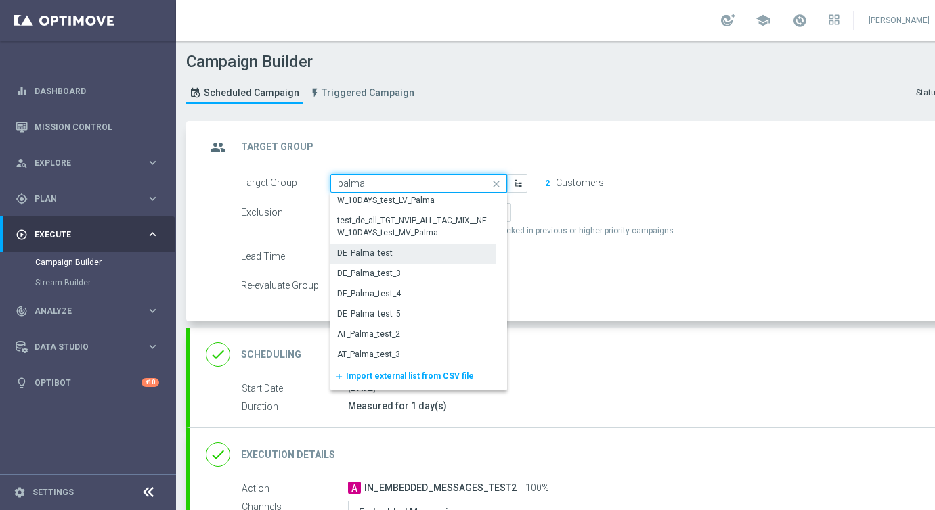
scroll to position [90, 0]
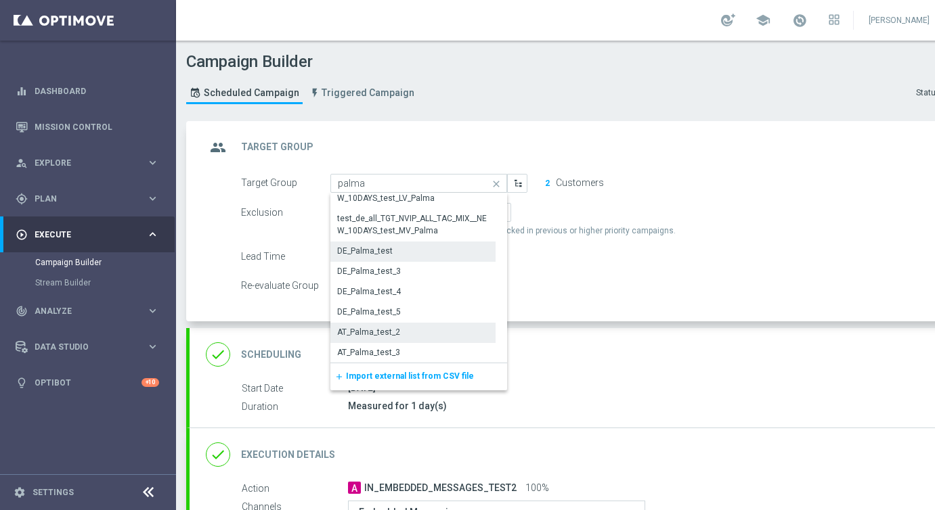
click at [389, 330] on div "AT_Palma_test_2" at bounding box center [368, 332] width 63 height 12
type input "AT_Palma_test_2"
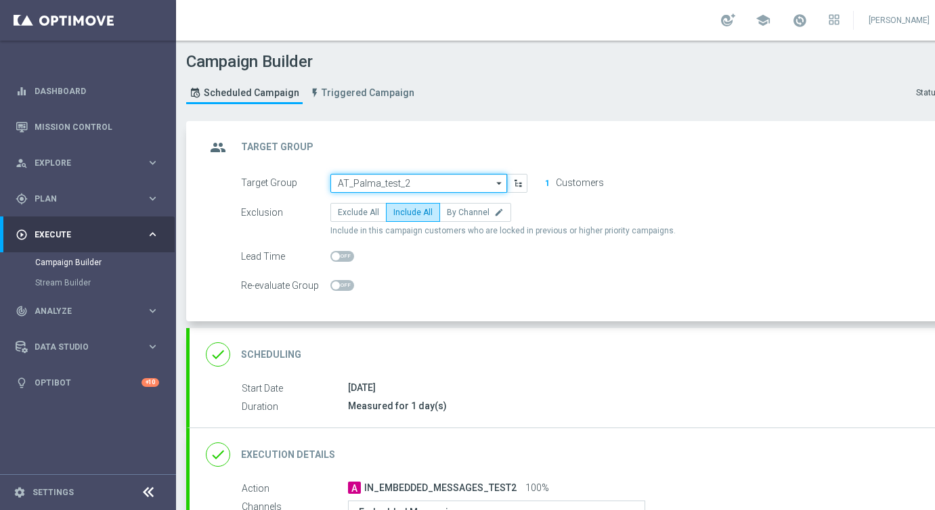
click at [443, 179] on input "AT_Palma_test_2" at bounding box center [418, 183] width 177 height 19
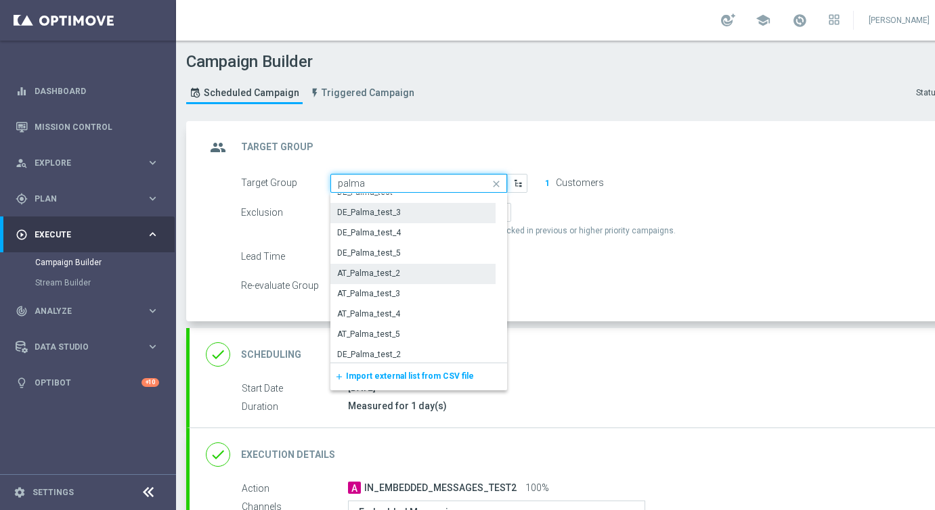
scroll to position [152, 0]
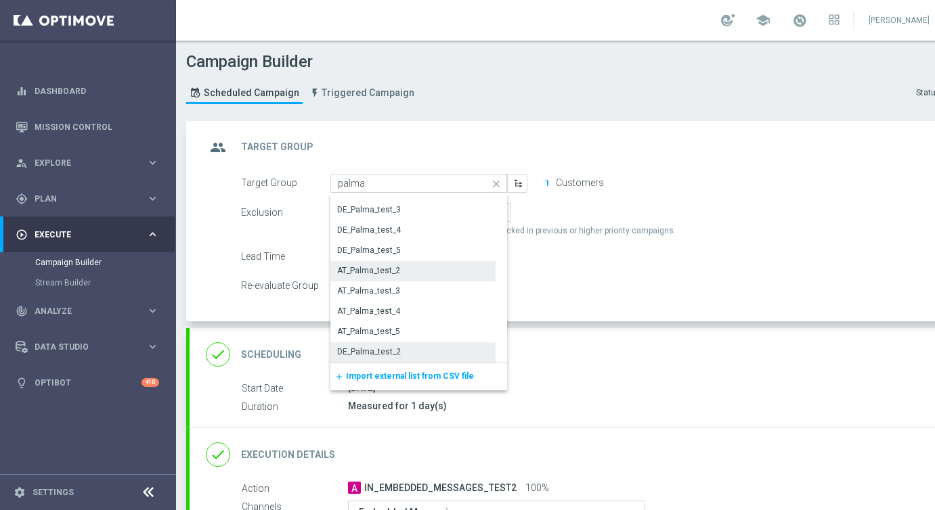
click at [379, 349] on div "DE_Palma_test_2" at bounding box center [369, 352] width 64 height 12
type input "DE_Palma_test_2"
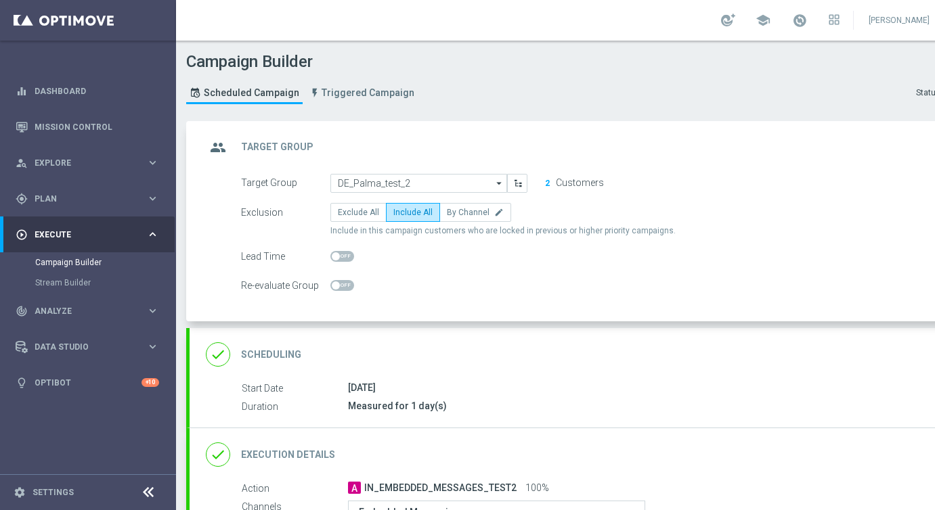
scroll to position [223, 0]
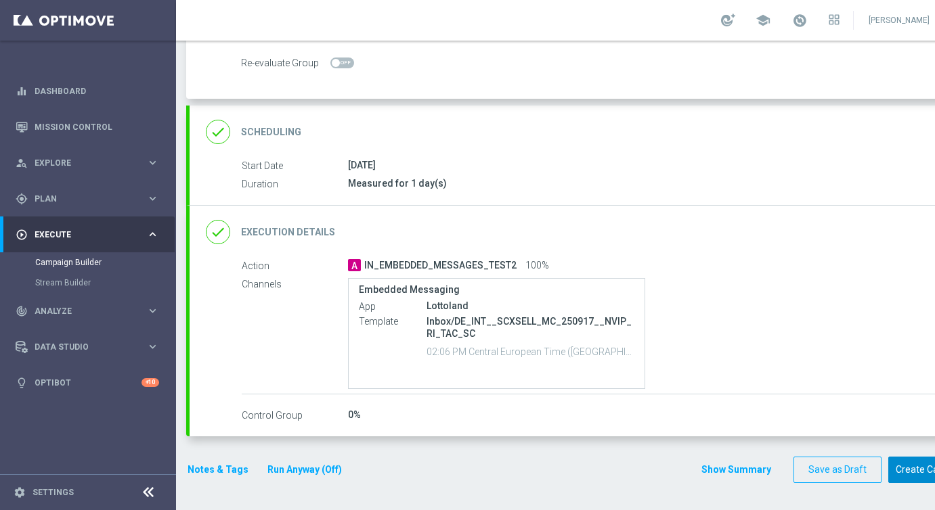
click at [908, 465] on button "Create Campaign" at bounding box center [933, 470] width 90 height 26
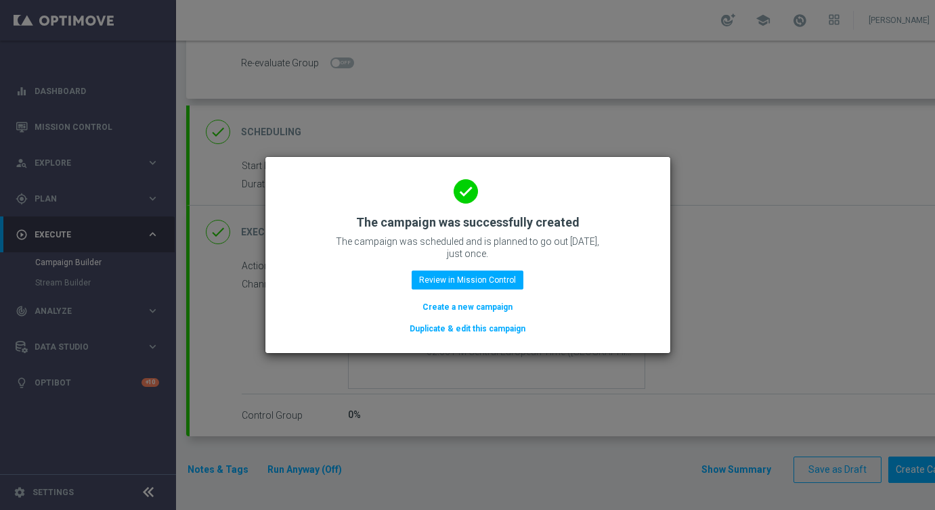
click at [462, 329] on button "Duplicate & edit this campaign" at bounding box center [467, 329] width 118 height 15
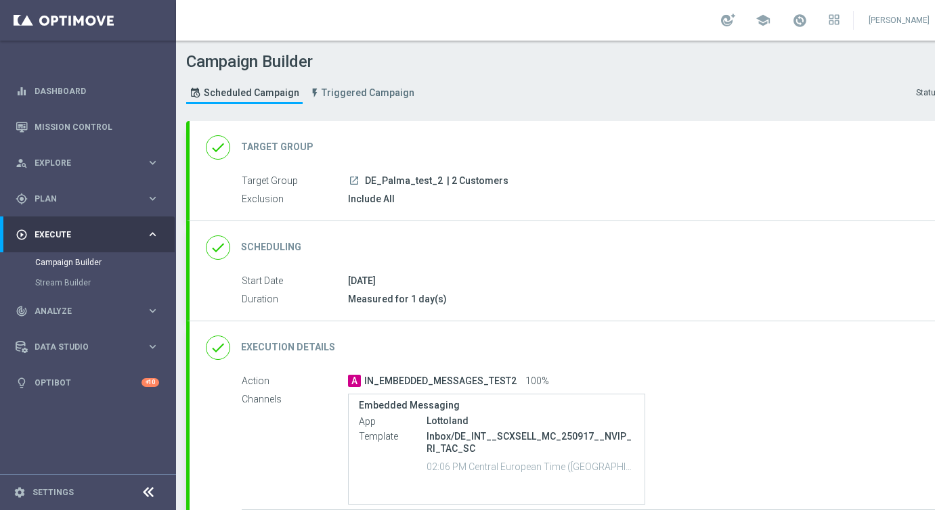
click at [381, 156] on div "done Target Group keyboard_arrow_down" at bounding box center [584, 148] width 756 height 26
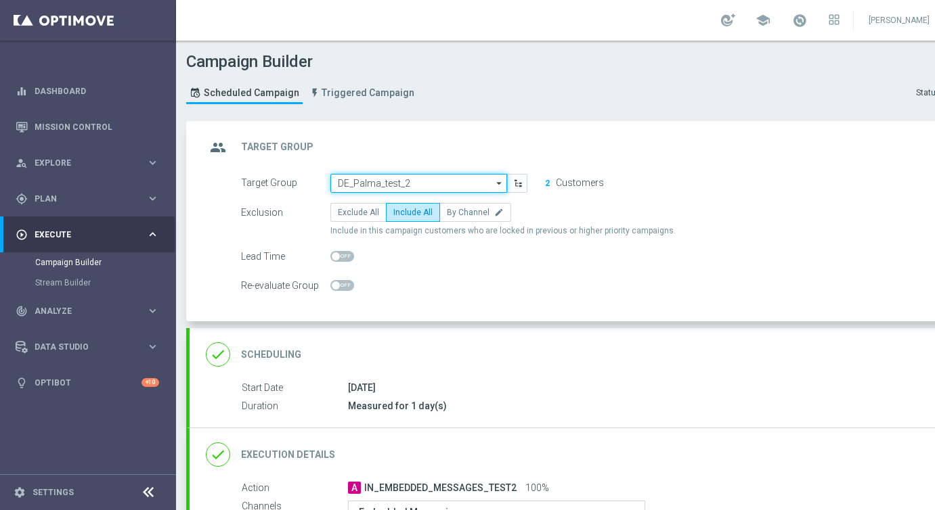
click at [385, 182] on input "DE_Palma_test_2" at bounding box center [418, 183] width 177 height 19
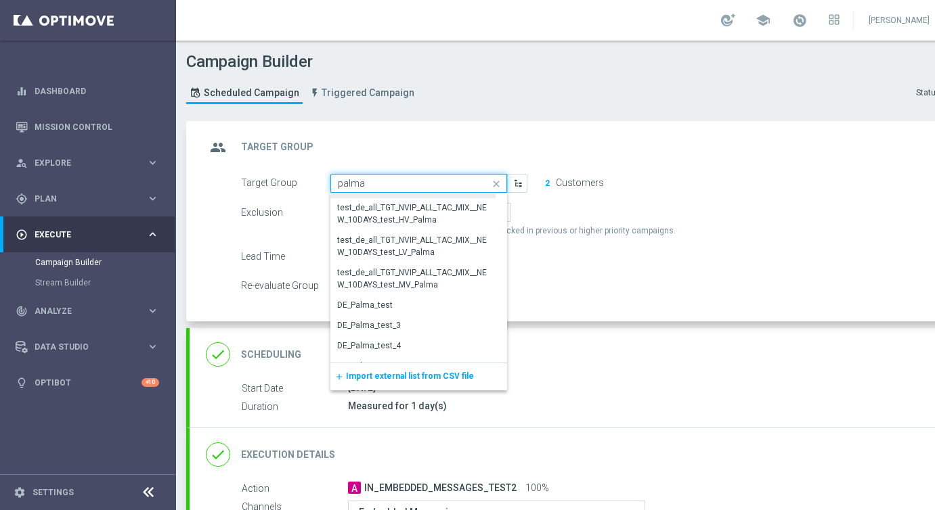
scroll to position [43, 0]
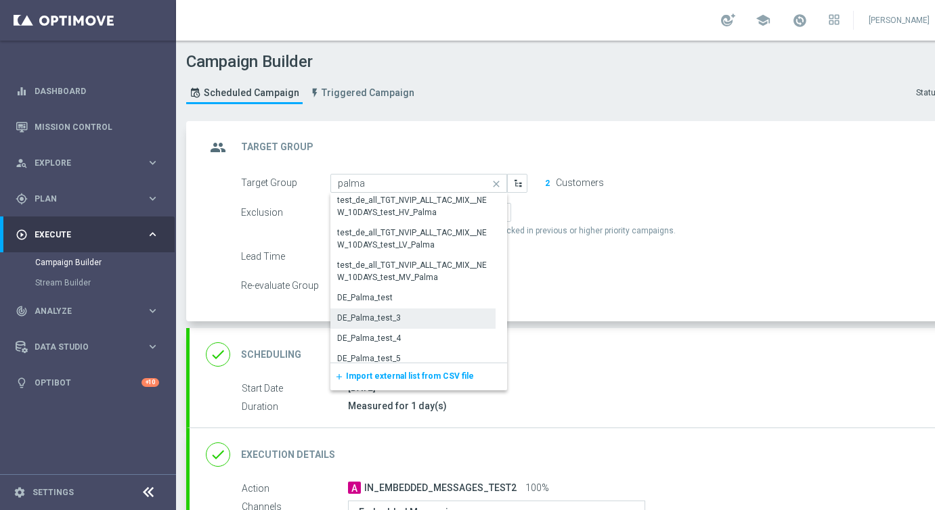
click at [375, 312] on div "DE_Palma_test_3" at bounding box center [369, 318] width 64 height 12
type input "DE_Palma_test_3"
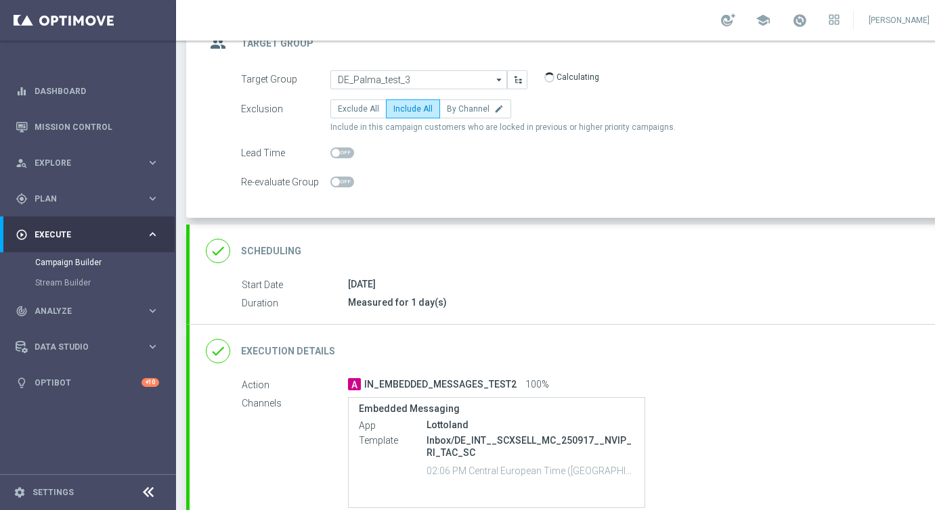
scroll to position [152, 0]
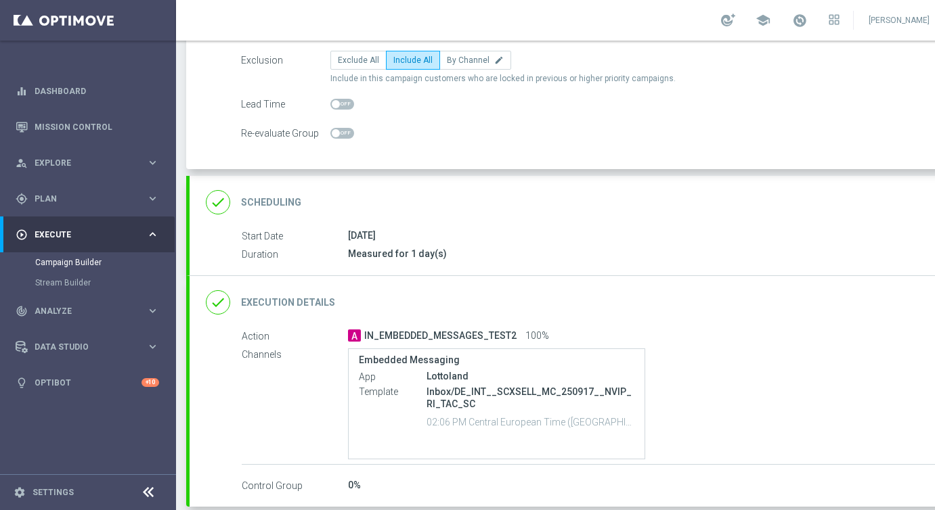
click at [446, 292] on div "done Execution Details keyboard_arrow_down" at bounding box center [584, 303] width 756 height 26
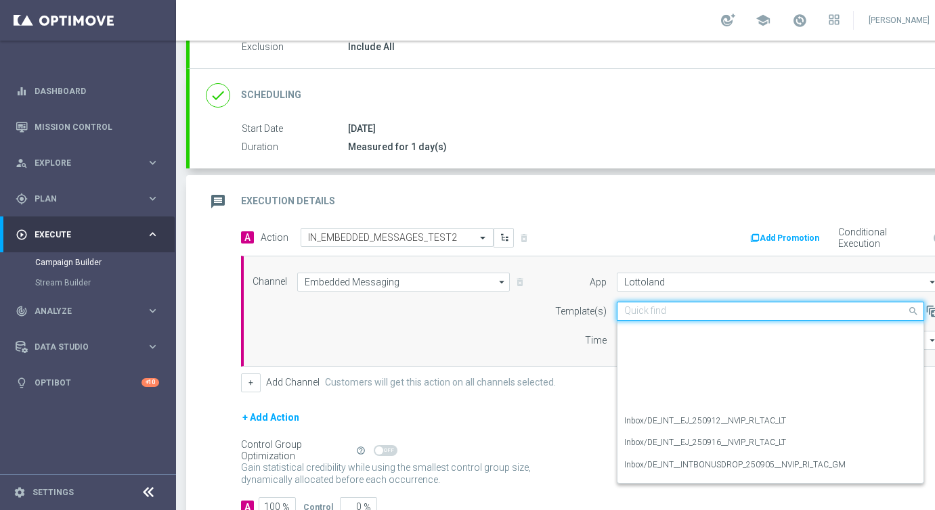
click at [678, 315] on input "text" at bounding box center [756, 312] width 265 height 12
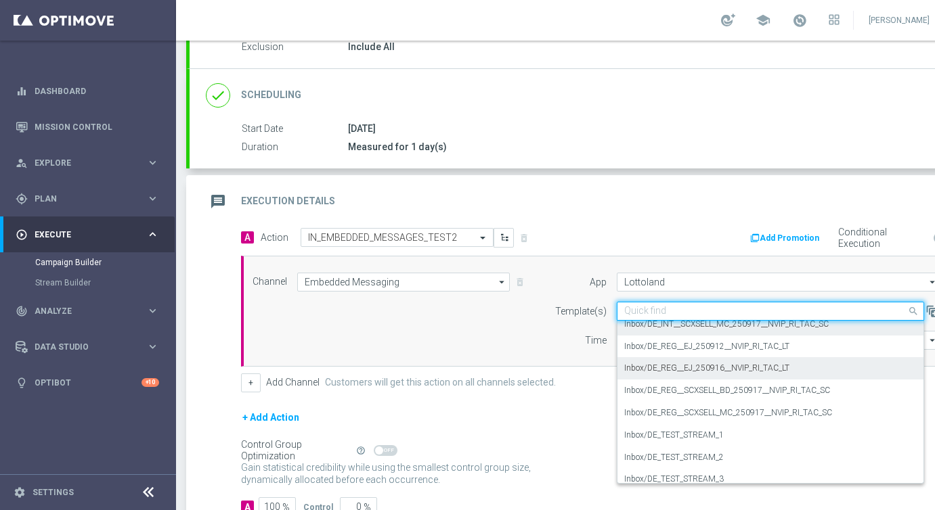
scroll to position [191, 0]
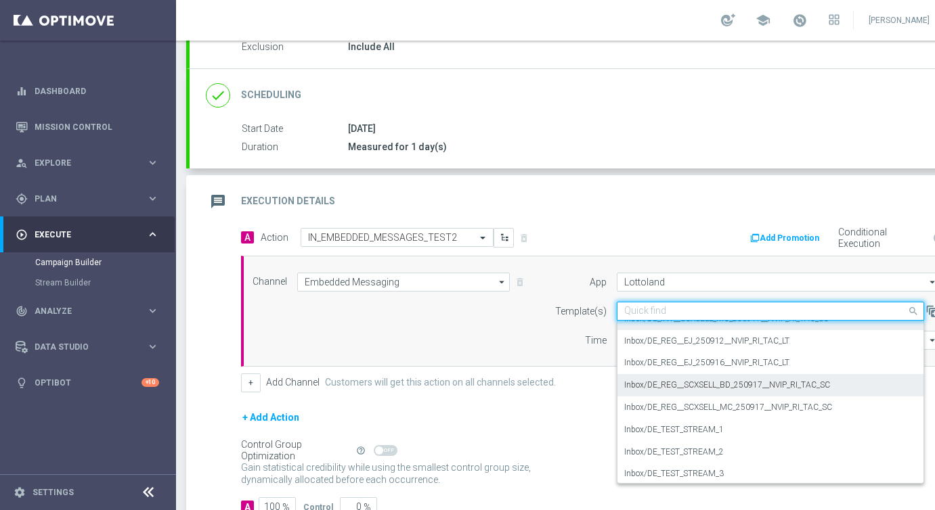
click at [669, 382] on label "Inbox/DE_REG__SCXSELL_BD_250917__NVIP_RI_TAC_SC" at bounding box center [727, 386] width 206 height 12
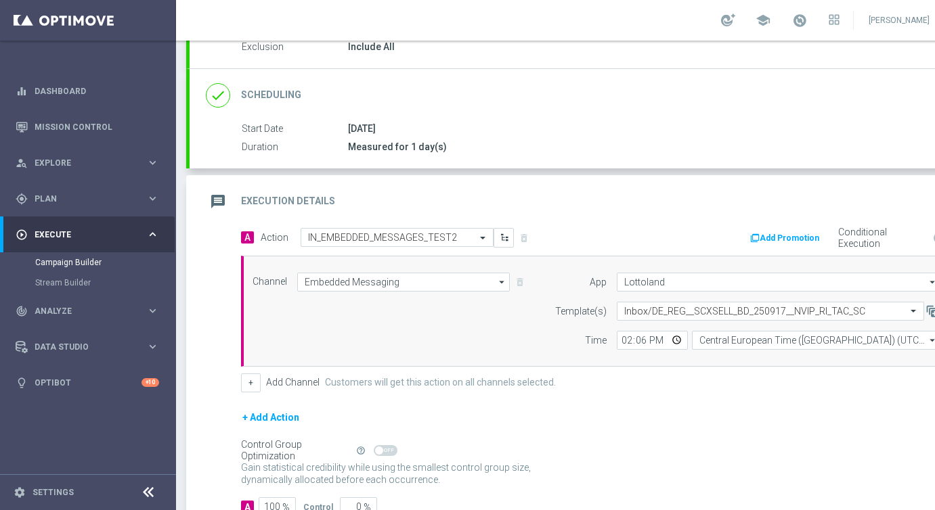
click at [655, 397] on form "A Action Select action IN_EMBEDDED_MESSAGES_TEST2 delete_forever Add Promotion …" at bounding box center [599, 372] width 716 height 289
click at [638, 343] on input "14:06" at bounding box center [652, 340] width 71 height 19
type input "14:07"
click at [640, 380] on div "+ Add Channel Customers will get this action on all channels selected." at bounding box center [599, 383] width 716 height 19
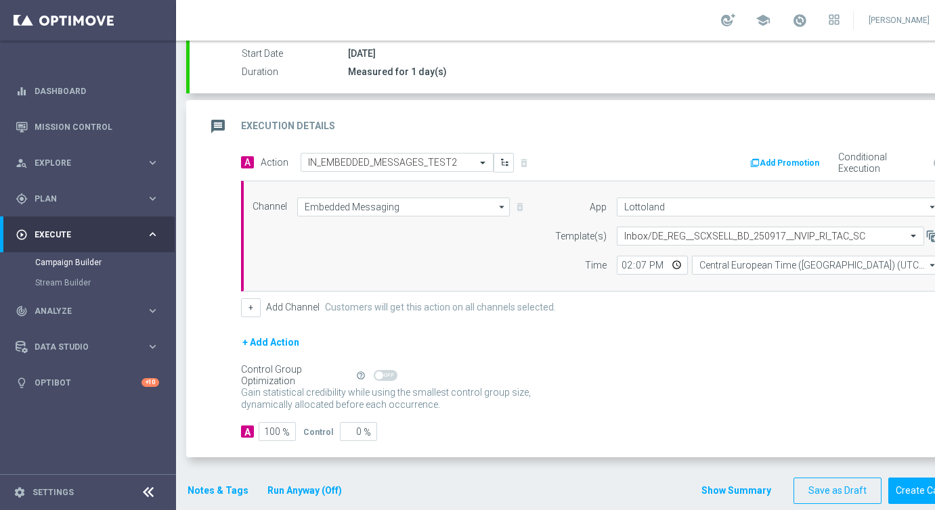
scroll to position [248, 0]
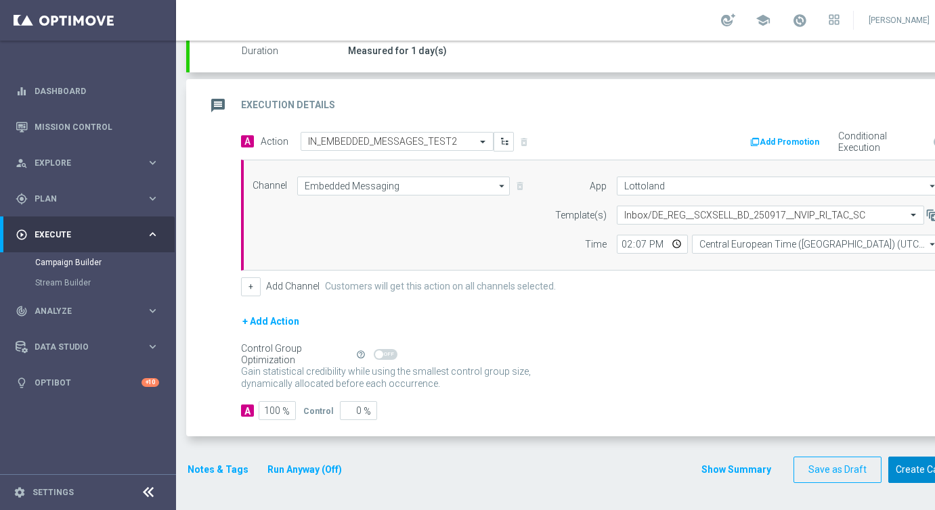
click at [917, 470] on button "Create Campaign" at bounding box center [933, 470] width 90 height 26
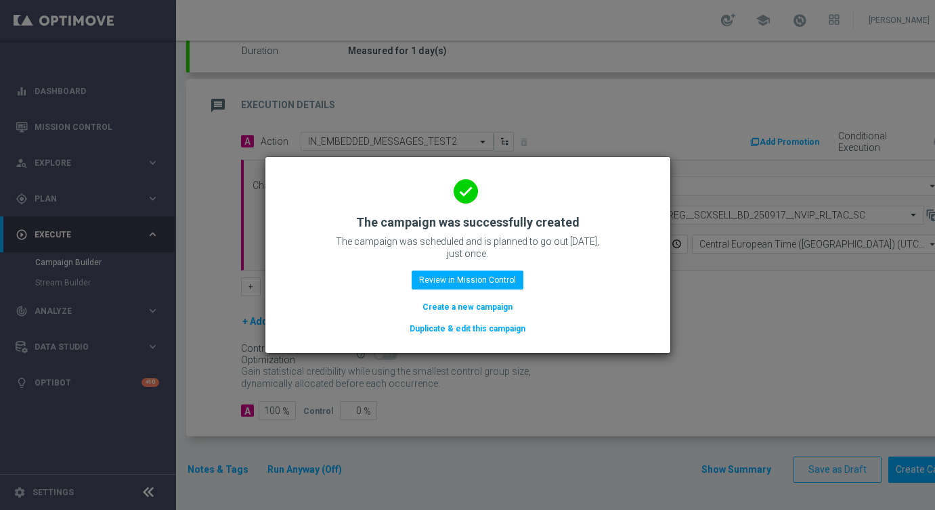
click at [448, 326] on button "Duplicate & edit this campaign" at bounding box center [467, 329] width 118 height 15
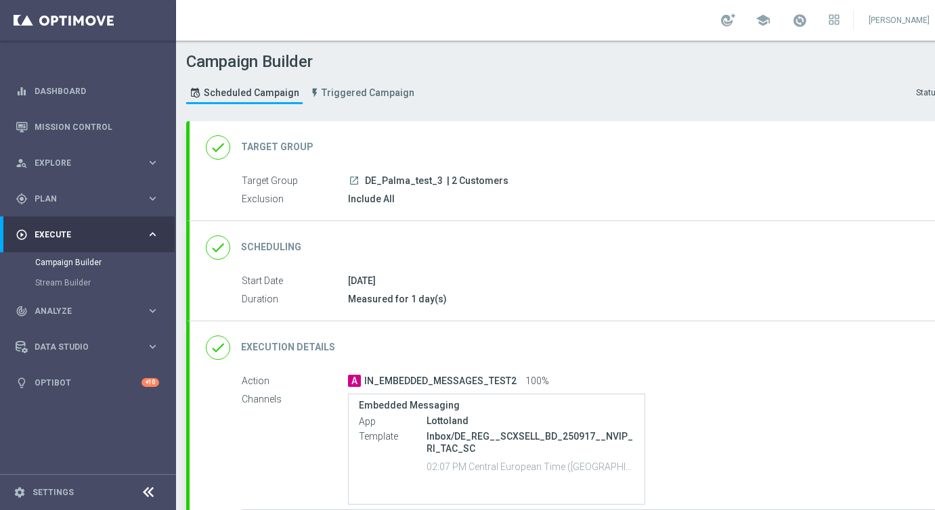
click at [403, 146] on div "done Target Group keyboard_arrow_down" at bounding box center [584, 148] width 756 height 26
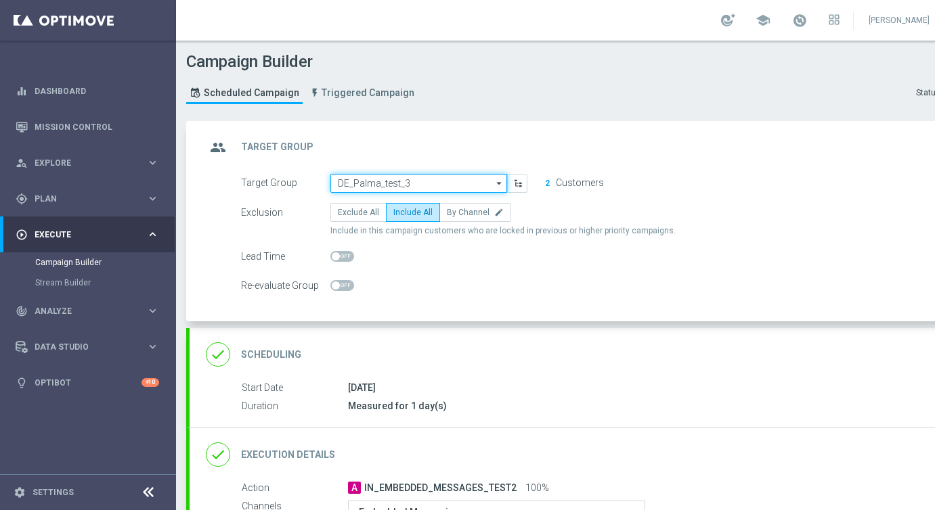
click at [396, 182] on input "DE_Palma_test_3" at bounding box center [418, 183] width 177 height 19
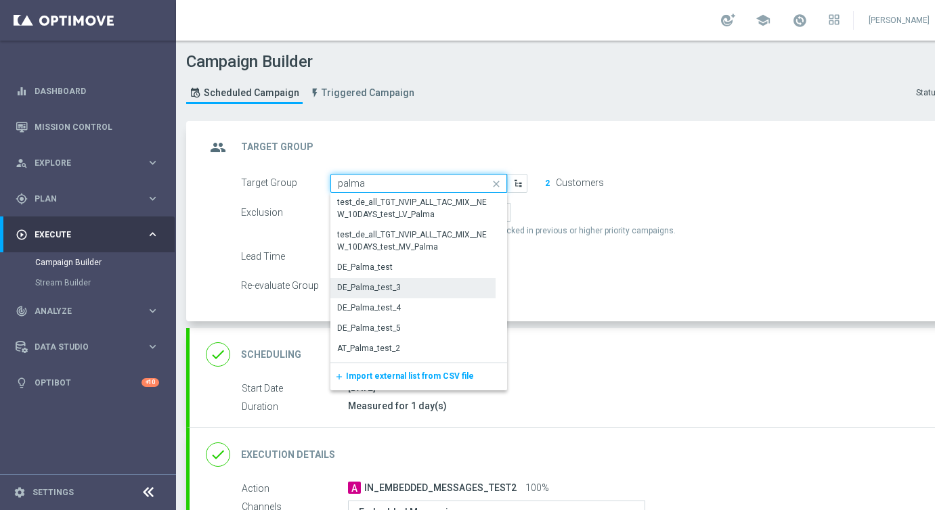
scroll to position [81, 0]
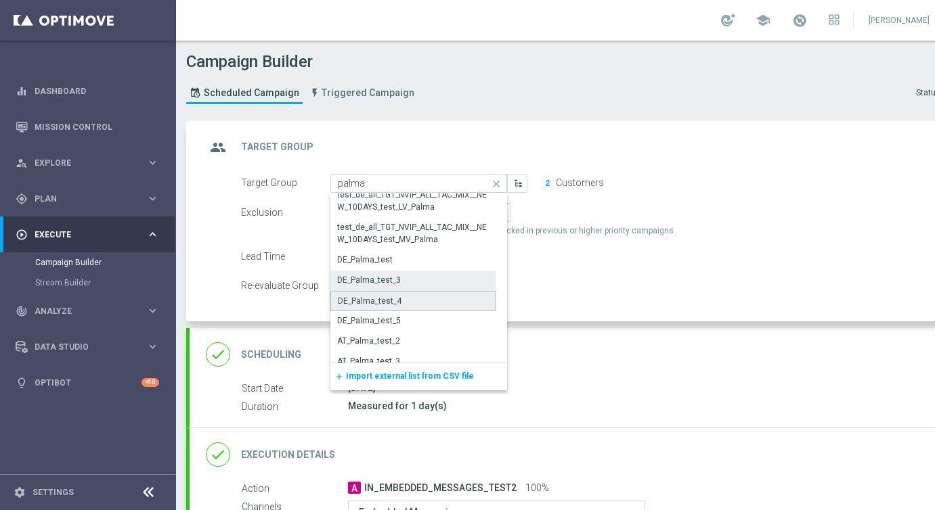
click at [371, 300] on div "DE_Palma_test_4" at bounding box center [370, 301] width 64 height 12
type input "DE_Palma_test_4"
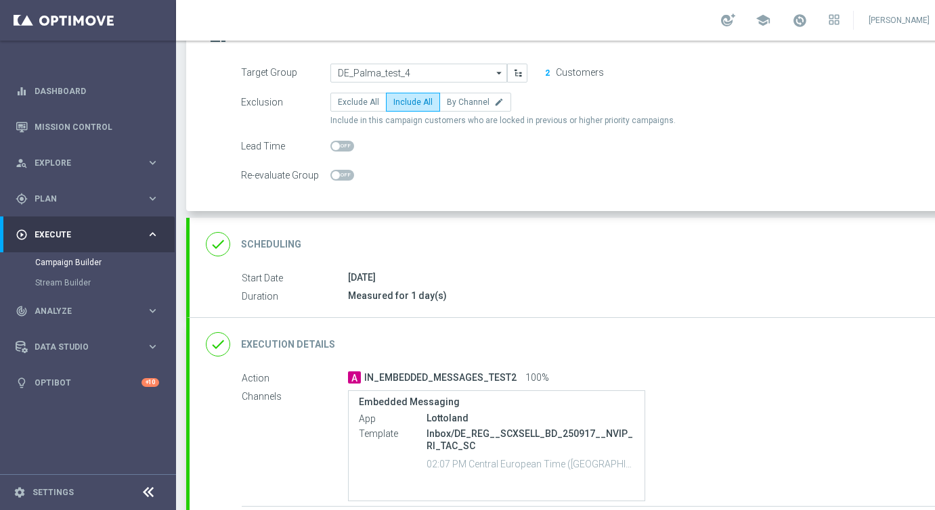
scroll to position [136, 0]
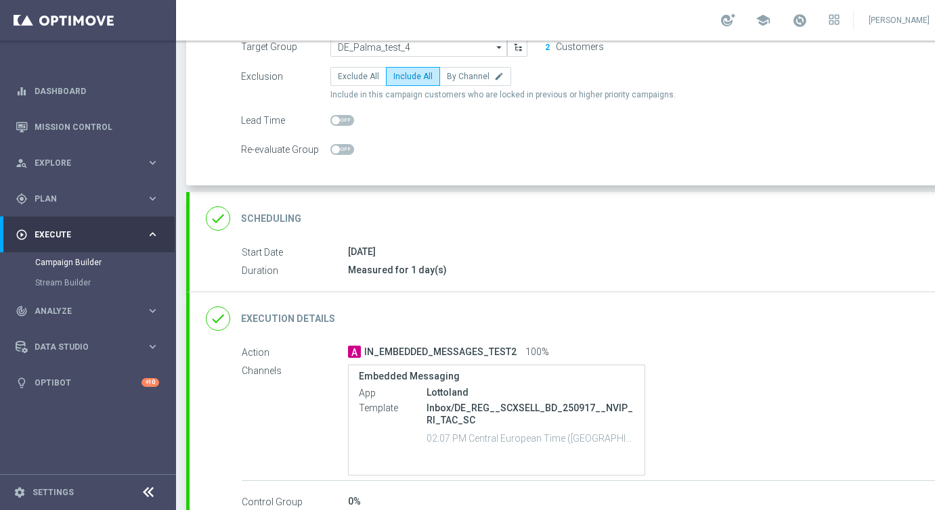
click at [524, 315] on div "done Execution Details keyboard_arrow_down" at bounding box center [584, 319] width 756 height 26
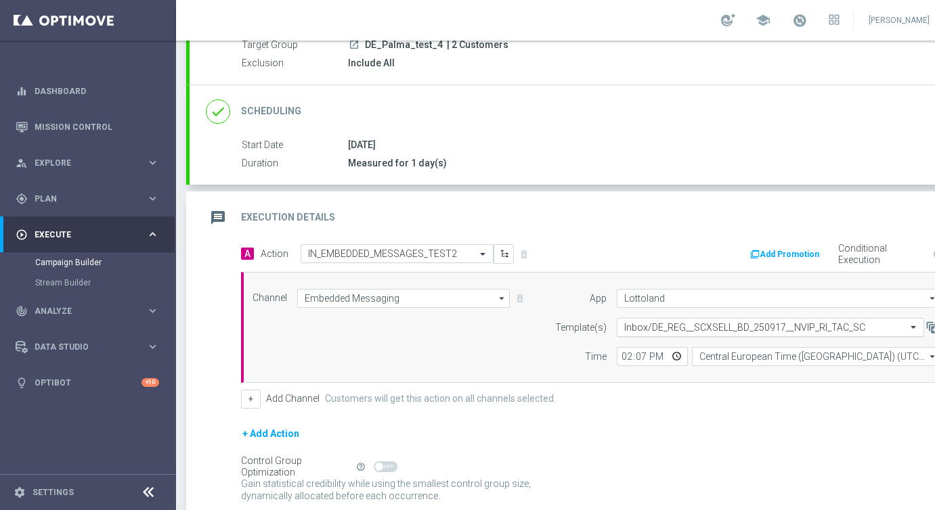
click at [728, 326] on input "text" at bounding box center [756, 328] width 265 height 12
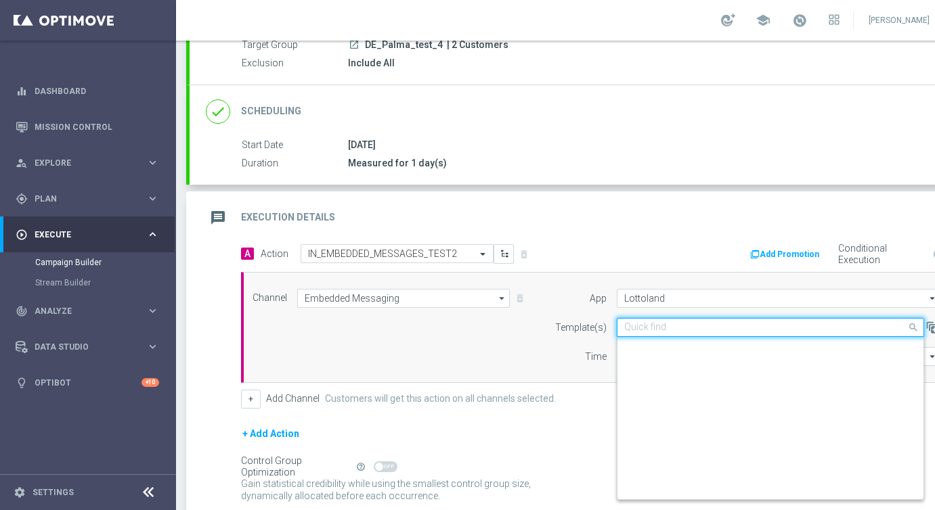
scroll to position [246, 0]
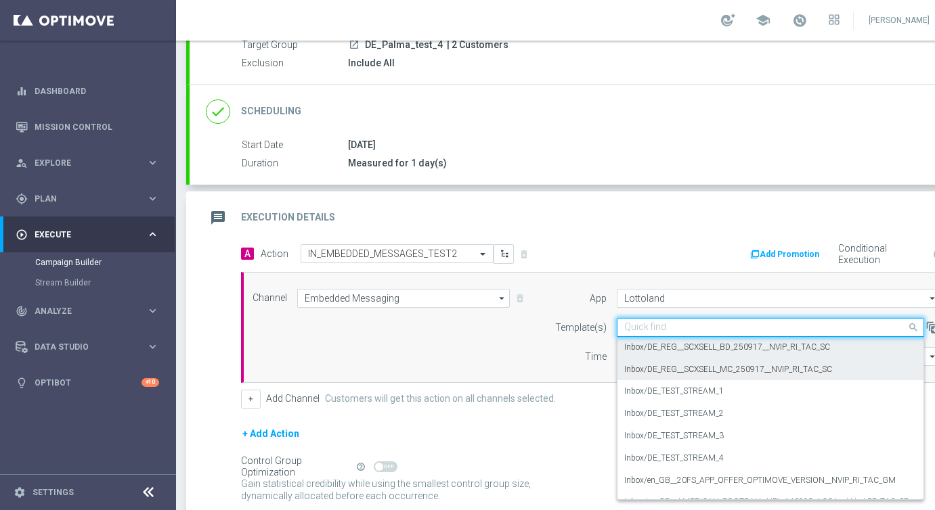
click at [697, 366] on label "Inbox/DE_REG__SCXSELL_MC_250917__NVIP_RI_TAC_SC" at bounding box center [728, 370] width 208 height 12
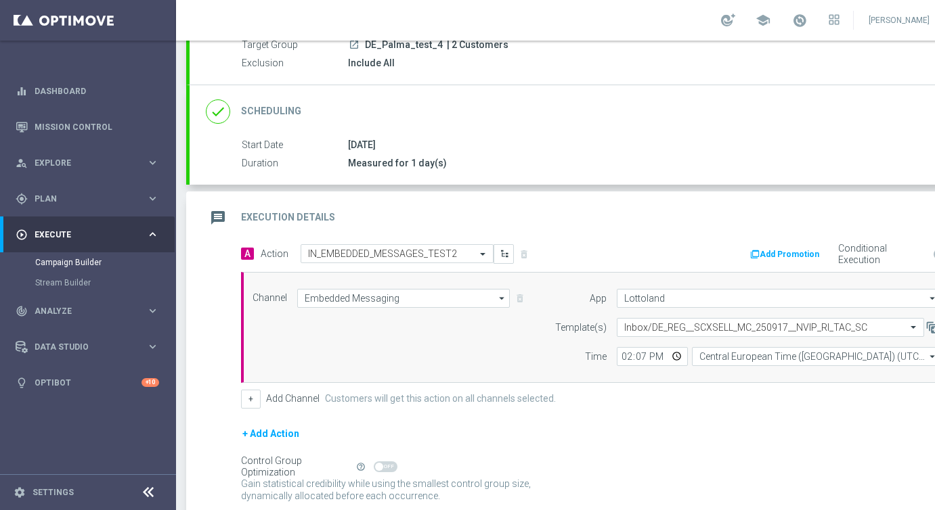
click at [688, 434] on div "+ Add Action" at bounding box center [599, 443] width 716 height 34
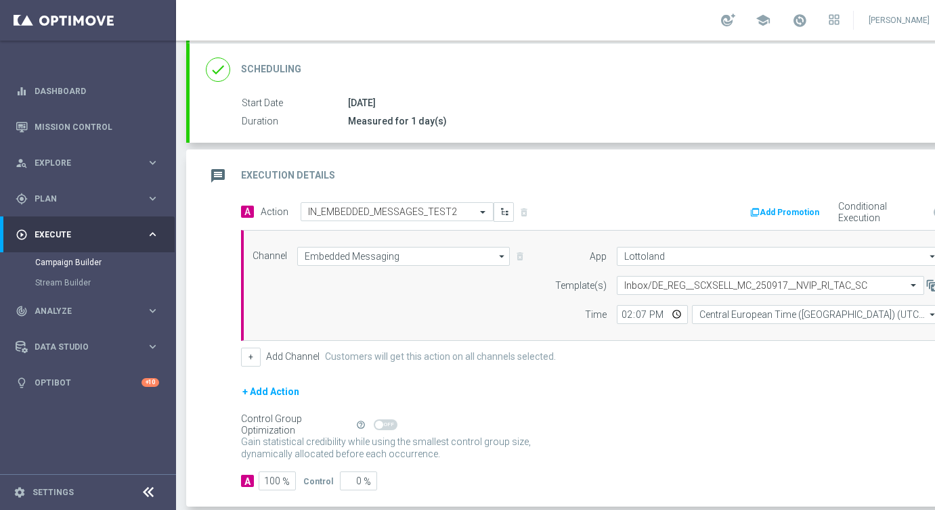
scroll to position [248, 0]
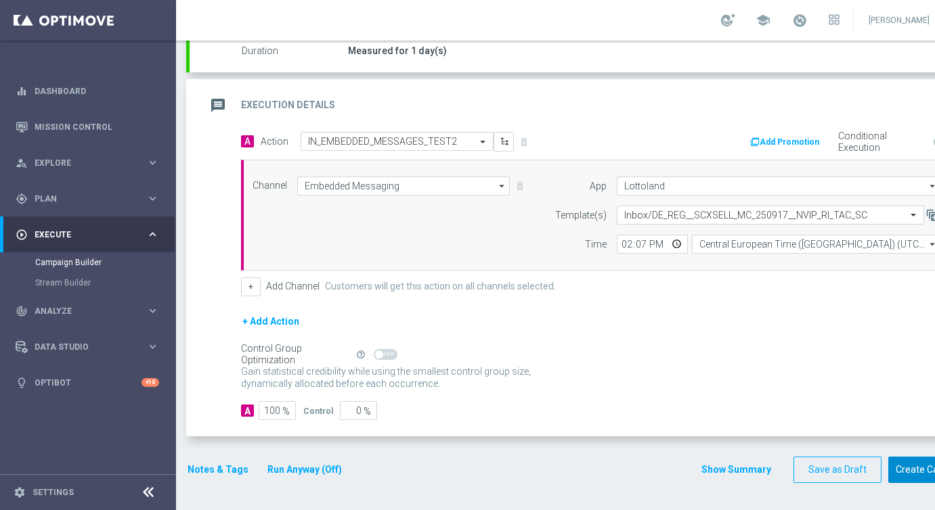
click at [901, 468] on button "Create Campaign" at bounding box center [933, 470] width 90 height 26
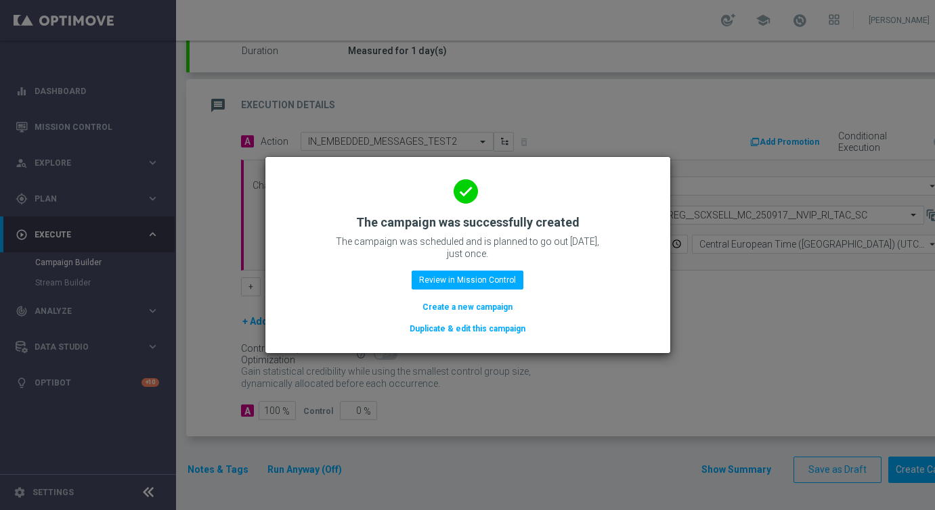
click at [436, 307] on button "Create a new campaign" at bounding box center [467, 307] width 93 height 15
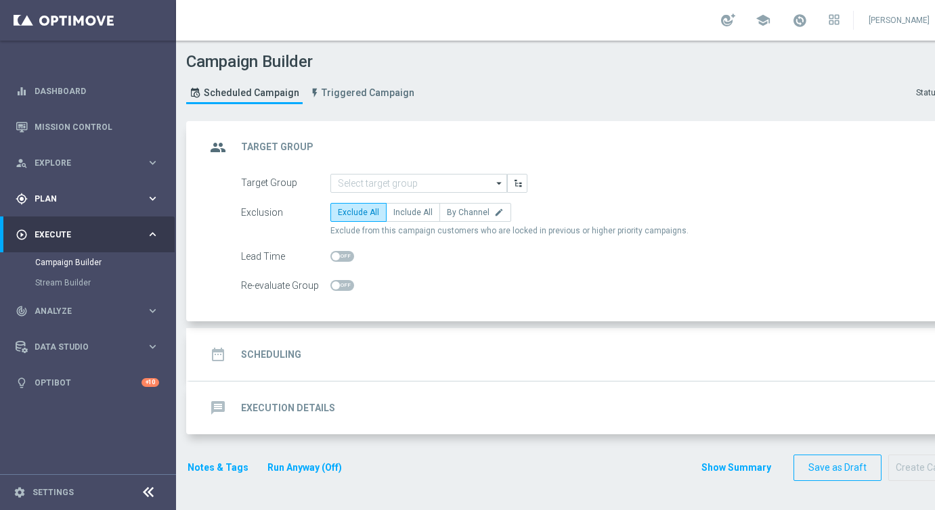
click at [43, 193] on div "gps_fixed Plan" at bounding box center [81, 199] width 131 height 12
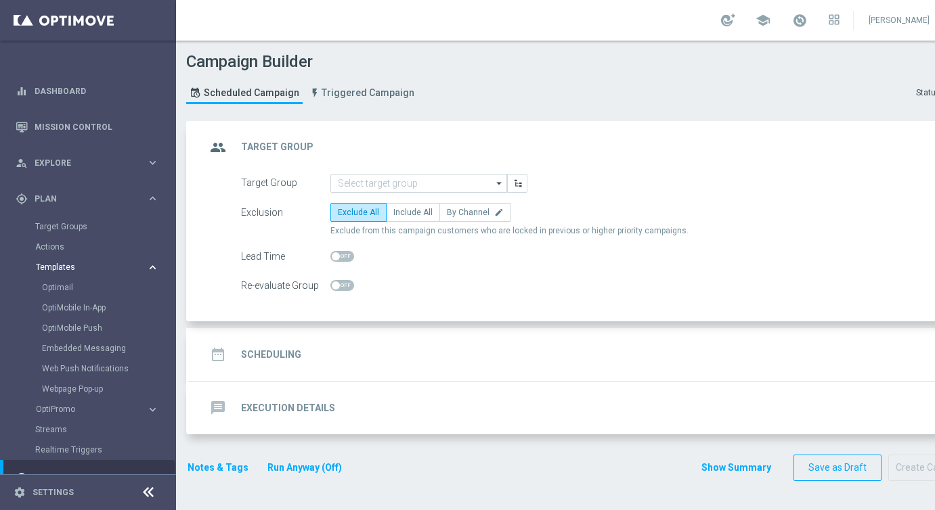
click at [59, 264] on span "Templates" at bounding box center [84, 267] width 97 height 8
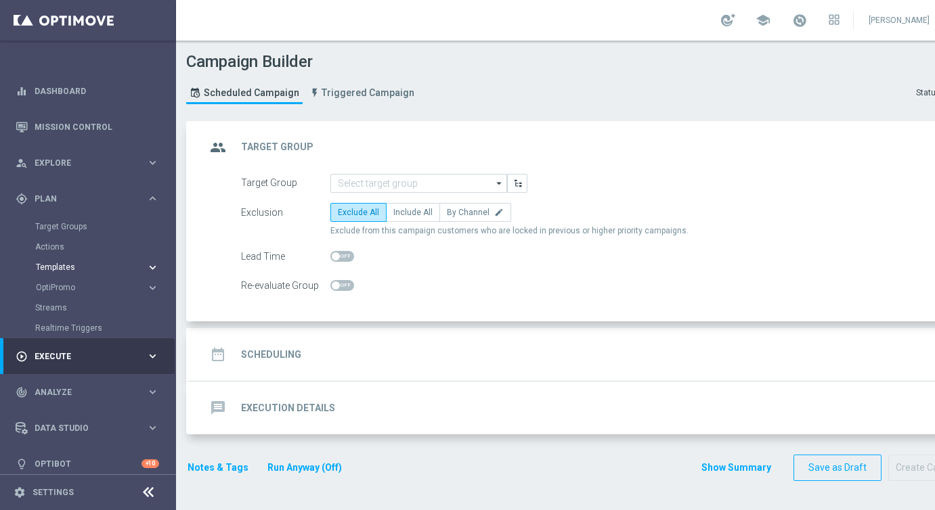
click at [53, 271] on button "Templates keyboard_arrow_right" at bounding box center [97, 267] width 125 height 11
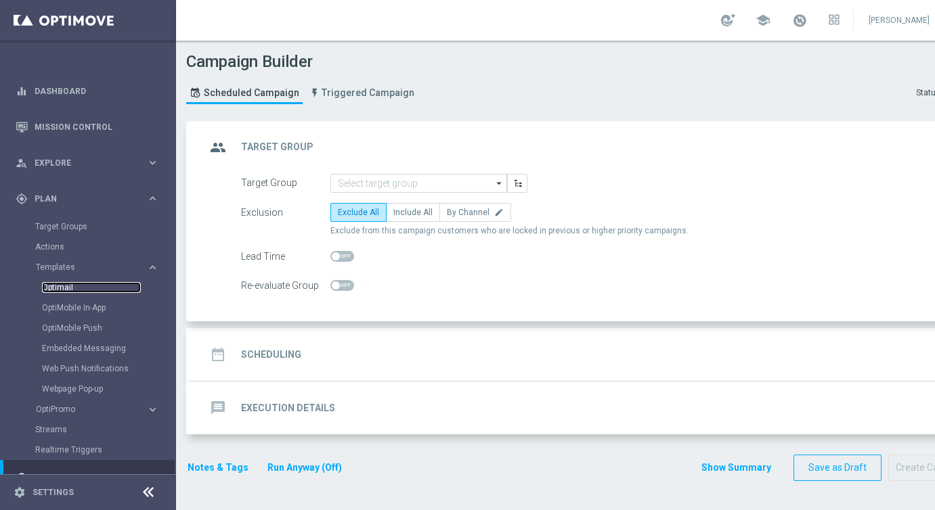
click at [55, 289] on link "Optimail" at bounding box center [91, 287] width 99 height 11
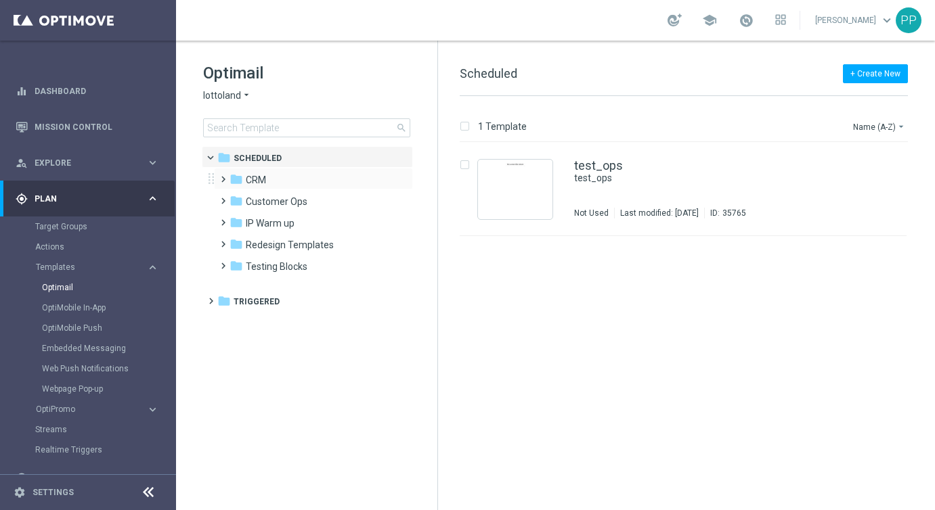
click at [219, 176] on span at bounding box center [220, 173] width 6 height 5
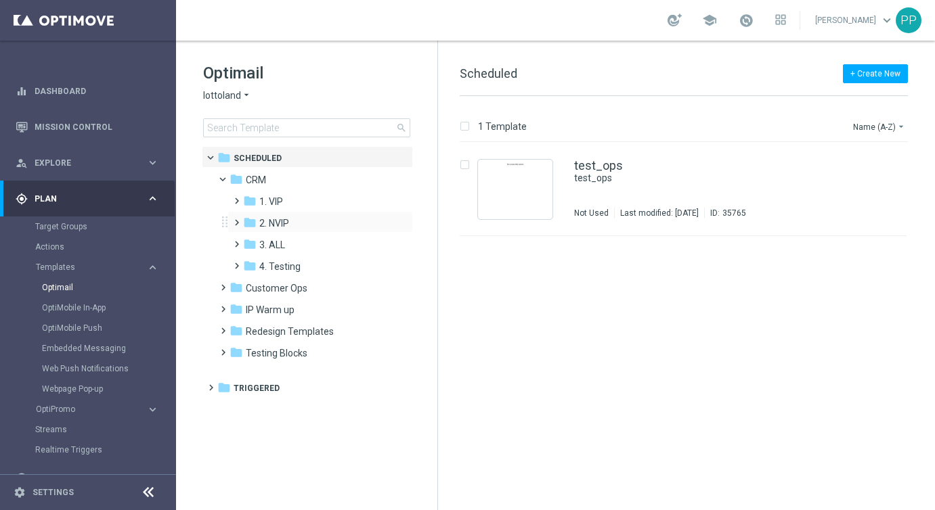
click at [234, 219] on span at bounding box center [234, 216] width 6 height 5
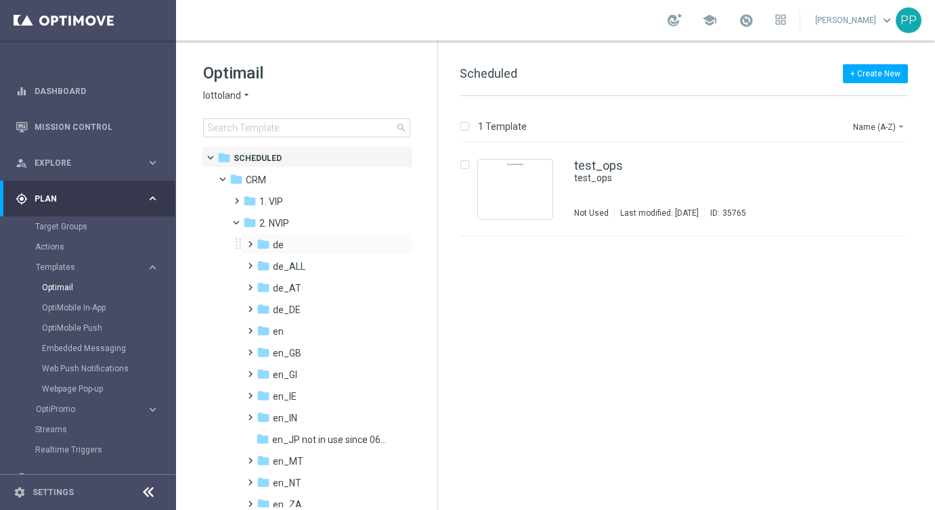
click at [250, 241] on span at bounding box center [247, 238] width 6 height 5
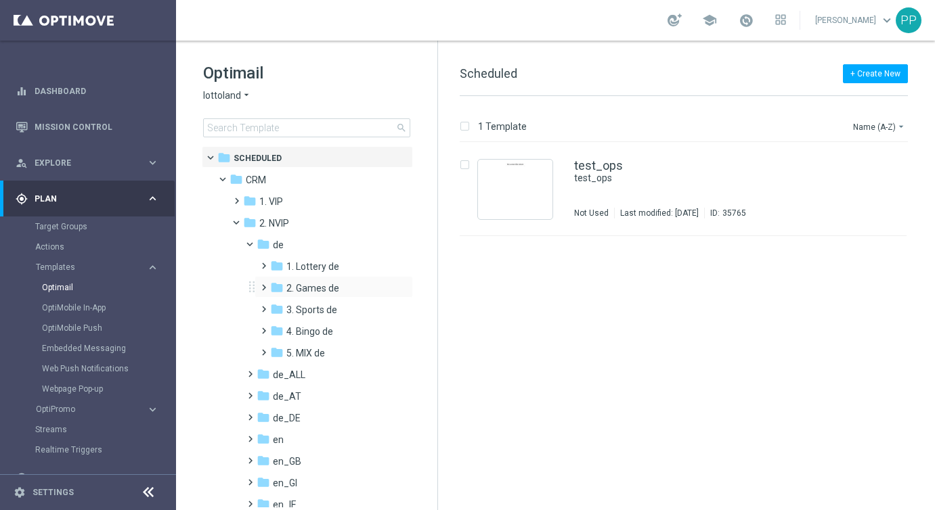
click at [264, 284] on span at bounding box center [261, 281] width 6 height 5
click at [308, 328] on span "TAC GM de" at bounding box center [323, 332] width 47 height 12
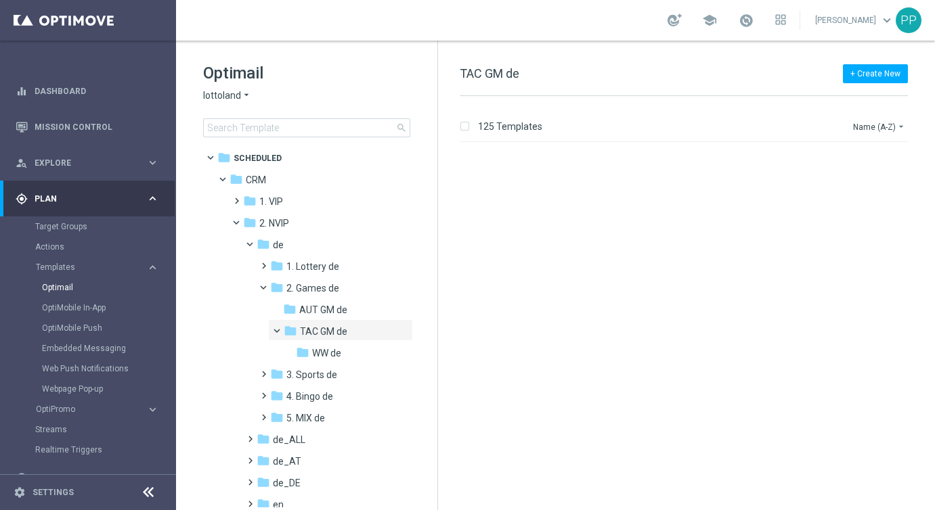
scroll to position [10936, 0]
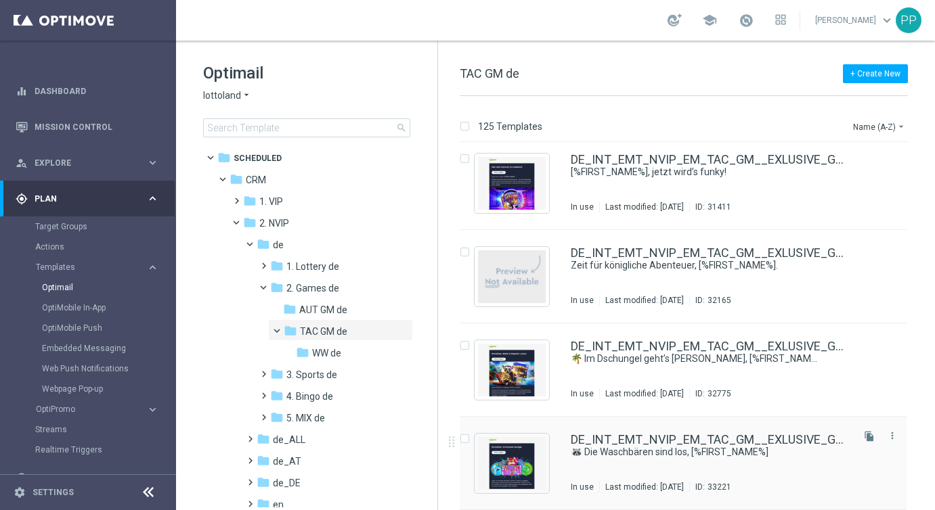
click at [464, 440] on input "Press SPACE to select this row." at bounding box center [464, 441] width 9 height 9
checkbox input "true"
click at [822, 124] on p "Copy to" at bounding box center [828, 126] width 29 height 11
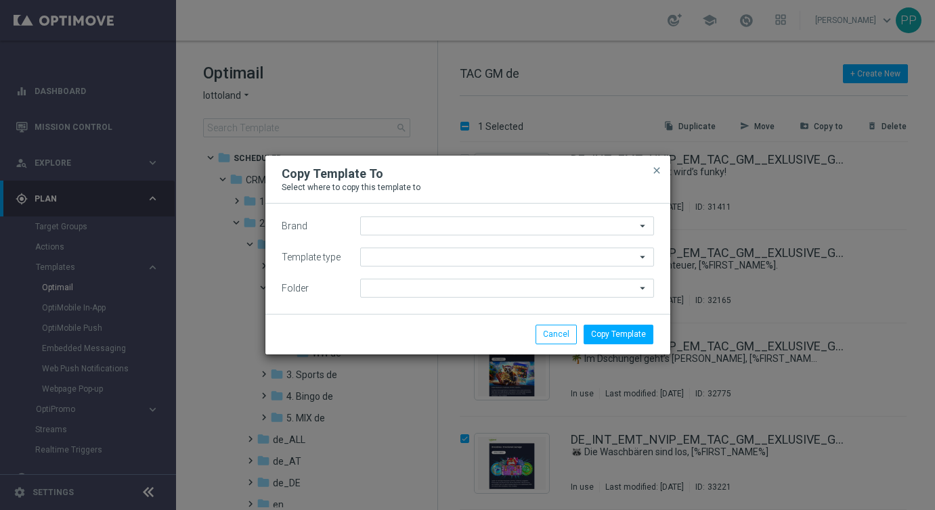
type input "lottoland"
type input "Scheduled"
type input "TAC GM de"
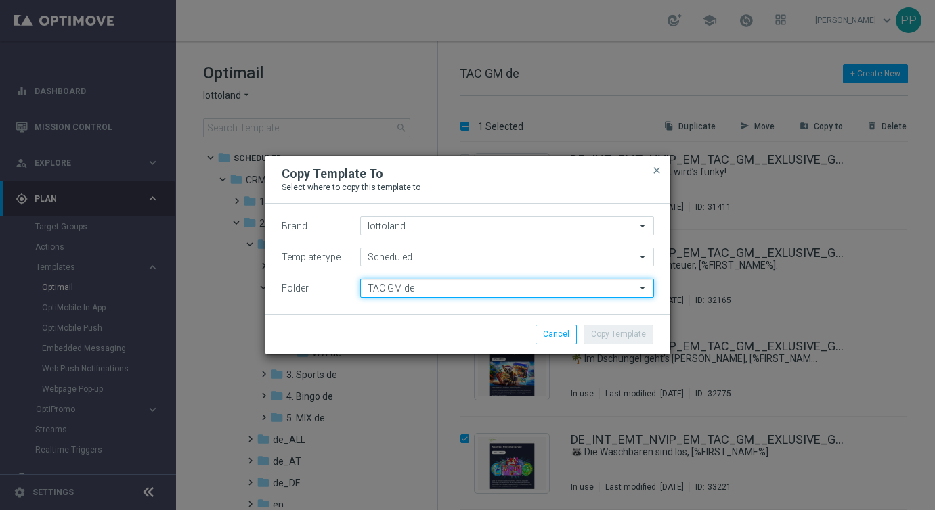
click at [431, 289] on input "TAC GM de" at bounding box center [507, 288] width 294 height 19
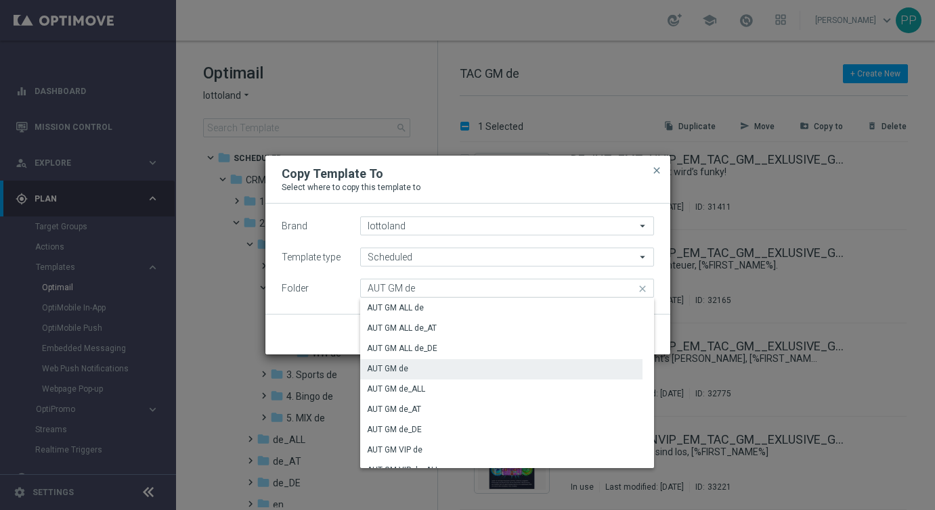
click at [404, 368] on div "AUT GM de" at bounding box center [387, 369] width 41 height 12
type input "AUT GM de"
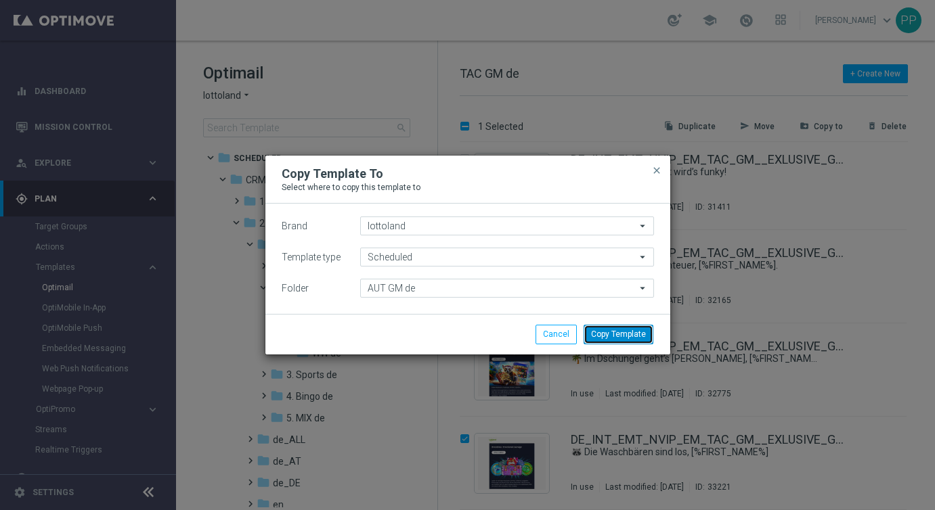
click at [617, 338] on button "Copy Template" at bounding box center [619, 334] width 70 height 19
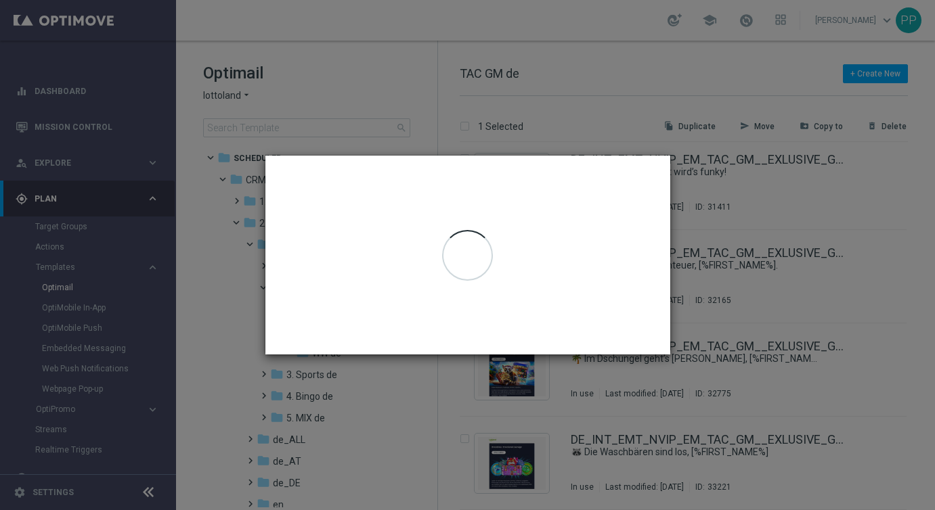
checkbox input "false"
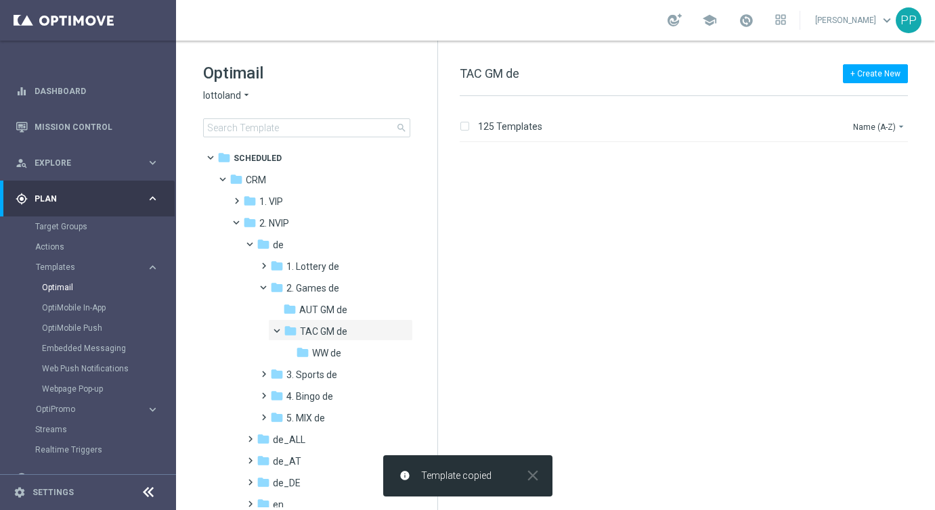
scroll to position [0, 0]
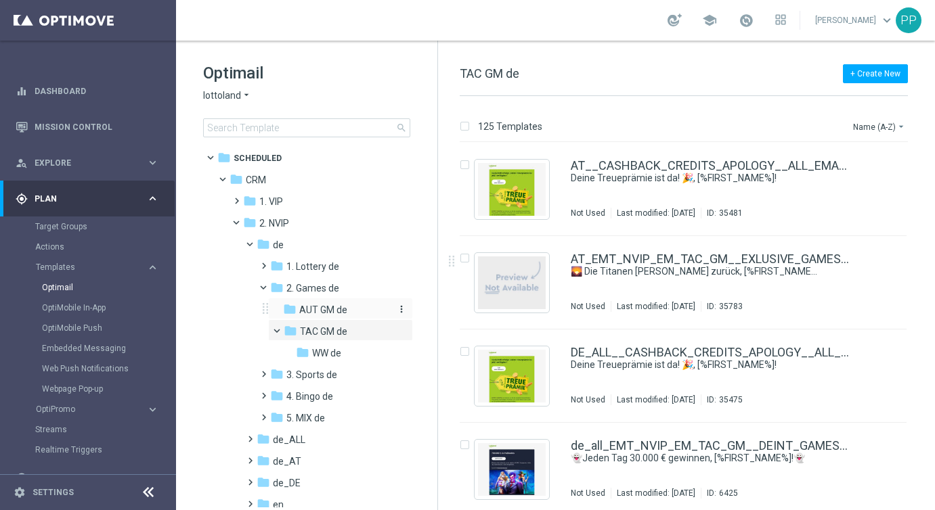
click at [307, 312] on span "AUT GM de" at bounding box center [323, 310] width 48 height 12
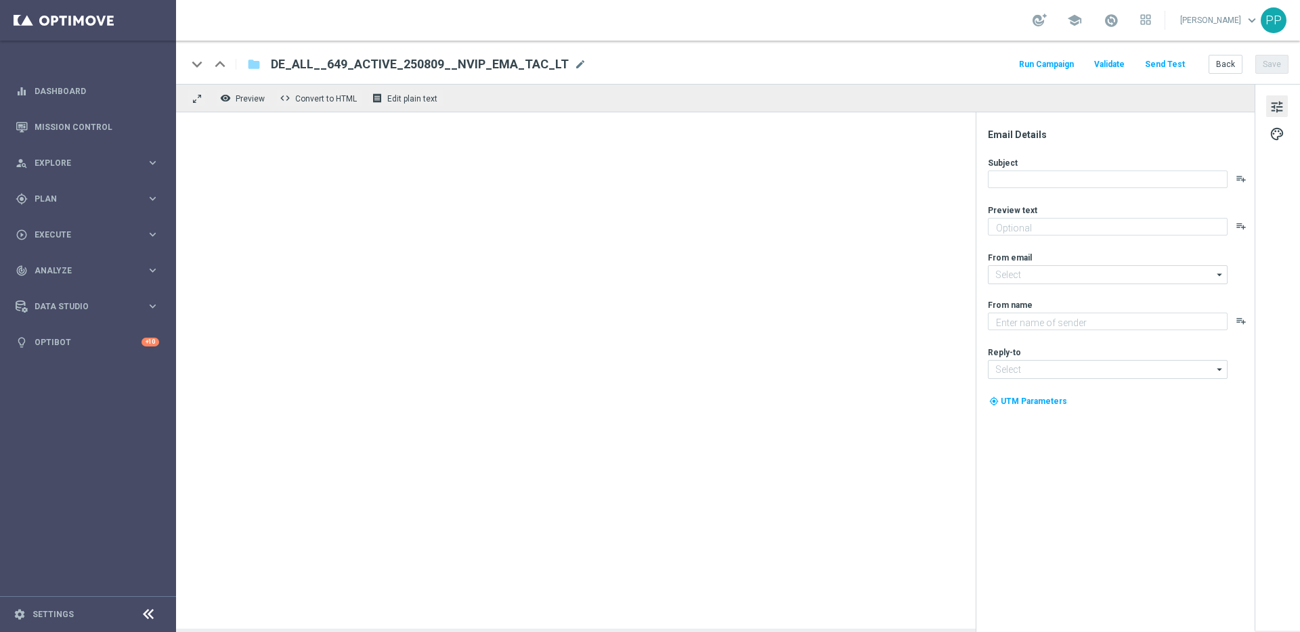
type textarea "5 € geschenkt."
type input "[EMAIL_ADDRESS][DOMAIN_NAME]"
type textarea "Lottoland"
type input "[EMAIL_ADDRESS][DOMAIN_NAME]"
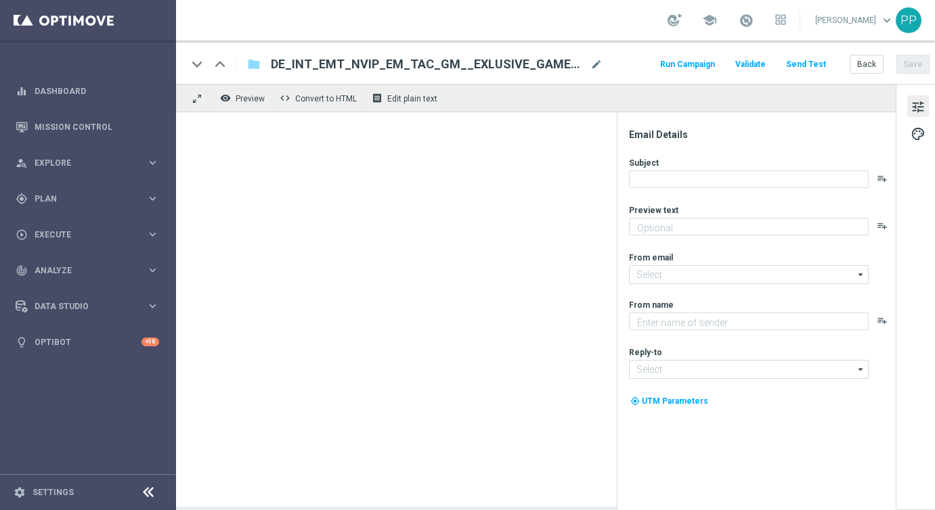
type textarea "Jetzt exklusiv im Lottoland"
type input "[EMAIL_ADDRESS][DOMAIN_NAME]"
type textarea "Lottoland"
type input "[EMAIL_ADDRESS][DOMAIN_NAME]"
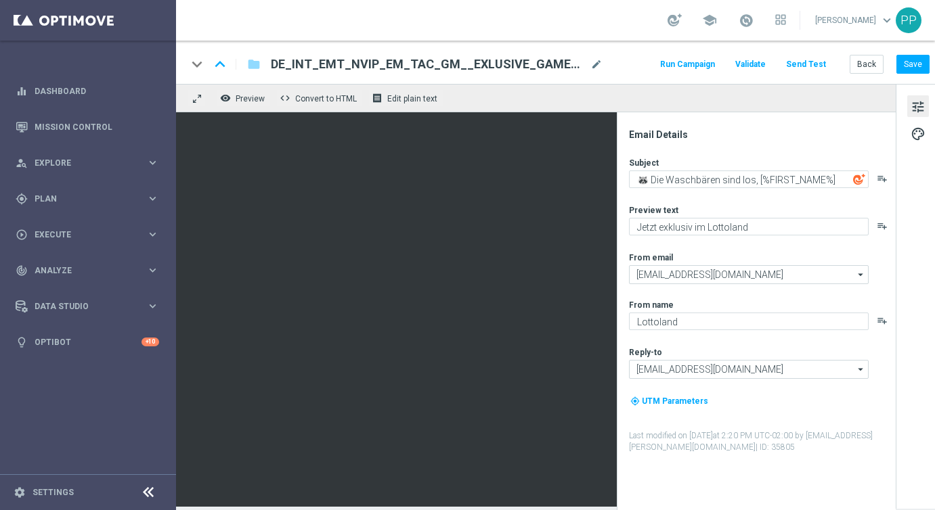
click at [598, 72] on div "DE_INT_EMT_NVIP_EM_TAC_GM__EXLUSIVE_GAMES_250820(2) mode_edit" at bounding box center [437, 65] width 332 height 18
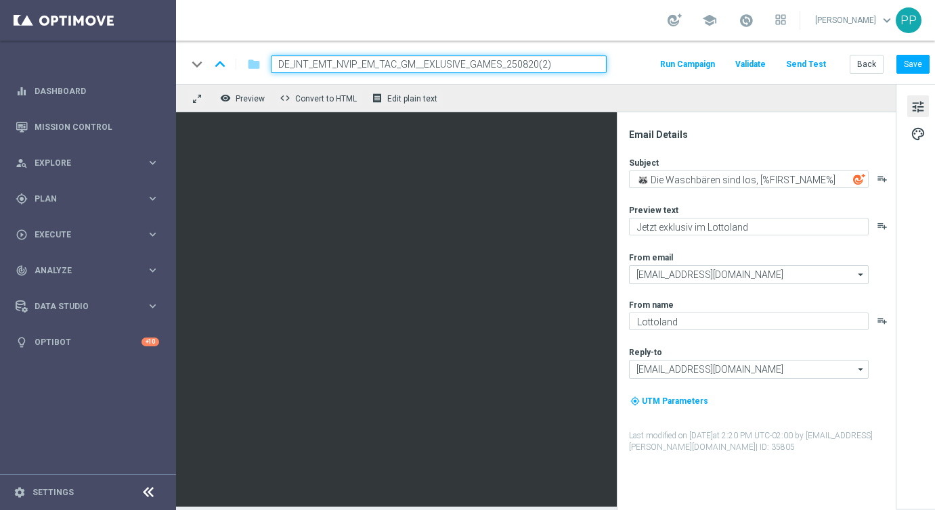
drag, startPoint x: 573, startPoint y: 62, endPoint x: 280, endPoint y: 62, distance: 293.8
click at [280, 62] on input "DE_INT_EMT_NVIP_EM_TAC_GM__EXLUSIVE_GAMES_250820(2)" at bounding box center [439, 65] width 336 height 18
paste input "_NOVOMATIC_NOOFFER__NVIP_EMA_AUT_GM"
type input "DE_INT__NOVOMATIC_NOOFFER__NVIP_EMA_AUT_GM"
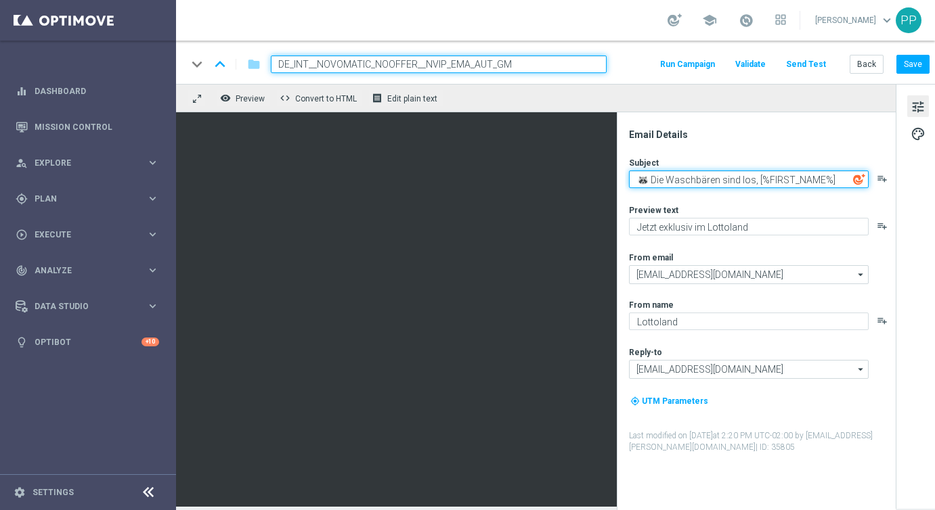
drag, startPoint x: 649, startPoint y: 177, endPoint x: 858, endPoint y: 183, distance: 208.6
click at [858, 183] on div "🦝 Die Waschbären sind los, [%FIRST_NAME%] playlist_add" at bounding box center [761, 180] width 265 height 18
paste textarea "Book of Ra Deluxe und Co. Jetzt im Lottoland, [%FIRST_NAME"
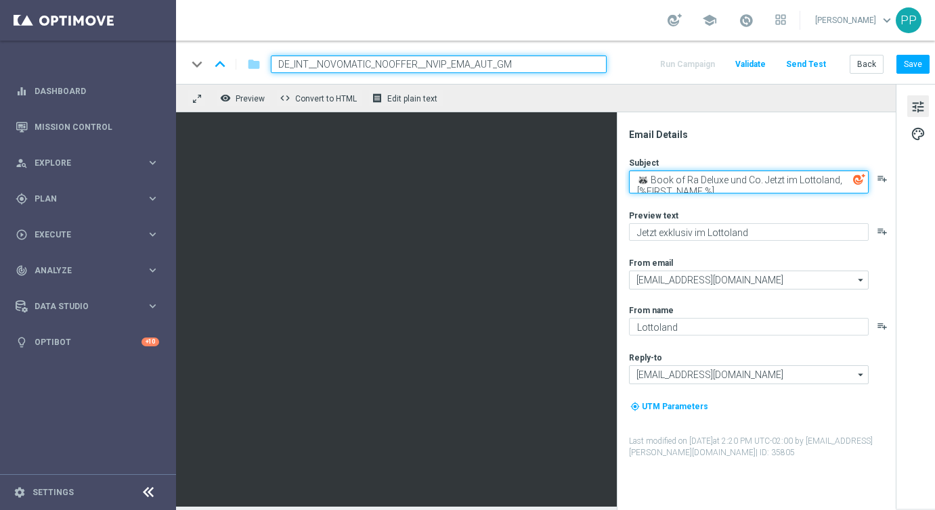
scroll to position [4, 0]
click at [645, 179] on textarea "🦝 Book of Ra Deluxe und Co. Jetzt im Lottoland, [%FIRST_NAME %]" at bounding box center [749, 182] width 240 height 23
paste textarea "🤠"
drag, startPoint x: 636, startPoint y: 177, endPoint x: 737, endPoint y: 205, distance: 104.8
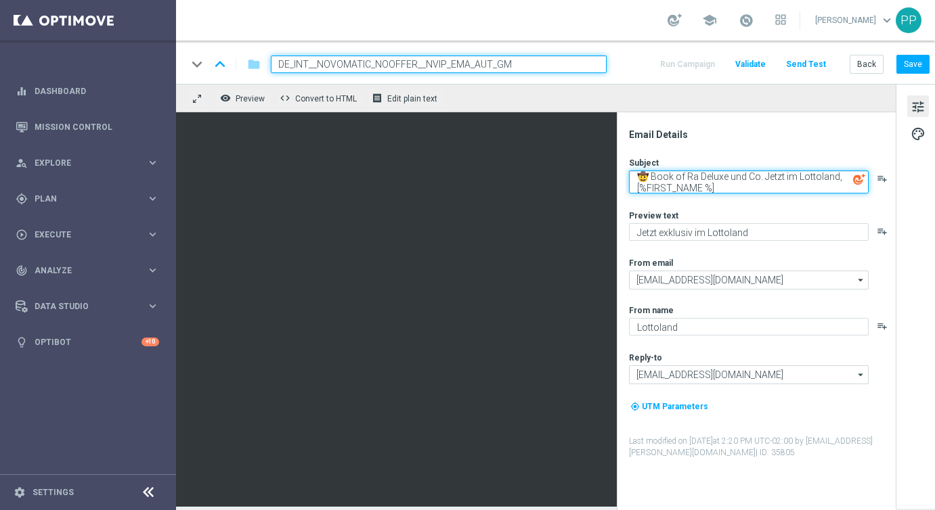
click at [737, 205] on div "Subject 🤠 Book of Ra Deluxe und Co. Jetzt im Lottoland, [%FIRST_NAME %] playlis…" at bounding box center [761, 308] width 265 height 302
type textarea "🤠 Book of Ra Deluxe und Co. Jetzt im Lottoland, [%FIRST_NAME %]"
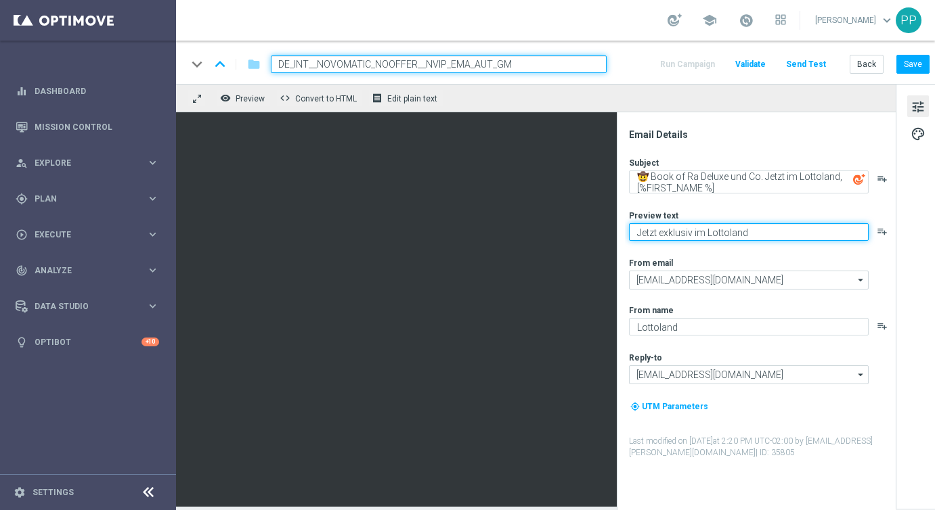
drag, startPoint x: 632, startPoint y: 233, endPoint x: 816, endPoint y: 235, distance: 184.1
click at [816, 235] on textarea "Jetzt exklusiv im Lottoland" at bounding box center [749, 232] width 240 height 18
paste textarea "Entdecke die besten Novomatic-Spiele"
type textarea "Entdecke die besten Novomatic-Spiele im Lottoland"
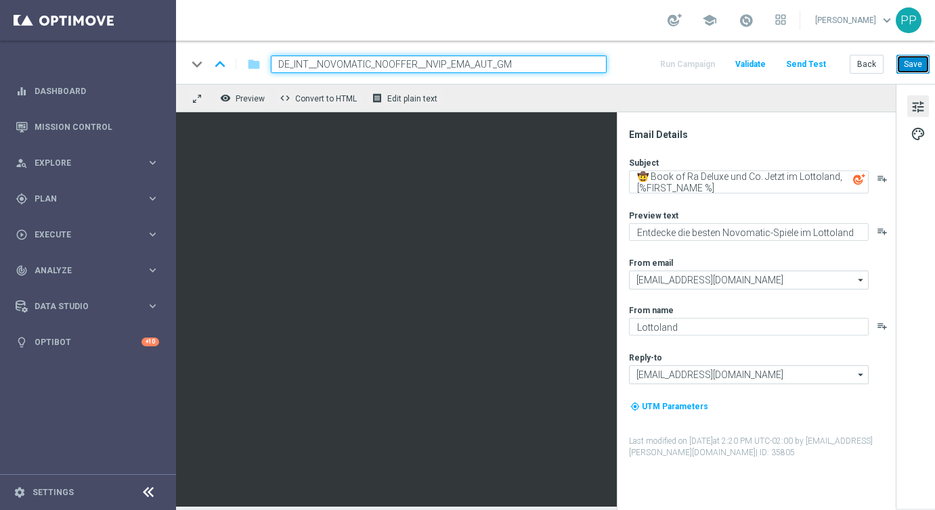
click at [913, 63] on button "Save" at bounding box center [912, 64] width 33 height 19
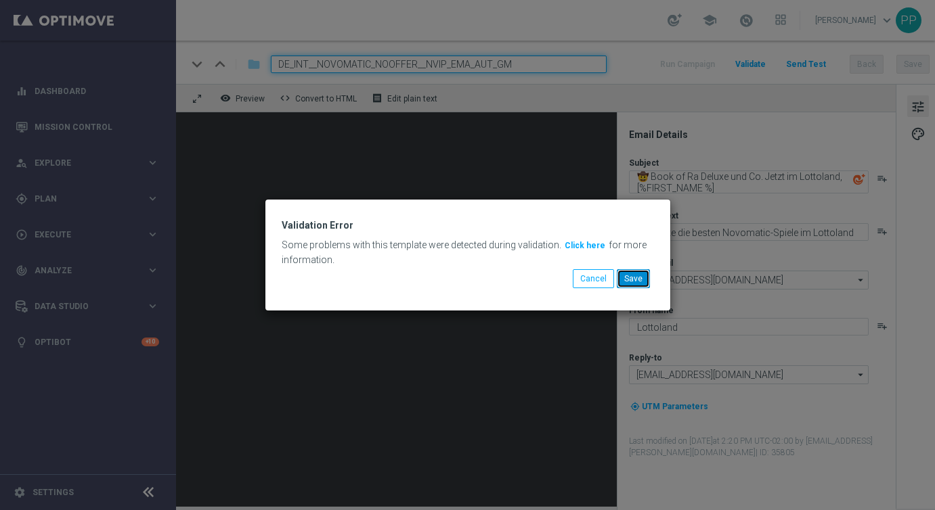
click at [637, 284] on button "Save" at bounding box center [633, 278] width 33 height 19
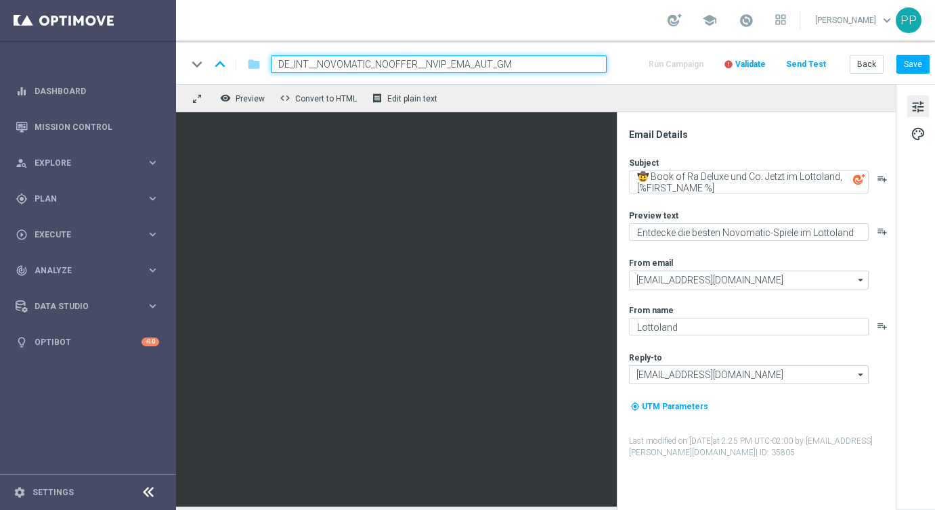
click at [753, 66] on span "Validate" at bounding box center [750, 64] width 30 height 9
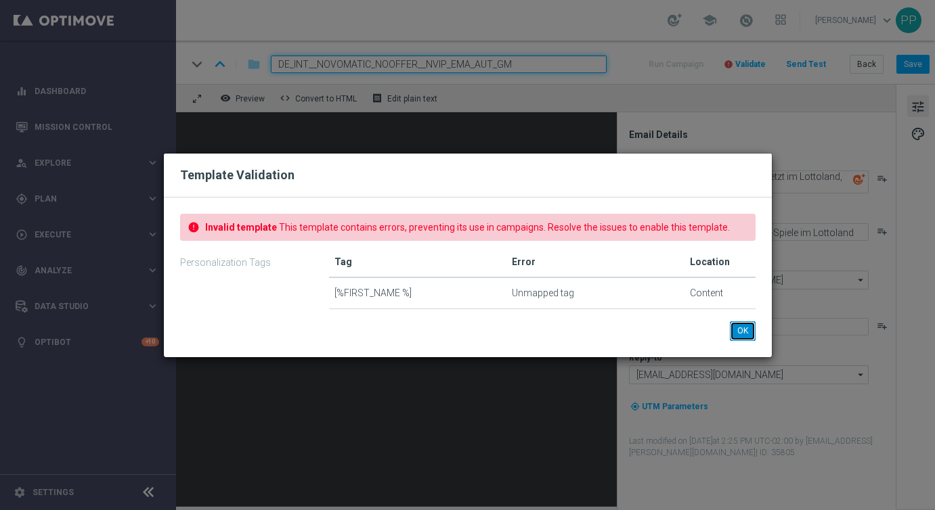
click at [742, 328] on button "OK" at bounding box center [743, 331] width 26 height 19
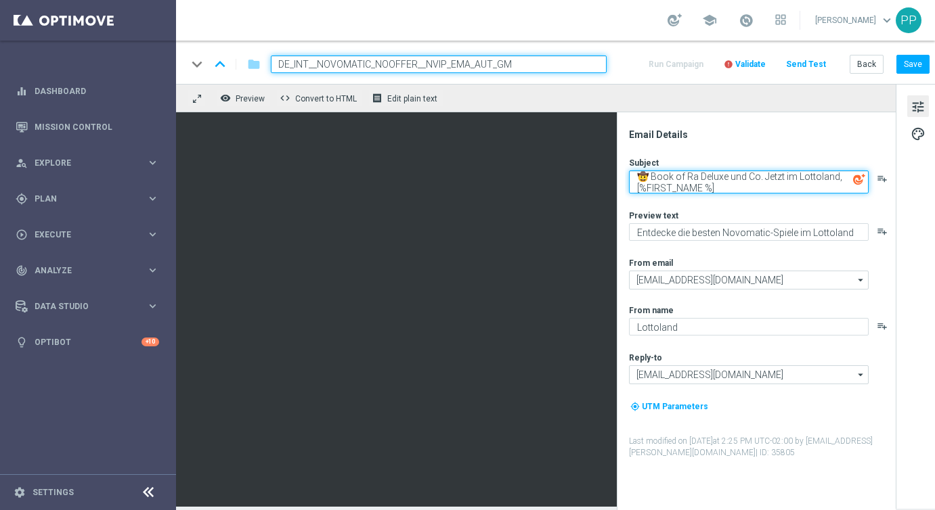
click at [705, 190] on textarea "🤠 Book of Ra Deluxe und Co. Jetzt im Lottoland, [%FIRST_NAME %]" at bounding box center [749, 182] width 240 height 23
type textarea "🤠 Book of Ra Deluxe und Co. Jetzt im Lottoland, [%FIRST_NAME%]"
click at [917, 192] on div "tune palette" at bounding box center [918, 296] width 45 height 425
click at [910, 60] on button "Save" at bounding box center [912, 64] width 33 height 19
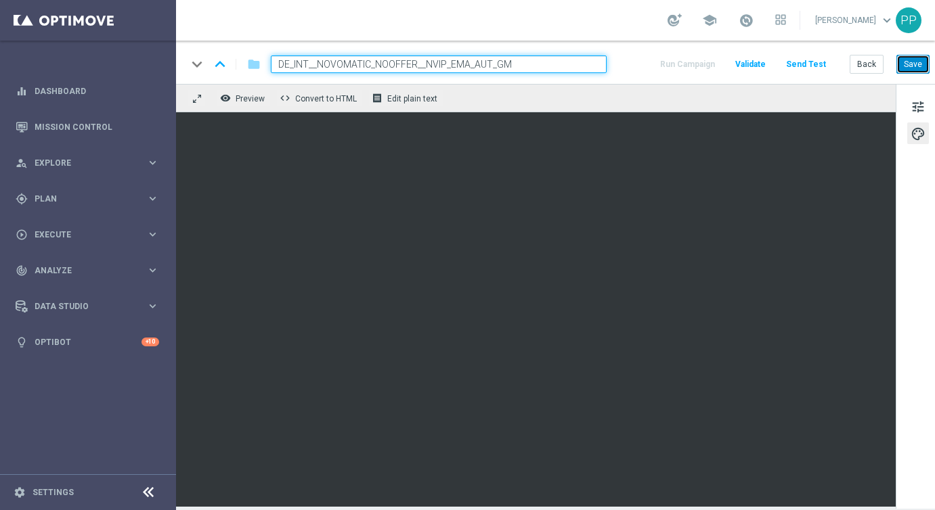
click at [927, 56] on button "Save" at bounding box center [912, 64] width 33 height 19
click at [904, 66] on button "Save" at bounding box center [912, 64] width 33 height 19
click at [909, 64] on button "Save" at bounding box center [912, 64] width 33 height 19
click at [913, 66] on button "Save" at bounding box center [912, 64] width 33 height 19
click at [907, 63] on button "Save" at bounding box center [912, 64] width 33 height 19
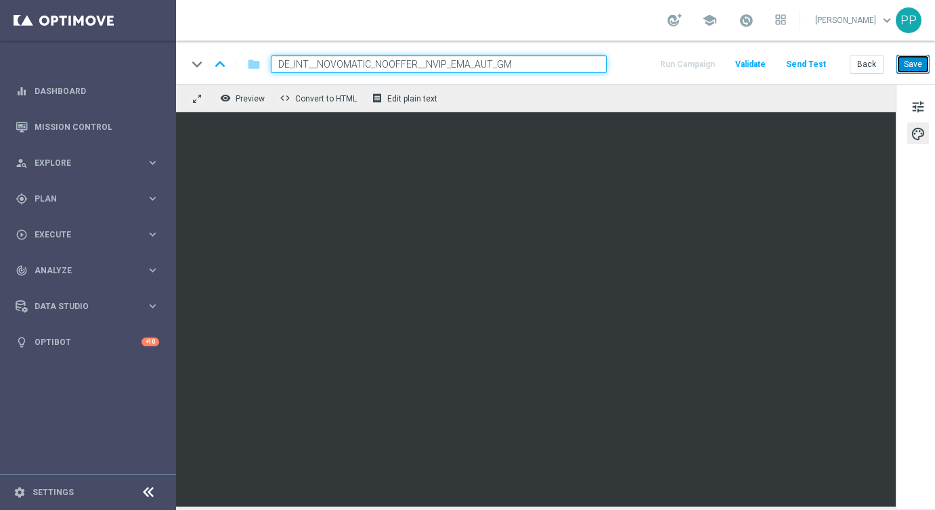
click at [915, 64] on button "Save" at bounding box center [912, 64] width 33 height 19
click at [908, 67] on button "Save" at bounding box center [912, 64] width 33 height 19
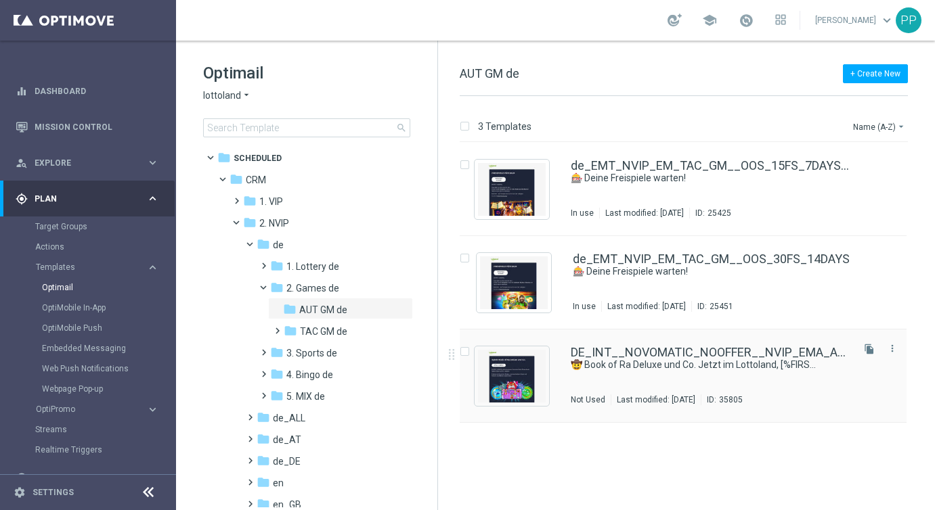
click at [466, 349] on input "Press SPACE to select this row." at bounding box center [464, 353] width 9 height 9
checkbox input "true"
click at [695, 129] on p "Duplicate" at bounding box center [696, 126] width 37 height 11
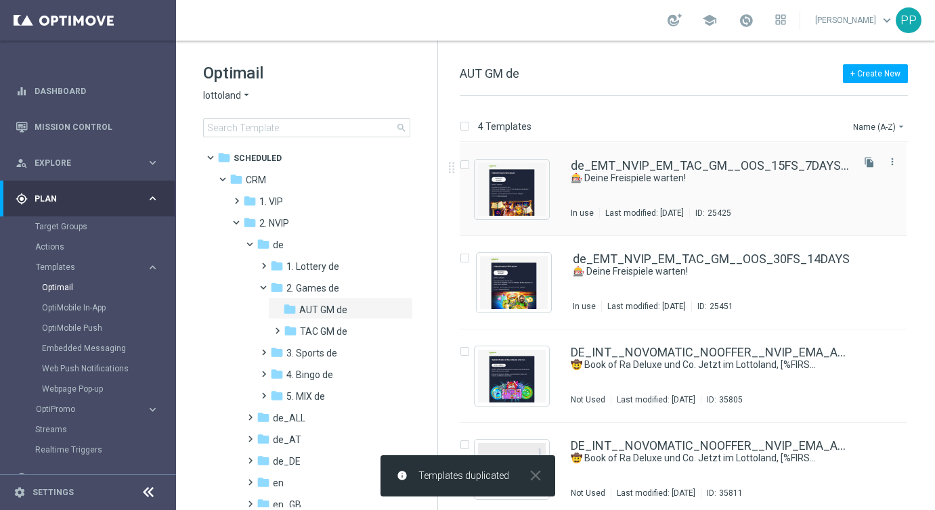
scroll to position [6, 0]
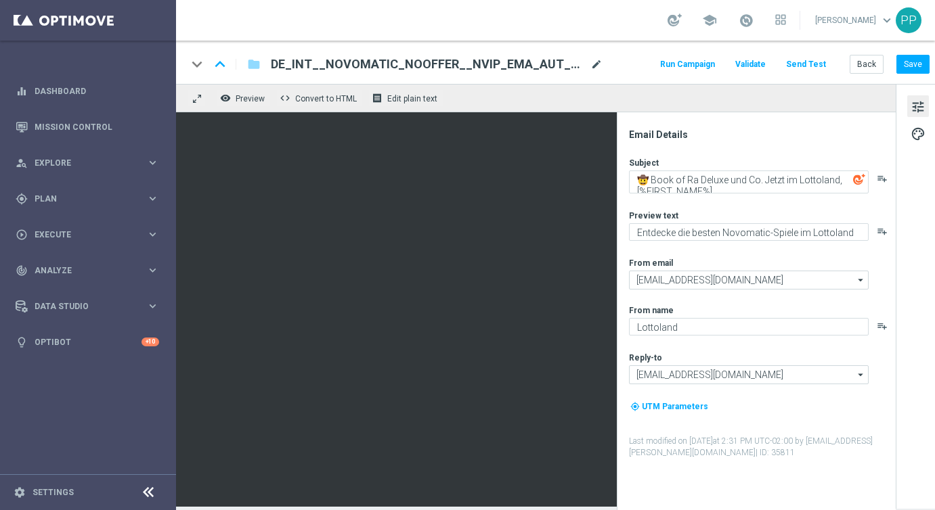
click at [599, 61] on span "mode_edit" at bounding box center [596, 64] width 12 height 12
click at [597, 64] on span "mode_edit" at bounding box center [596, 64] width 12 height 12
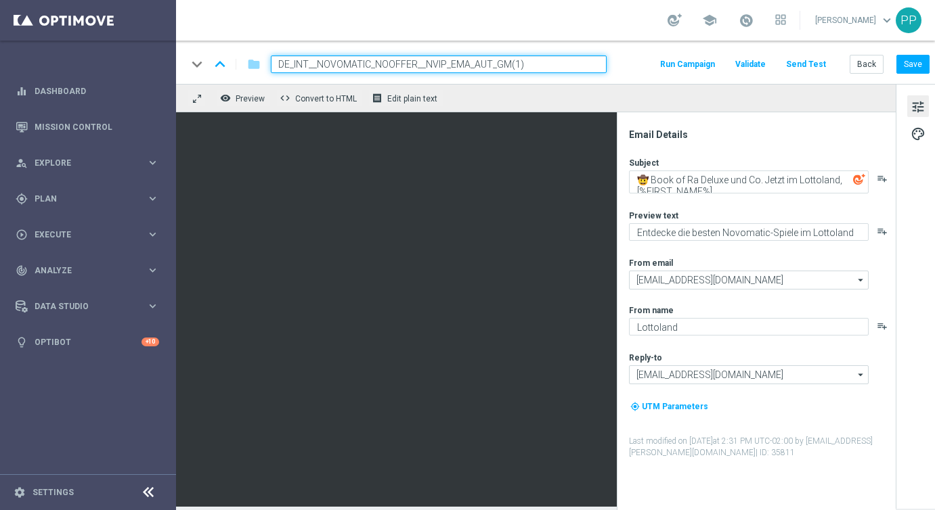
drag, startPoint x: 567, startPoint y: 66, endPoint x: 276, endPoint y: 40, distance: 292.2
click at [276, 40] on section "school Palma Prieto keyboard_arrow_down PP keyboard_arrow_down keyboard_arrow_u…" at bounding box center [555, 255] width 759 height 510
paste input "LIVEGAMES_NOOFFER__NVIP_EMA_AUT_GM"
type input "DE_INT__LIVEGAMES_NOOFFER__NVIP_EMA_AUT_GM"
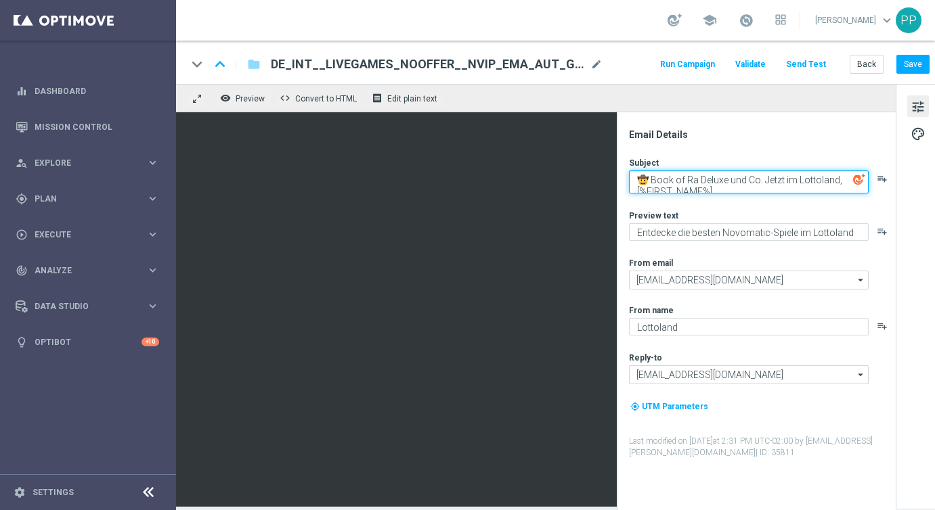
drag, startPoint x: 650, startPoint y: 181, endPoint x: 741, endPoint y: 189, distance: 91.7
click at [741, 189] on textarea "🤠 Book of Ra Deluxe und Co. Jetzt im Lottoland, [%FIRST_NAME%]" at bounding box center [749, 182] width 240 height 23
paste textarea "Echte Dealer, echte Gewinne im Lottoland Live-Casino, [%FIRST_NAME"
click at [737, 185] on textarea "🤠 Echte Dealer, echte Gewinne im Lottoland Live-Casino, [%FIRST_NAME %]" at bounding box center [749, 182] width 240 height 23
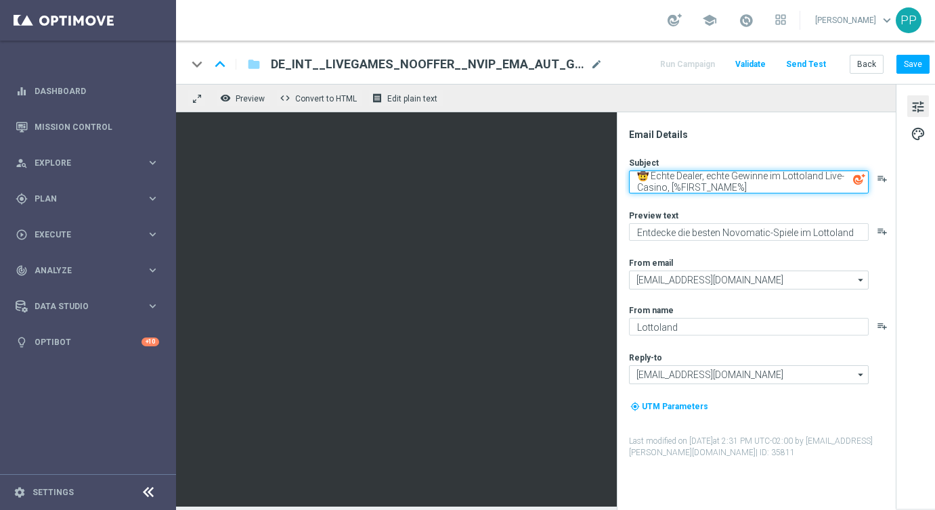
drag, startPoint x: 645, startPoint y: 174, endPoint x: 637, endPoint y: 174, distance: 8.1
click at [637, 174] on textarea "🤠 Echte Dealer, echte Gewinne im Lottoland Live-Casino, [%FIRST_NAME%]" at bounding box center [749, 182] width 240 height 23
paste textarea
drag, startPoint x: 634, startPoint y: 174, endPoint x: 772, endPoint y: 198, distance: 139.4
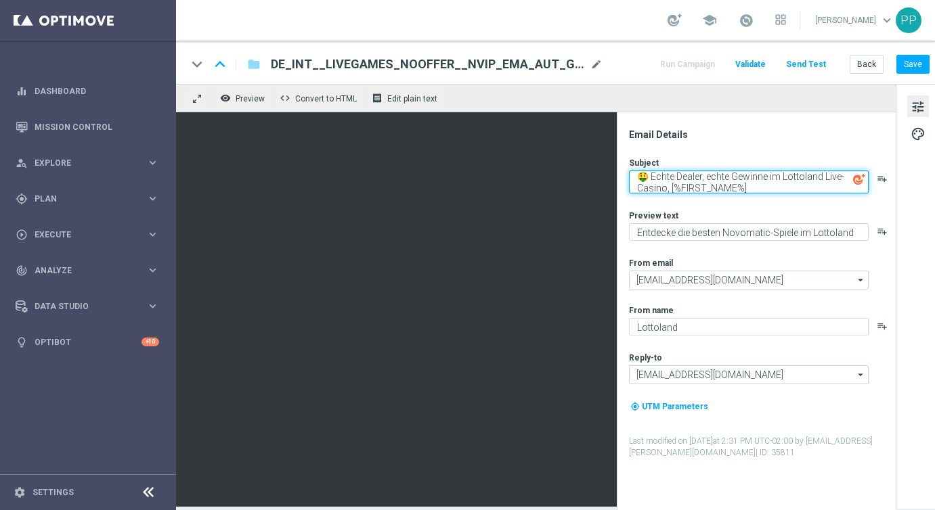
click at [770, 193] on textarea "🤑 Echte Dealer, echte Gewinne im Lottoland Live-Casino, [%FIRST_NAME%]" at bounding box center [749, 182] width 240 height 23
type textarea "🤑 Echte Dealer, echte Gewinne im Lottoland Live-Casino, [%FIRST_NAME%]"
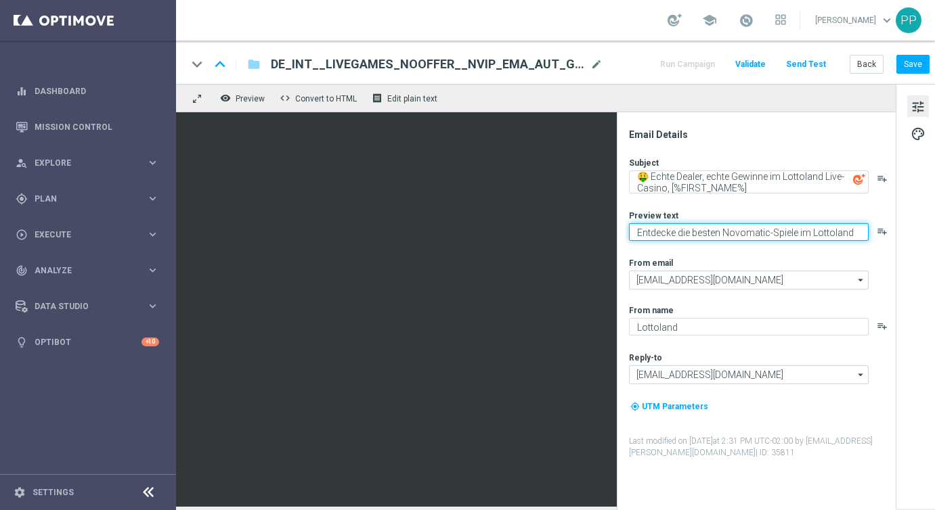
drag, startPoint x: 636, startPoint y: 228, endPoint x: 851, endPoint y: 250, distance: 216.4
click at [851, 250] on div "Subject 🤑 Echte Dealer, echte Gewinne im Lottoland Live-Casino, [%FIRST_NAME%] …" at bounding box center [761, 308] width 265 height 302
paste textarea "Hier spielst du LIVE mit echten Dealern – und echten Gewinnen"
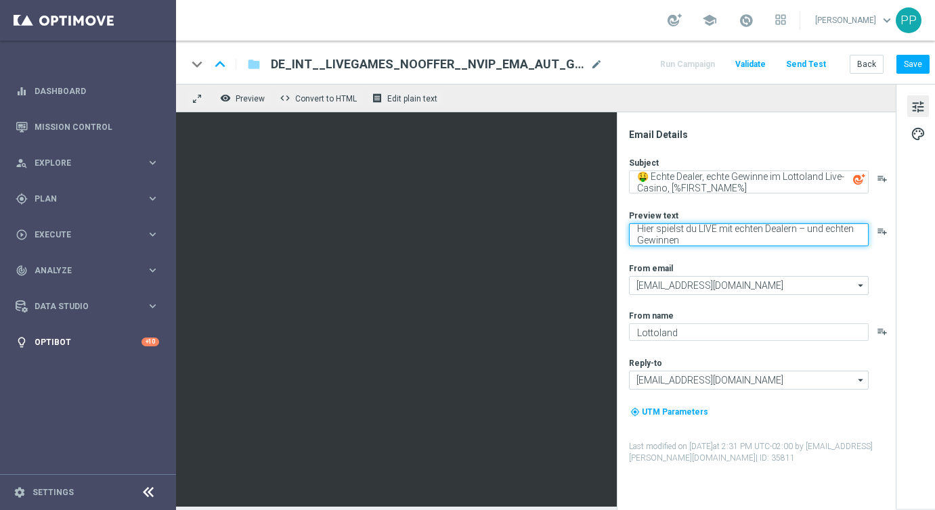
type textarea "Hier spielst du LIVE mit echten Dealern – und echten Gewinnen"
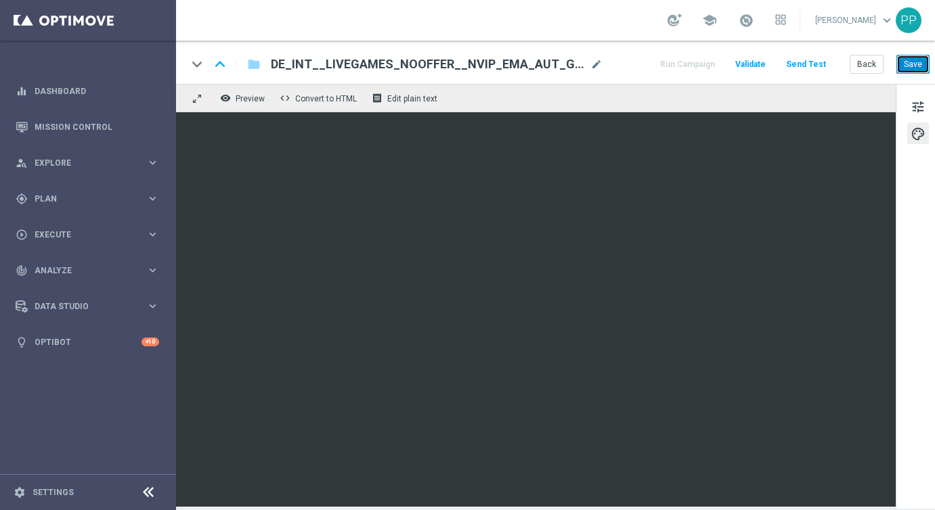
click at [919, 59] on button "Save" at bounding box center [912, 64] width 33 height 19
click at [915, 62] on button "Save" at bounding box center [912, 64] width 33 height 19
click at [912, 64] on button "Save" at bounding box center [912, 64] width 33 height 19
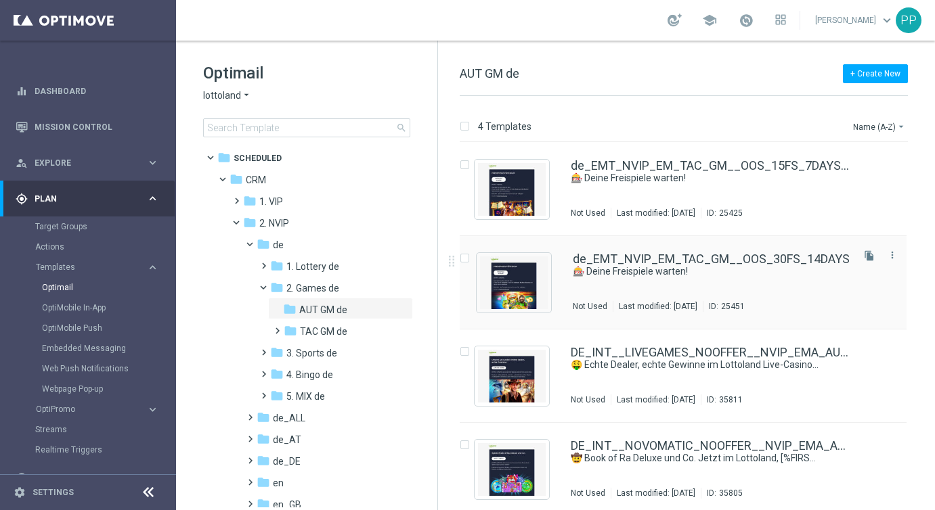
scroll to position [6, 0]
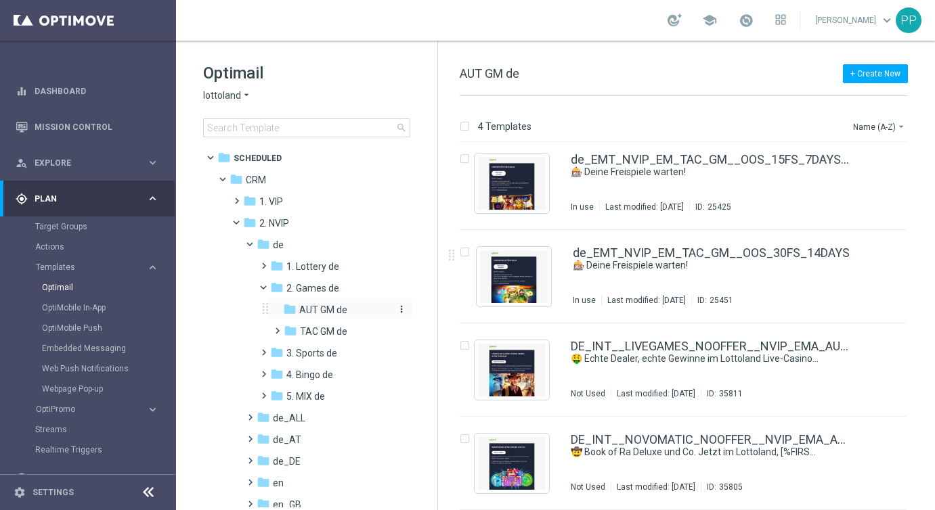
click at [399, 311] on icon "more_vert" at bounding box center [401, 309] width 11 height 11
click at [431, 312] on icon "create_new_folder" at bounding box center [424, 312] width 20 height 11
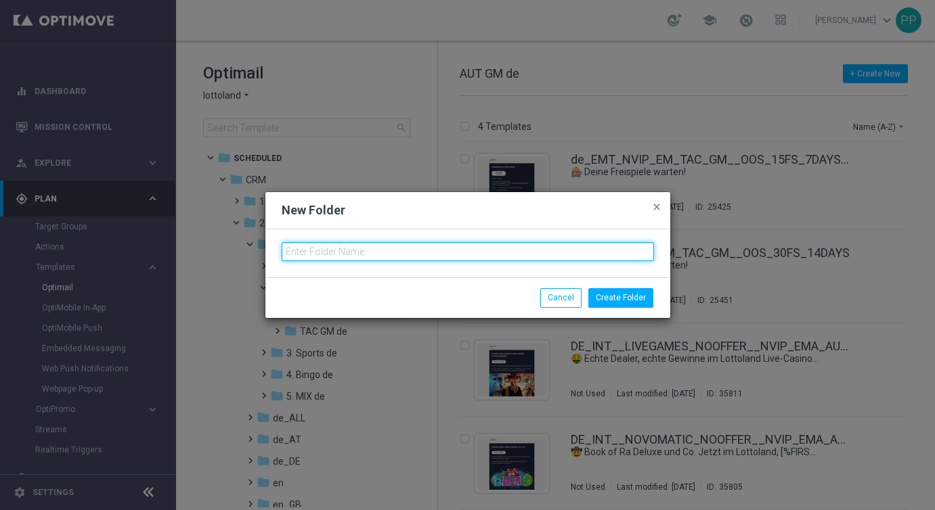
click at [333, 251] on input "text" at bounding box center [468, 251] width 372 height 19
type input "A"
type input "I"
type input "ONB INT Migration"
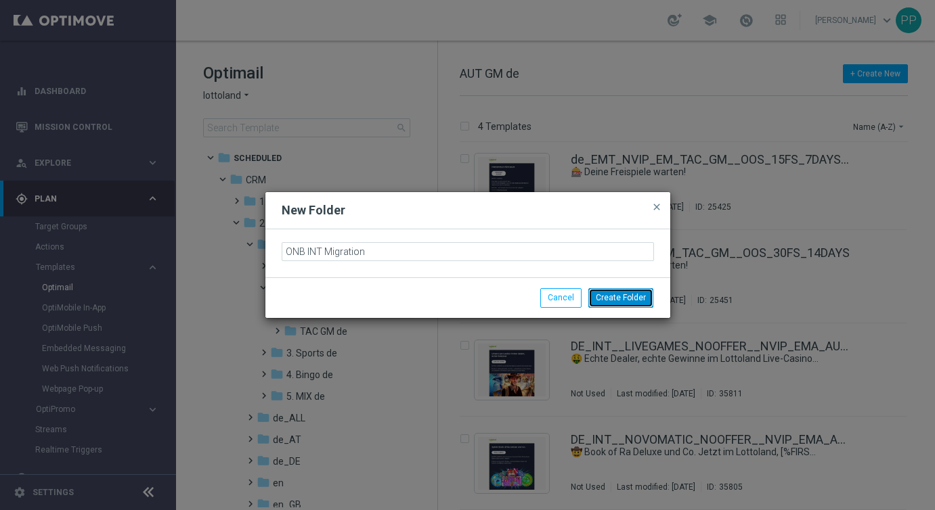
click at [610, 302] on button "Create Folder" at bounding box center [620, 297] width 65 height 19
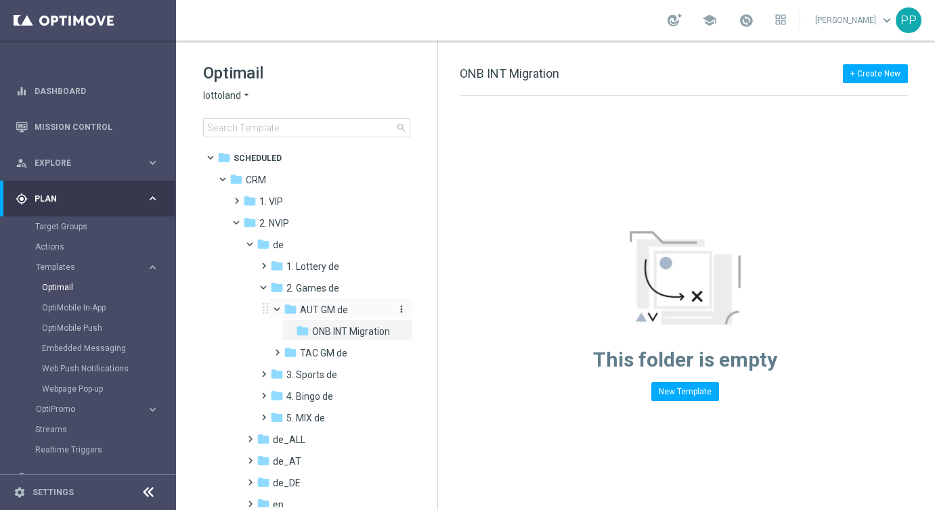
click at [317, 310] on span "AUT GM de" at bounding box center [324, 310] width 48 height 12
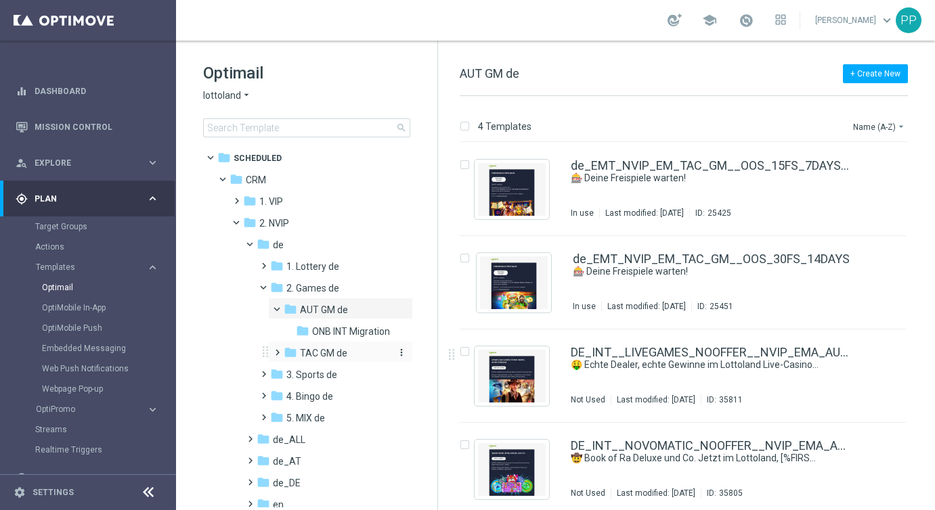
scroll to position [6, 0]
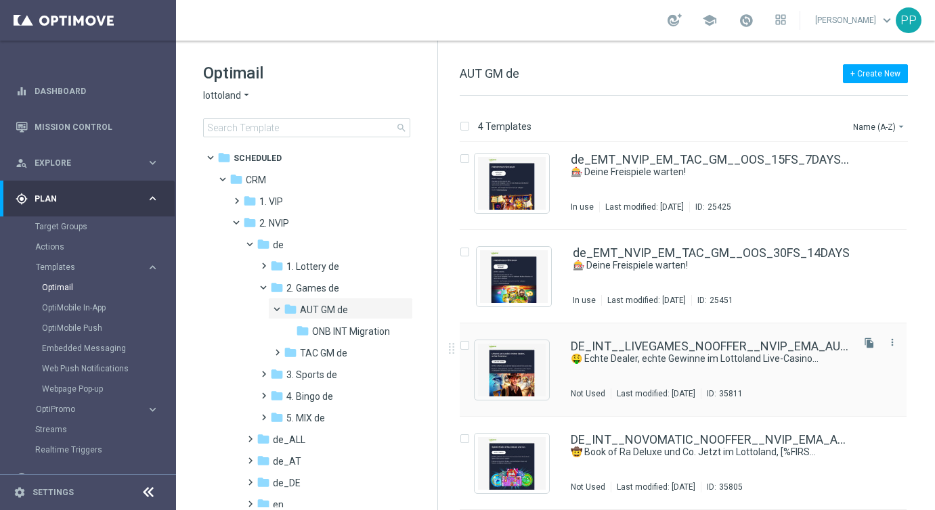
click at [464, 345] on input "Press SPACE to select this row." at bounding box center [464, 347] width 9 height 9
checkbox input "true"
click at [467, 434] on div "Press SPACE to select this row." at bounding box center [467, 440] width 15 height 12
click at [466, 438] on input "Press SPACE to select this row." at bounding box center [464, 441] width 9 height 9
checkbox input "true"
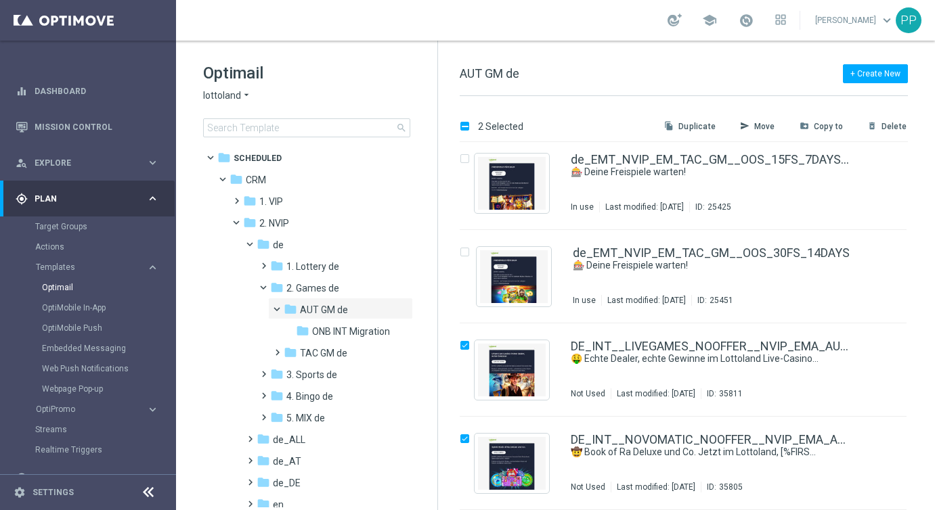
click at [749, 127] on icon "send" at bounding box center [744, 126] width 9 height 11
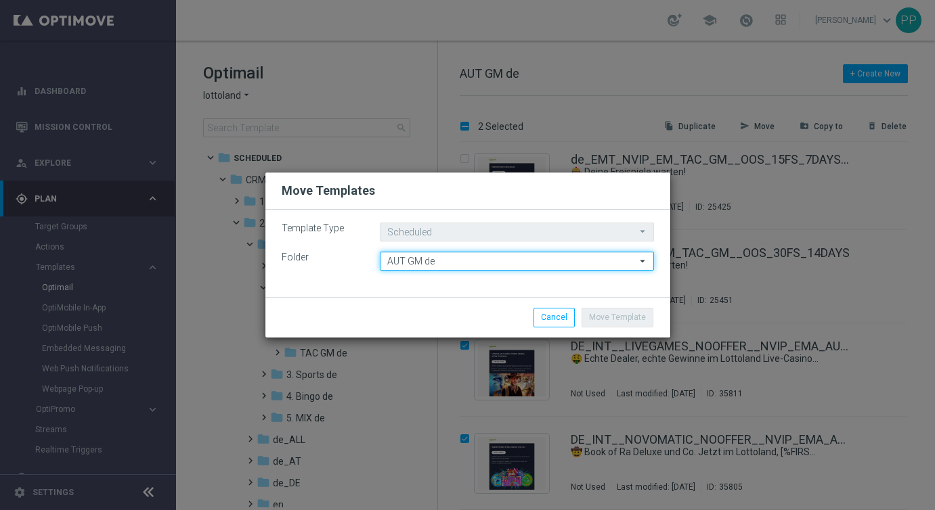
click at [397, 266] on input "AUT GM de" at bounding box center [517, 261] width 274 height 19
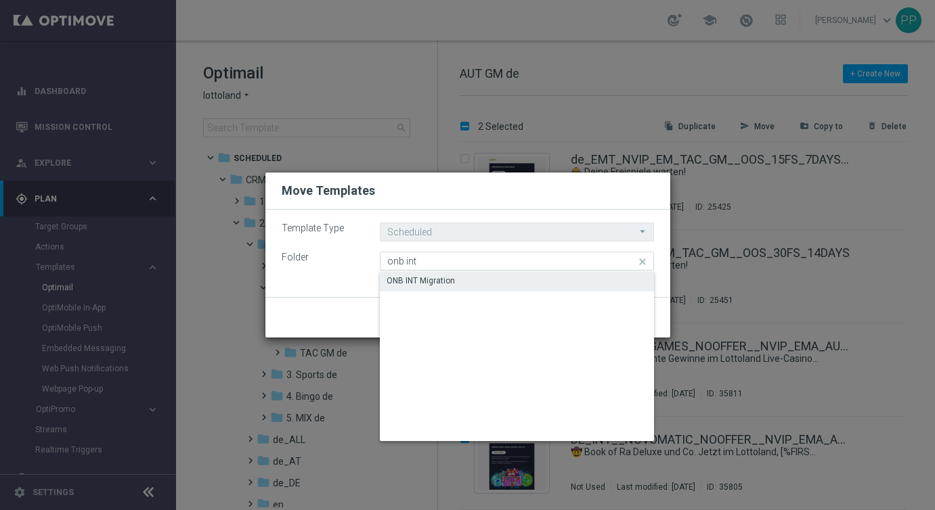
click at [395, 286] on div "ONB INT Migration" at bounding box center [421, 281] width 68 height 12
type input "ONB INT Migration"
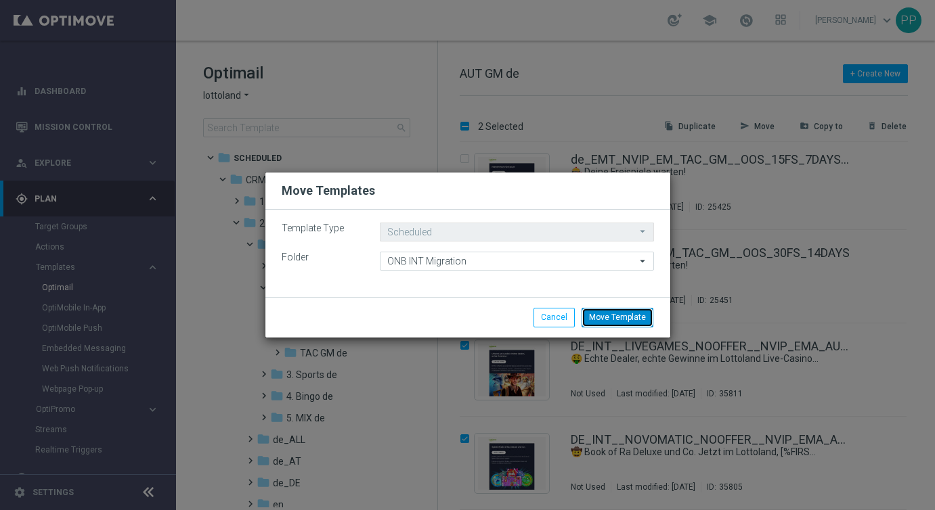
click at [619, 323] on button "Move Template" at bounding box center [617, 317] width 72 height 19
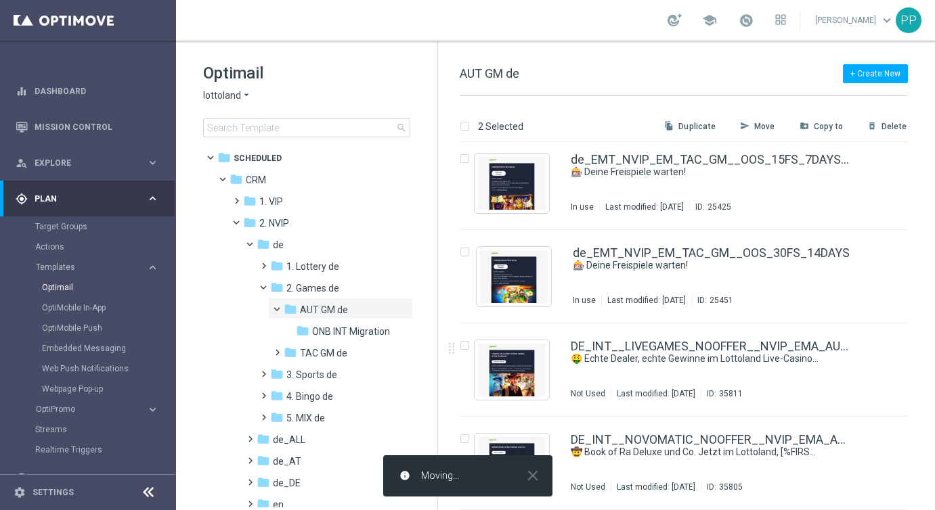
checkbox input "false"
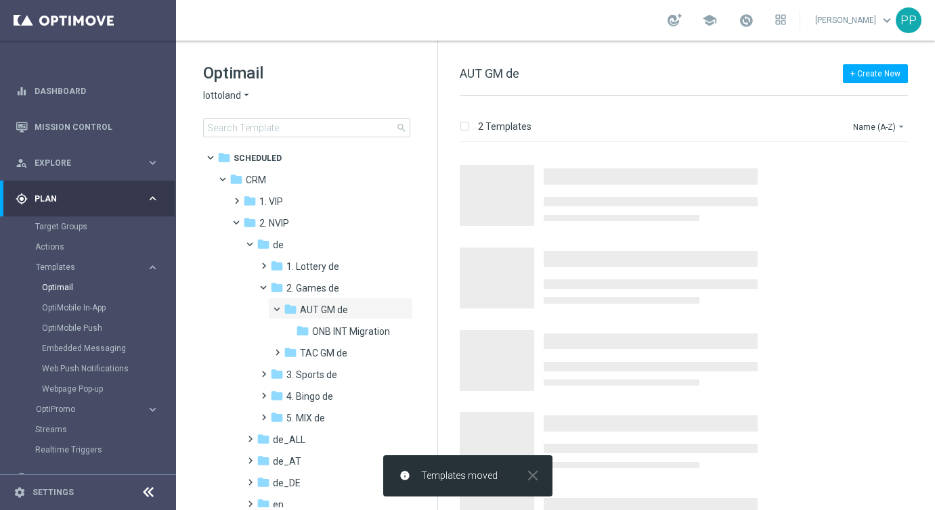
scroll to position [0, 0]
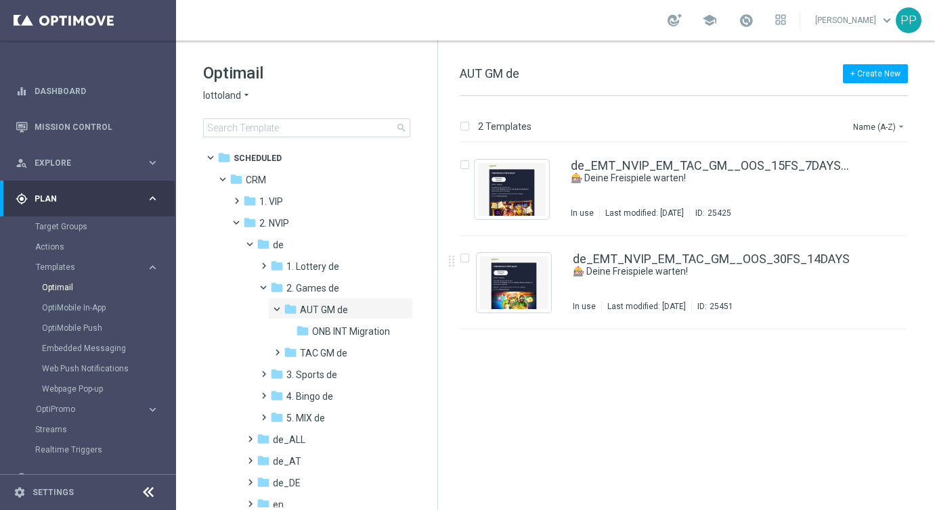
click at [519, 374] on div "insert_drive_file de_EMT_NVIP_EM_TAC_GM__OOS_15FS_7DAYS_250516 🎰 Deine Freispie…" at bounding box center [689, 327] width 486 height 368
click at [334, 336] on span "ONB INT Migration" at bounding box center [351, 332] width 78 height 12
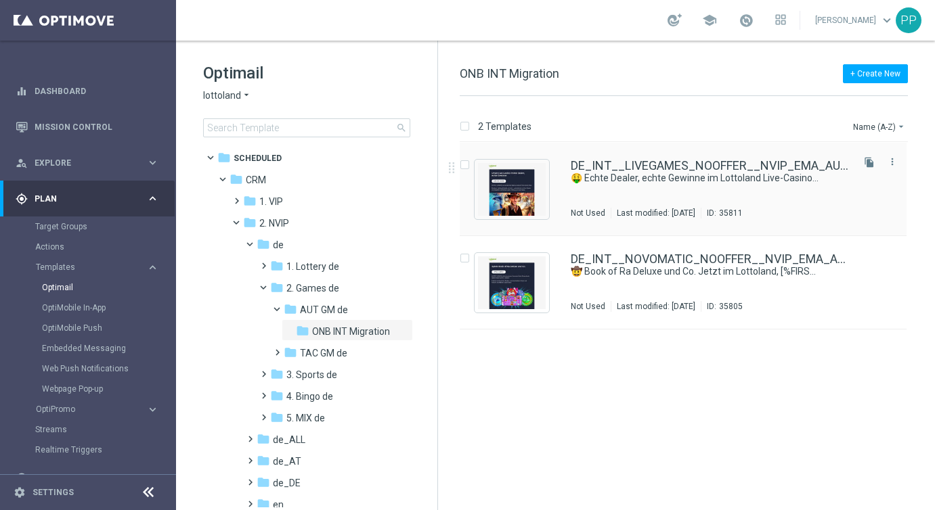
click at [465, 165] on input "Press SPACE to select this row." at bounding box center [464, 166] width 9 height 9
checkbox input "true"
click at [707, 123] on p "Duplicate" at bounding box center [696, 126] width 37 height 11
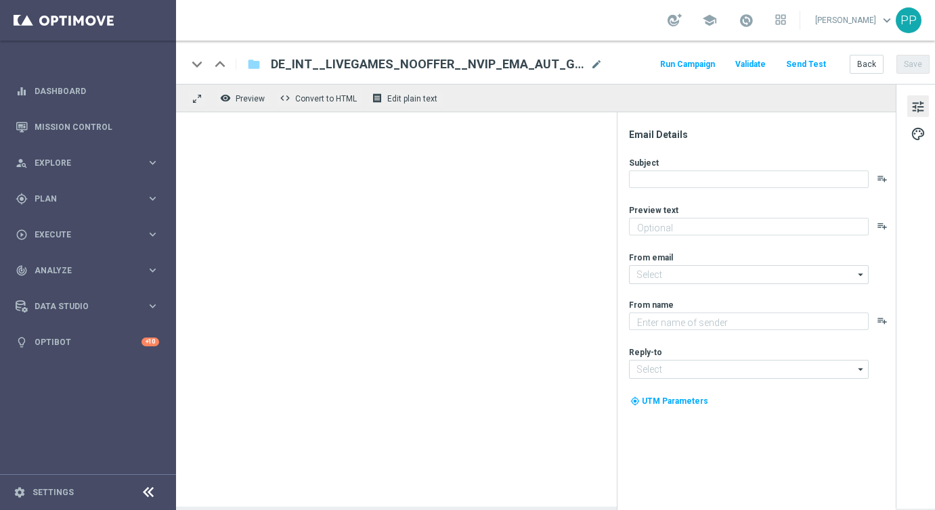
type textarea "Hier spielst du LIVE mit echten Dealern – und echten Gewinnen"
type input "[EMAIL_ADDRESS][DOMAIN_NAME]"
type textarea "Lottoland"
type input "[EMAIL_ADDRESS][DOMAIN_NAME]"
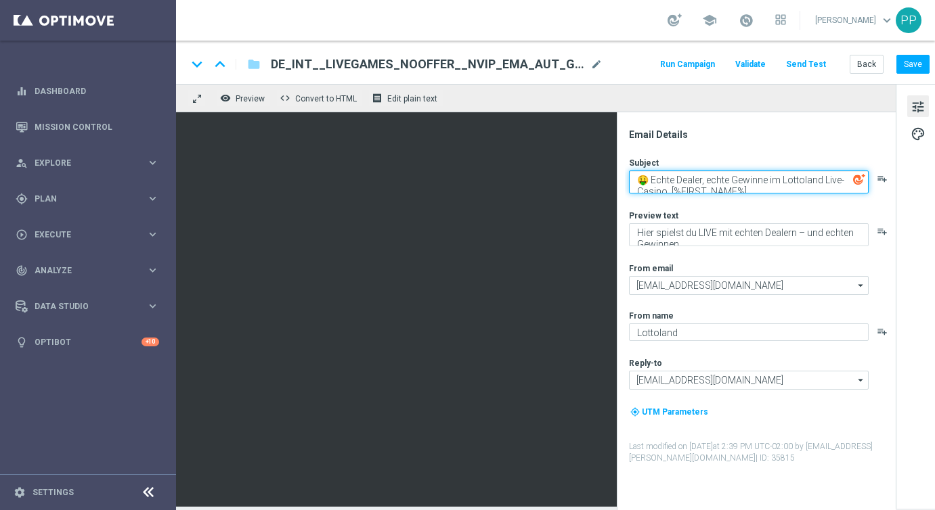
drag, startPoint x: 650, startPoint y: 180, endPoint x: 759, endPoint y: 189, distance: 109.3
click at [759, 189] on textarea "🤑 Echte Dealer, echte Gewinne im Lottoland Live-Casino, [%FIRST_NAME%]" at bounding box center [749, 182] width 240 height 23
paste textarea "• Jackpot Overdrive! Jetzt im [GEOGRAPHIC_DATA]"
click at [657, 178] on textarea "🤑 • Jackpot Overdrive! Jetzt im Lottoland, [%FIRST_NAME%]" at bounding box center [749, 182] width 240 height 23
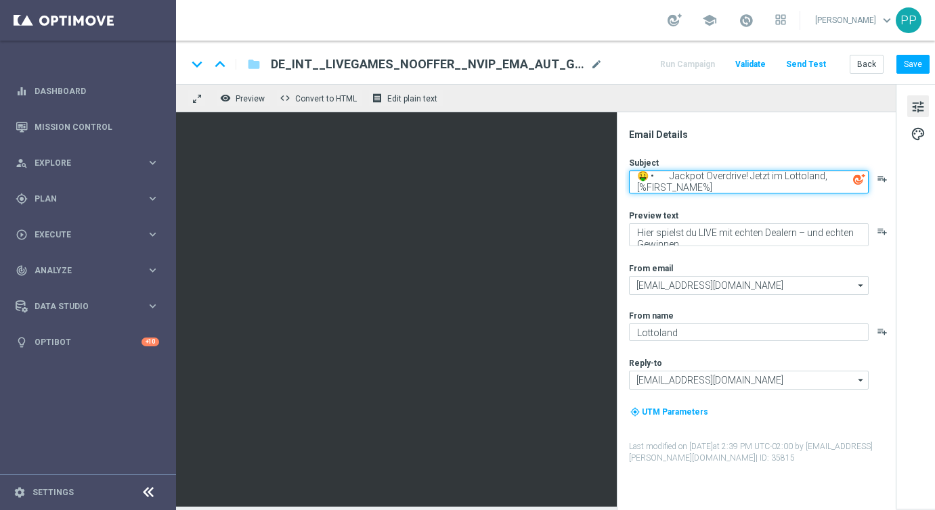
scroll to position [3, 0]
type textarea "🤑 Jackpot Overdrive! Jetzt im Lottoland, [%FIRST_NAME%]"
drag, startPoint x: 637, startPoint y: 176, endPoint x: 740, endPoint y: 193, distance: 104.3
click at [740, 193] on textarea "🤑 Jackpot Overdrive! Jetzt im Lottoland, [%FIRST_NAME%]" at bounding box center [749, 182] width 240 height 23
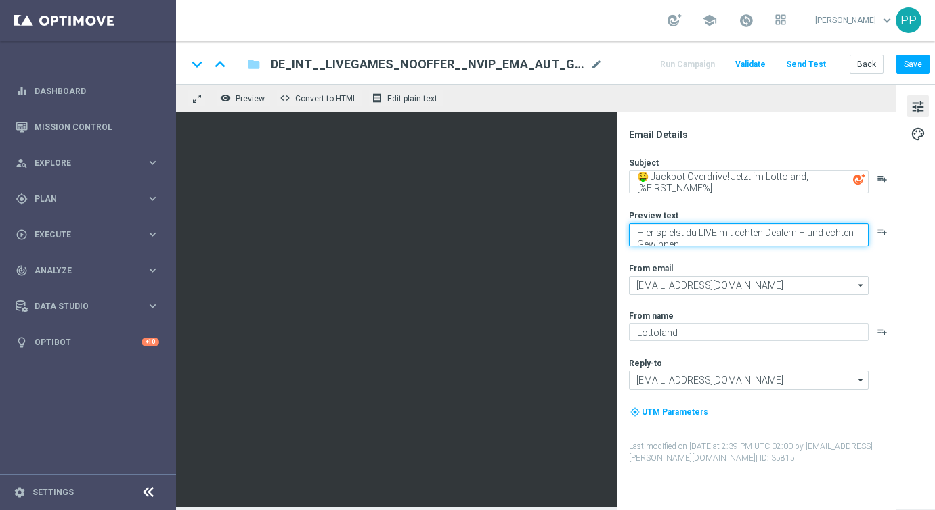
drag, startPoint x: 638, startPoint y: 230, endPoint x: 730, endPoint y: 263, distance: 97.6
click at [730, 263] on div "Subject 🤑 Jackpot Overdrive! Jetzt im Lottoland, [%FIRST_NAME%] playlist_add Pr…" at bounding box center [761, 310] width 265 height 307
paste textarea
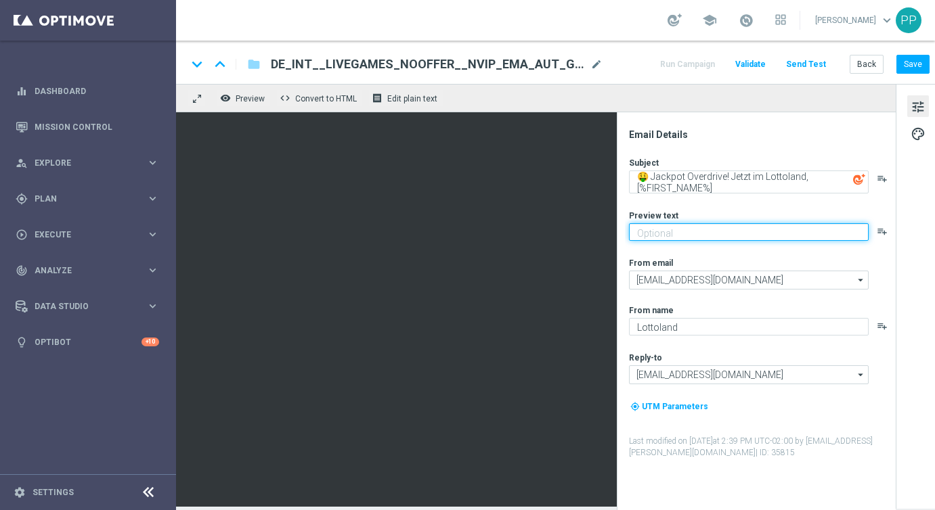
paste textarea "Jackpot Overdrive – garantierter Gewinner täglich vor 23:00 Uhr"
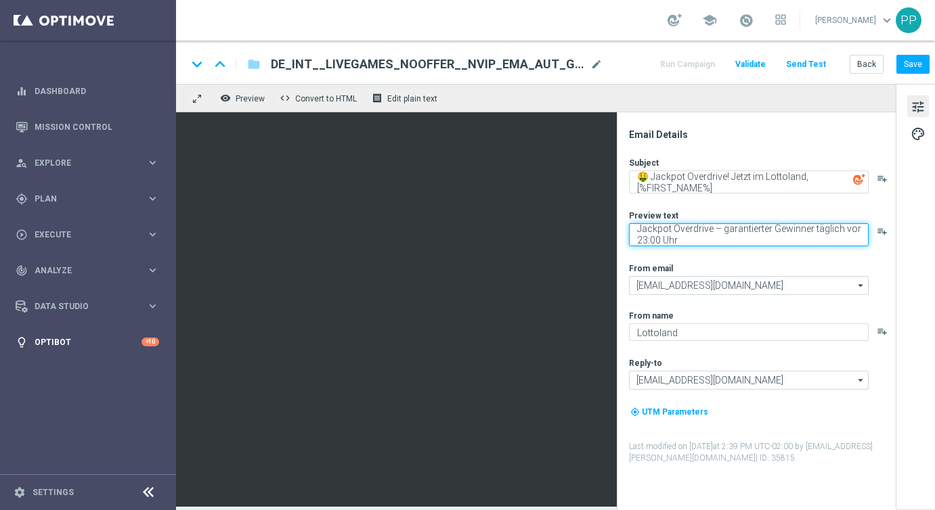
type textarea "Jackpot Overdrive – garantierter Gewinner täglich vor 23:00 Uhr"
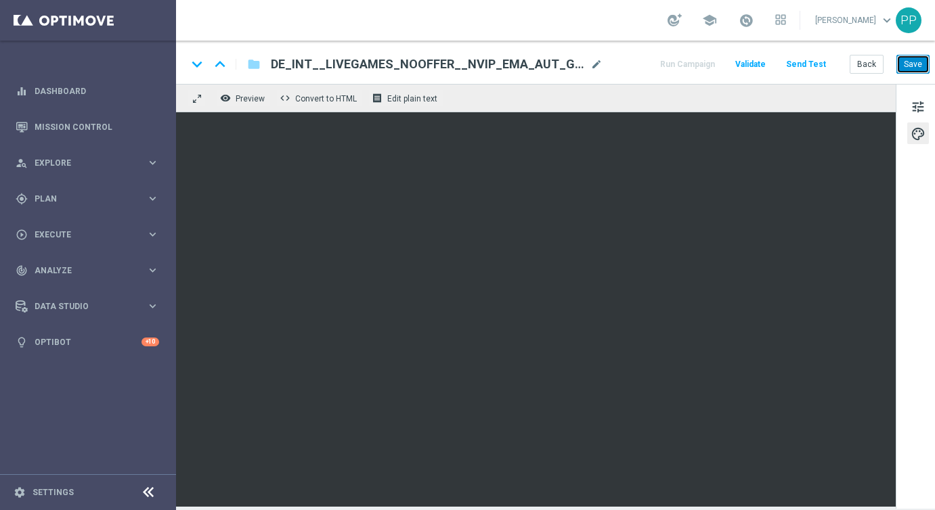
click at [909, 70] on button "Save" at bounding box center [912, 64] width 33 height 19
click at [917, 67] on button "Save" at bounding box center [912, 64] width 33 height 19
click at [908, 67] on button "Save" at bounding box center [912, 64] width 33 height 19
click at [908, 66] on button "Save" at bounding box center [912, 64] width 33 height 19
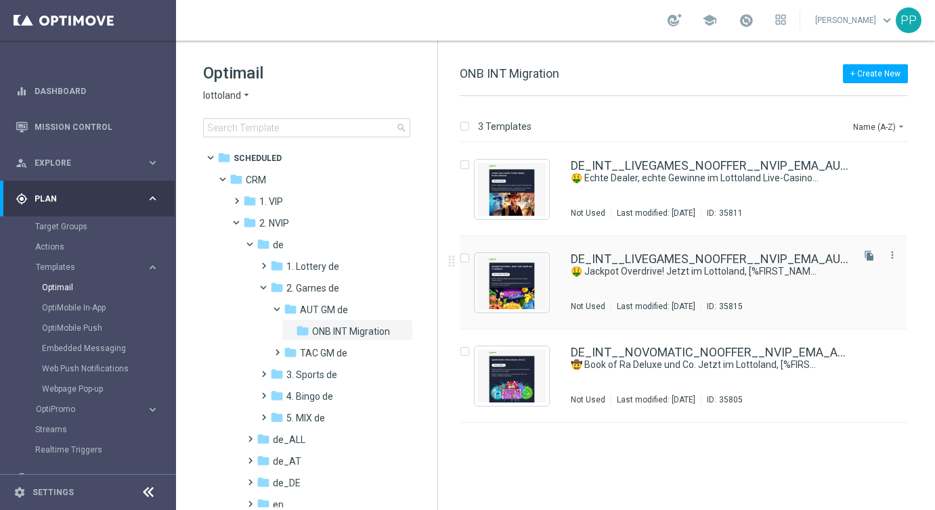
click at [465, 261] on input "Press SPACE to select this row." at bounding box center [464, 260] width 9 height 9
checkbox input "true"
click at [705, 129] on p "Duplicate" at bounding box center [696, 126] width 37 height 11
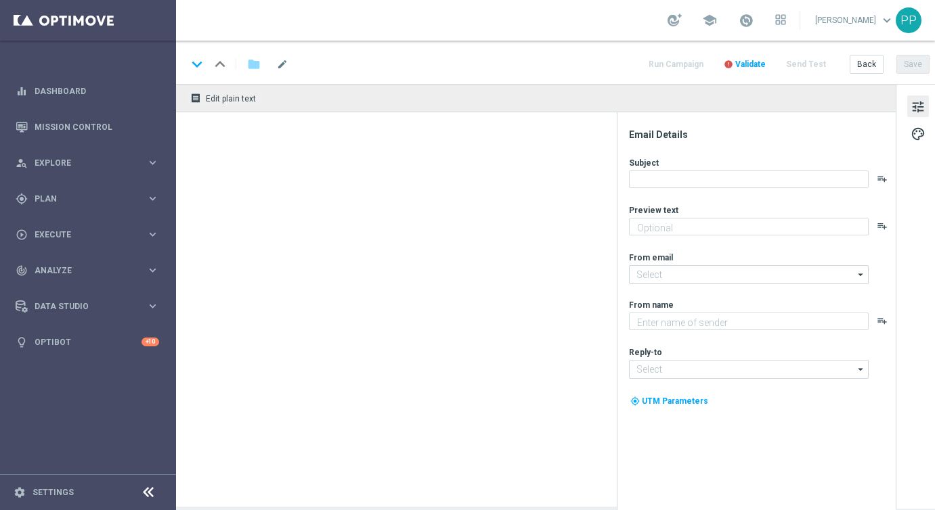
type textarea "Jackpot Overdrive – garantierter Gewinner täglich vor 23:00 Uhr"
type textarea "Lottoland"
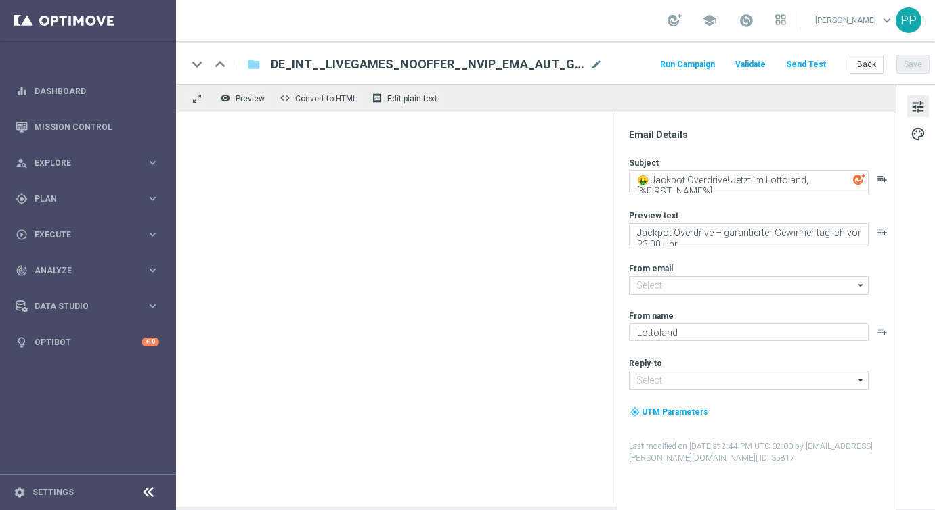
type input "[EMAIL_ADDRESS][DOMAIN_NAME]"
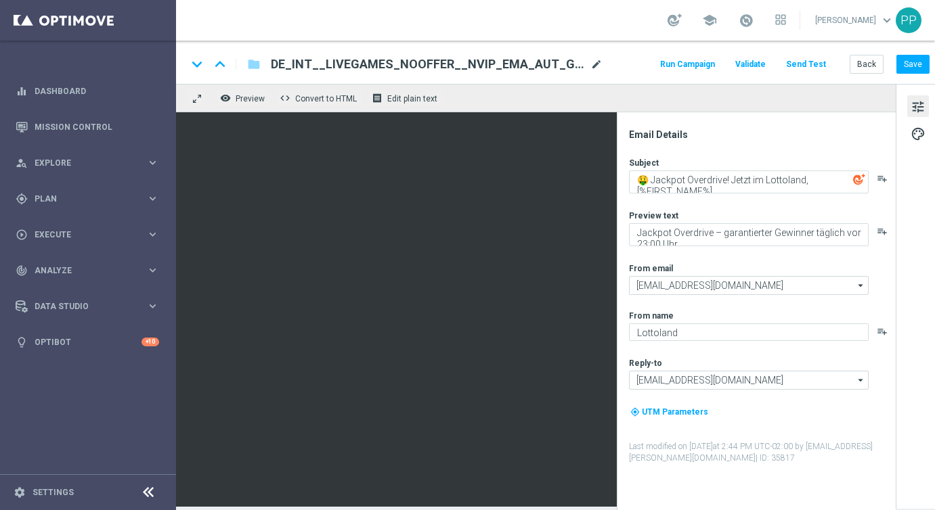
click at [592, 65] on span "mode_edit" at bounding box center [596, 64] width 12 height 12
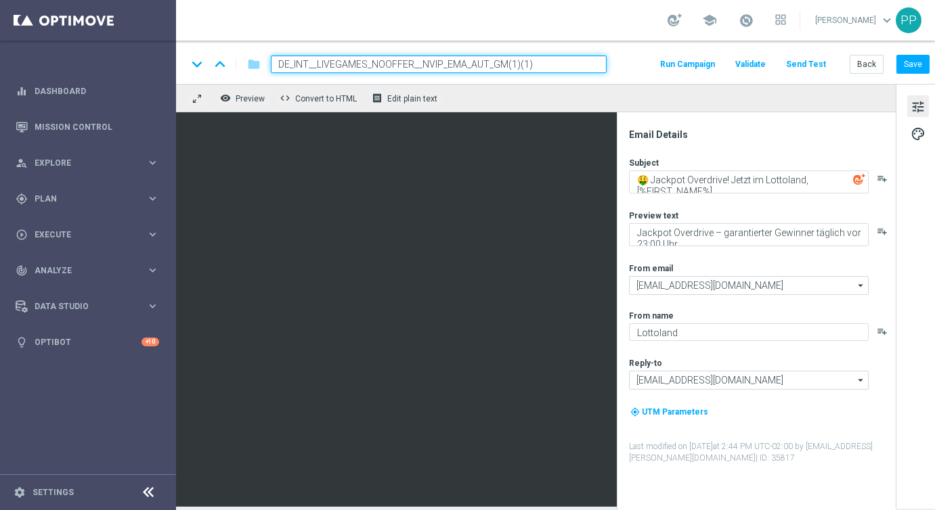
drag, startPoint x: 563, startPoint y: 66, endPoint x: 265, endPoint y: 59, distance: 297.9
click at [265, 59] on div "DE_INT__LIVEGAMES_NOOFFER__NVIP_EMA_AUT_GM(1)(1)" at bounding box center [433, 65] width 347 height 18
paste input "INSTANT_CRASH_NOOFFER__NVIP_EMA_AUT_GM"
type input "DE_INT__INSTANT_CRASH_NOOFFER__NVIP_EMA_AUT_GM"
click at [911, 65] on button "Save" at bounding box center [912, 64] width 33 height 19
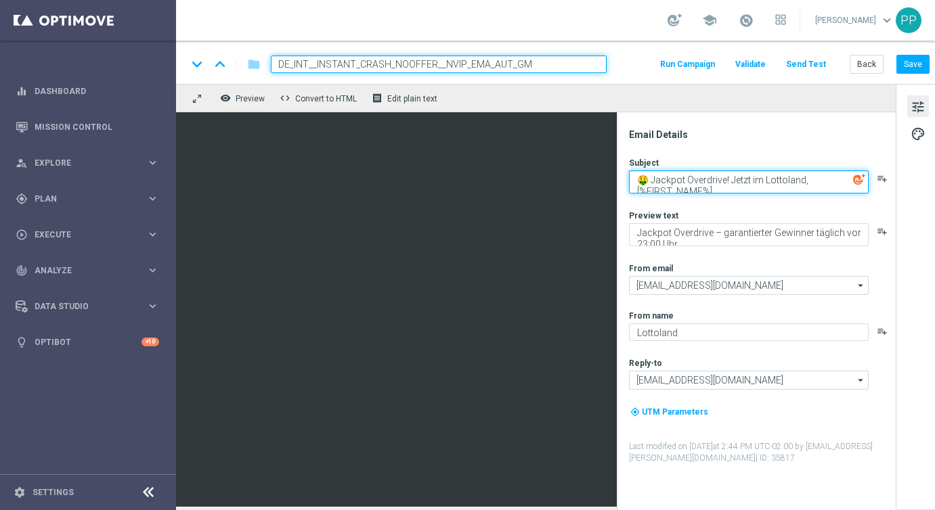
drag, startPoint x: 651, startPoint y: 181, endPoint x: 726, endPoint y: 200, distance: 78.0
click at [726, 200] on div "Subject 🤑 Jackpot Overdrive! Jetzt im Lottoland, [%FIRST_NAME%] playlist_add Pr…" at bounding box center [761, 310] width 265 height 307
paste textarea "• Die neue Art zu spielen: Crash Games"
click at [655, 179] on textarea "🤑 • Die neue Art zu spielen: Crash Games, [%FIRST_NAME%]" at bounding box center [749, 182] width 240 height 23
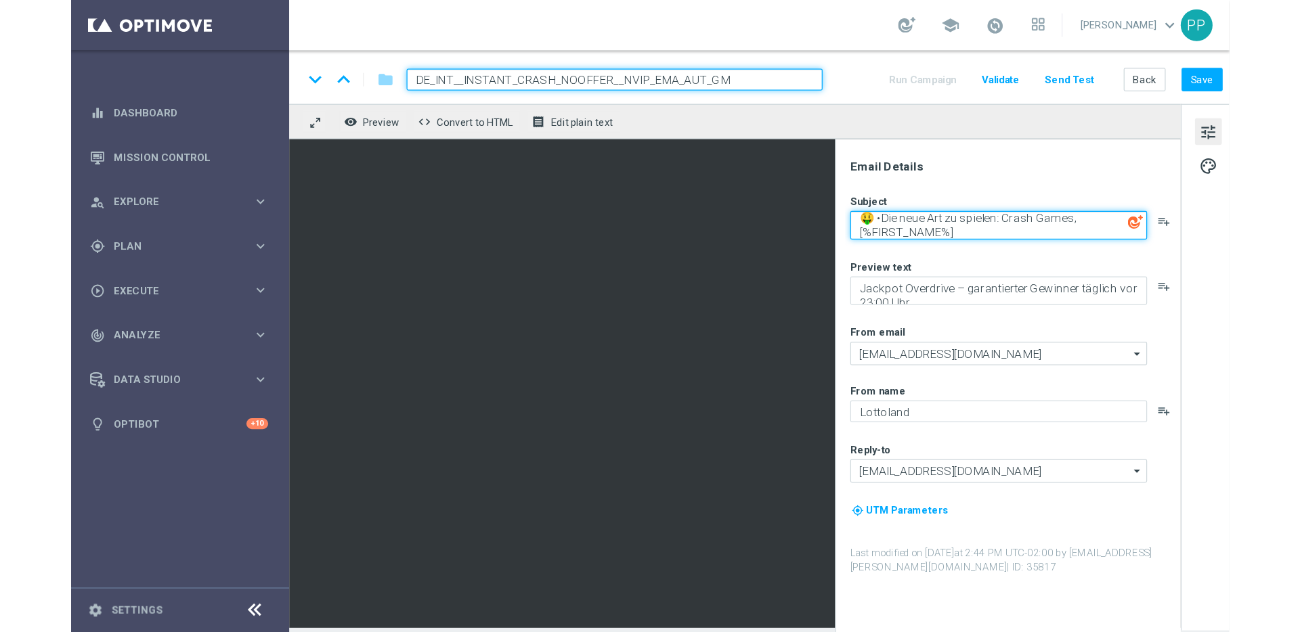
scroll to position [3, 0]
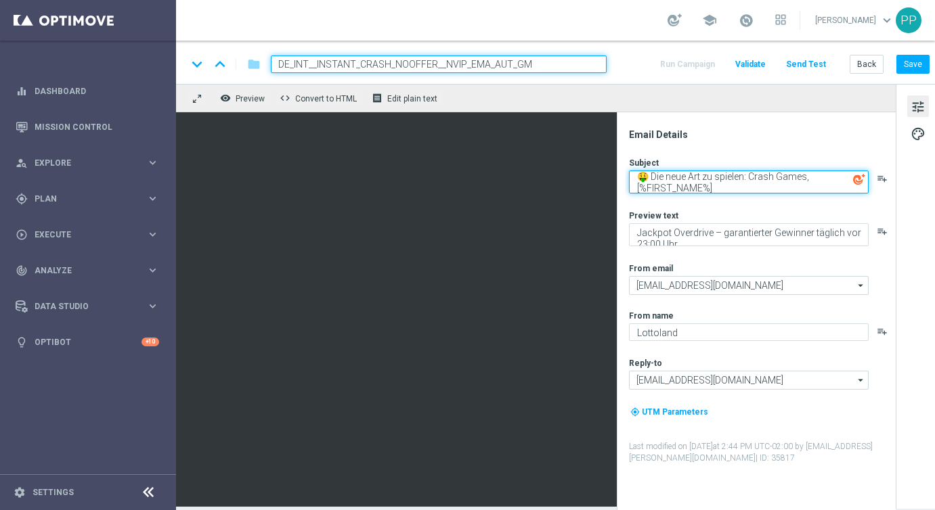
drag, startPoint x: 646, startPoint y: 176, endPoint x: 634, endPoint y: 176, distance: 12.2
click at [634, 176] on textarea "🤑 Die neue Art zu spielen: Crash Games, [%FIRST_NAME%]" at bounding box center [749, 182] width 240 height 23
paste textarea
drag, startPoint x: 638, startPoint y: 174, endPoint x: 724, endPoint y: 195, distance: 89.2
click at [724, 195] on div "Subject 💥 Die neue Art zu spielen: Crash Games, [%FIRST_NAME%] playlist_add Pre…" at bounding box center [761, 310] width 265 height 307
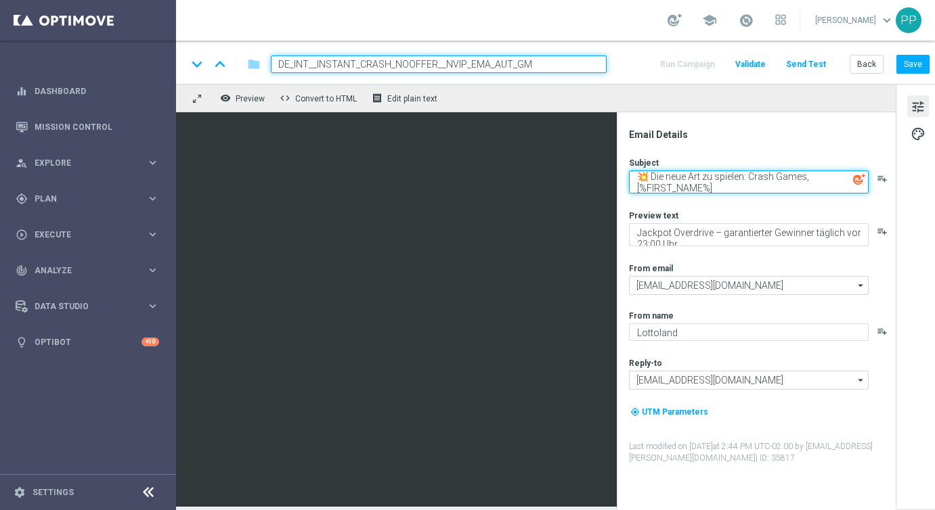
type textarea "💥 Die neue Art zu spielen: Crash Games, [%FIRST_NAME%]"
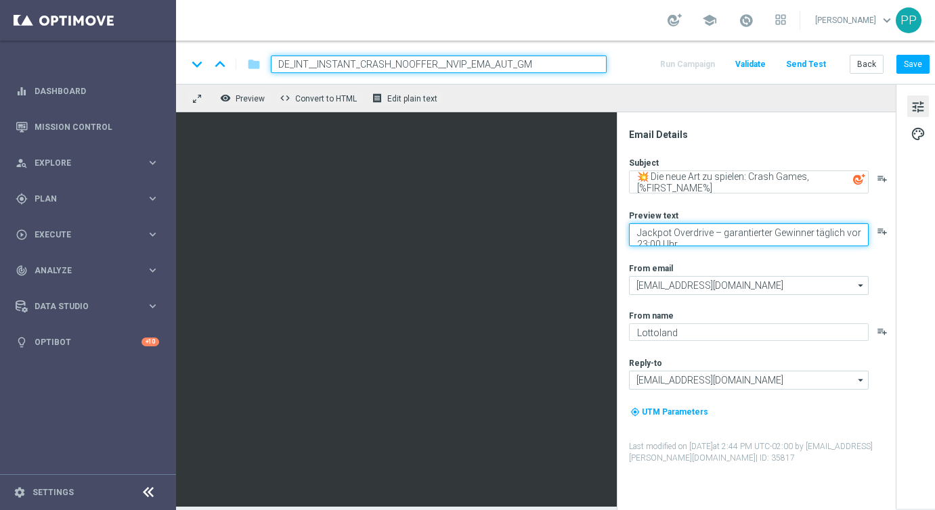
drag, startPoint x: 634, startPoint y: 230, endPoint x: 712, endPoint y: 257, distance: 82.2
click at [712, 257] on div "Subject 💥 Die neue Art zu spielen: Crash Games, [%FIRST_NAME%] playlist_add Pre…" at bounding box center [761, 310] width 265 height 307
paste textarea "Entdecke die neuesten Crash Games im Lottoland"
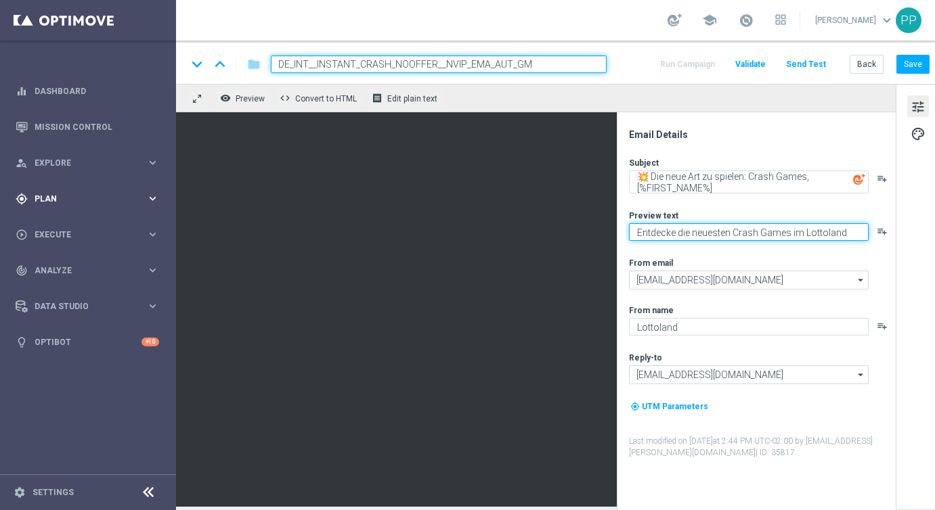
type textarea "Entdecke die neuesten Crash Games im Lottoland"
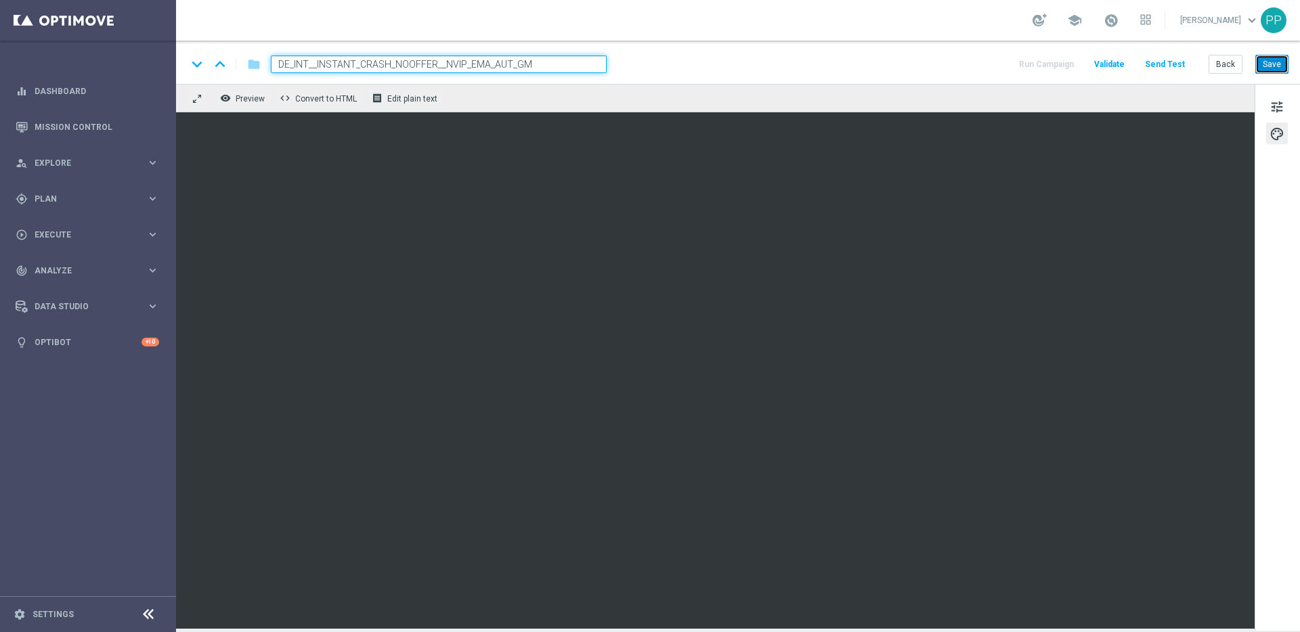
click at [934, 67] on button "Save" at bounding box center [1271, 64] width 33 height 19
click at [934, 61] on button "Save" at bounding box center [1271, 64] width 33 height 19
click at [934, 64] on button "Save" at bounding box center [1271, 64] width 33 height 19
click at [934, 68] on button "Save" at bounding box center [1271, 64] width 33 height 19
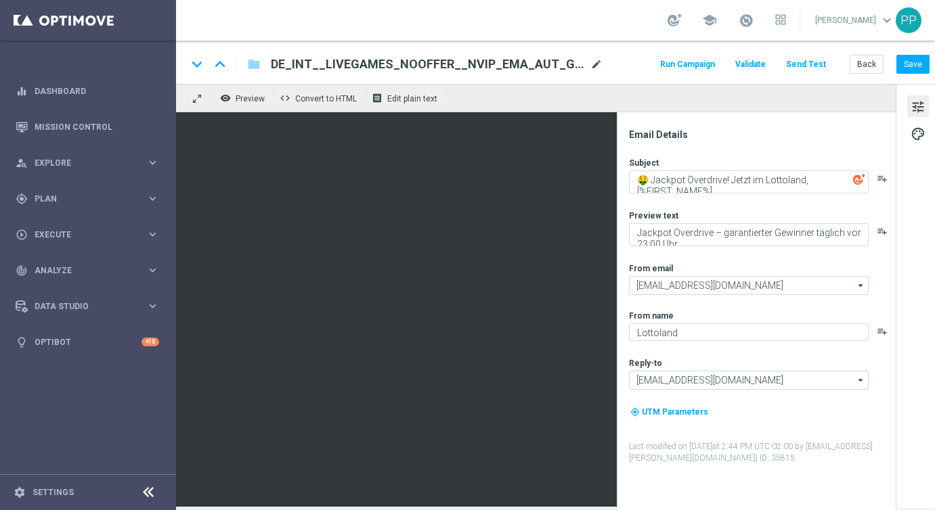
click at [601, 60] on span "mode_edit" at bounding box center [596, 64] width 12 height 12
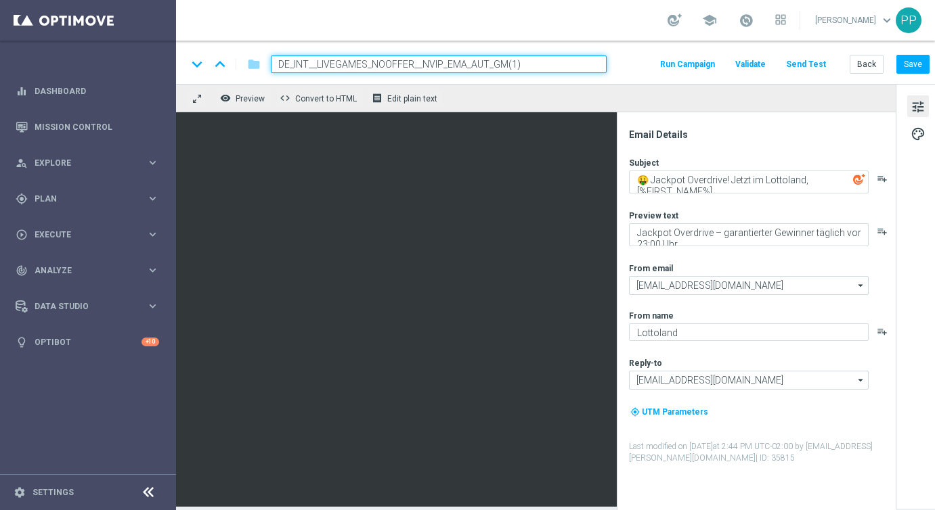
drag, startPoint x: 570, startPoint y: 65, endPoint x: 274, endPoint y: 57, distance: 295.9
click at [274, 57] on input "DE_INT__LIVEGAMES_NOOFFER__NVIP_EMA_AUT_GM(1)" at bounding box center [439, 65] width 336 height 18
paste input
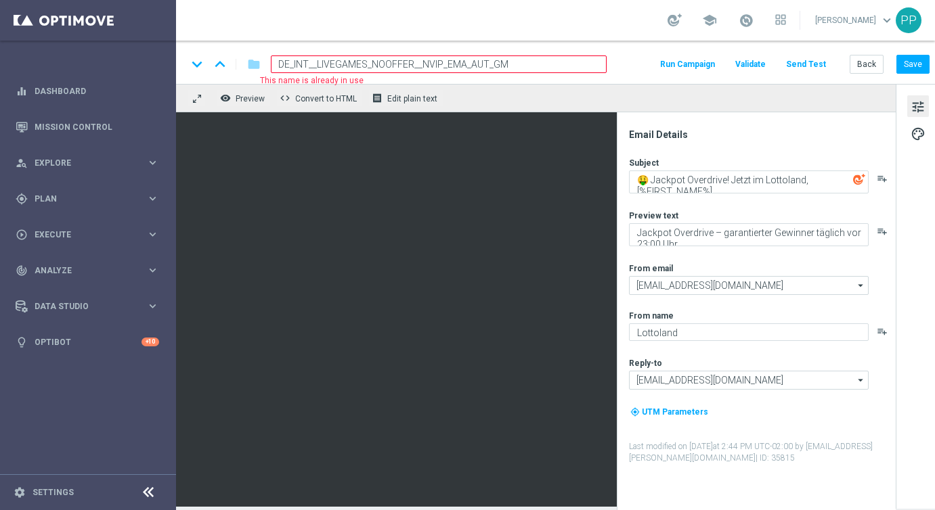
drag, startPoint x: 522, startPoint y: 64, endPoint x: 295, endPoint y: 59, distance: 226.8
click at [295, 59] on input "DE_INT__LIVEGAMES_NOOFFER__NVIP_EMA_AUT_GM" at bounding box center [439, 65] width 336 height 18
drag, startPoint x: 276, startPoint y: 60, endPoint x: 534, endPoint y: 66, distance: 258.0
click at [534, 66] on input "DE_INT__LIVEGAMES_NOOFFER__NVIP_EMA_AUT_GM" at bounding box center [439, 65] width 336 height 18
paste input "JPOVERDRIVE"
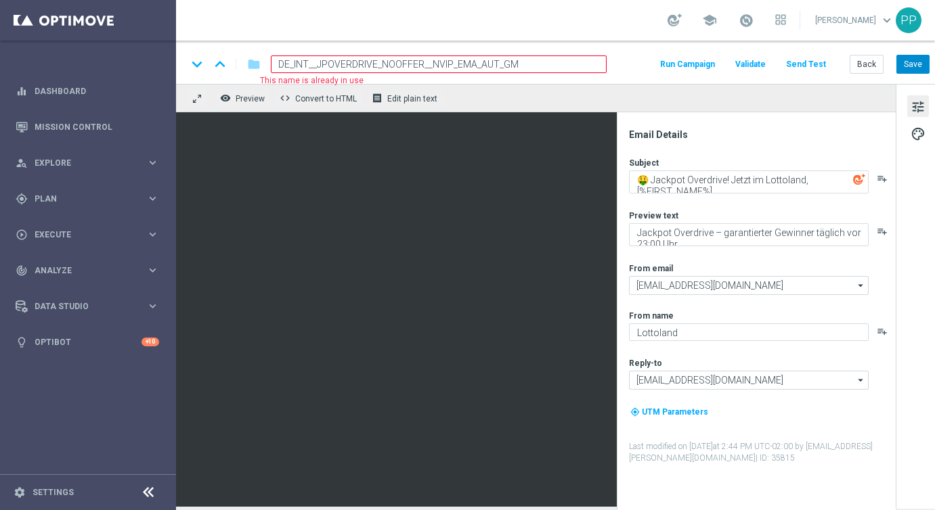
type input "DE_INT__JPOVERDRIVE_NOOFFER__NVIP_EMA_AUT_GM"
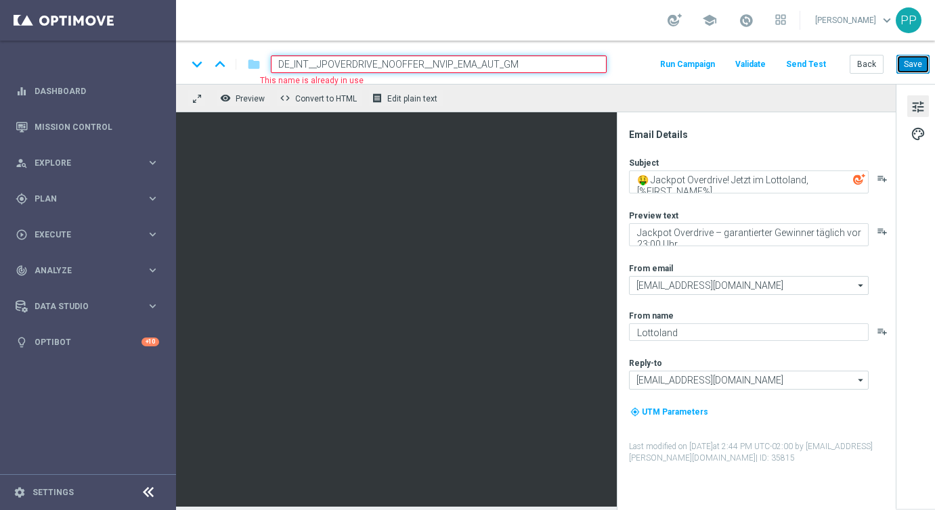
click at [915, 64] on button "Save" at bounding box center [912, 64] width 33 height 19
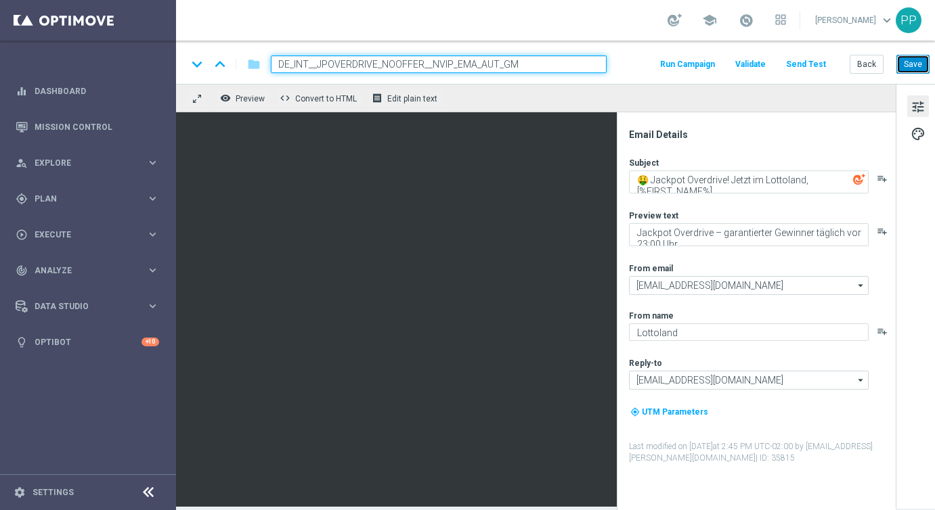
click at [905, 61] on button "Save" at bounding box center [912, 64] width 33 height 19
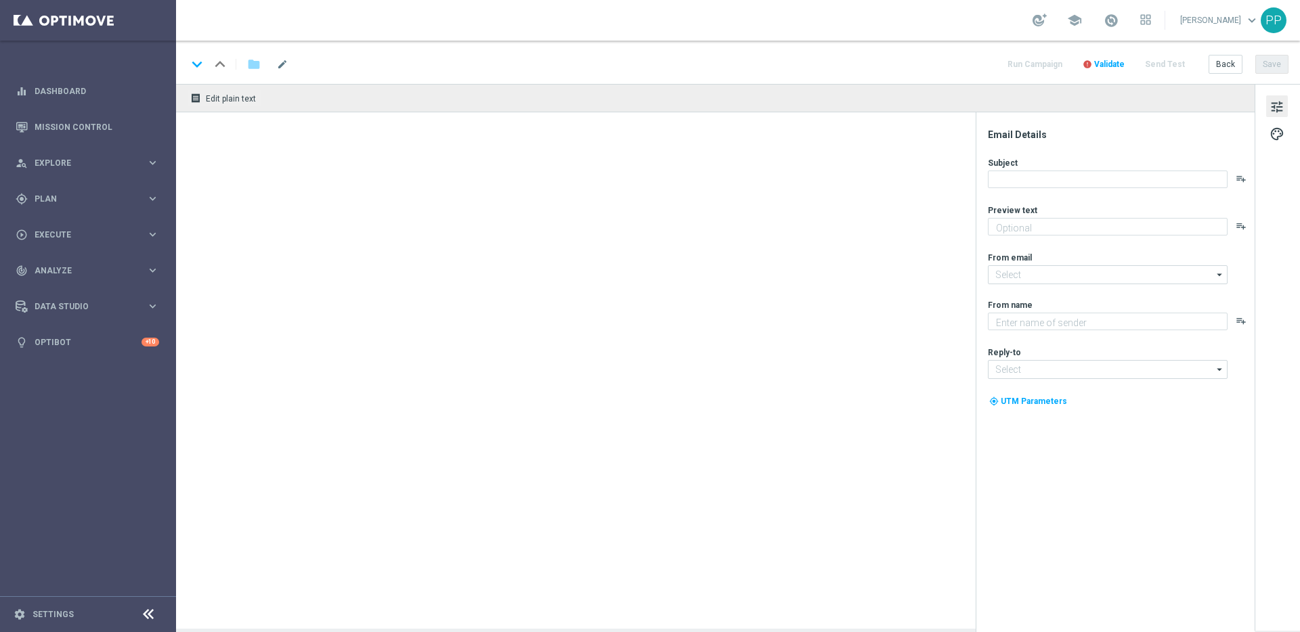
type textarea "Hier spielst du LIVE mit echten Dealern – und echten Gewinnen"
type input "[EMAIL_ADDRESS][DOMAIN_NAME]"
type textarea "Lottoland"
type input "[EMAIL_ADDRESS][DOMAIN_NAME]"
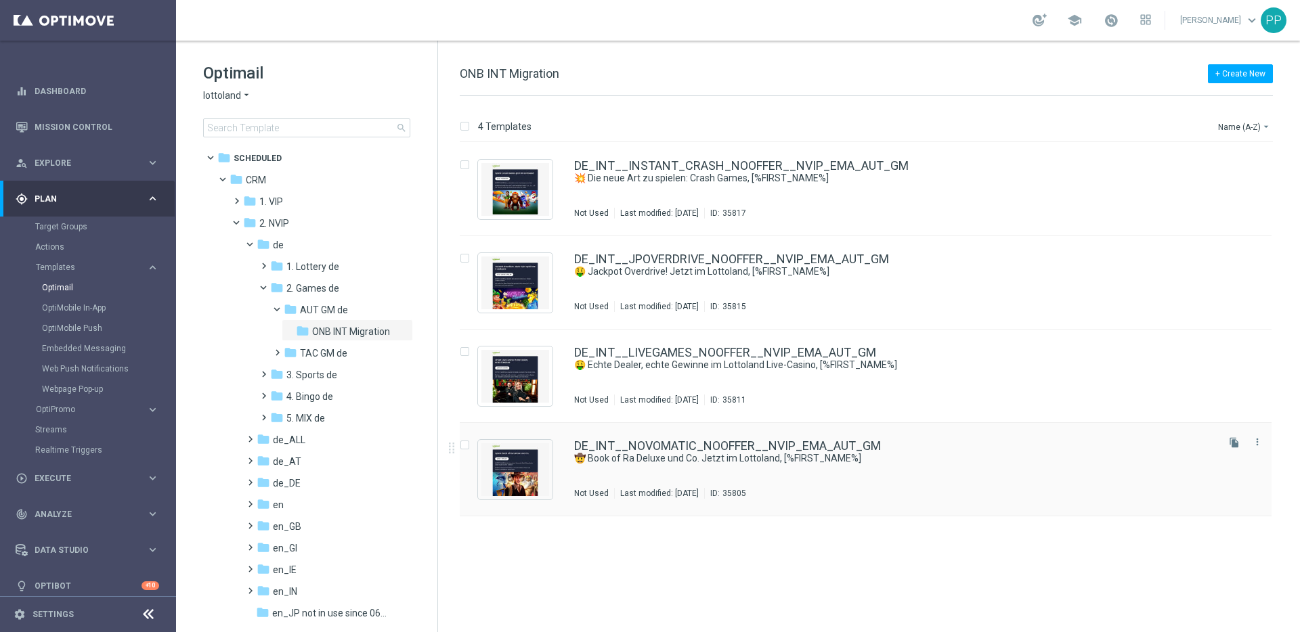
click at [468, 443] on input "Press SPACE to select this row." at bounding box center [464, 447] width 9 height 9
checkbox input "true"
click at [1059, 124] on p "Duplicate" at bounding box center [1061, 126] width 37 height 11
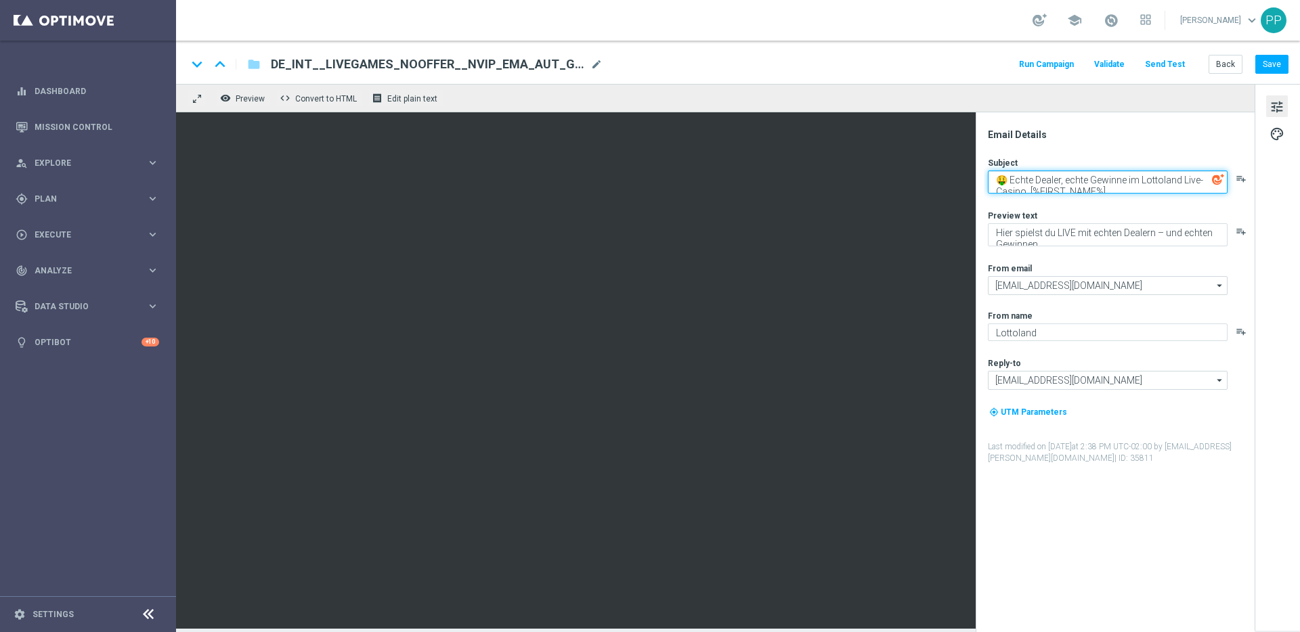
drag, startPoint x: 1007, startPoint y: 177, endPoint x: 992, endPoint y: 175, distance: 15.0
click at [992, 175] on textarea "🤑 Echte Dealer, echte Gewinne im Lottoland Live-Casino, [%FIRST_NAME%]" at bounding box center [1108, 182] width 240 height 23
paste textarea
drag, startPoint x: 993, startPoint y: 178, endPoint x: 1102, endPoint y: 198, distance: 110.9
click at [1102, 198] on div "Subject 📺 Echte Dealer, echte Gewinne im Lottoland Live-Casino, [%FIRST_NAME%] …" at bounding box center [1120, 310] width 265 height 307
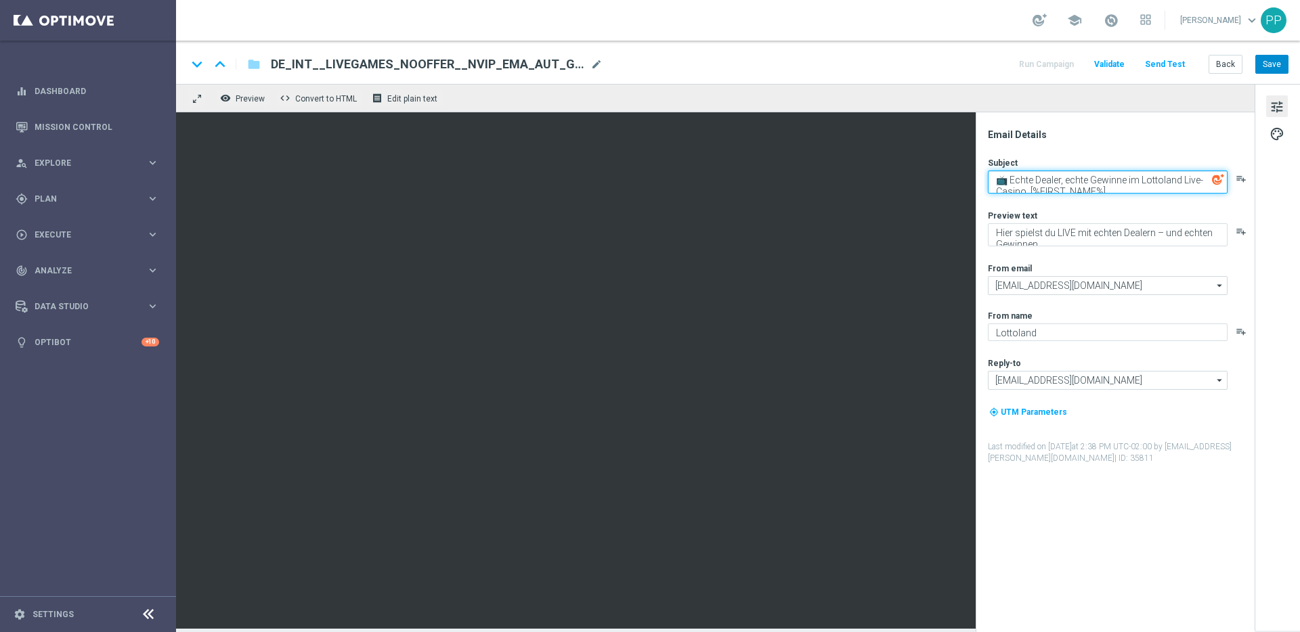
type textarea "📺 Echte Dealer, echte Gewinne im Lottoland Live-Casino, [%FIRST_NAME%]"
click at [1262, 69] on button "Save" at bounding box center [1271, 64] width 33 height 19
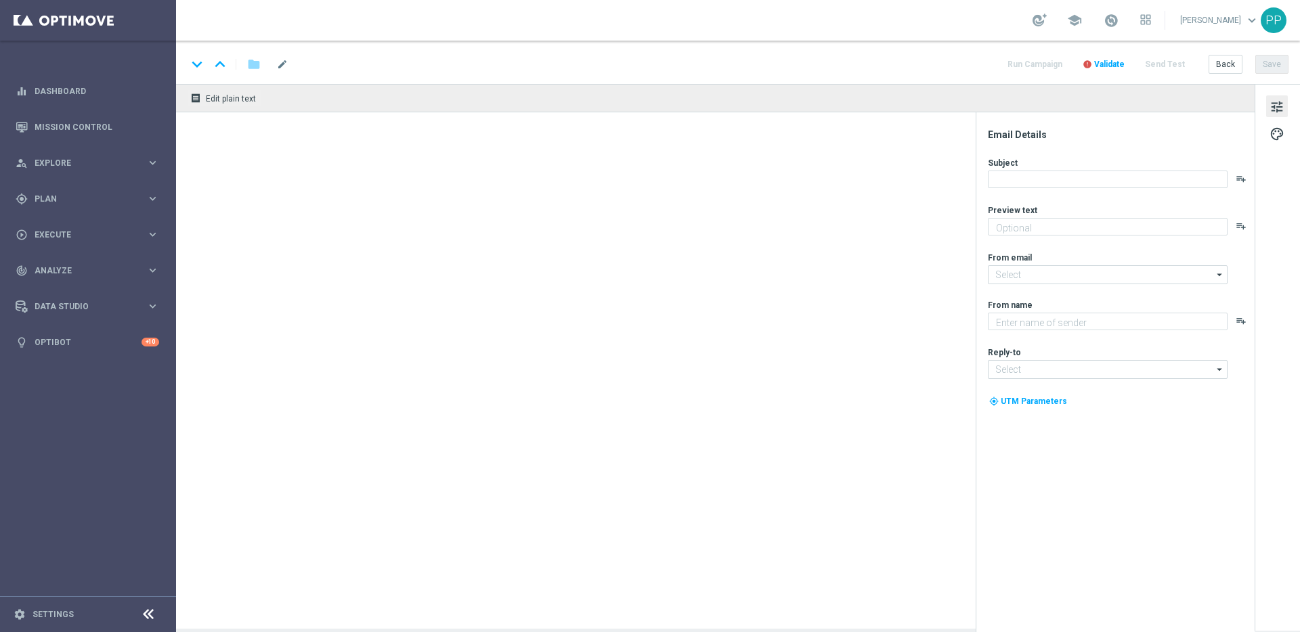
type textarea "Entdecke die besten Novomatic-Spiele im Lottoland"
type textarea "Lottoland"
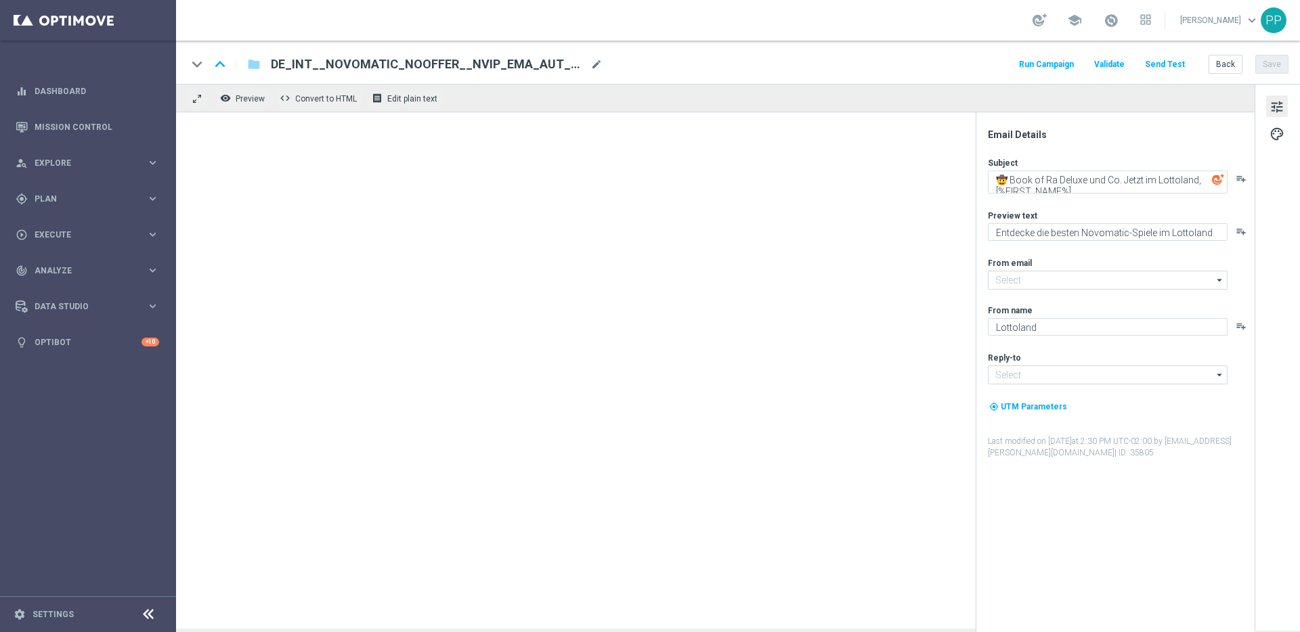
type input "[EMAIL_ADDRESS][DOMAIN_NAME]"
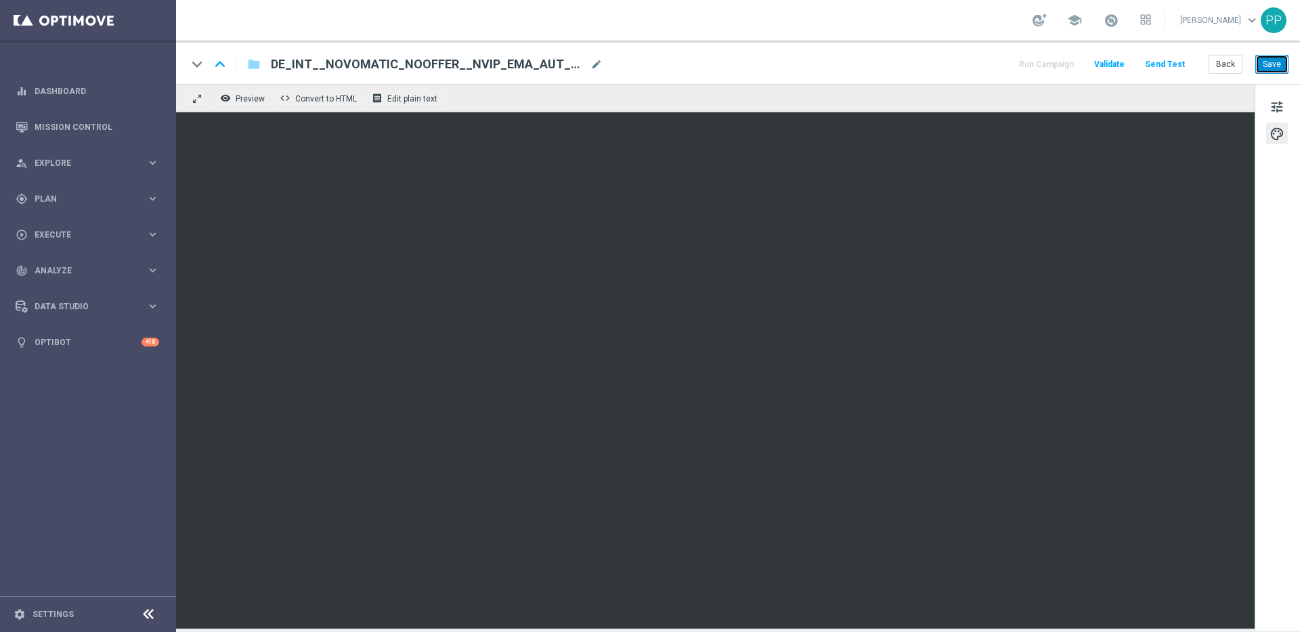
click at [1269, 66] on button "Save" at bounding box center [1271, 64] width 33 height 19
click at [1268, 66] on button "Save" at bounding box center [1271, 64] width 33 height 19
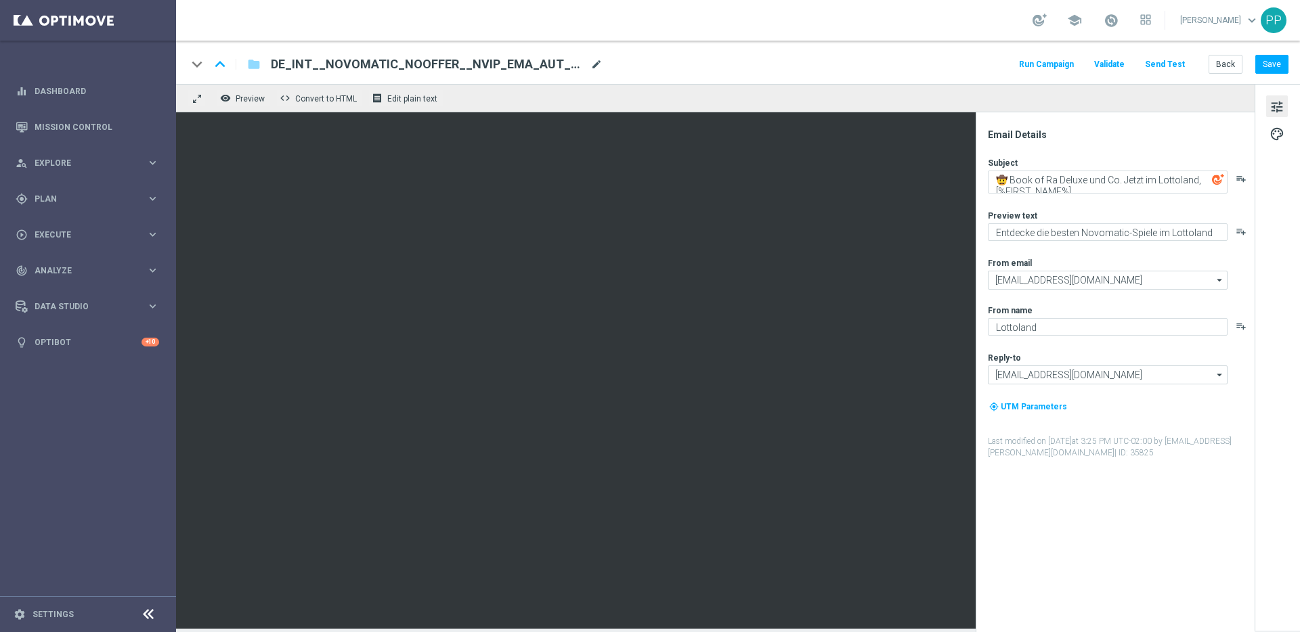
click at [598, 63] on span "mode_edit" at bounding box center [596, 64] width 12 height 12
drag, startPoint x: 573, startPoint y: 64, endPoint x: 280, endPoint y: 63, distance: 293.8
click at [280, 63] on input "DE_INT__NOVOMATIC_NOOFFER__NVIP_EMA_AUT_GM(1)" at bounding box center [439, 65] width 336 height 18
paste input "OFFER__NVIP_EMA_AUT_GM"
type input "DE_INT__NOVOMATIC_OFFER__NVIP_EMA_AUT_GM"
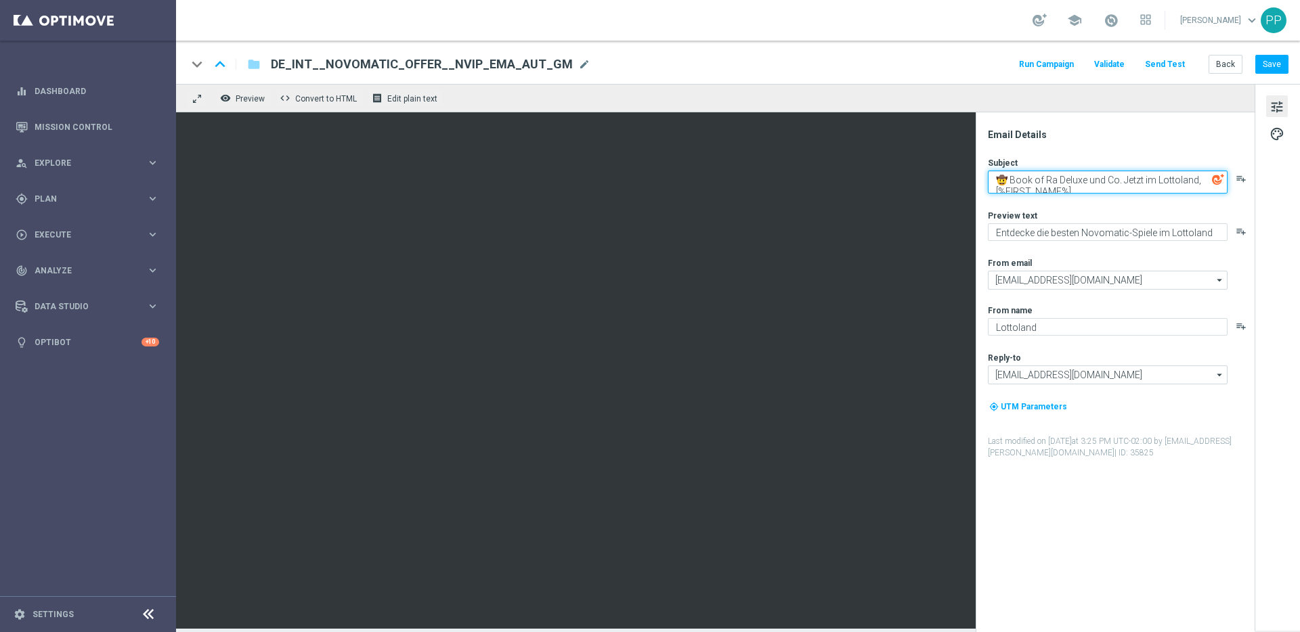
drag, startPoint x: 1010, startPoint y: 179, endPoint x: 1085, endPoint y: 189, distance: 75.7
click at [1085, 189] on textarea "🤠 Book of Ra Deluxe und Co. Jetzt im Lottoland, [%FIRST_NAME%]" at bounding box center [1108, 182] width 240 height 23
paste textarea "5 € Bonus für Book of Ra Deluxe und Co, [%FIRST_NAME"
drag, startPoint x: 1067, startPoint y: 187, endPoint x: 992, endPoint y: 171, distance: 76.2
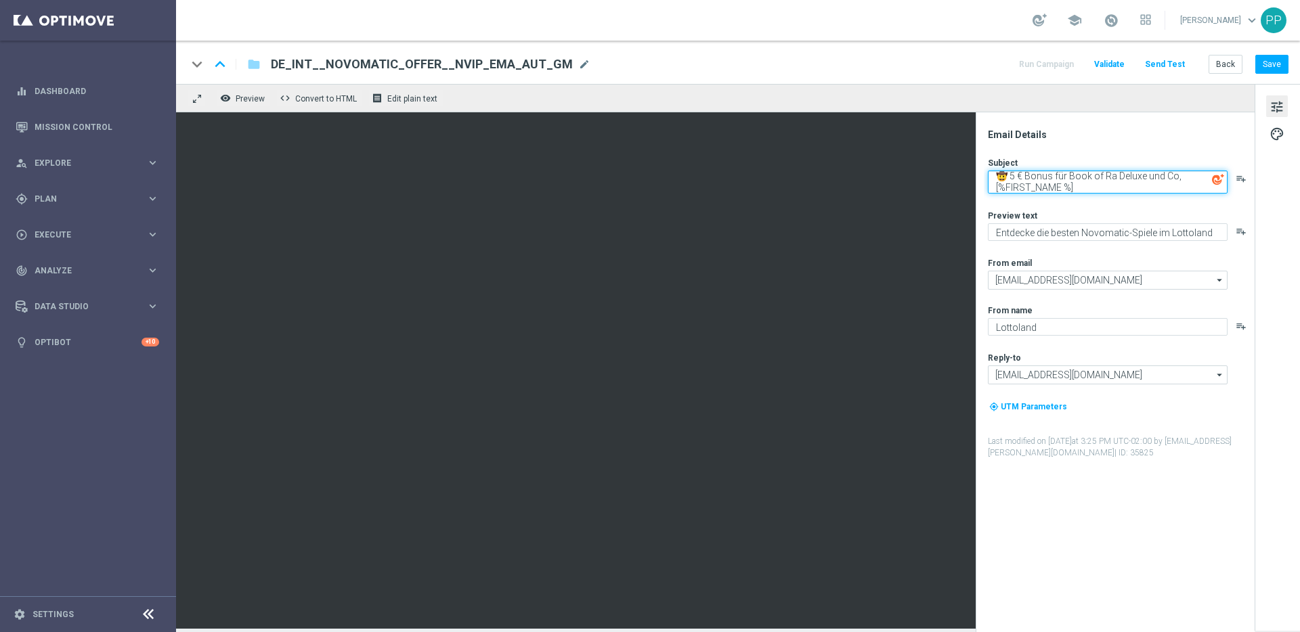
click at [992, 171] on textarea "🤠 5 € Bonus für Book of Ra Deluxe und Co, [%FIRST_NAME %]" at bounding box center [1108, 182] width 240 height 23
click at [1062, 185] on textarea "🤠 5 € Bonus für Book of Ra Deluxe und Co, [%FIRST_NAME %]" at bounding box center [1108, 182] width 240 height 23
drag, startPoint x: 1070, startPoint y: 188, endPoint x: 986, endPoint y: 172, distance: 85.4
click at [986, 172] on div "Email Details Subject 🤠 5 € Bonus für Book of Ra Deluxe und Co, [%FIRST_NAME%] …" at bounding box center [1118, 381] width 269 height 504
type textarea "🤠 5 € Bonus für Book of Ra Deluxe und Co, [%FIRST_NAME%]"
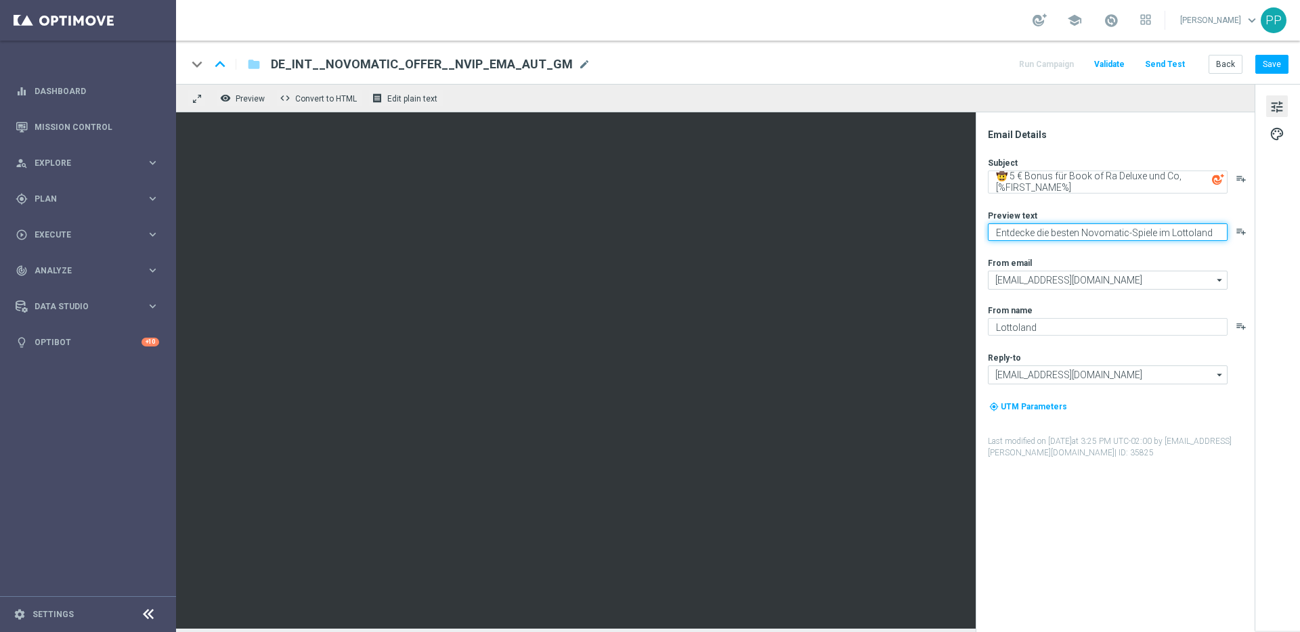
drag, startPoint x: 994, startPoint y: 233, endPoint x: 1218, endPoint y: 245, distance: 224.4
click at [1218, 245] on div "Subject 🤠 5 € Bonus für Book of Ra Deluxe und Co, [%FIRST_NAME%] playlist_add P…" at bounding box center [1120, 308] width 265 height 302
paste textarea "Jetzt im Lottoland: Entdecke die besten Novomatic-Spiele"
type textarea "Jetzt im Lottoland: Entdecke die besten Novomatic-Spiele"
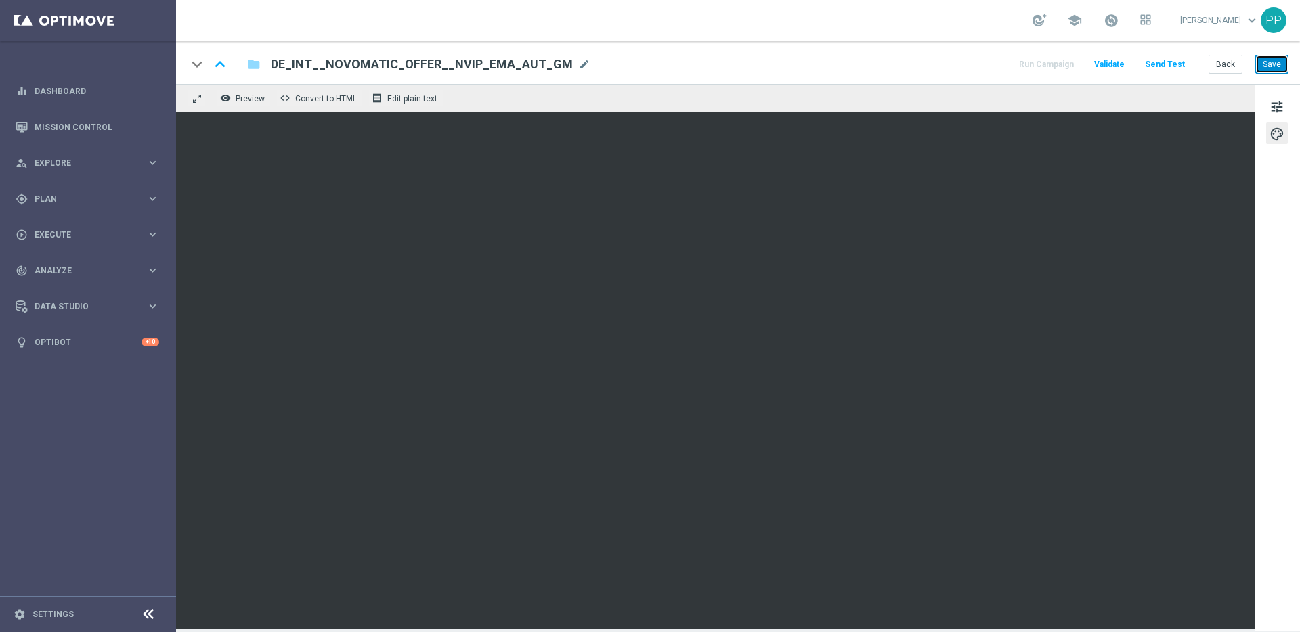
click at [1275, 58] on button "Save" at bounding box center [1271, 64] width 33 height 19
click at [1275, 66] on button "Save" at bounding box center [1271, 64] width 33 height 19
click at [1285, 328] on div "tune palette" at bounding box center [1276, 357] width 45 height 547
click at [1269, 61] on button "Save" at bounding box center [1271, 64] width 33 height 19
click at [1269, 64] on button "Save" at bounding box center [1271, 64] width 33 height 19
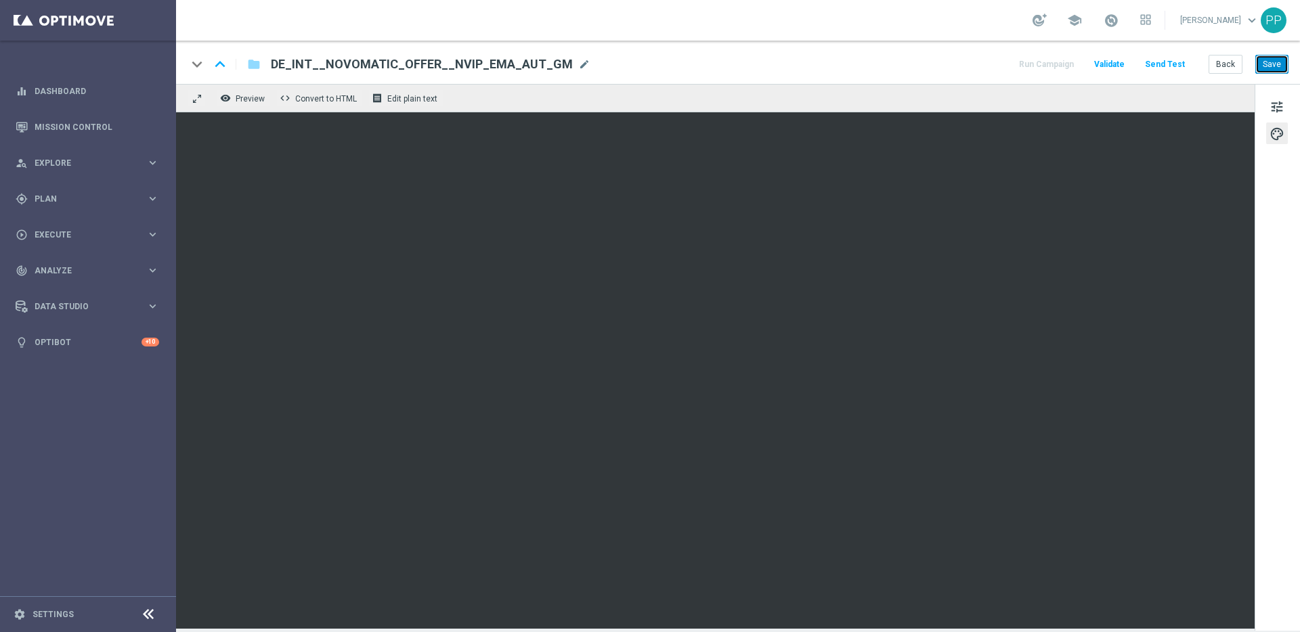
click at [1273, 69] on button "Save" at bounding box center [1271, 64] width 33 height 19
click at [1270, 66] on button "Save" at bounding box center [1271, 64] width 33 height 19
click at [1268, 68] on button "Save" at bounding box center [1271, 64] width 33 height 19
click at [1277, 64] on button "Save" at bounding box center [1271, 64] width 33 height 19
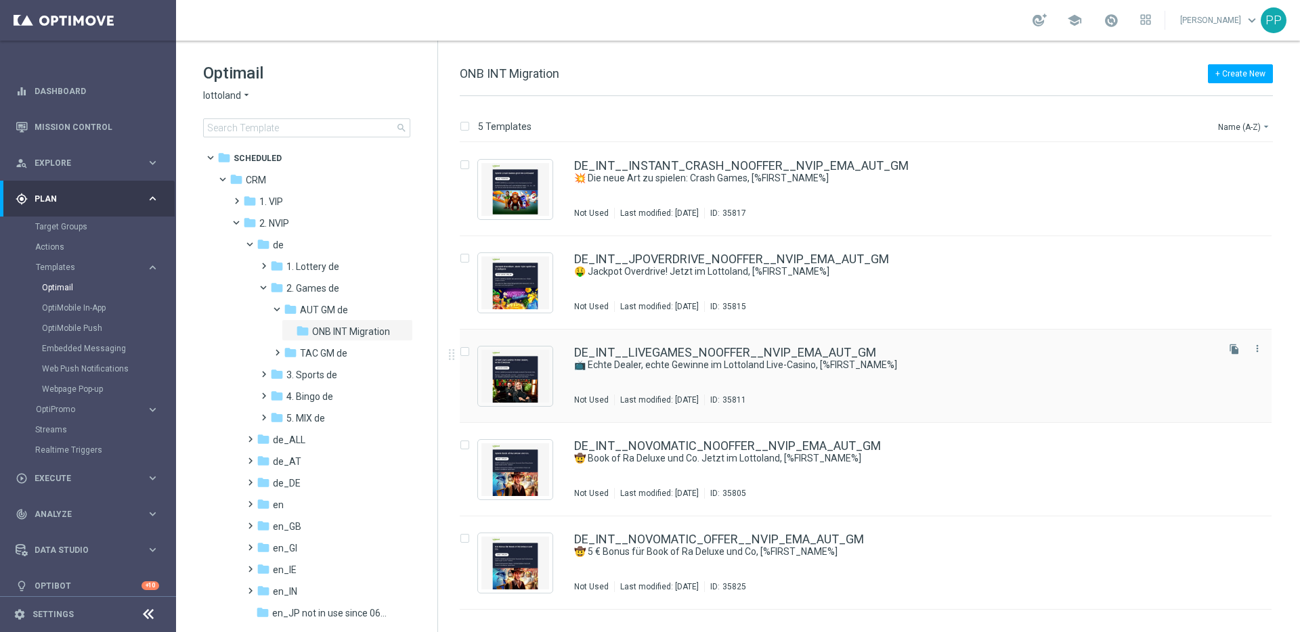
click at [466, 350] on input "Press SPACE to select this row." at bounding box center [464, 353] width 9 height 9
checkbox input "true"
click at [1068, 125] on p "Duplicate" at bounding box center [1061, 126] width 37 height 11
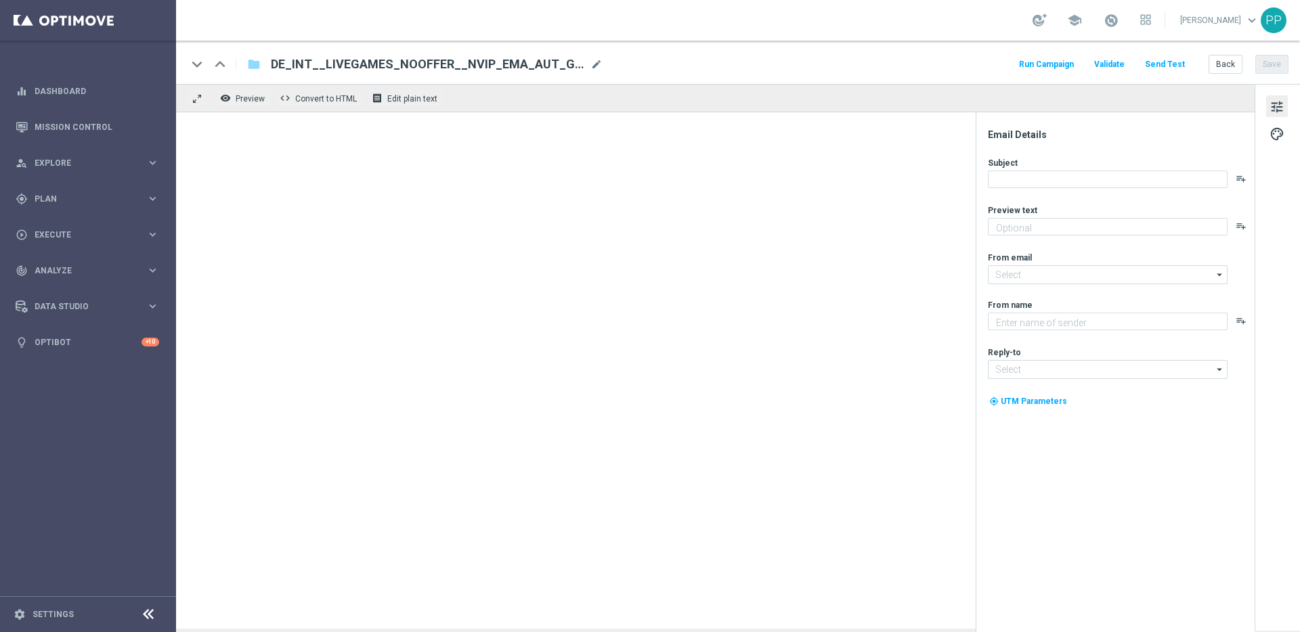
type textarea "Hier spielst du LIVE mit echten Dealern – und echten Gewinnen"
type input "[EMAIL_ADDRESS][DOMAIN_NAME]"
type textarea "Lottoland"
type input "[EMAIL_ADDRESS][DOMAIN_NAME]"
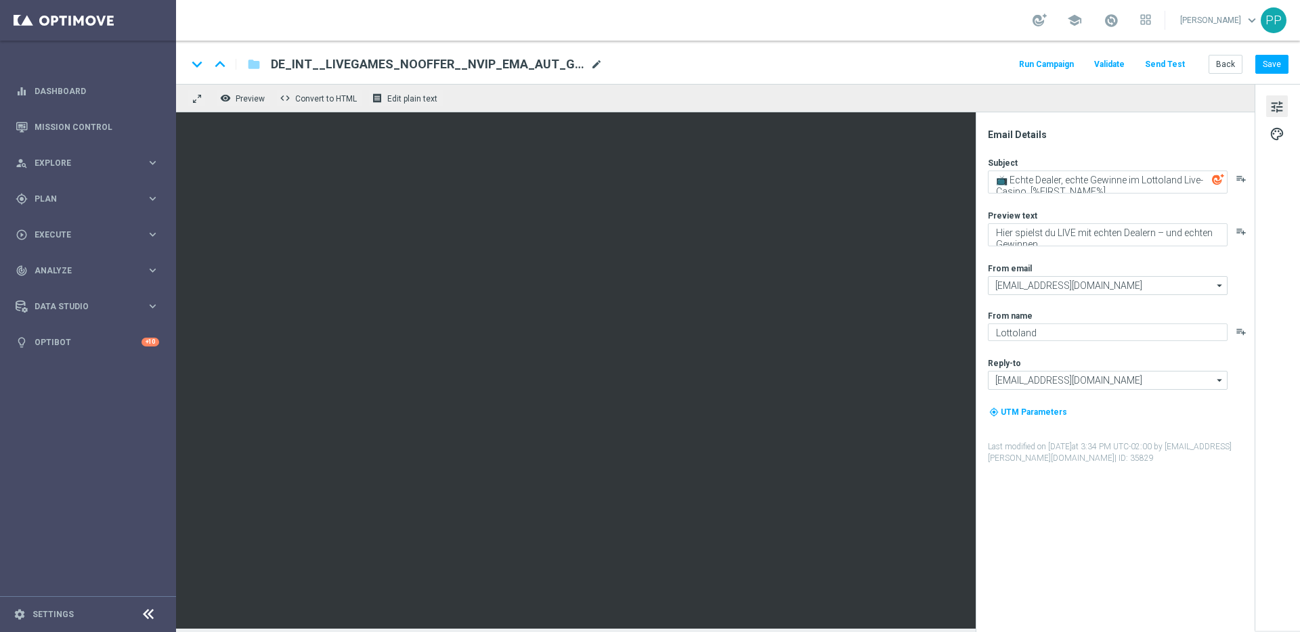
click at [595, 64] on span "mode_edit" at bounding box center [596, 64] width 12 height 12
drag, startPoint x: 595, startPoint y: 64, endPoint x: 265, endPoint y: 60, distance: 329.7
click at [265, 60] on div "DE_INT__LIVEGAMES_NOOFFER__NVIP_EMA_AUT_GM(1)" at bounding box center [433, 65] width 347 height 18
paste input "OFFER__NVIP_EMA_AUT_GM"
type input "DE_INT__LIVEGAMES_OFFER__NVIP_EMA_AUT_GM"
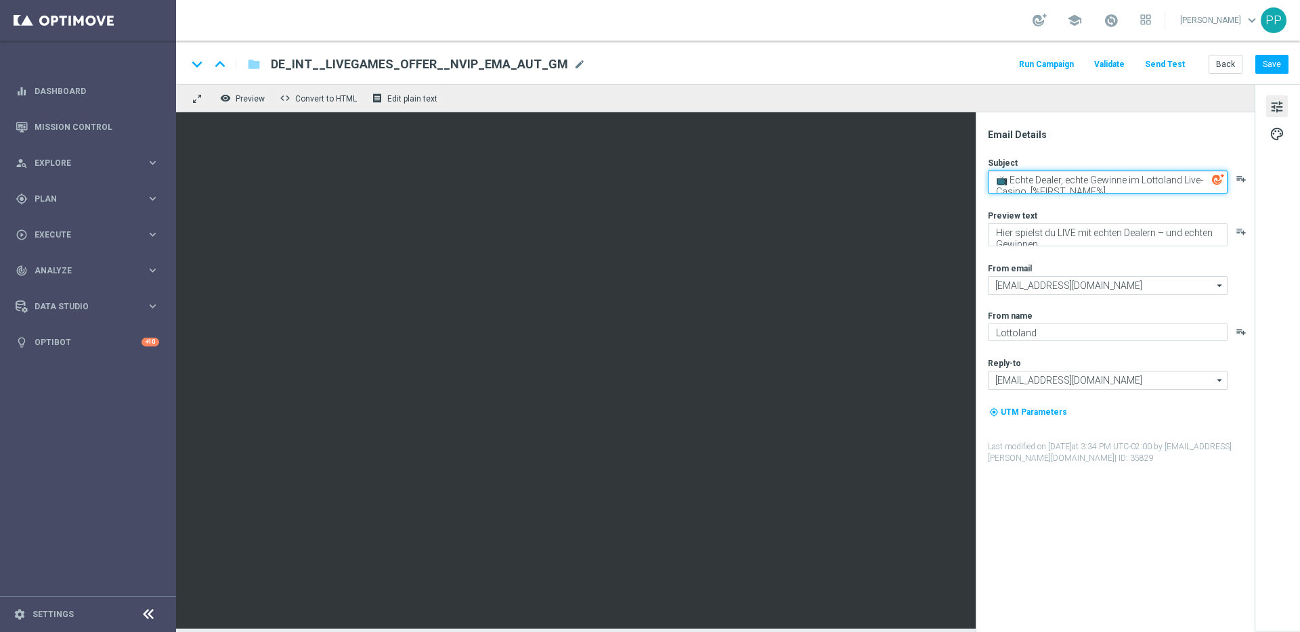
drag, startPoint x: 1011, startPoint y: 178, endPoint x: 1124, endPoint y: 191, distance: 113.1
click at [1124, 191] on textarea "📺 Echte Dealer, echte Gewinne im Lottoland Live-Casino, [%FIRST_NAME%]" at bounding box center [1108, 182] width 240 height 23
paste textarea "5 € Live-Casino-Bonus: Echte Dealer, echte Gewinne!"
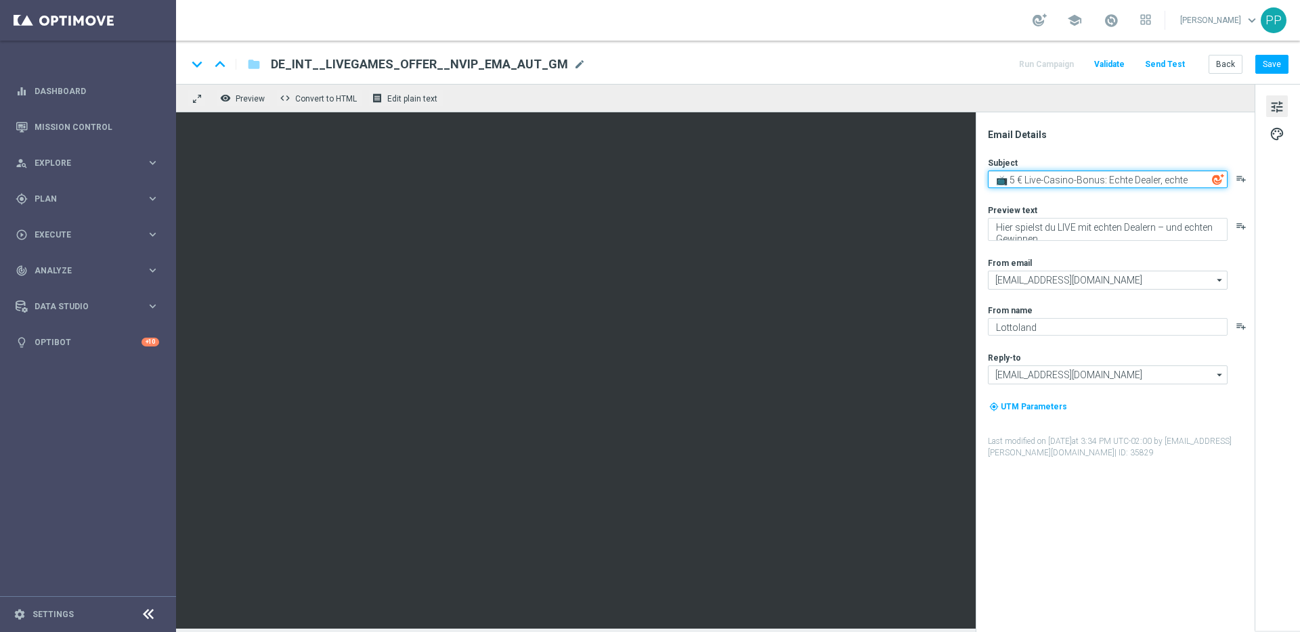
drag, startPoint x: 992, startPoint y: 180, endPoint x: 1273, endPoint y: 198, distance: 281.5
click at [1273, 198] on div "Email Details Subject 📺 5 € Live-Casino-Bonus: Echte Dealer, echte Gewinne! pla…" at bounding box center [1276, 356] width 45 height 545
type textarea "📺 5 € Live-Casino-Bonus: Echte Dealer, echte Gewinne!"
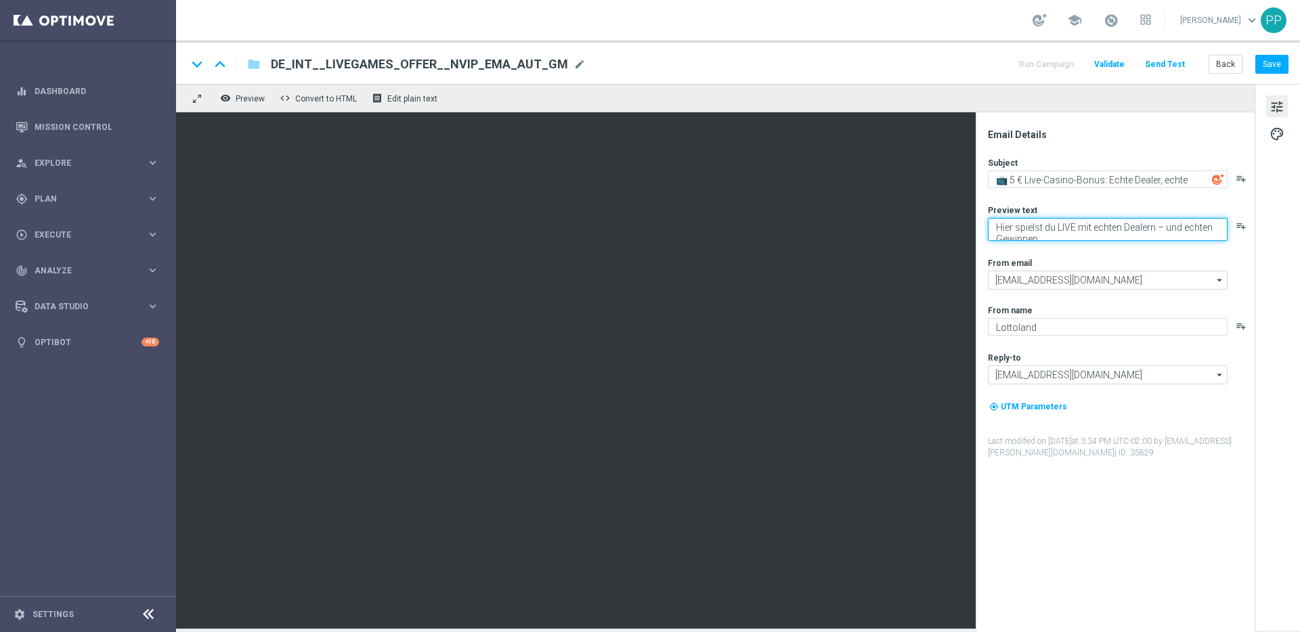
drag, startPoint x: 993, startPoint y: 227, endPoint x: 1075, endPoint y: 251, distance: 85.3
click at [1075, 251] on div "Subject 📺 5 € Live-Casino-Bonus: Echte Dealer, echte Gewinne! playlist_add Prev…" at bounding box center [1120, 308] width 265 height 302
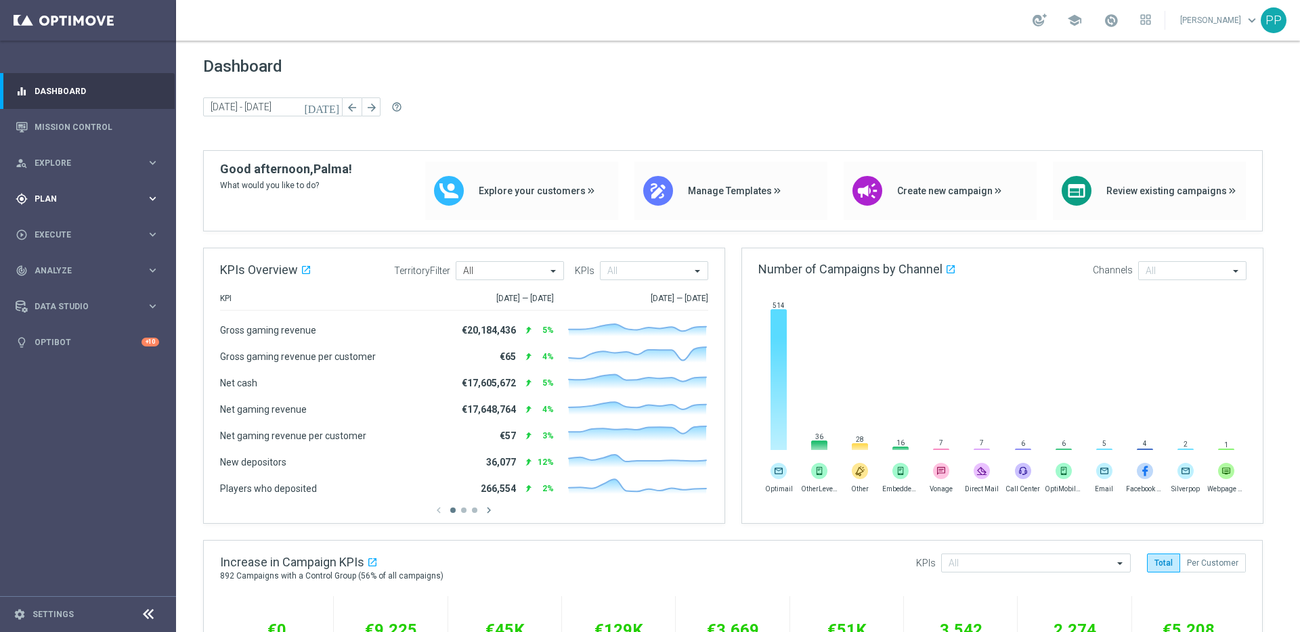
click at [48, 202] on span "Plan" at bounding box center [91, 199] width 112 height 8
click at [46, 265] on span "Templates" at bounding box center [84, 267] width 97 height 8
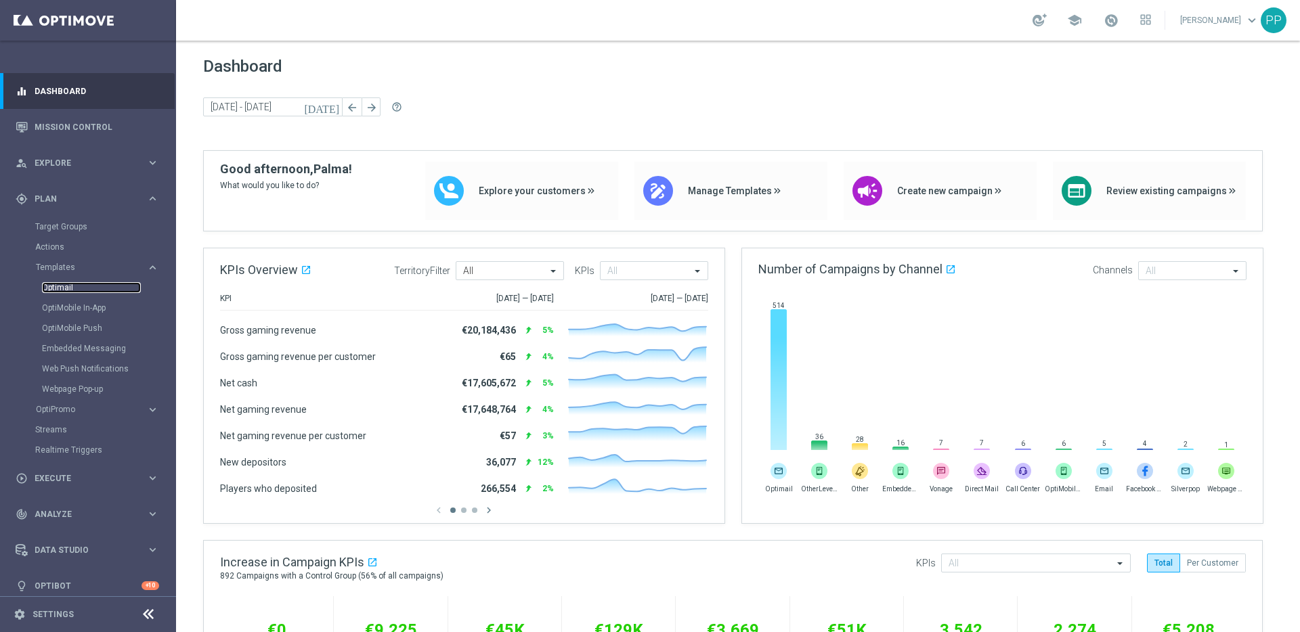
click at [53, 287] on link "Optimail" at bounding box center [91, 287] width 99 height 11
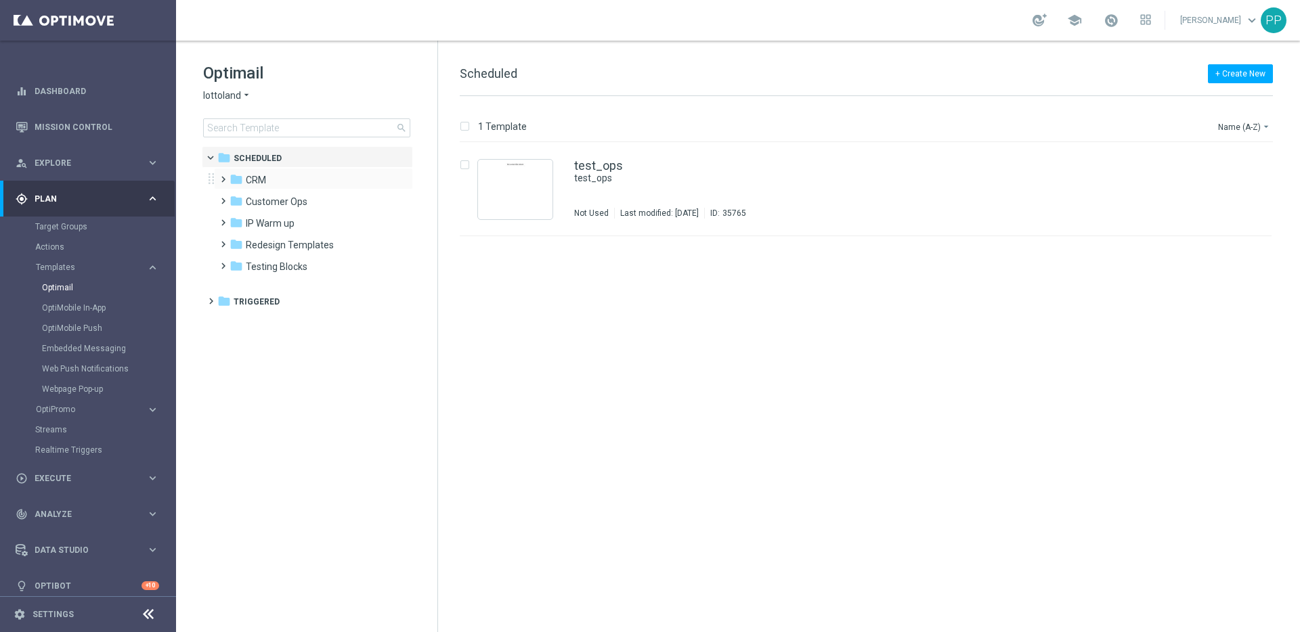
click at [223, 176] on span at bounding box center [220, 173] width 6 height 5
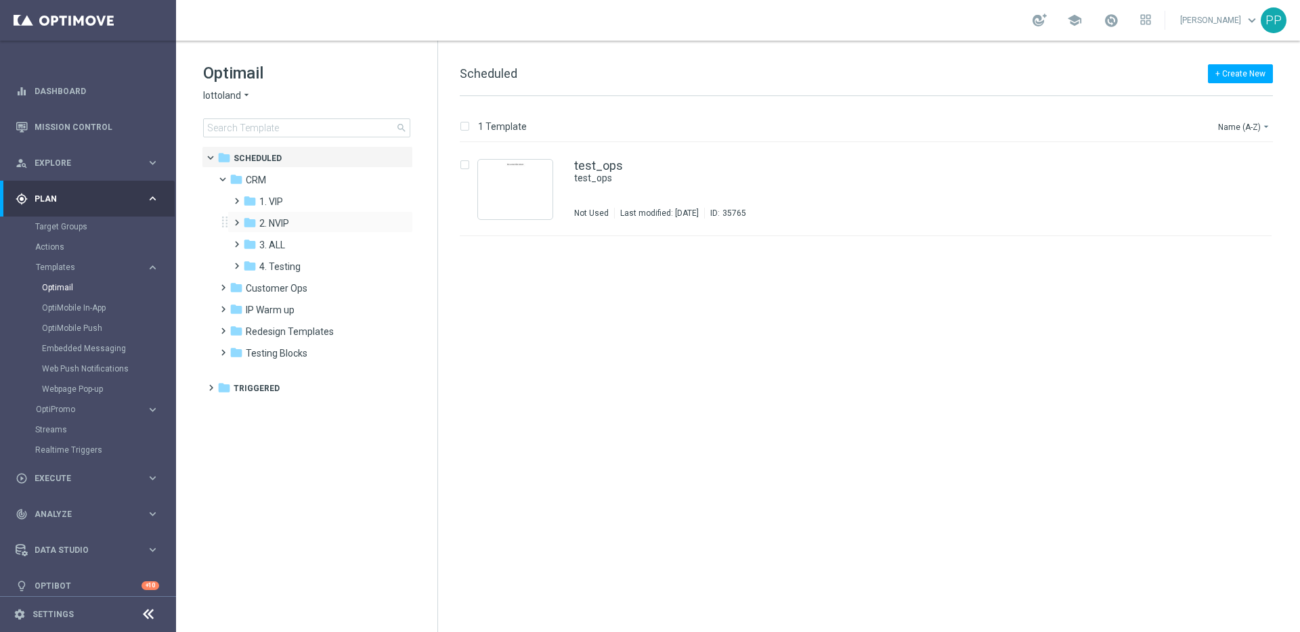
click at [235, 218] on span at bounding box center [234, 216] width 6 height 5
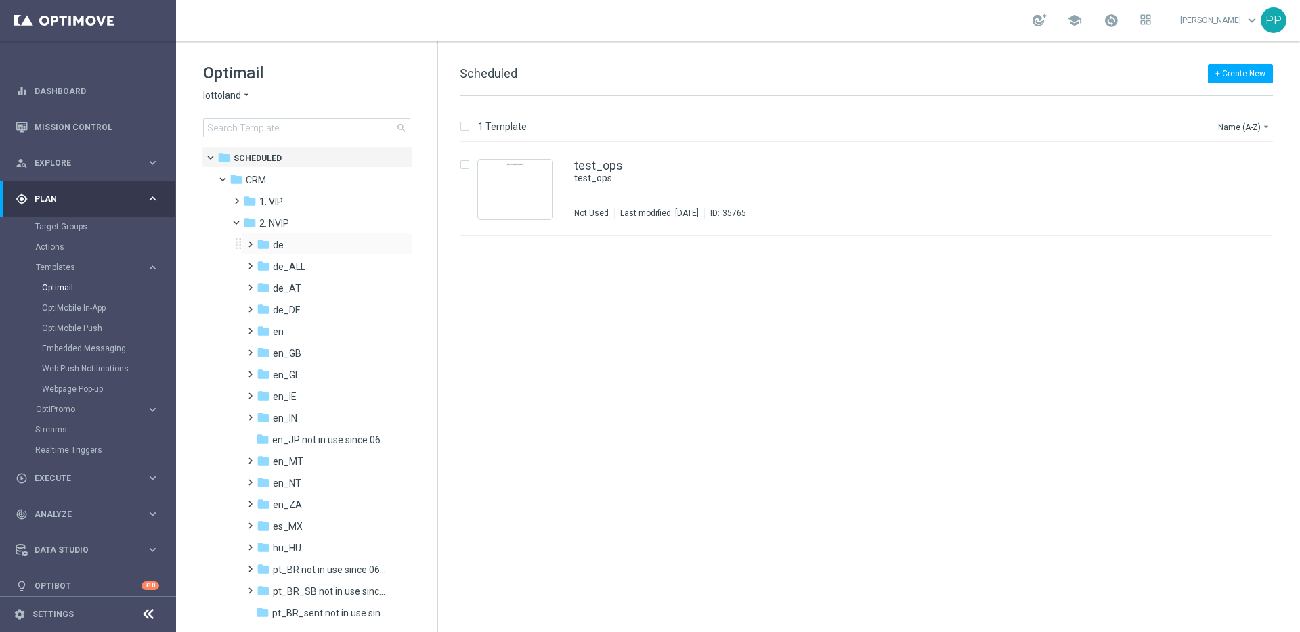
click at [246, 238] on span at bounding box center [247, 238] width 6 height 5
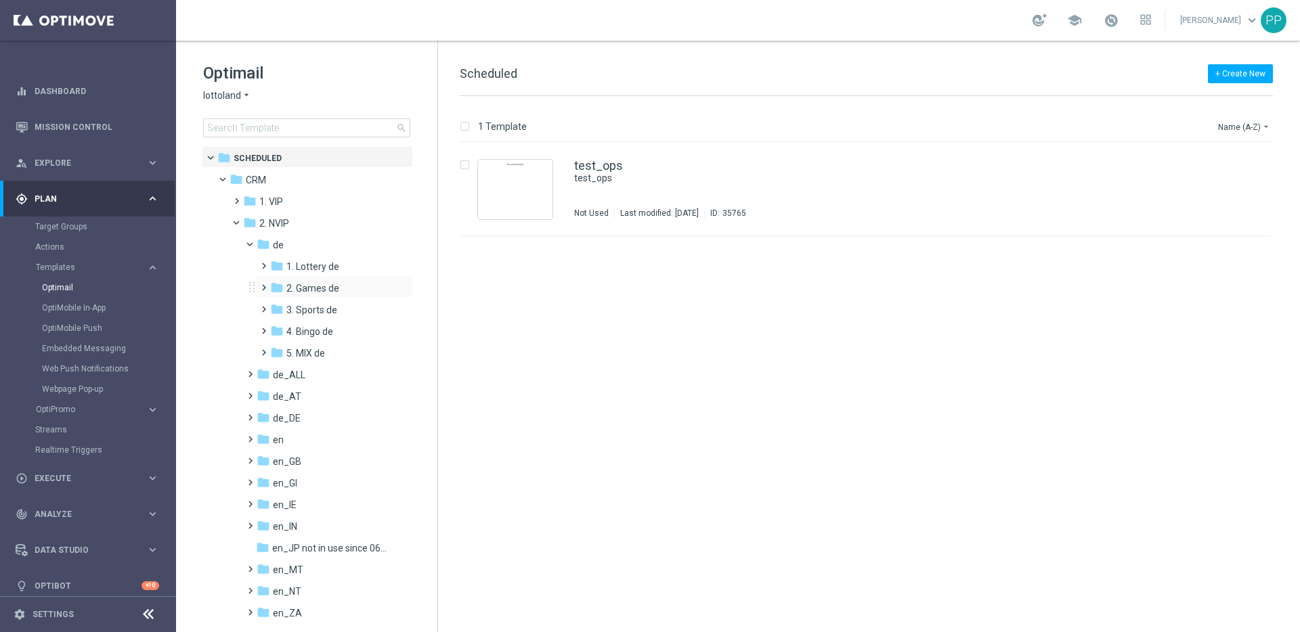
click at [264, 284] on span at bounding box center [261, 281] width 6 height 5
click at [277, 306] on span at bounding box center [274, 303] width 6 height 5
click at [315, 330] on span "ONB INT Migration" at bounding box center [351, 332] width 78 height 12
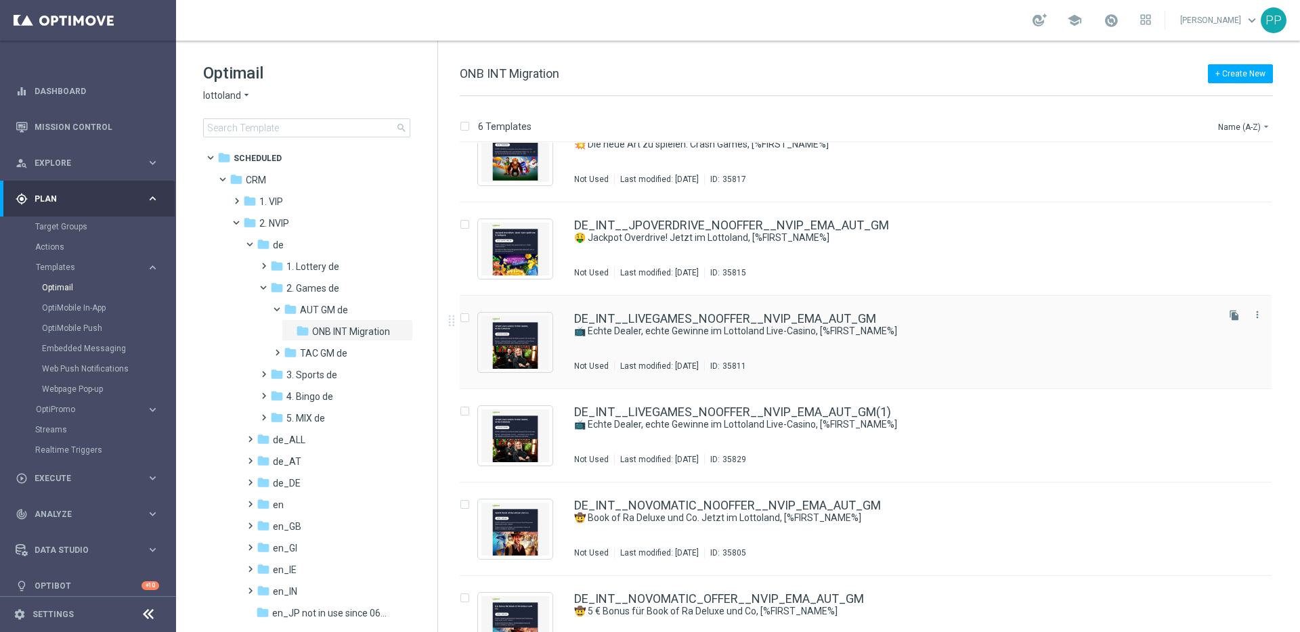
scroll to position [71, 0]
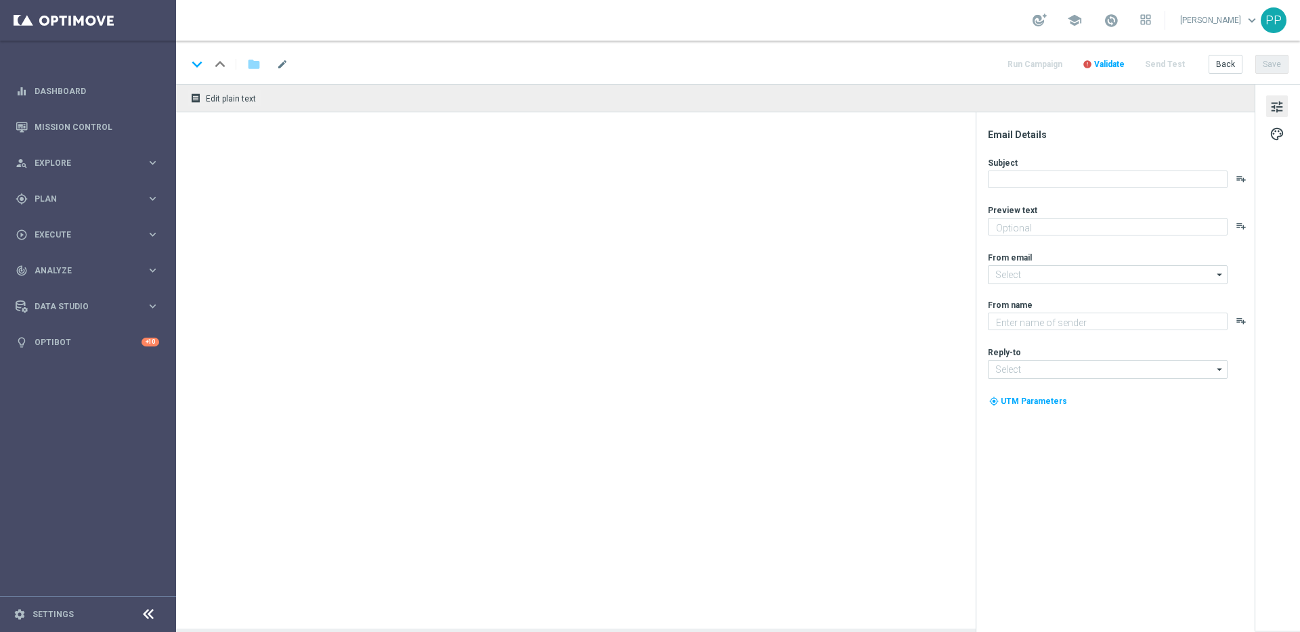
type textarea "Hier spielst du LIVE mit echten Dealern – und echten Gewinnen"
type input "mail@crm.lottoland.com"
type textarea "Lottoland"
type input "service@lottoland.com"
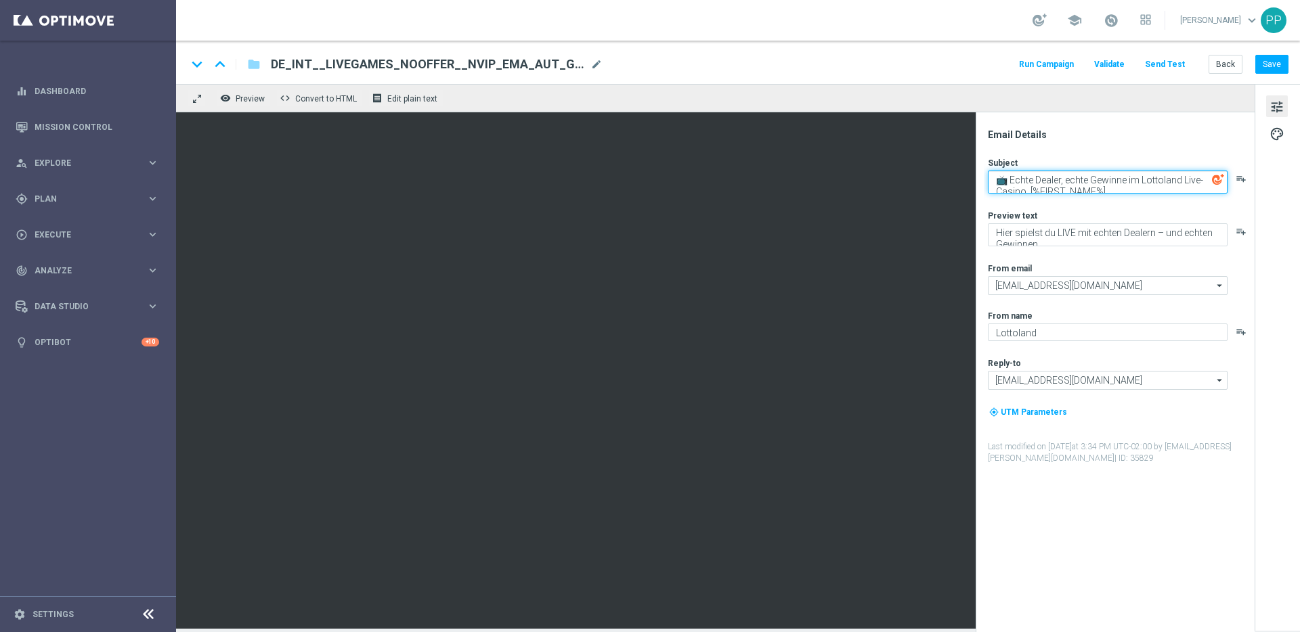
drag, startPoint x: 1011, startPoint y: 177, endPoint x: 1099, endPoint y: 192, distance: 89.4
click at [1099, 192] on textarea "📺 Echte Dealer, echte Gewinne im Lottoland Live-Casino, [%FIRST_NAME%]" at bounding box center [1108, 182] width 240 height 23
paste textarea "5 € Live-Casino-Bonus: Echte Dealer, echte Gewinne!"
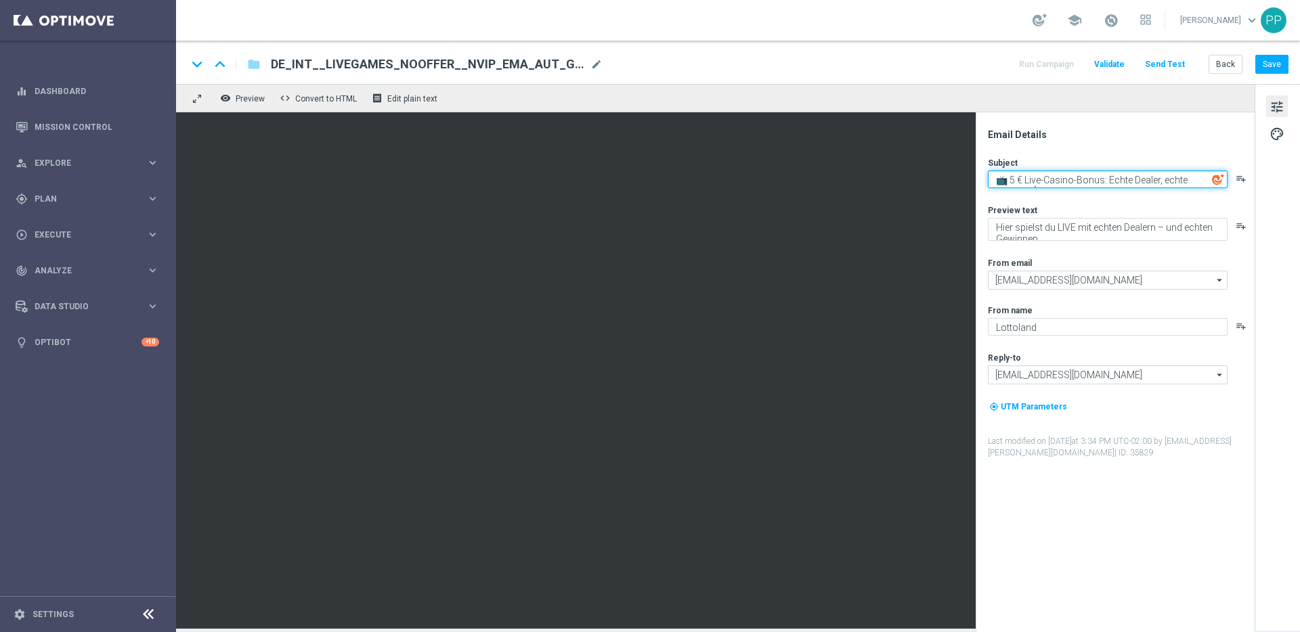
scroll to position [9, 0]
type textarea "📺 5 € Live-Casino-Bonus: Echte Dealer, echte Gewinne!]"
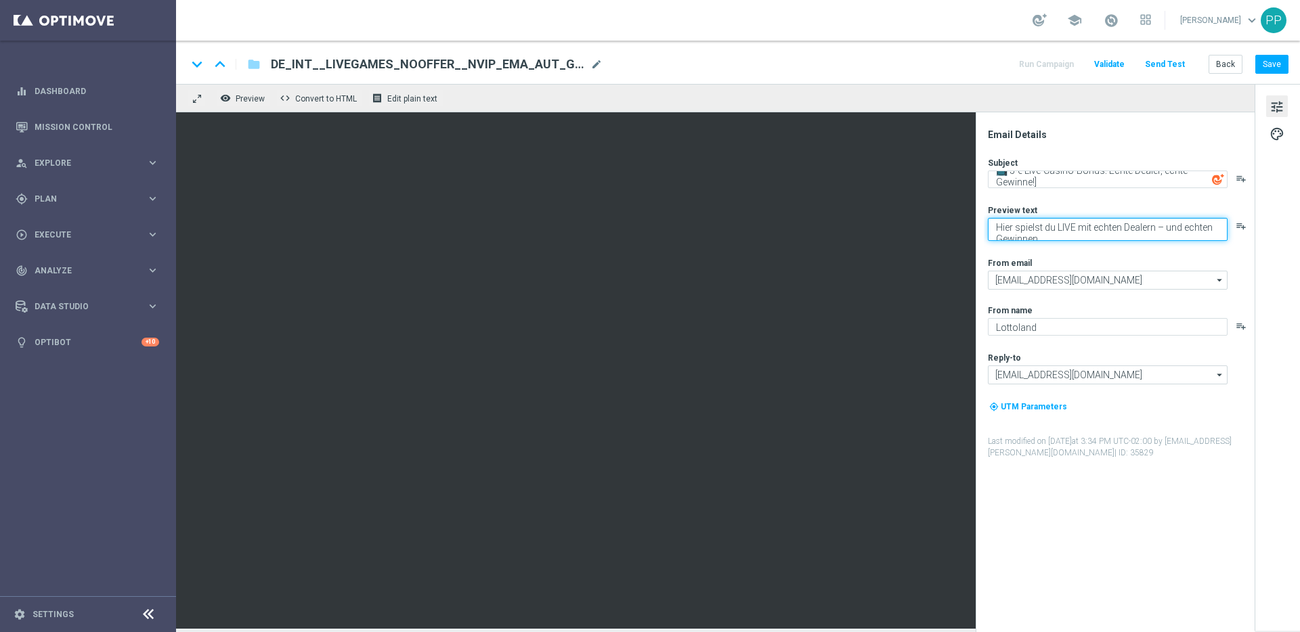
drag, startPoint x: 996, startPoint y: 227, endPoint x: 1075, endPoint y: 255, distance: 83.9
click at [1075, 255] on div "Subject 📺 5 € Live-Casino-Bonus: Echte Dealer, echte Gewinne!] playlist_add Pre…" at bounding box center [1120, 308] width 265 height 302
click at [1262, 64] on button "Save" at bounding box center [1271, 64] width 33 height 19
click at [600, 60] on span "mode_edit" at bounding box center [596, 64] width 12 height 12
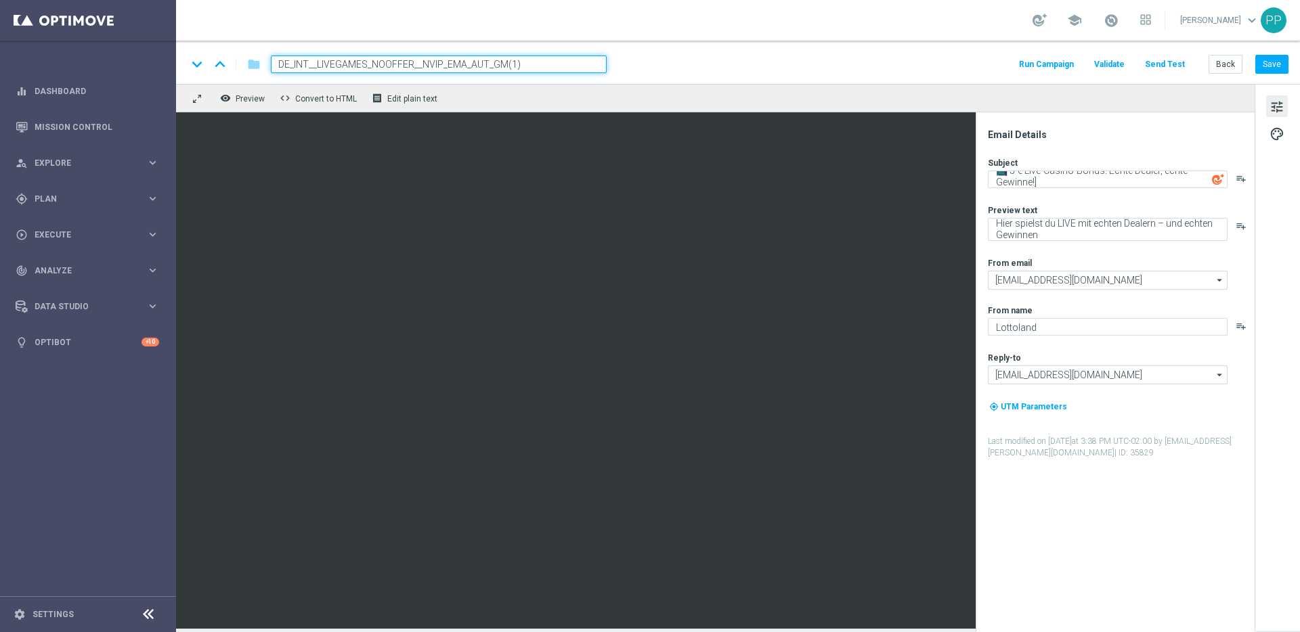
drag, startPoint x: 577, startPoint y: 63, endPoint x: 278, endPoint y: 62, distance: 299.2
click at [278, 62] on input "DE_INT__LIVEGAMES_NOOFFER__NVIP_EMA_AUT_GM(1)" at bounding box center [439, 65] width 336 height 18
paste input "OFFER__NVIP_EMA_AUT_GM"
type input "DE_INT__LIVEGAMES_OFFER__NVIP_EMA_AUT_GM"
click at [1262, 67] on button "Save" at bounding box center [1271, 64] width 33 height 19
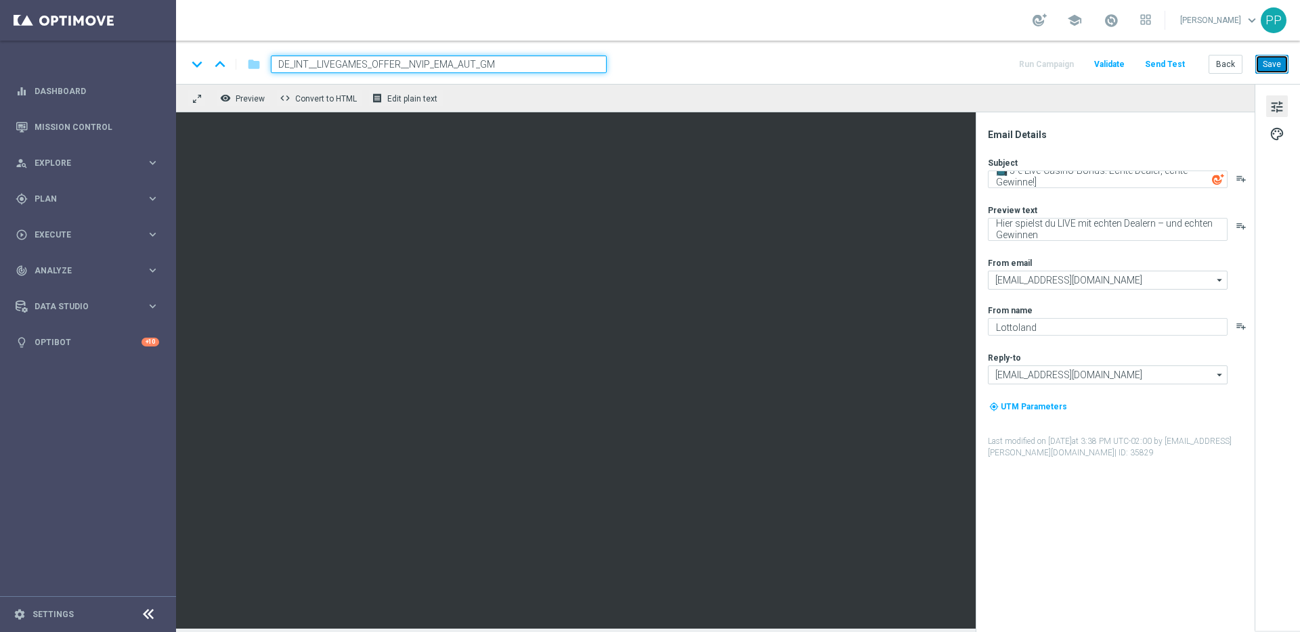
click at [1272, 70] on button "Save" at bounding box center [1271, 64] width 33 height 19
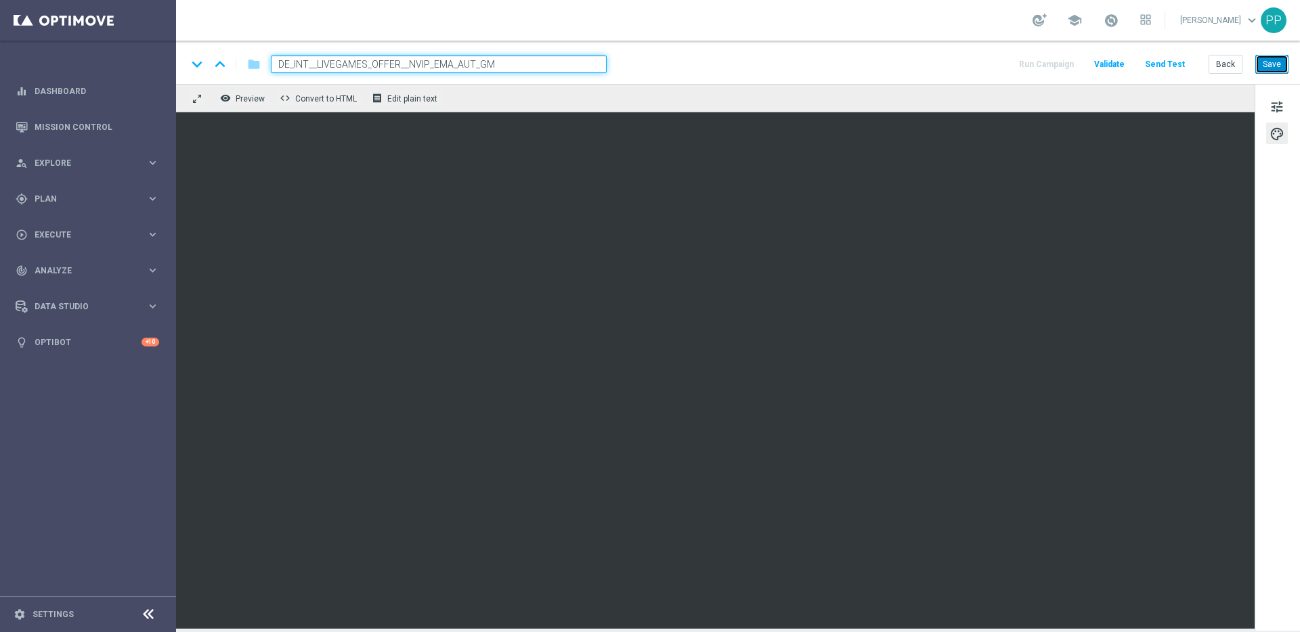
click at [1271, 62] on button "Save" at bounding box center [1271, 64] width 33 height 19
click at [1269, 60] on button "Save" at bounding box center [1271, 64] width 33 height 19
click at [1269, 66] on button "Save" at bounding box center [1271, 64] width 33 height 19
click at [1274, 64] on button "Save" at bounding box center [1271, 64] width 33 height 19
click at [1273, 60] on button "Save" at bounding box center [1271, 64] width 33 height 19
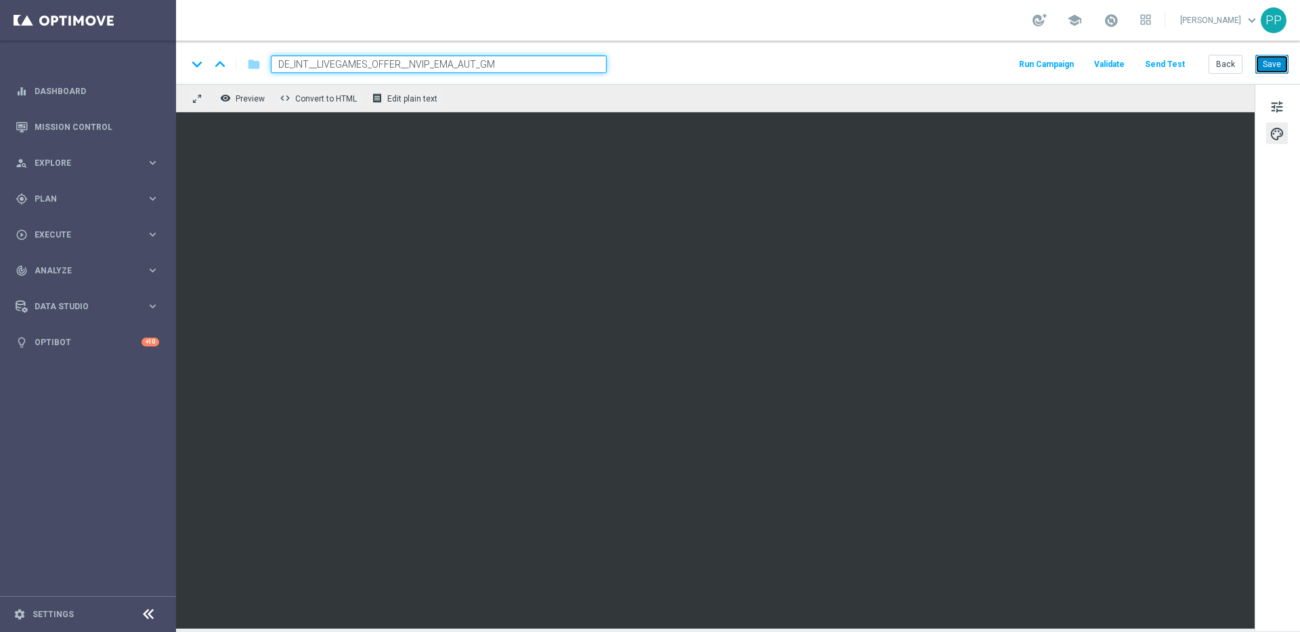
click at [1271, 64] on button "Save" at bounding box center [1271, 64] width 33 height 19
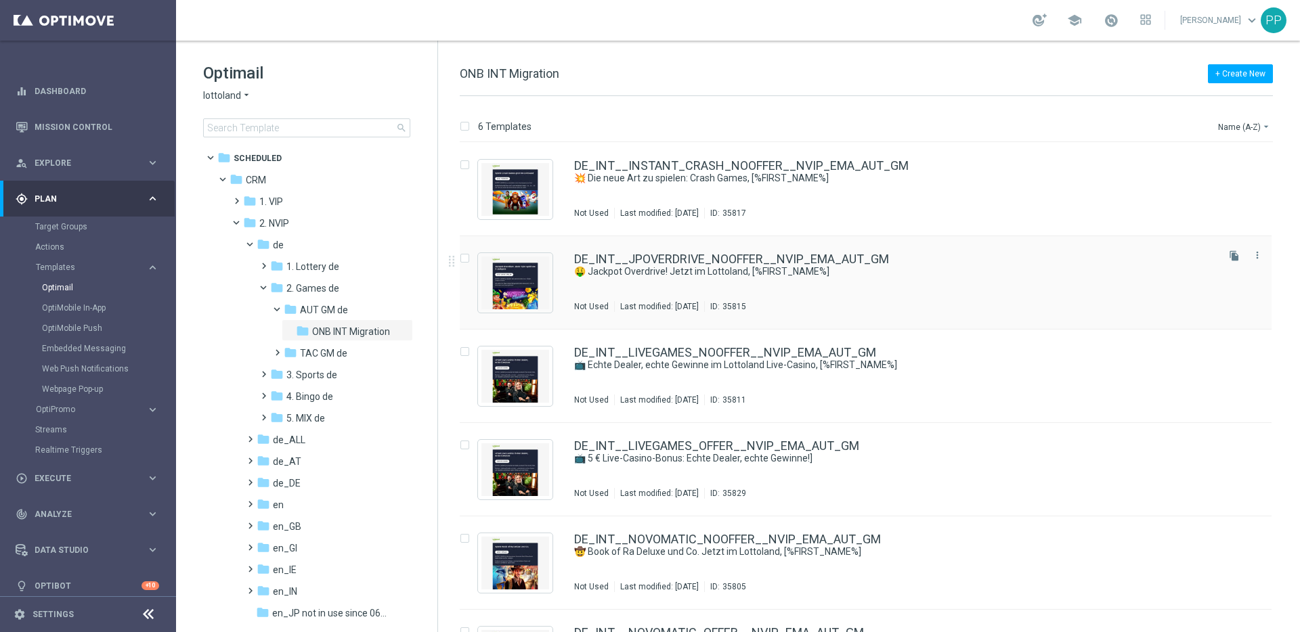
click at [463, 258] on input "Press SPACE to select this row." at bounding box center [464, 260] width 9 height 9
checkbox input "true"
click at [1056, 129] on p "Duplicate" at bounding box center [1061, 126] width 37 height 11
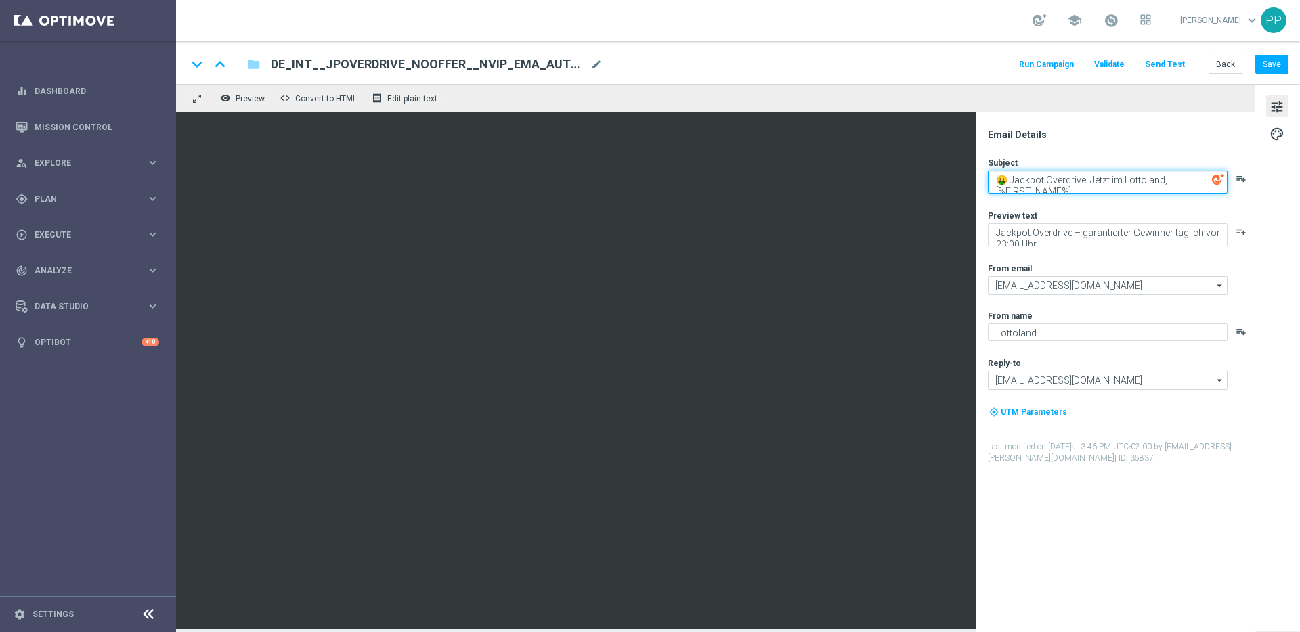
drag, startPoint x: 1012, startPoint y: 177, endPoint x: 1089, endPoint y: 194, distance: 78.3
click at [1089, 194] on div "Subject 🤑 Jackpot Overdrive! Jetzt im Lottoland, [%FIRST_NAME%] playlist_add Pr…" at bounding box center [1120, 310] width 265 height 307
paste textarea "• Dein 5 € Bonus für Jackpot Overdrive, [%FIRST_NAME"
click at [1066, 185] on textarea "🤑 • Dein 5 € Bonus für Jackpot Overdrive, [%FIRST_NAME %]" at bounding box center [1108, 182] width 240 height 23
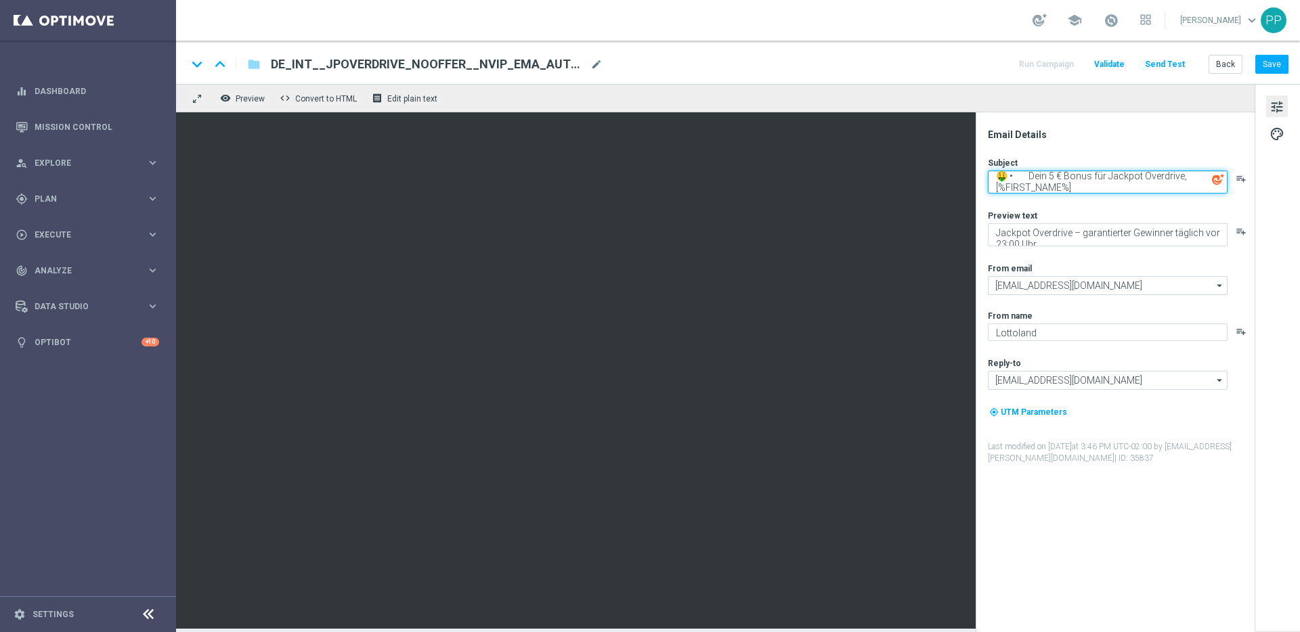
click at [1033, 176] on textarea "🤑 • Dein 5 € Bonus für Jackpot Overdrive, [%FIRST_NAME%]" at bounding box center [1108, 182] width 240 height 23
type textarea "🤑 Dein 5 € Bonus für Jackpot Overdrive, [%FIRST_NAME%]"
click at [1268, 67] on button "Save" at bounding box center [1271, 64] width 33 height 19
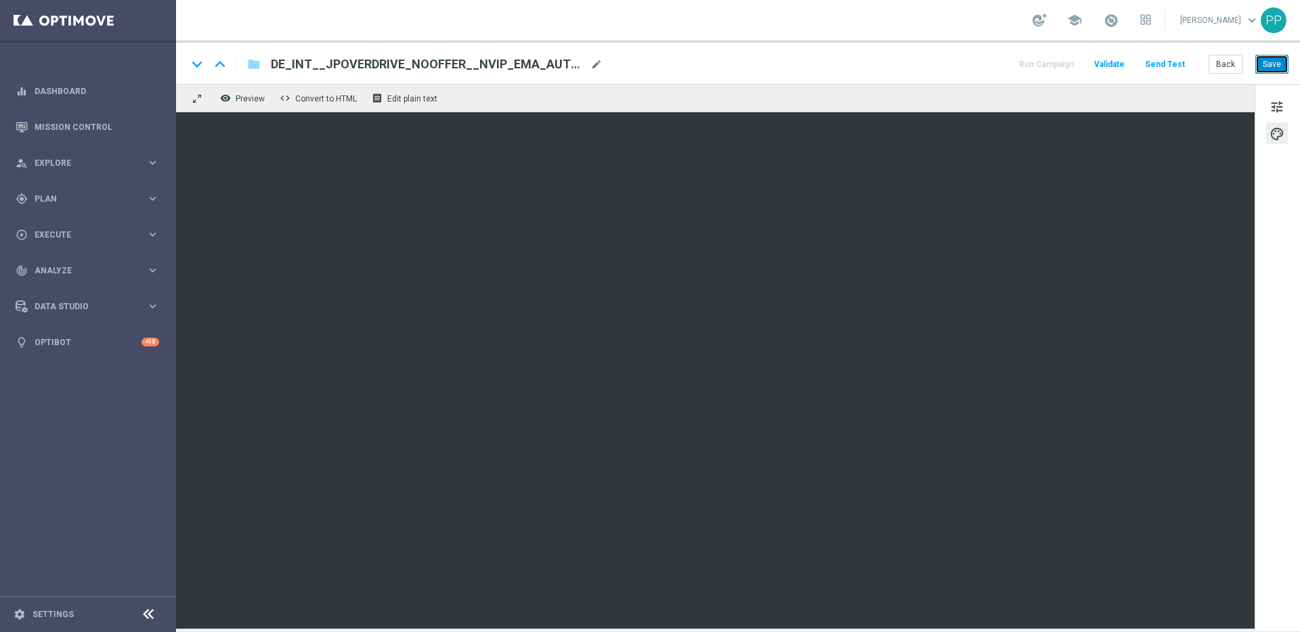
click at [1263, 65] on button "Save" at bounding box center [1271, 64] width 33 height 19
click at [1264, 67] on button "Save" at bounding box center [1271, 64] width 33 height 19
click at [1264, 108] on div "tune palette" at bounding box center [1276, 357] width 45 height 547
click at [1270, 107] on span "tune" at bounding box center [1276, 107] width 15 height 18
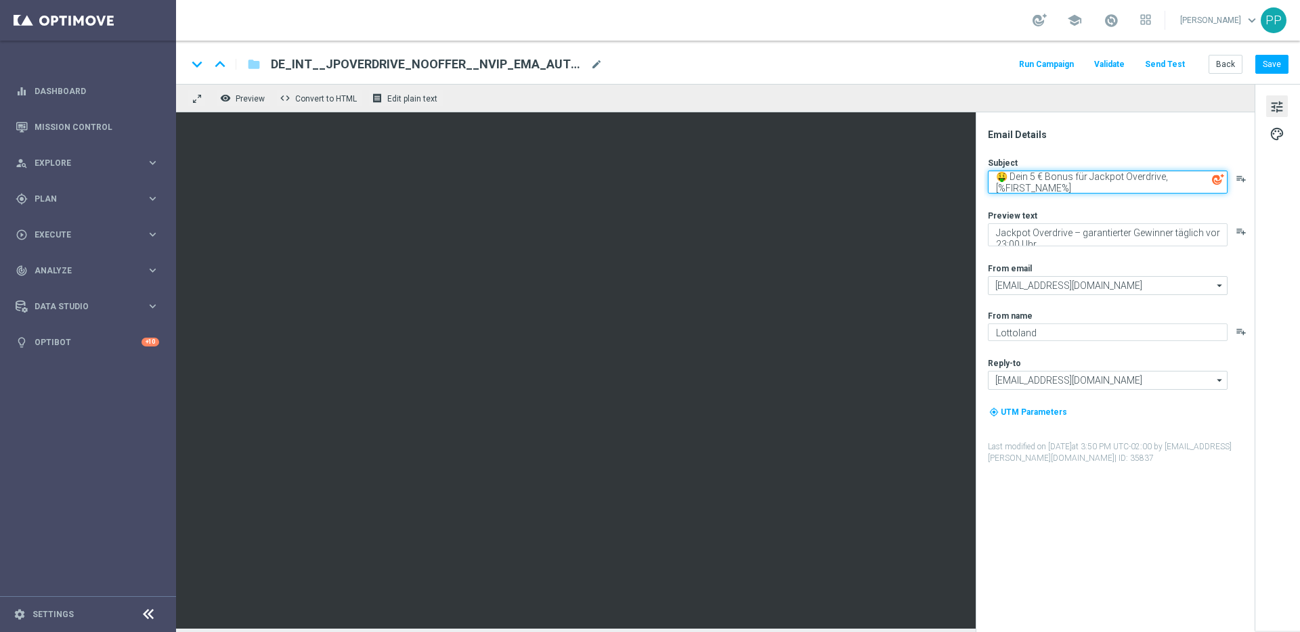
drag, startPoint x: 997, startPoint y: 175, endPoint x: 1091, endPoint y: 198, distance: 96.9
click at [1091, 198] on div "Subject 🤑 Dein 5 € Bonus für Jackpot Overdrive, [%FIRST_NAME%] playlist_add Pre…" at bounding box center [1120, 310] width 265 height 307
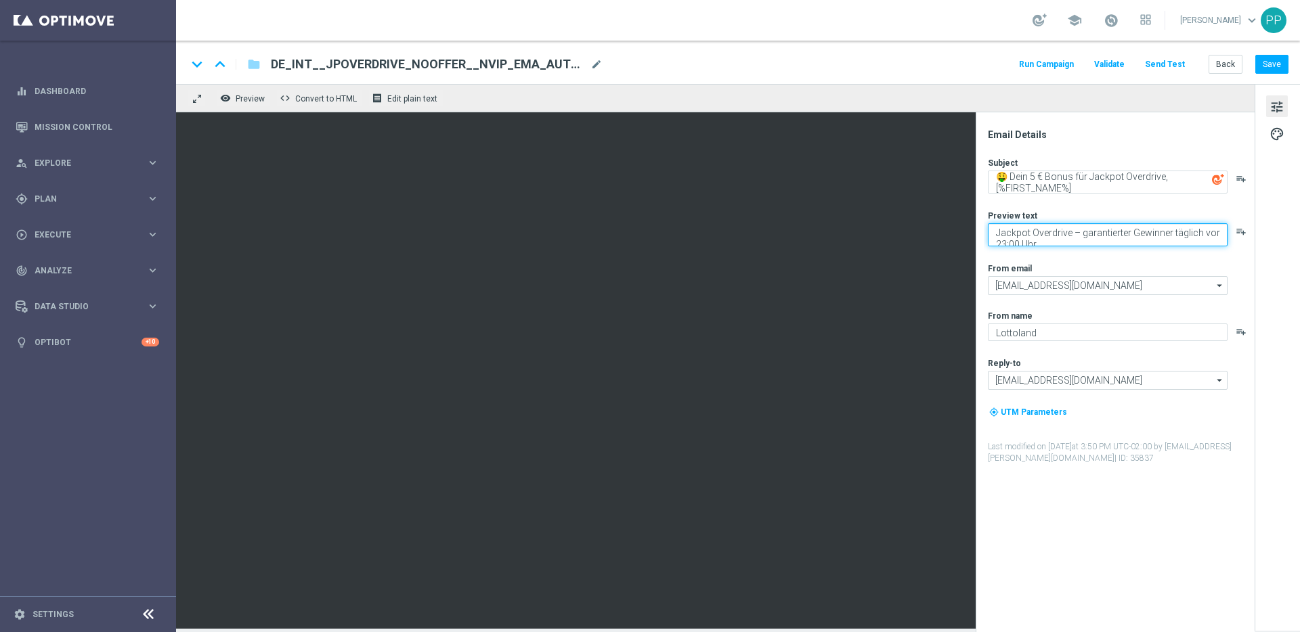
drag, startPoint x: 997, startPoint y: 232, endPoint x: 1055, endPoint y: 242, distance: 59.1
click at [1055, 242] on textarea "Jackpot Overdrive – garantierter Gewinner täglich vor 23:00 Uhr" at bounding box center [1108, 234] width 240 height 23
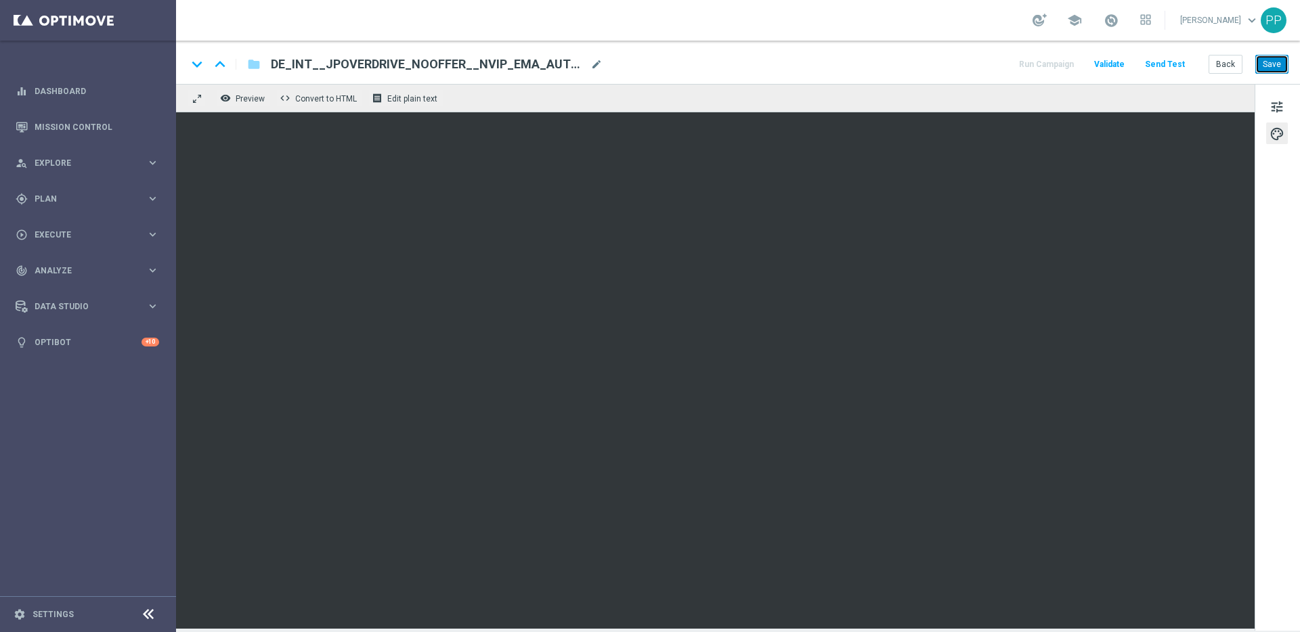
click at [1273, 66] on button "Save" at bounding box center [1271, 64] width 33 height 19
click at [1271, 56] on button "Save" at bounding box center [1271, 64] width 33 height 19
click at [1282, 67] on button "Save" at bounding box center [1271, 64] width 33 height 19
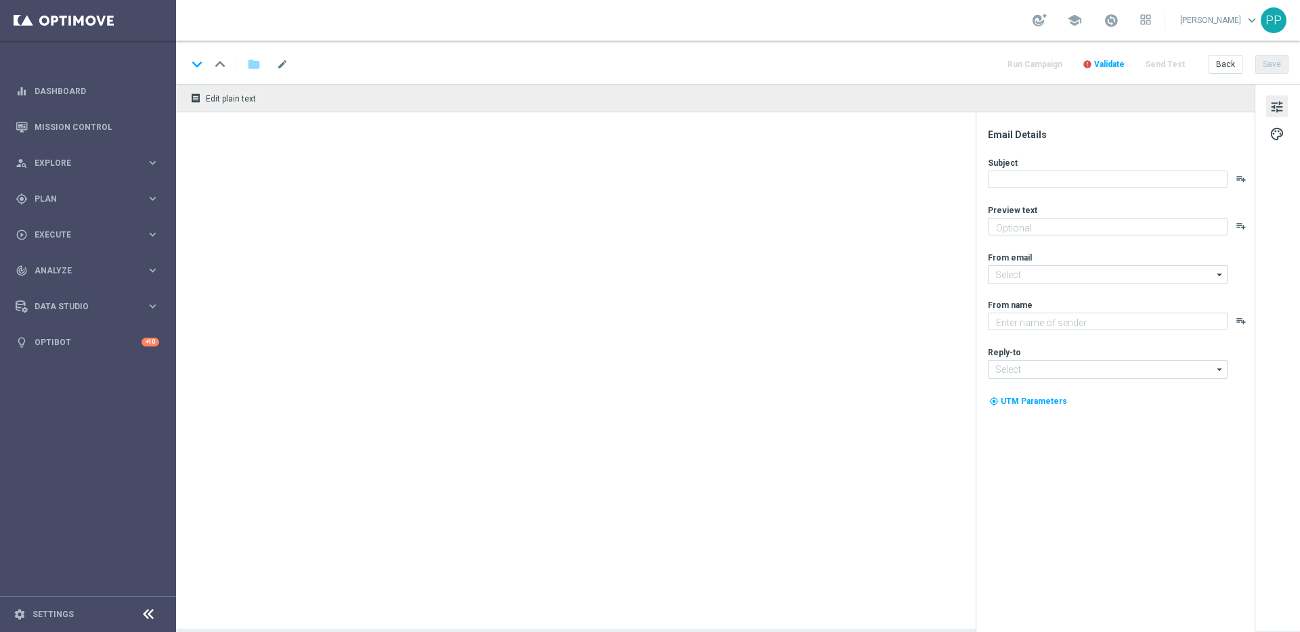
type textarea "Jackpot Overdrive – garantierter Gewinner täglich vor 23:00 Uhr"
type input "[EMAIL_ADDRESS][DOMAIN_NAME]"
type textarea "Lottoland"
type input "[EMAIL_ADDRESS][DOMAIN_NAME]"
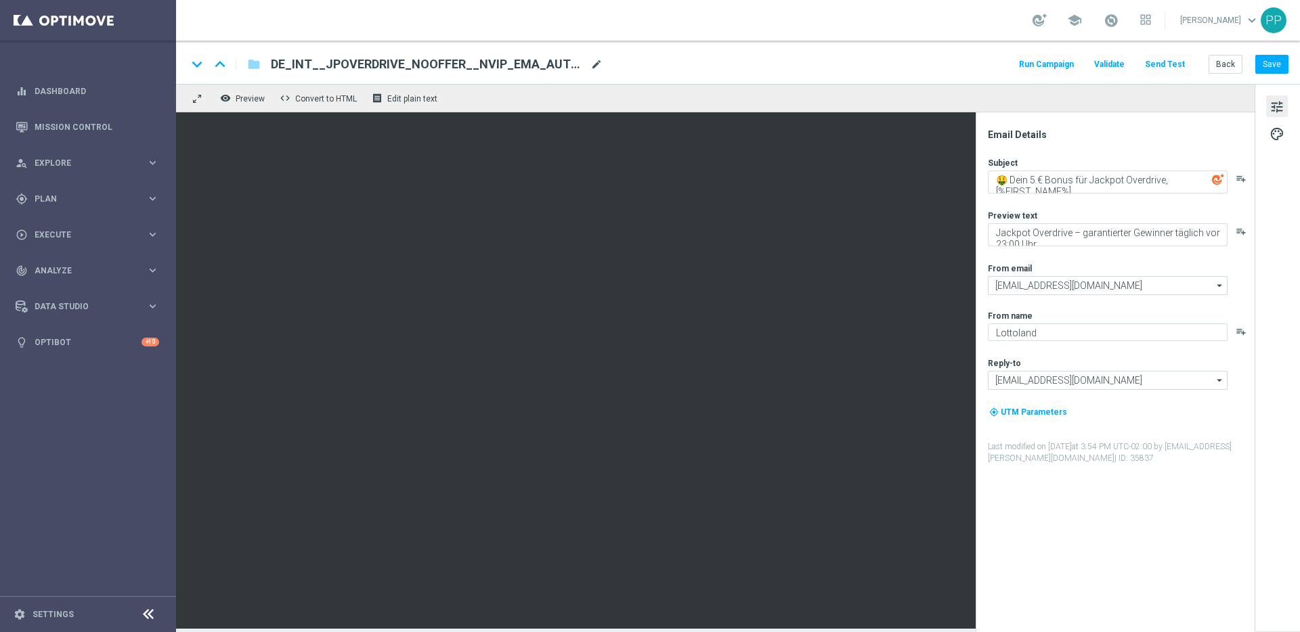
click at [598, 64] on span "mode_edit" at bounding box center [596, 64] width 12 height 12
drag, startPoint x: 588, startPoint y: 62, endPoint x: 319, endPoint y: 57, distance: 268.8
click at [319, 57] on input "DE_INT__JPOVERDRIVE_NOOFFER__NVIP_EMA_AUT_GM(1)" at bounding box center [439, 65] width 336 height 18
paste input "OFFER__NVIP_EMA_AUT_GM"
type input "DE_INT__JPOVERDRIVE_OFFER__NVIP_EMA_AUT_GM"
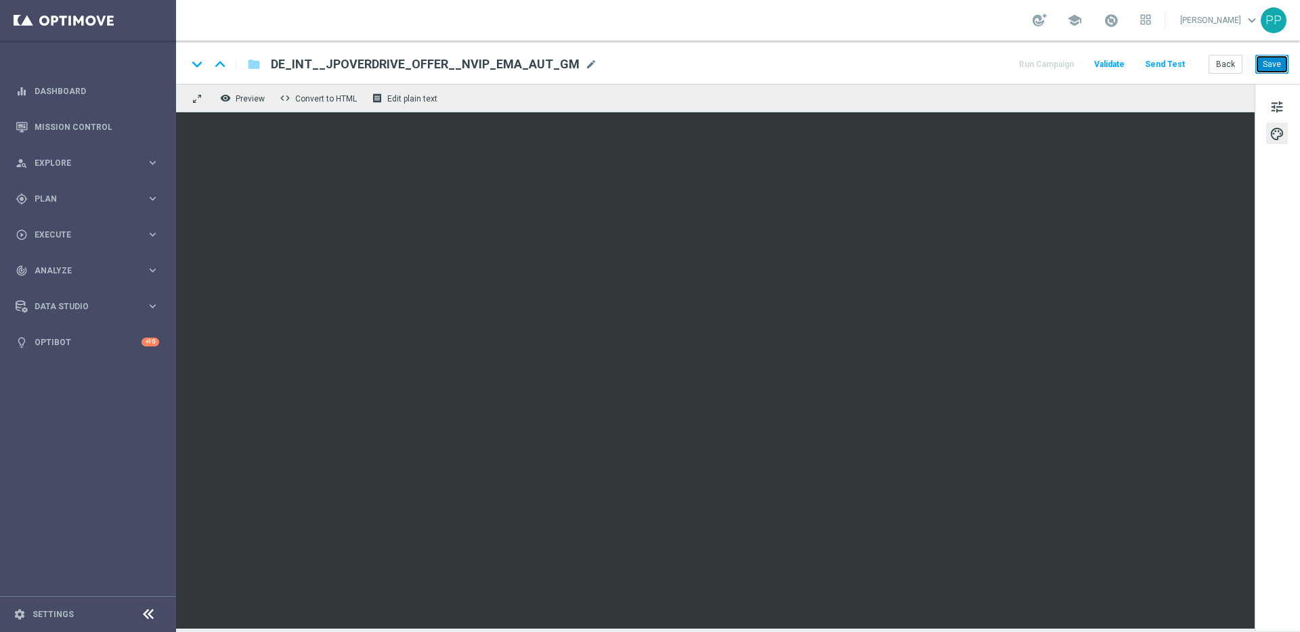
click at [1279, 63] on button "Save" at bounding box center [1271, 64] width 33 height 19
click at [1273, 62] on button "Save" at bounding box center [1271, 64] width 33 height 19
click at [1272, 64] on button "Save" at bounding box center [1271, 64] width 33 height 19
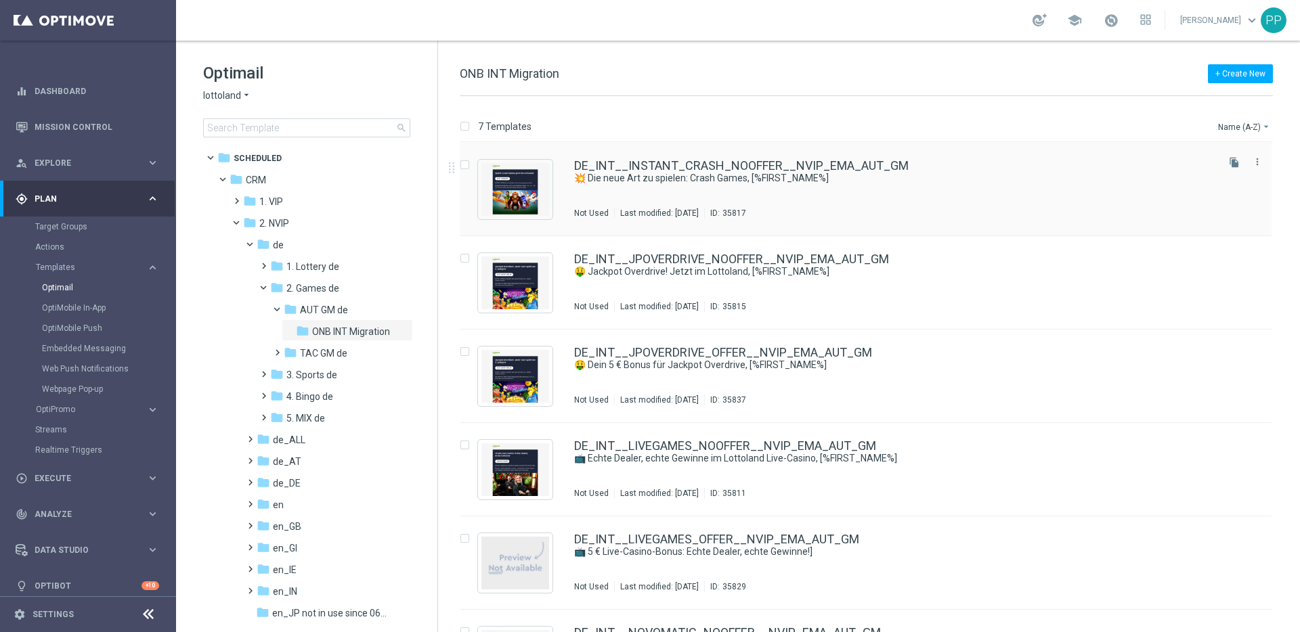
click at [464, 166] on input "Press SPACE to select this row." at bounding box center [464, 166] width 9 height 9
checkbox input "true"
click at [1072, 129] on p "Duplicate" at bounding box center [1061, 126] width 37 height 11
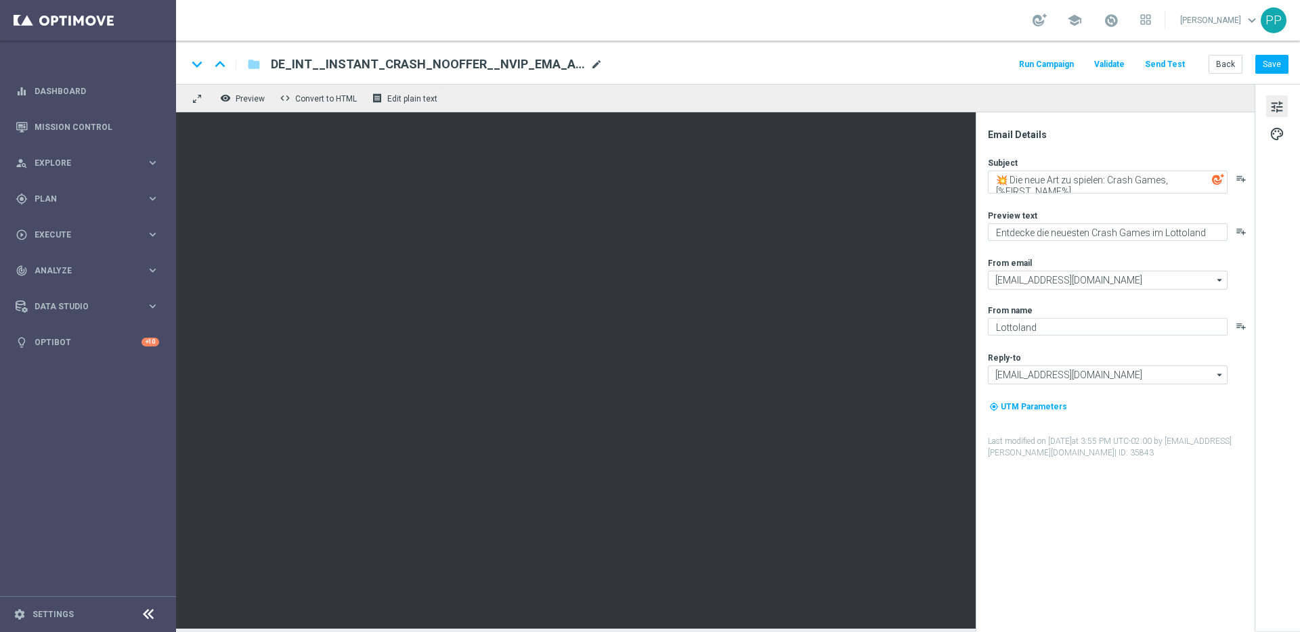
click at [593, 62] on span "mode_edit" at bounding box center [596, 64] width 12 height 12
drag, startPoint x: 560, startPoint y: 64, endPoint x: 276, endPoint y: 58, distance: 284.4
click at [276, 58] on input "DE_INT__INSTANT_CRASH_NOOFFER__NVIP_EMA_AUT_GM(1)" at bounding box center [439, 65] width 336 height 18
paste input "OFFER__NVIP_EMA_AUT_GM"
type input "DE_INT__INSTANT_CRASH_OFFER__NVIP_EMA_AUT_GM"
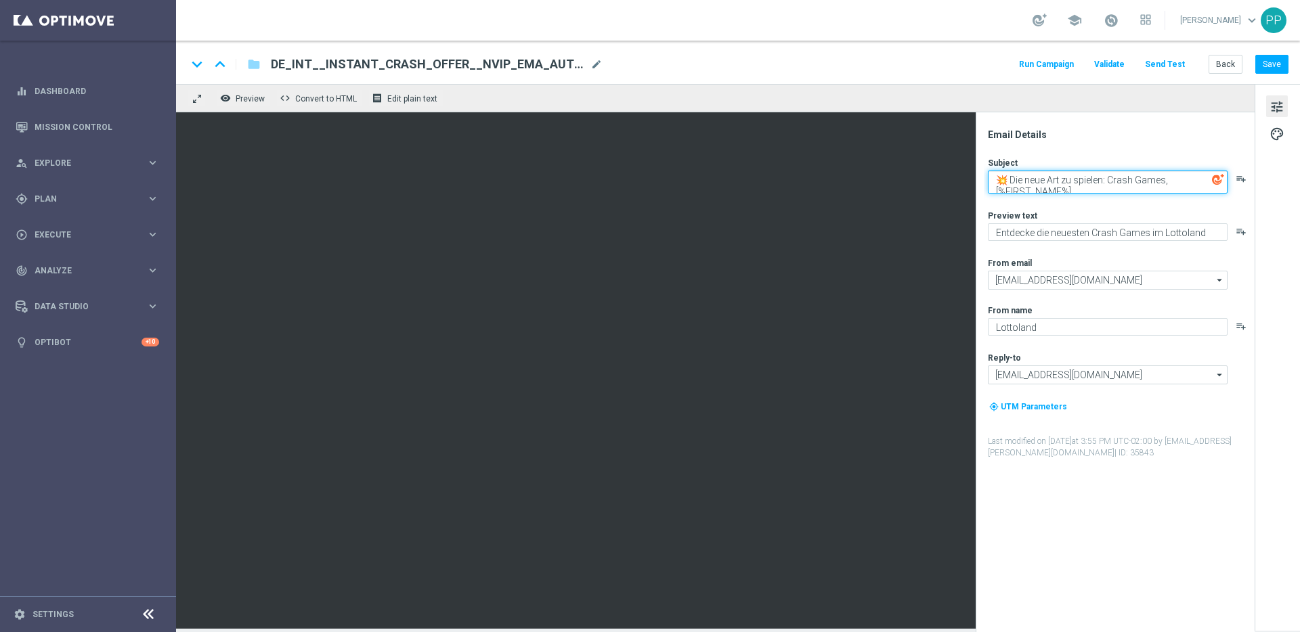
drag, startPoint x: 1011, startPoint y: 179, endPoint x: 1096, endPoint y: 193, distance: 86.5
click at [1096, 193] on textarea "💥 Die neue Art zu spielen: Crash Games, [%FIRST_NAME%]" at bounding box center [1108, 182] width 240 height 23
paste textarea "• 5 € Bonus für Crash Games im [GEOGRAPHIC_DATA]"
click at [1032, 172] on textarea "💥 • 5 € Bonus für Crash Games im Lottoland, [%FIRST_NAME%]" at bounding box center [1108, 182] width 240 height 23
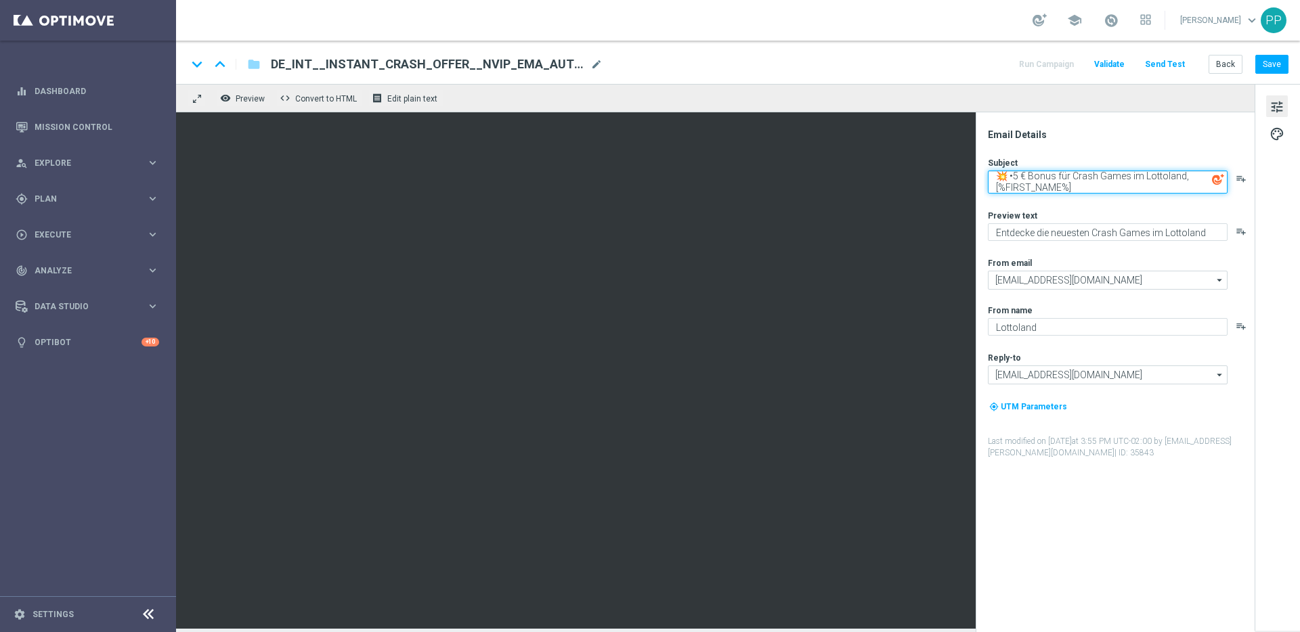
scroll to position [3, 0]
type textarea "💥 5 € Bonus für Crash Games im Lottoland, [%FIRST_NAME%]"
drag, startPoint x: 1082, startPoint y: 193, endPoint x: 1070, endPoint y: 188, distance: 13.1
click at [1070, 188] on div "Subject 💥 5 € Bonus für Crash Games im Lottoland, [%FIRST_NAME%] playlist_add P…" at bounding box center [1120, 308] width 265 height 302
drag, startPoint x: 1074, startPoint y: 188, endPoint x: 991, endPoint y: 179, distance: 83.1
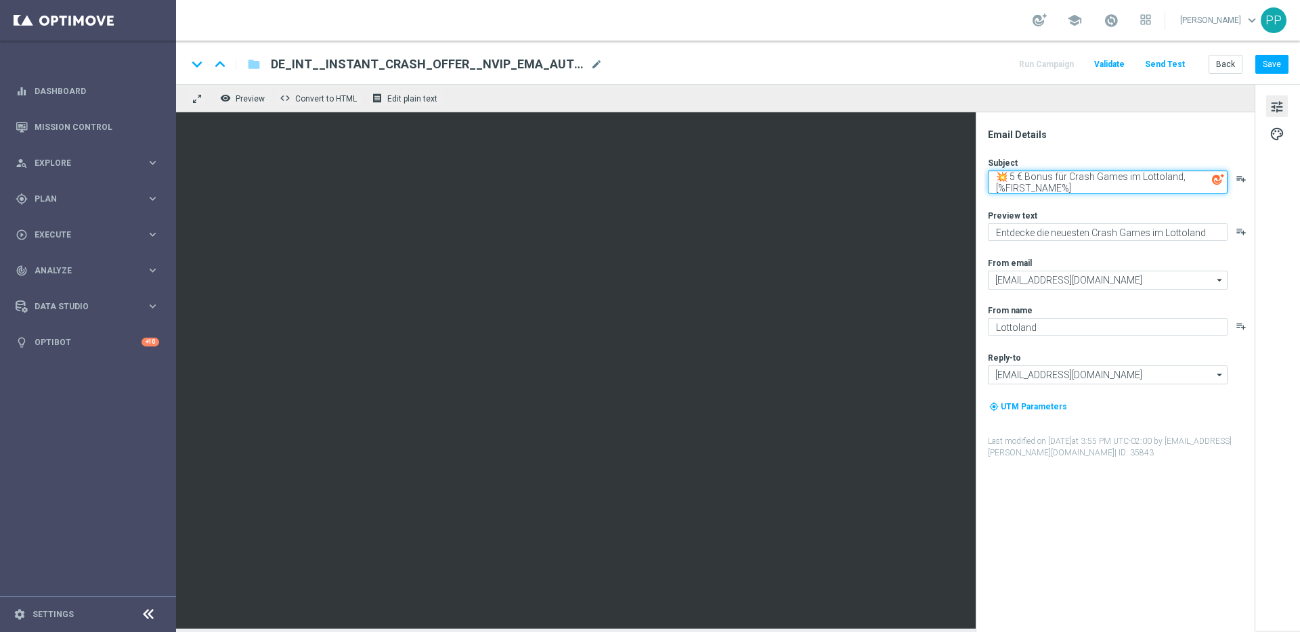
click at [991, 179] on textarea "💥 5 € Bonus für Crash Games im Lottoland, [%FIRST_NAME%]" at bounding box center [1108, 182] width 240 height 23
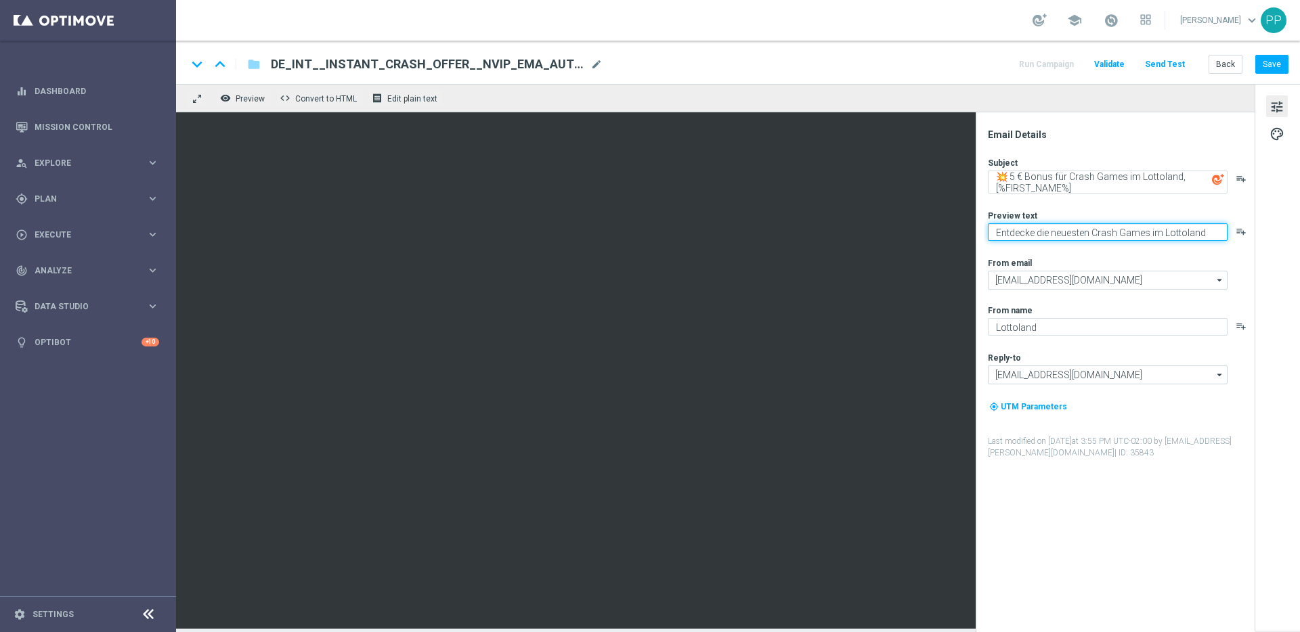
drag, startPoint x: 996, startPoint y: 230, endPoint x: 1219, endPoint y: 236, distance: 223.5
click at [1219, 236] on textarea "Entdecke die neuesten Crash Games im Lottoland" at bounding box center [1108, 232] width 240 height 18
click at [1273, 66] on button "Save" at bounding box center [1271, 64] width 33 height 19
click at [1268, 64] on button "Save" at bounding box center [1271, 64] width 33 height 19
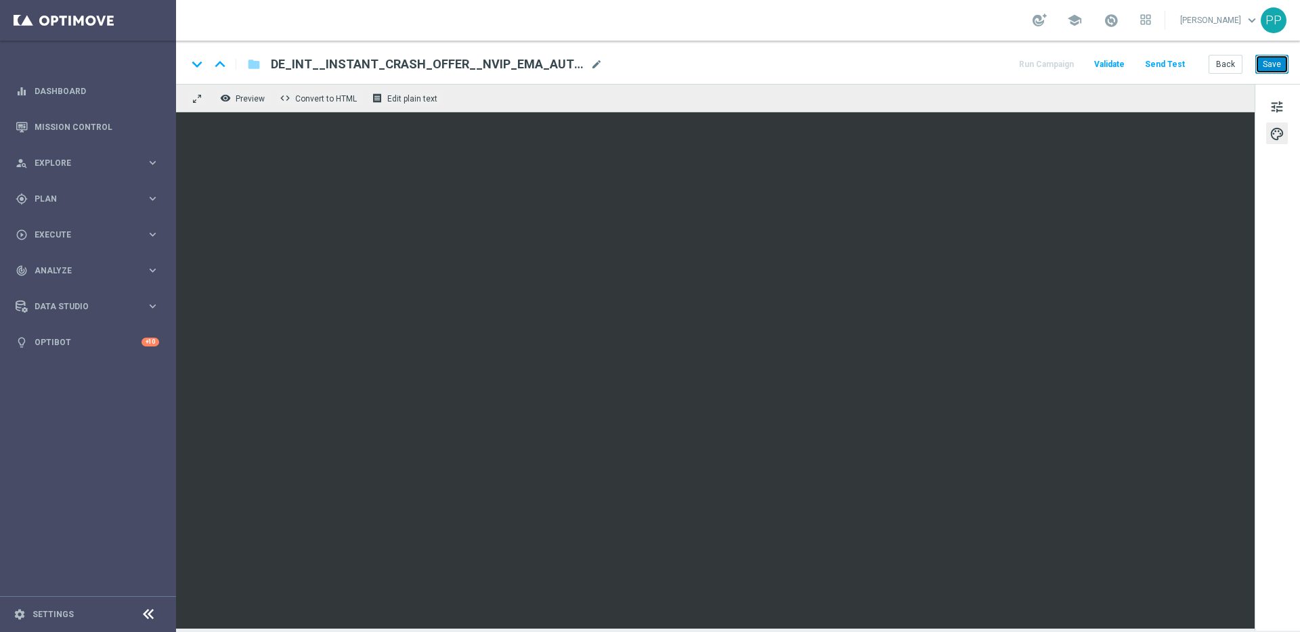
click at [1260, 66] on button "Save" at bounding box center [1271, 64] width 33 height 19
click at [1273, 68] on button "Save" at bounding box center [1271, 64] width 33 height 19
click at [1277, 62] on button "Save" at bounding box center [1271, 64] width 33 height 19
click at [1277, 57] on button "Save" at bounding box center [1271, 64] width 33 height 19
